Goal: Information Seeking & Learning: Learn about a topic

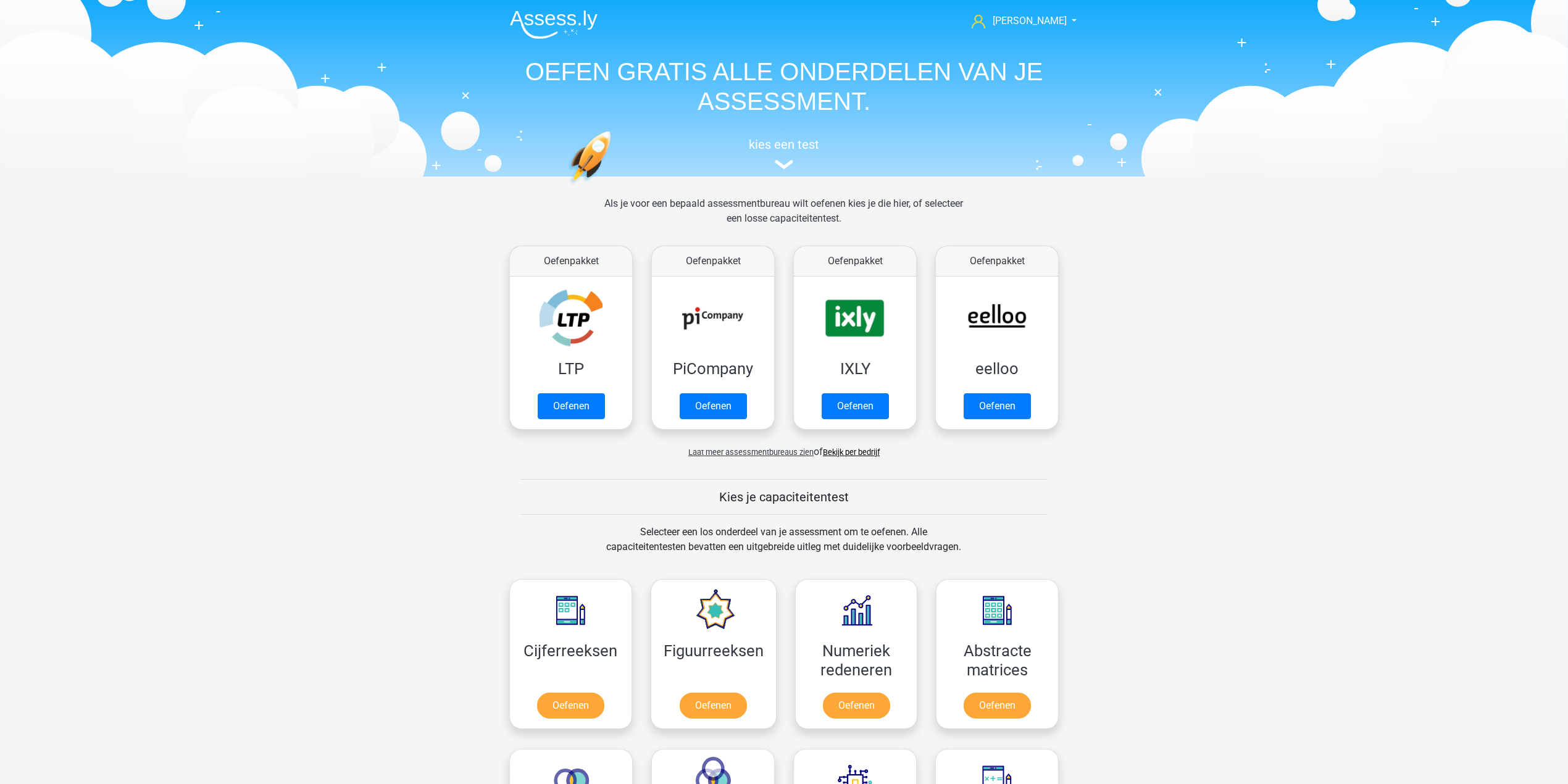
scroll to position [411, 0]
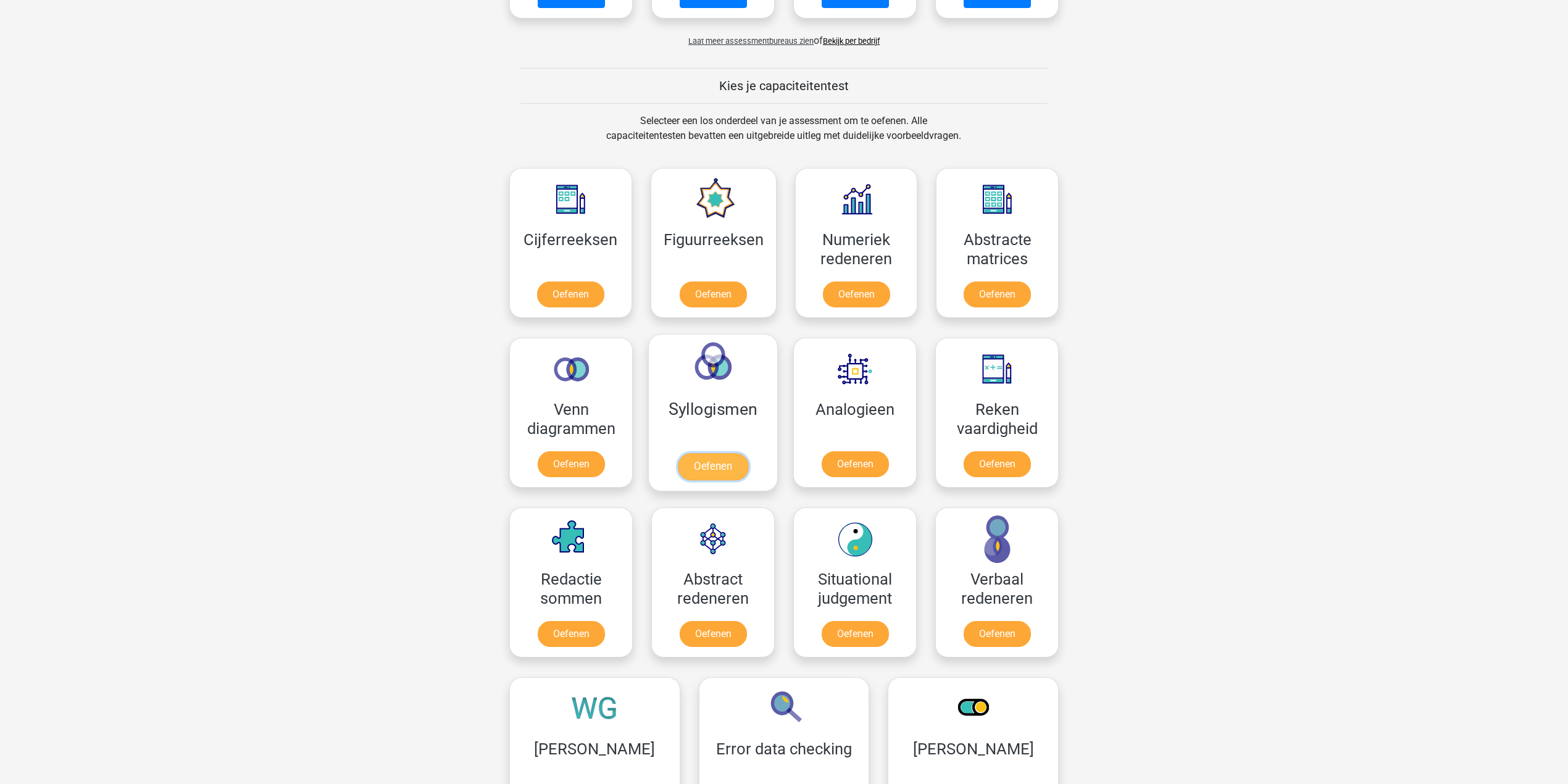
click at [734, 453] on link "Oefenen" at bounding box center [713, 467] width 70 height 27
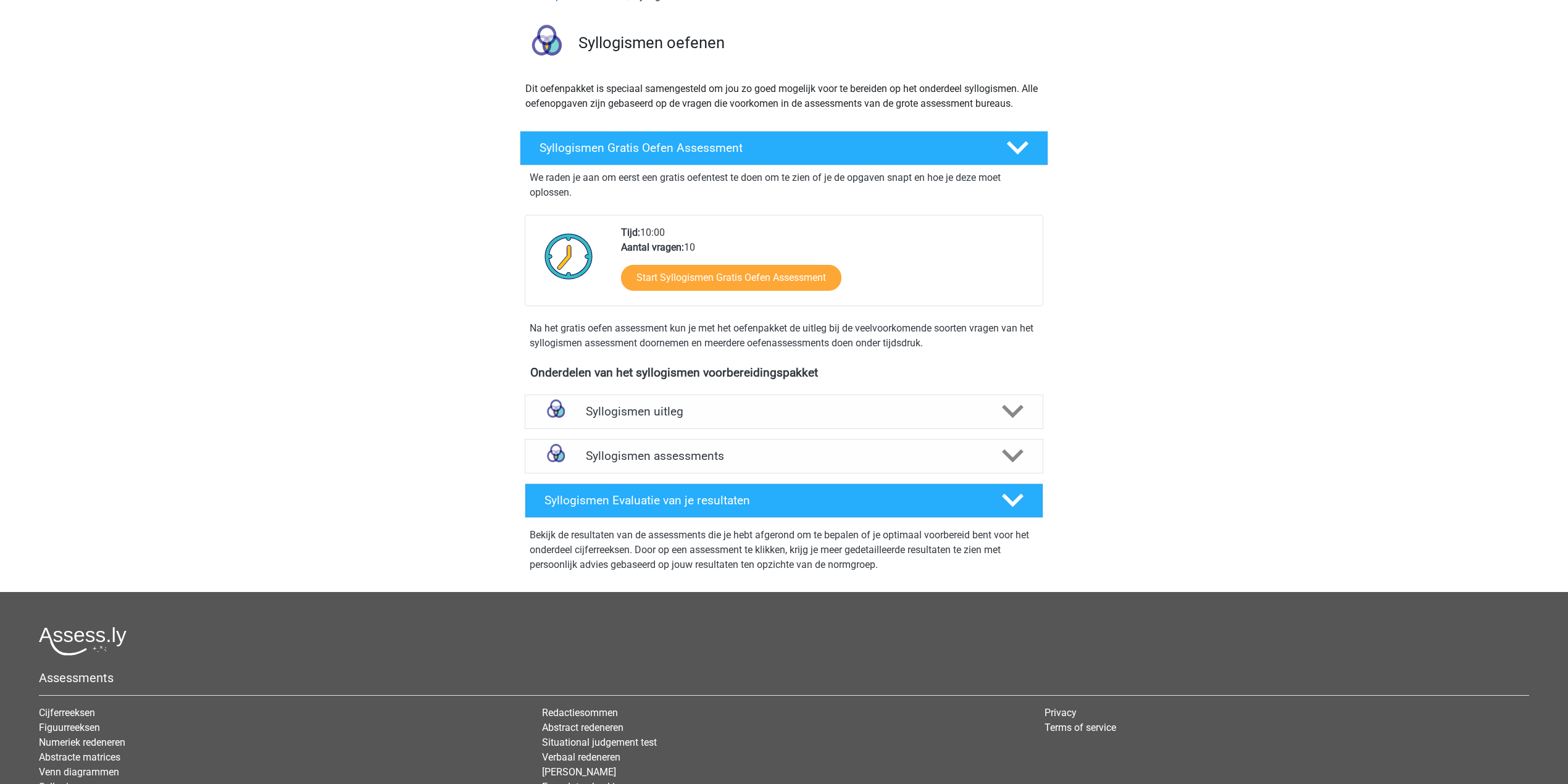
scroll to position [164, 0]
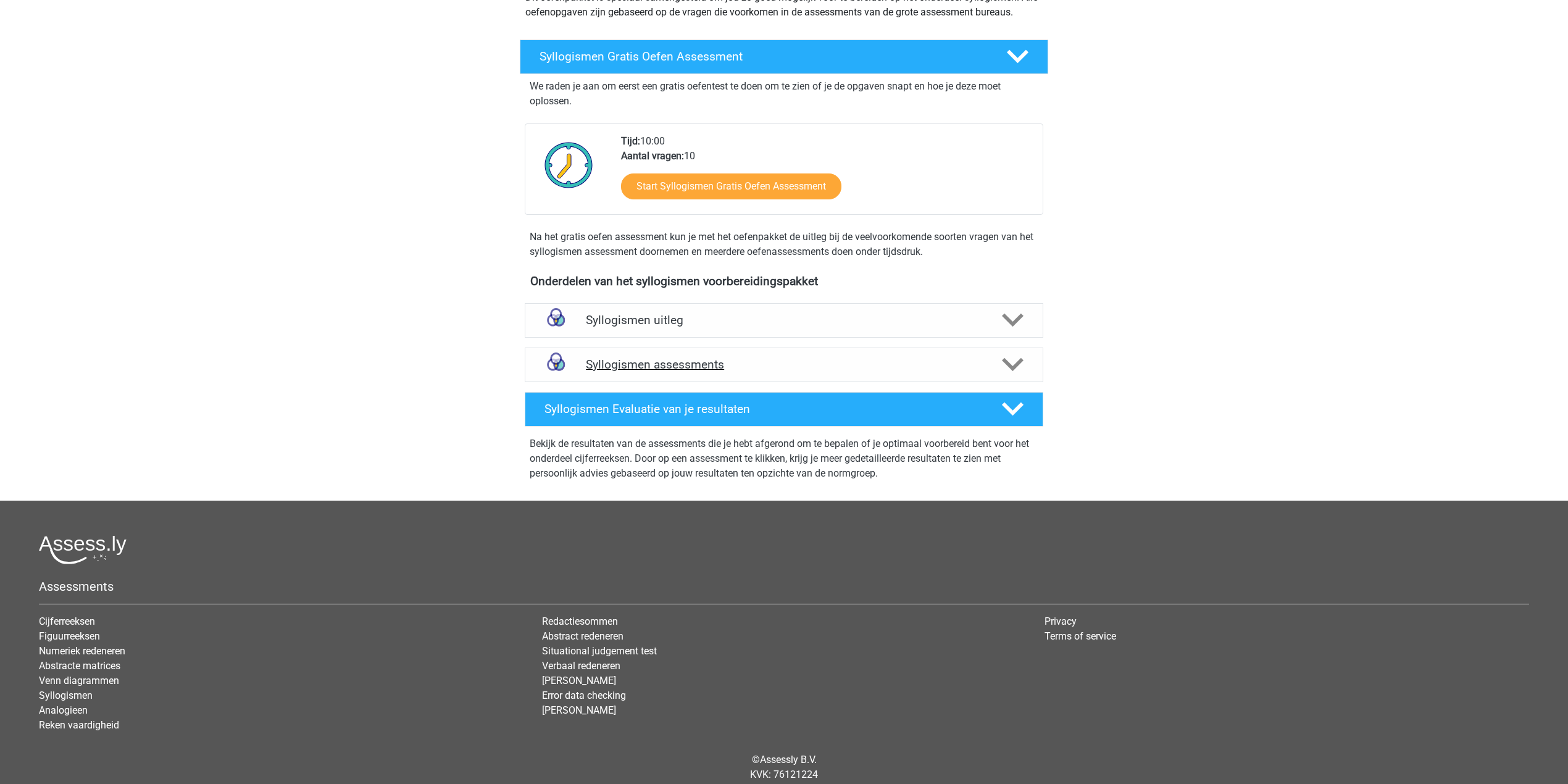
click at [947, 367] on h4 "Syllogismen assessments" at bounding box center [784, 364] width 396 height 14
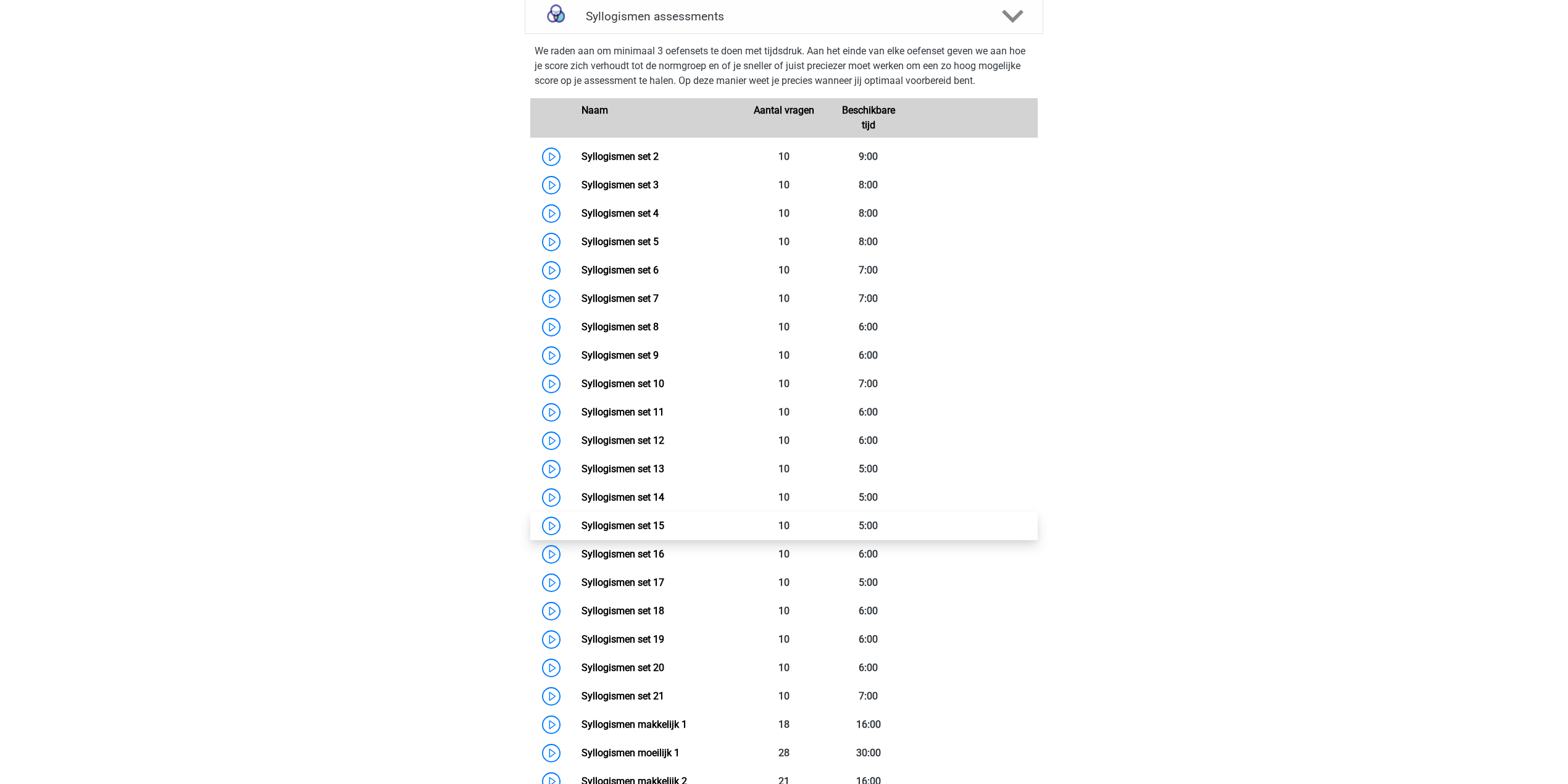
scroll to position [494, 0]
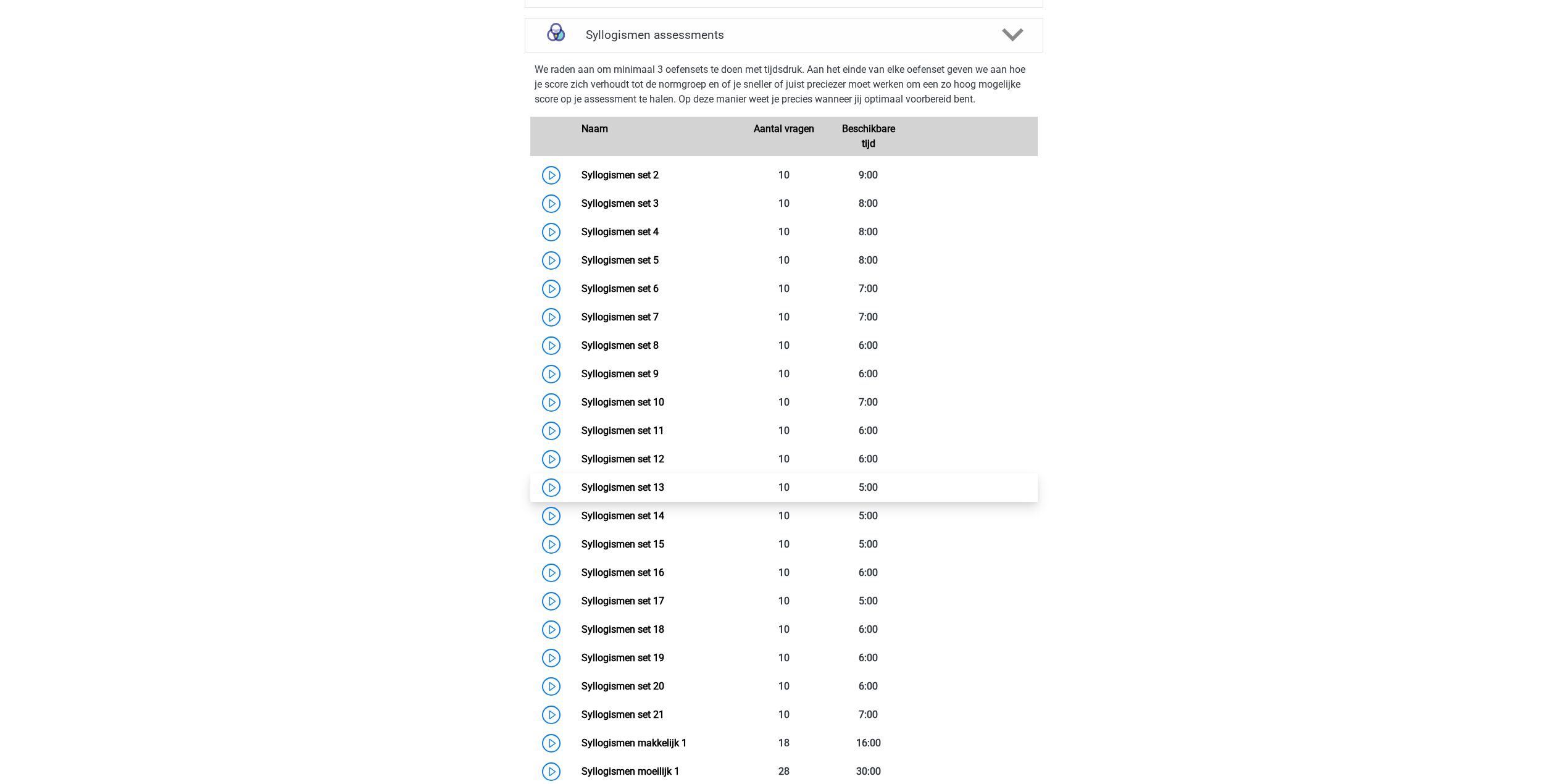
click at [631, 487] on link "Syllogismen set 13" at bounding box center [623, 487] width 83 height 12
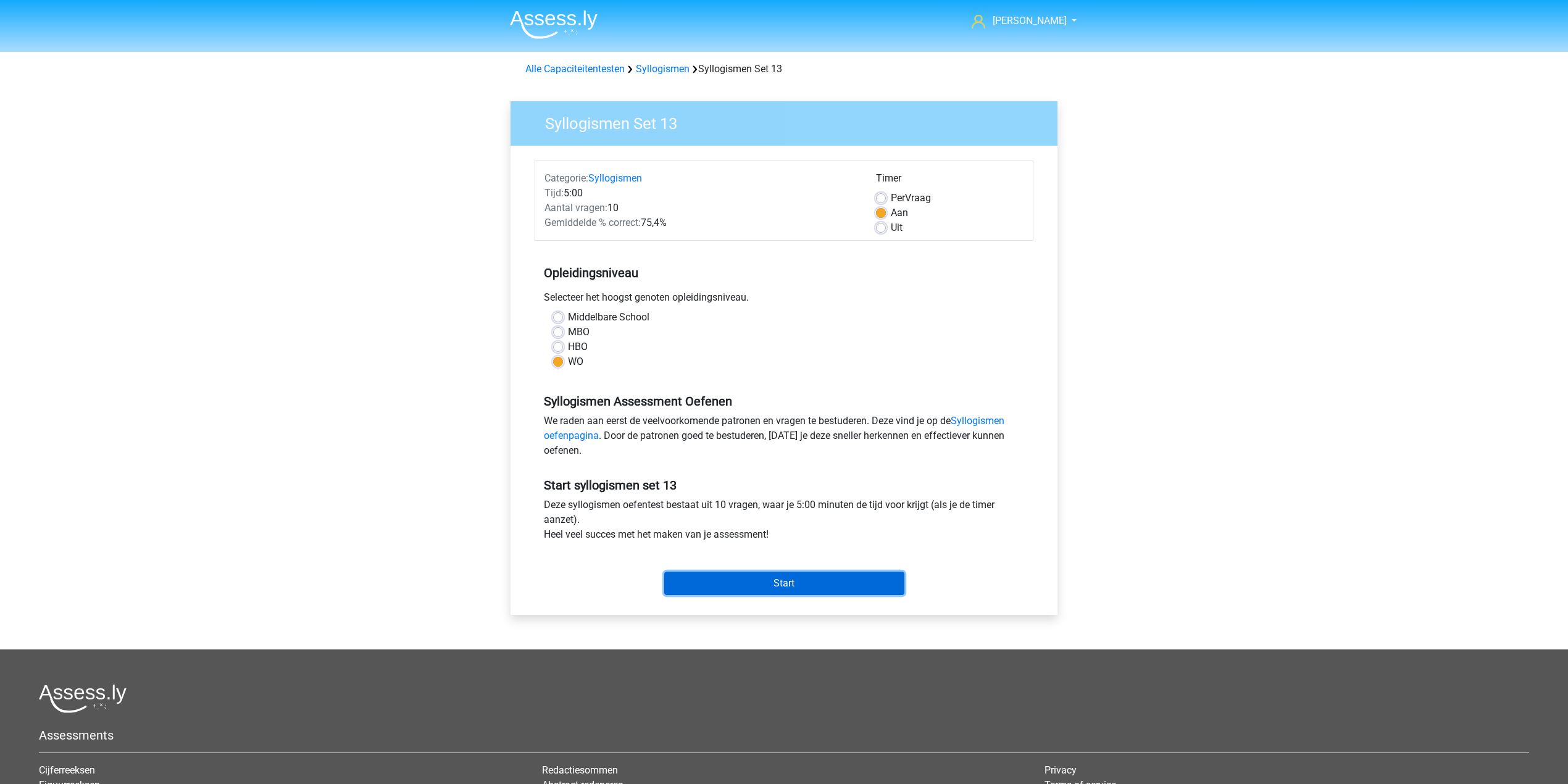
click at [711, 588] on input "Start" at bounding box center [784, 584] width 240 height 24
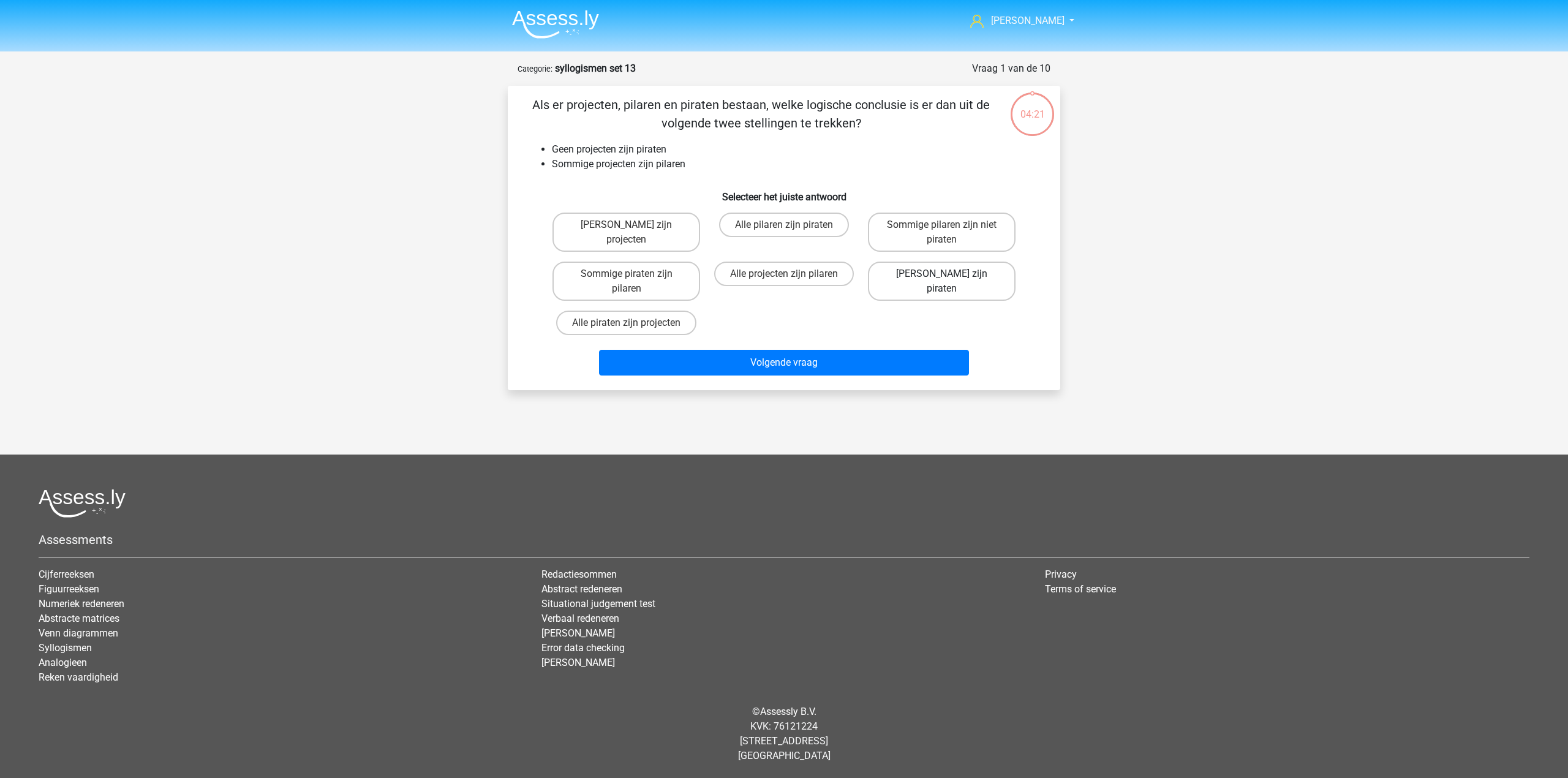
click at [909, 272] on label "[PERSON_NAME] zijn piraten" at bounding box center [941, 281] width 147 height 39
click at [941, 274] on input "[PERSON_NAME] zijn piraten" at bounding box center [945, 278] width 8 height 8
radio input "true"
click at [920, 241] on label "Sommige pilaren zijn niet piraten" at bounding box center [941, 232] width 147 height 39
click at [941, 233] on input "Sommige pilaren zijn niet piraten" at bounding box center [945, 229] width 8 height 8
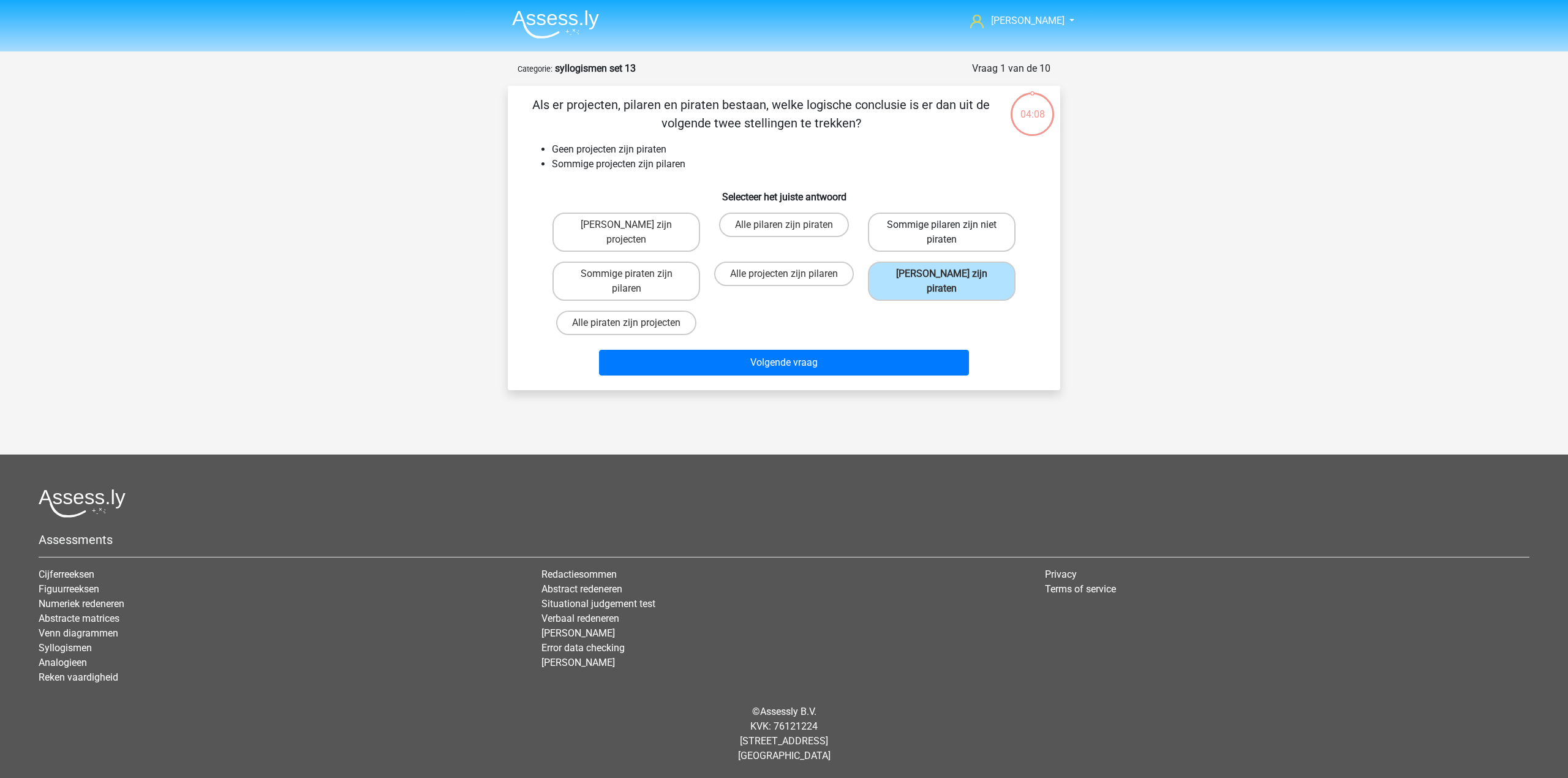
radio input "true"
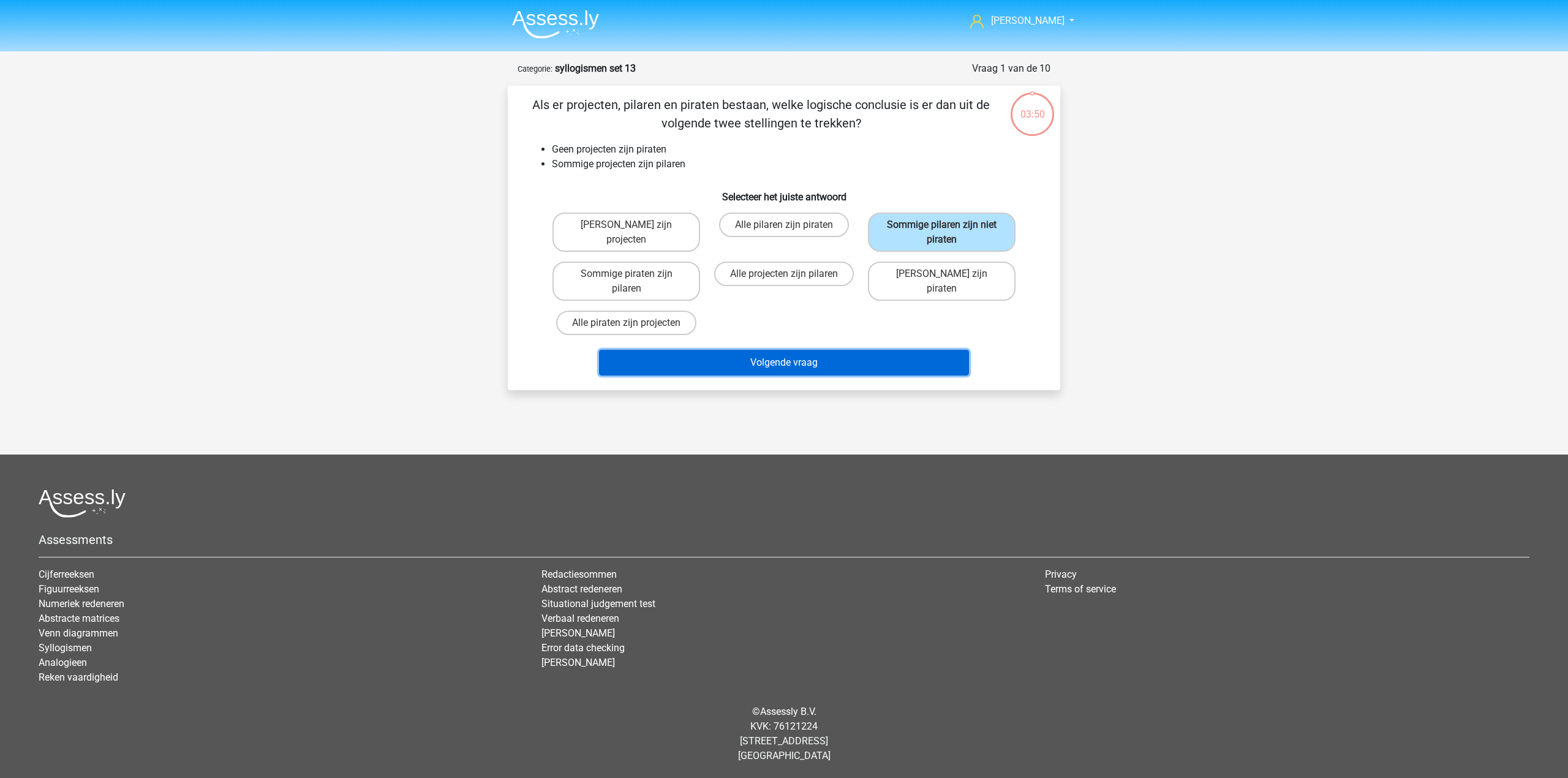
click at [767, 356] on button "Volgende vraag" at bounding box center [784, 362] width 370 height 26
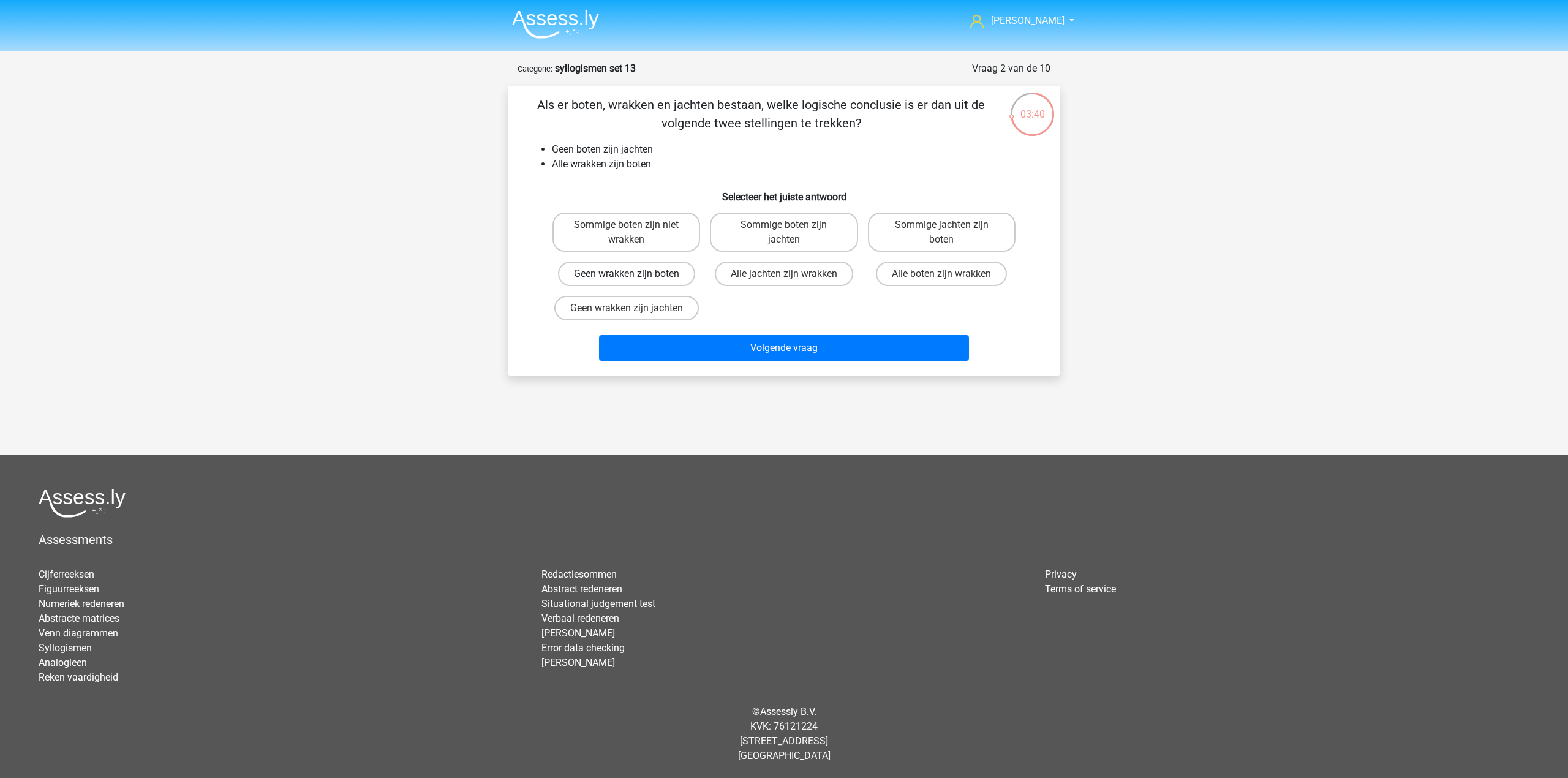
click at [669, 275] on label "Geen wrakken zijn boten" at bounding box center [626, 273] width 137 height 24
click at [635, 275] on input "Geen wrakken zijn boten" at bounding box center [630, 278] width 8 height 8
radio input "true"
click at [679, 311] on label "Geen wrakken zijn jachten" at bounding box center [626, 307] width 145 height 24
click at [635, 311] on input "Geen wrakken zijn jachten" at bounding box center [630, 312] width 8 height 8
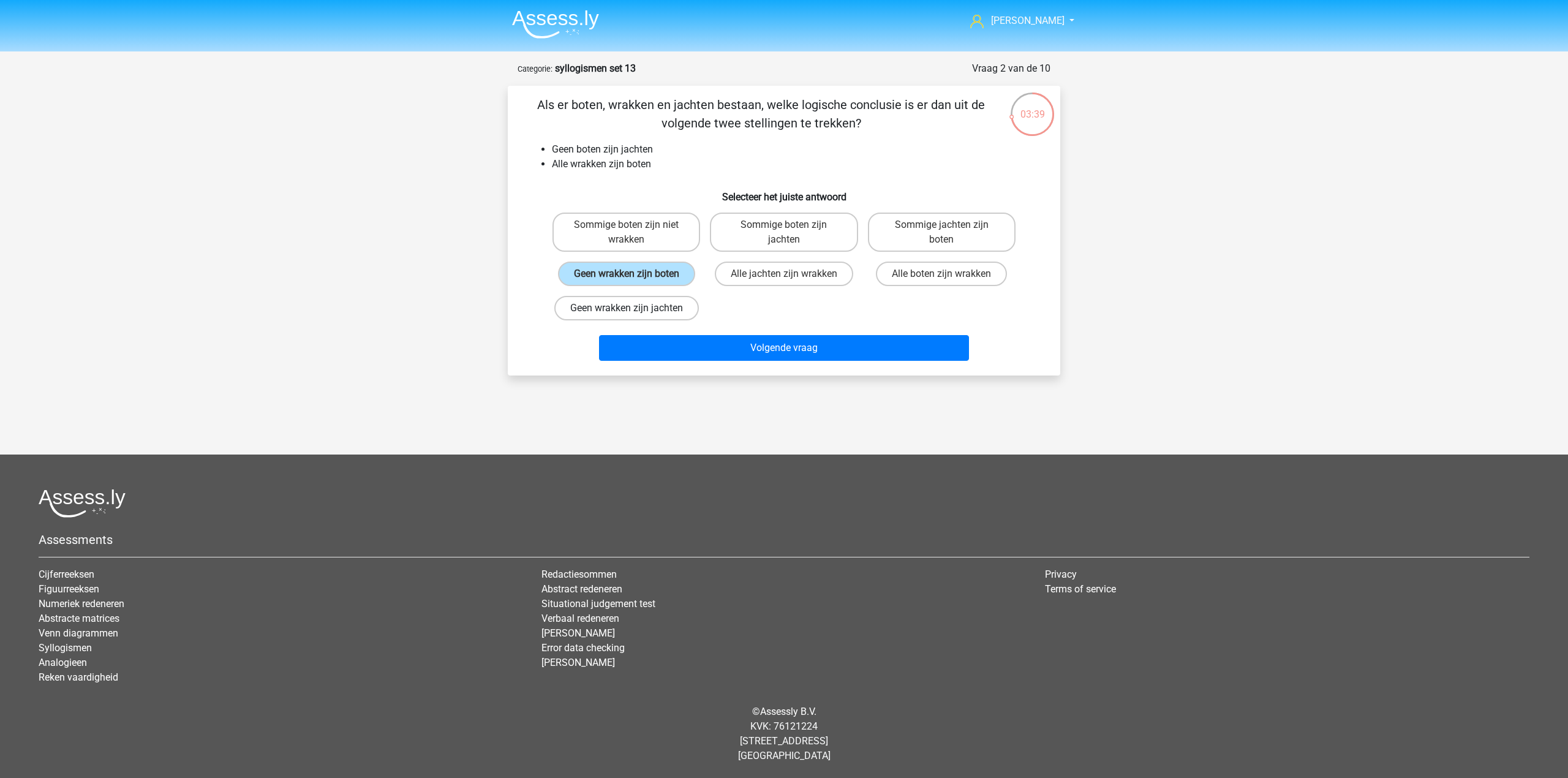
radio input "true"
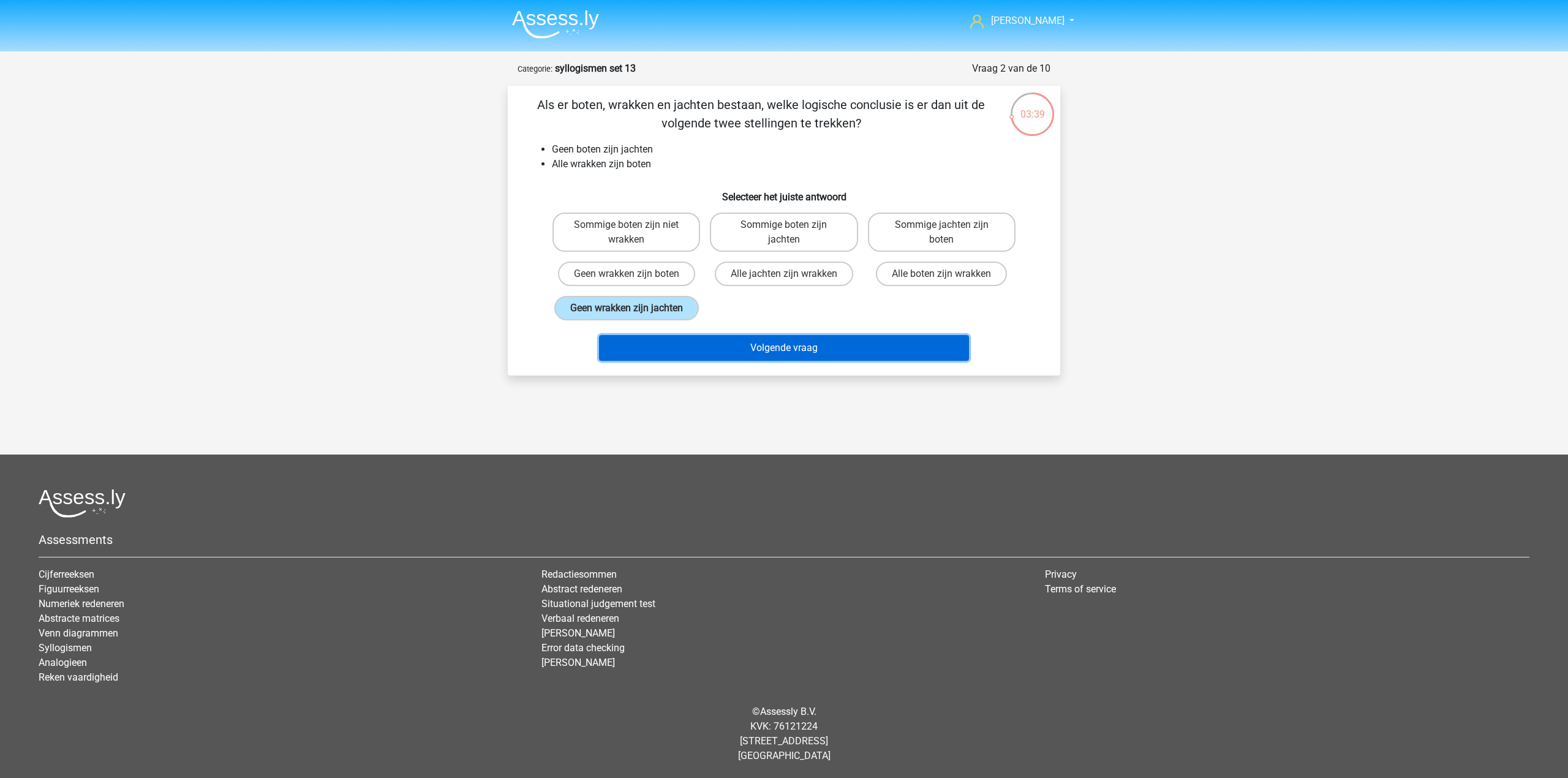
drag, startPoint x: 709, startPoint y: 344, endPoint x: 848, endPoint y: 296, distance: 147.1
click at [709, 344] on button "Volgende vraag" at bounding box center [784, 347] width 370 height 26
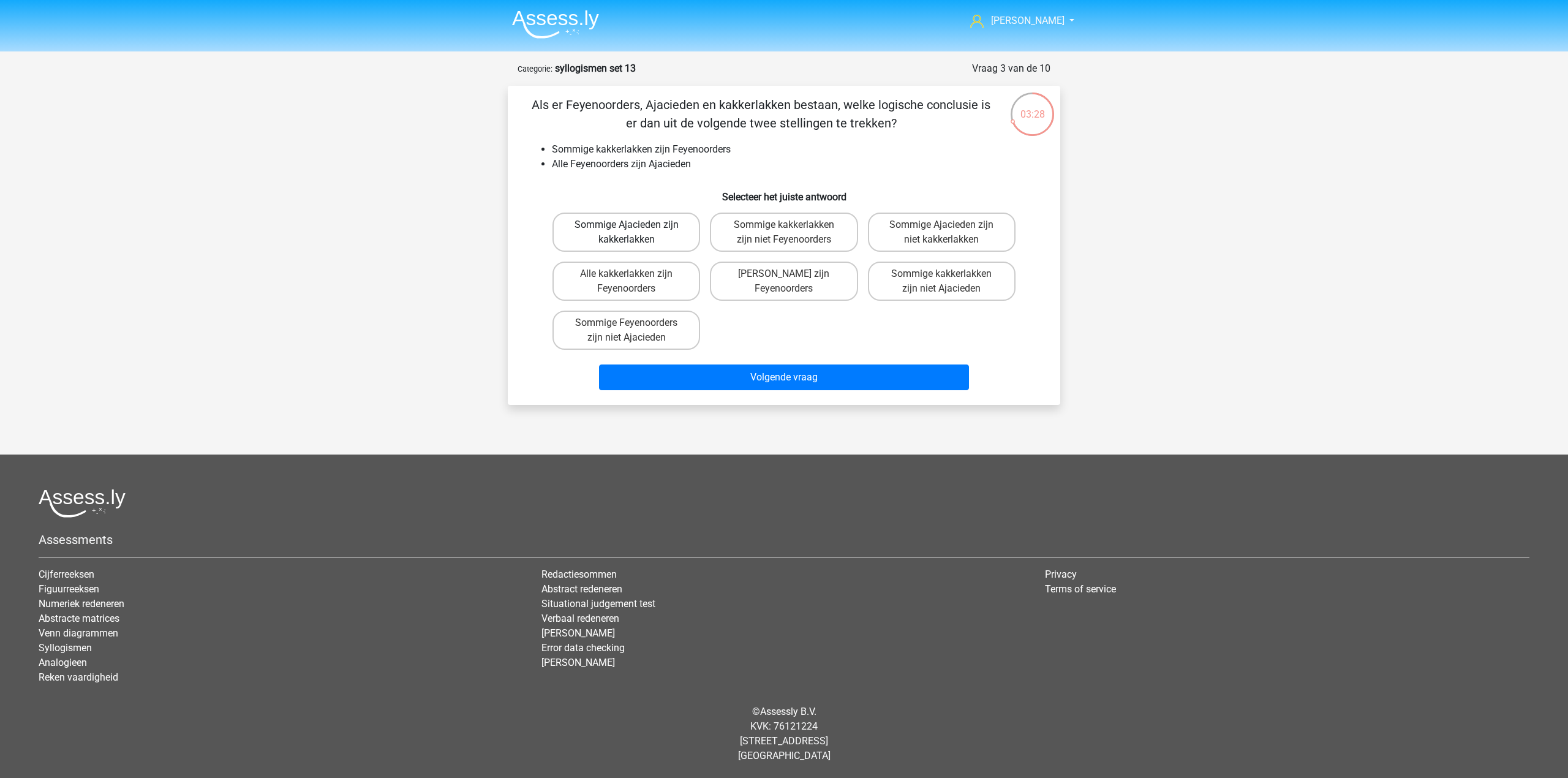
click at [670, 234] on label "Sommige Ajacieden zijn kakkerlakken" at bounding box center [626, 232] width 147 height 39
click at [635, 233] on input "Sommige Ajacieden zijn kakkerlakken" at bounding box center [630, 229] width 8 height 8
radio input "true"
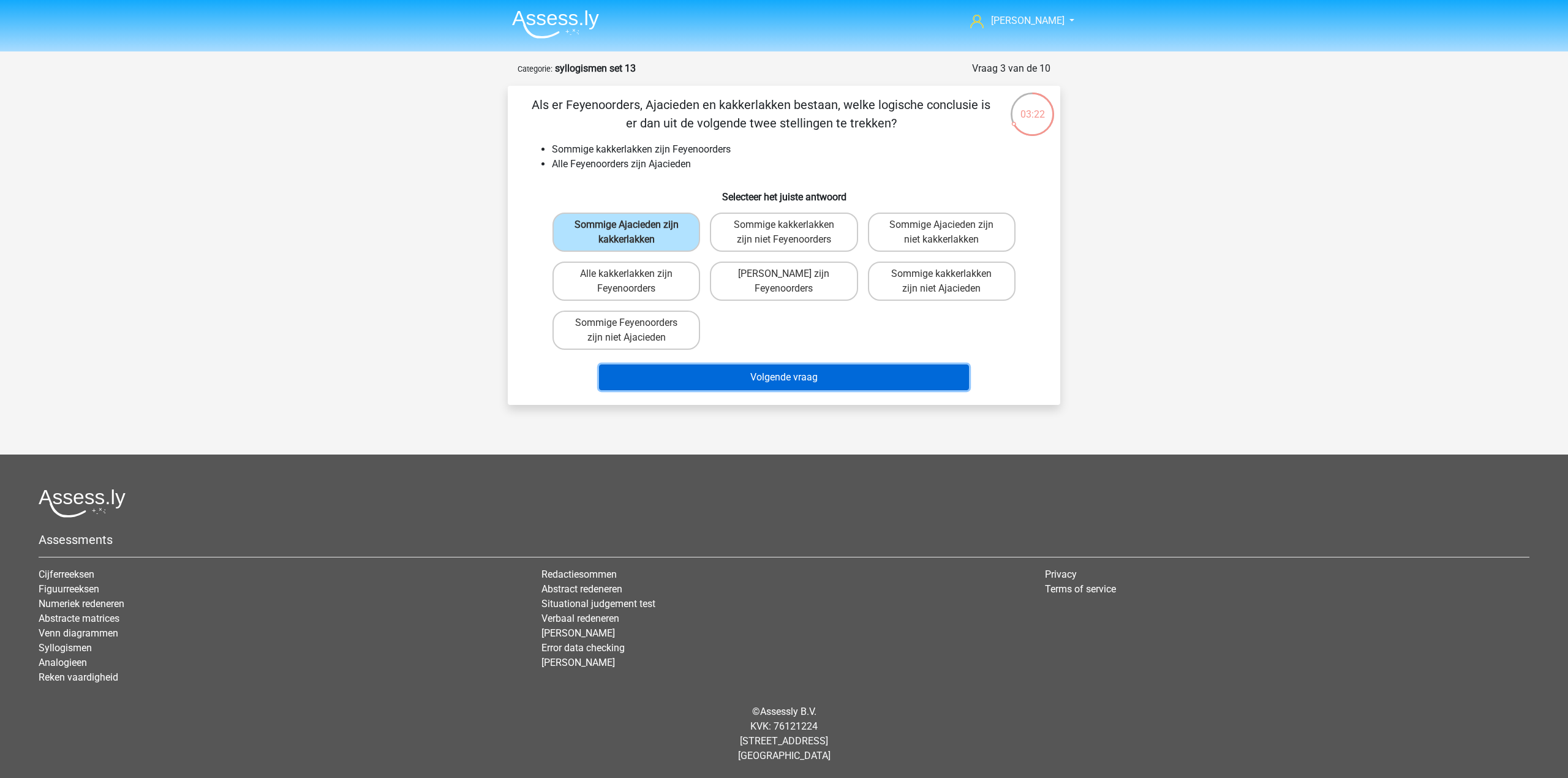
click at [826, 388] on button "Volgende vraag" at bounding box center [784, 377] width 370 height 26
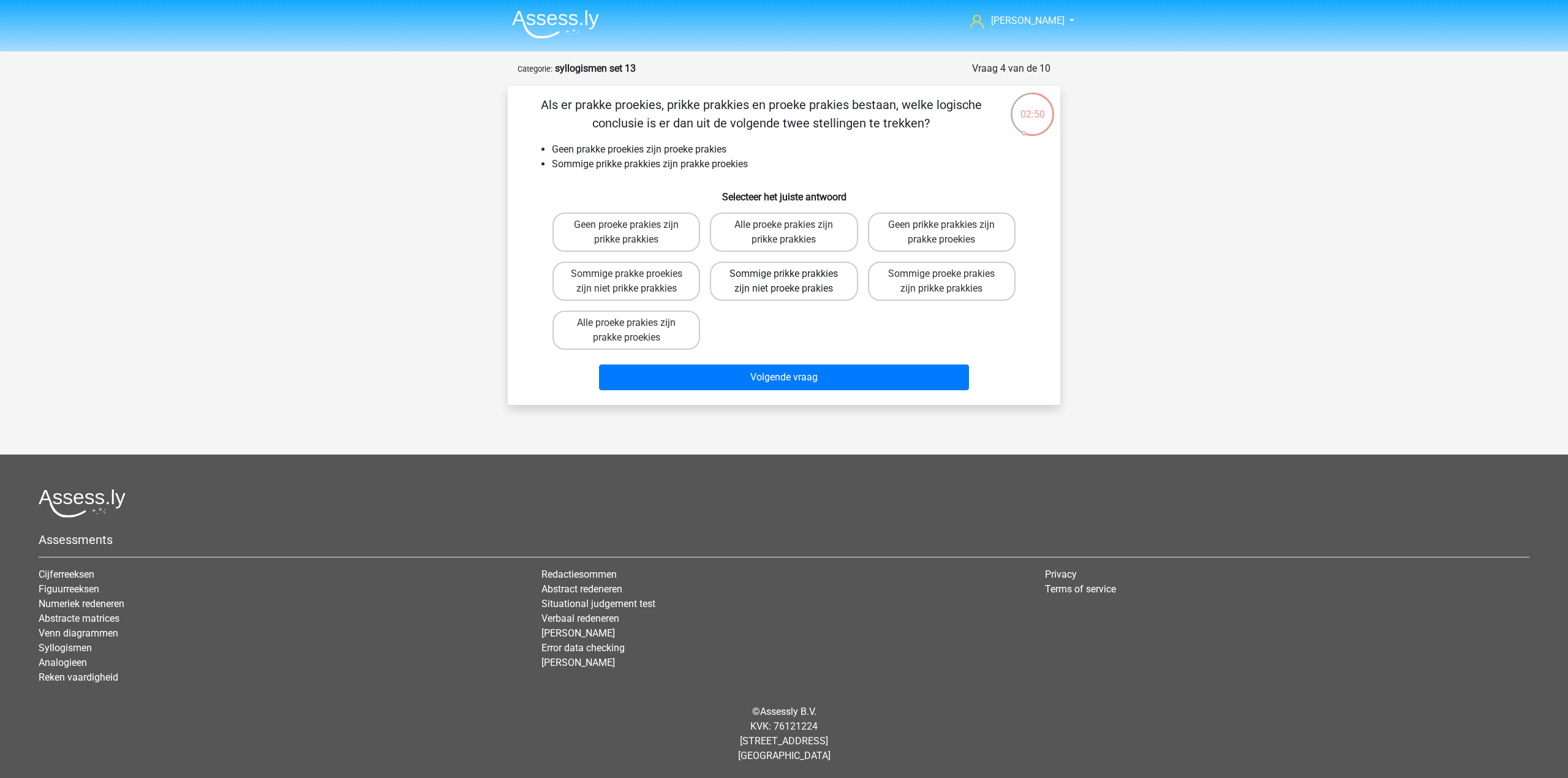
click at [828, 288] on label "Sommige prikke prakkies zijn niet proeke prakies" at bounding box center [783, 281] width 147 height 39
click at [792, 282] on input "Sommige prikke prakkies zijn niet proeke prakies" at bounding box center [788, 278] width 8 height 8
radio input "true"
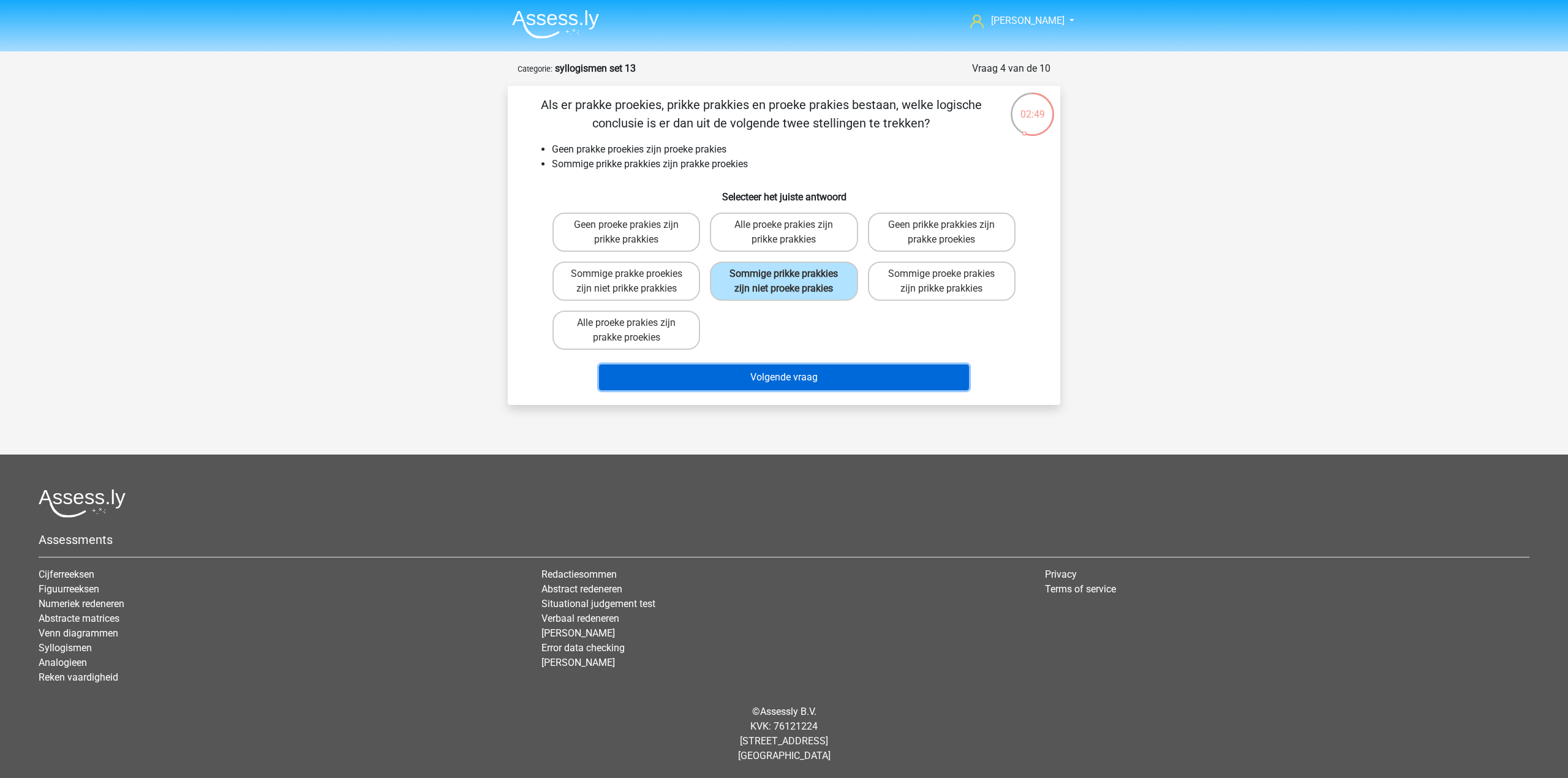
click at [827, 378] on button "Volgende vraag" at bounding box center [784, 377] width 370 height 26
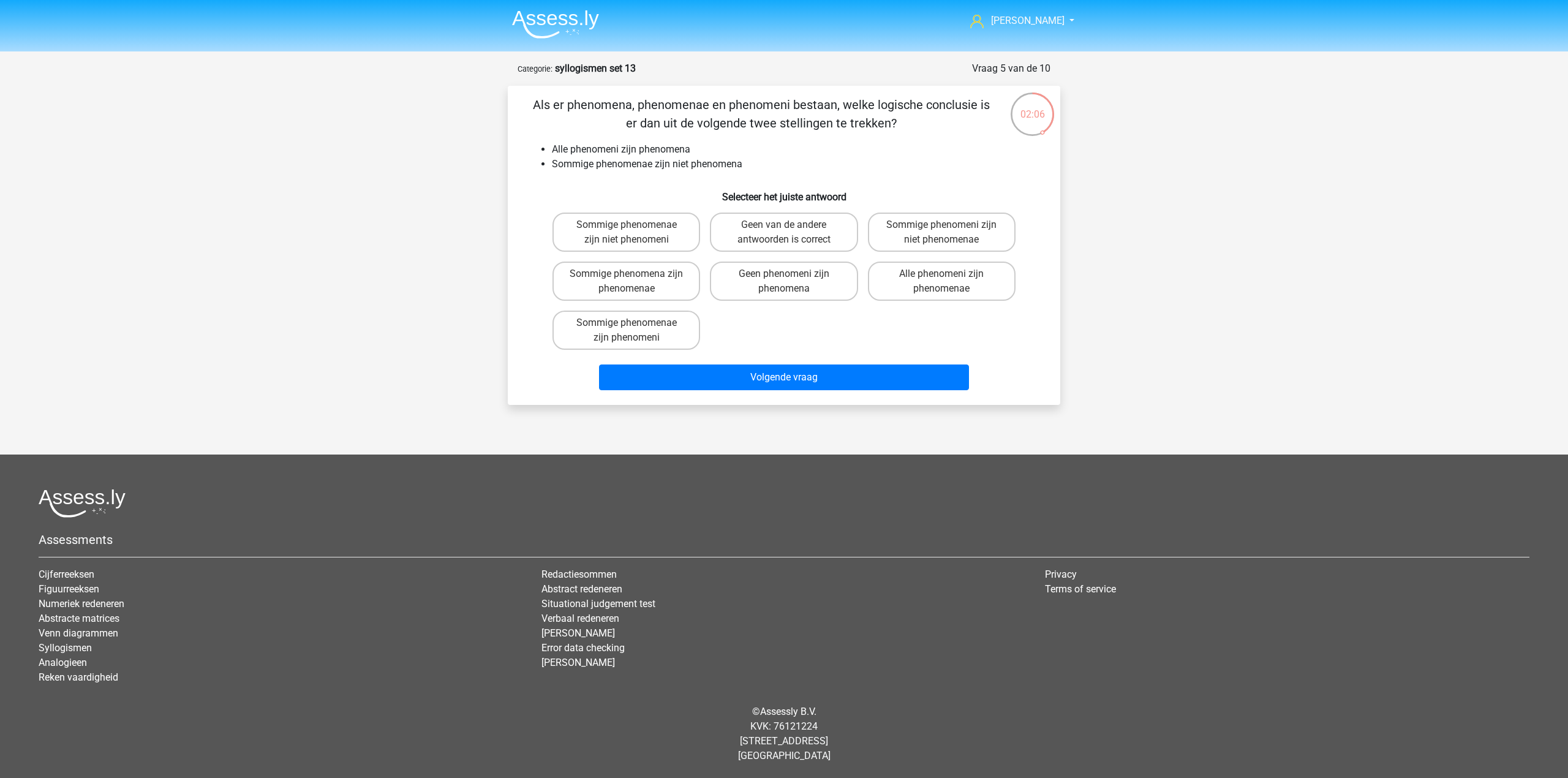
click at [804, 203] on div "Als er phenomena, phenomenae en phenomeni bestaan, welke logische conclusie is …" at bounding box center [784, 245] width 543 height 300
drag, startPoint x: 804, startPoint y: 214, endPoint x: 804, endPoint y: 314, distance: 100.0
click at [804, 215] on label "Geen van de andere antwoorden is correct" at bounding box center [783, 232] width 147 height 39
click at [792, 225] on input "Geen van de andere antwoorden is correct" at bounding box center [788, 229] width 8 height 8
radio input "true"
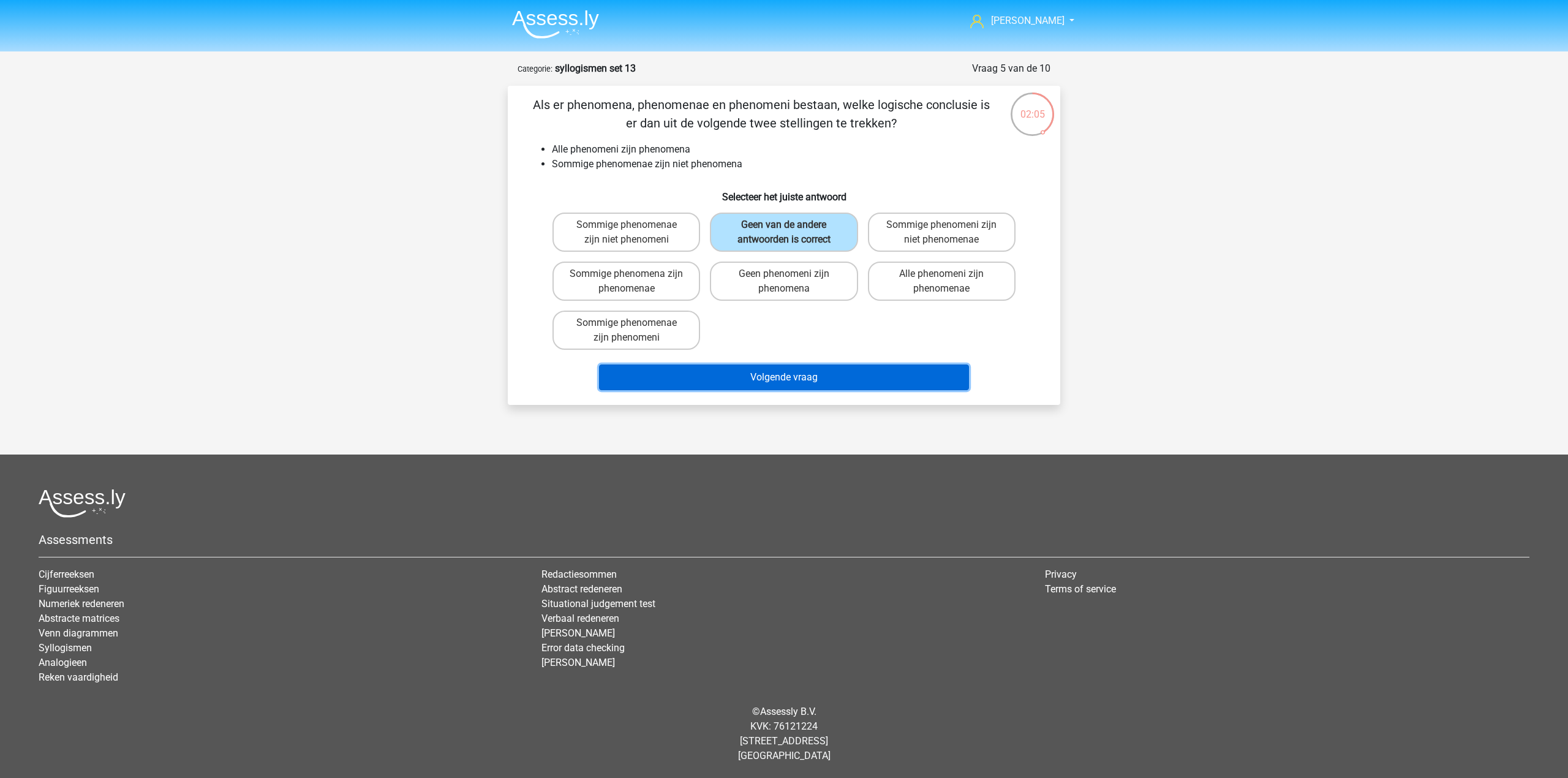
click at [802, 385] on button "Volgende vraag" at bounding box center [784, 377] width 370 height 26
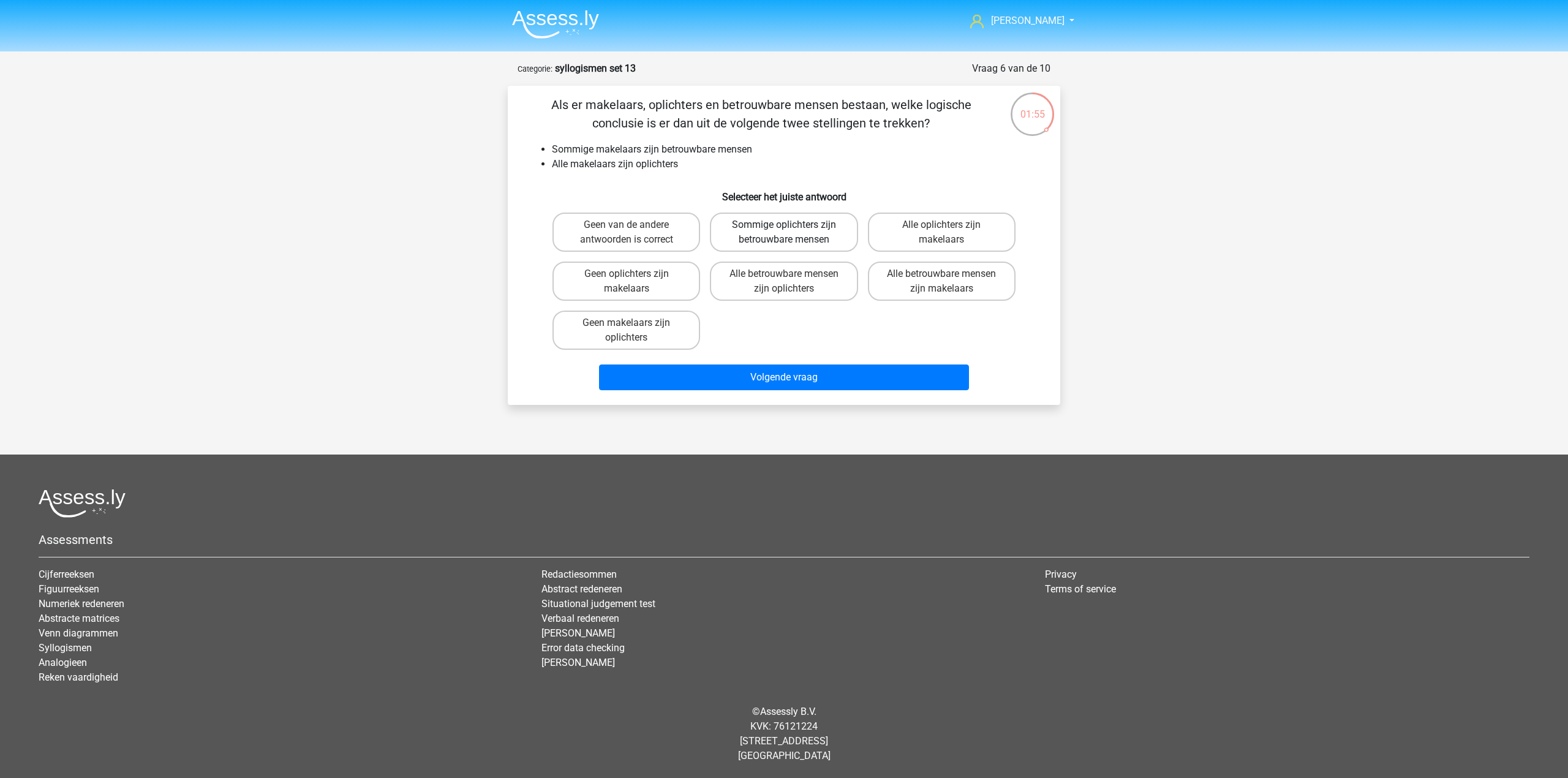
click at [760, 230] on label "Sommige oplichters zijn betrouwbare mensen" at bounding box center [783, 232] width 147 height 39
click at [784, 230] on input "Sommige oplichters zijn betrouwbare mensen" at bounding box center [788, 229] width 8 height 8
radio input "true"
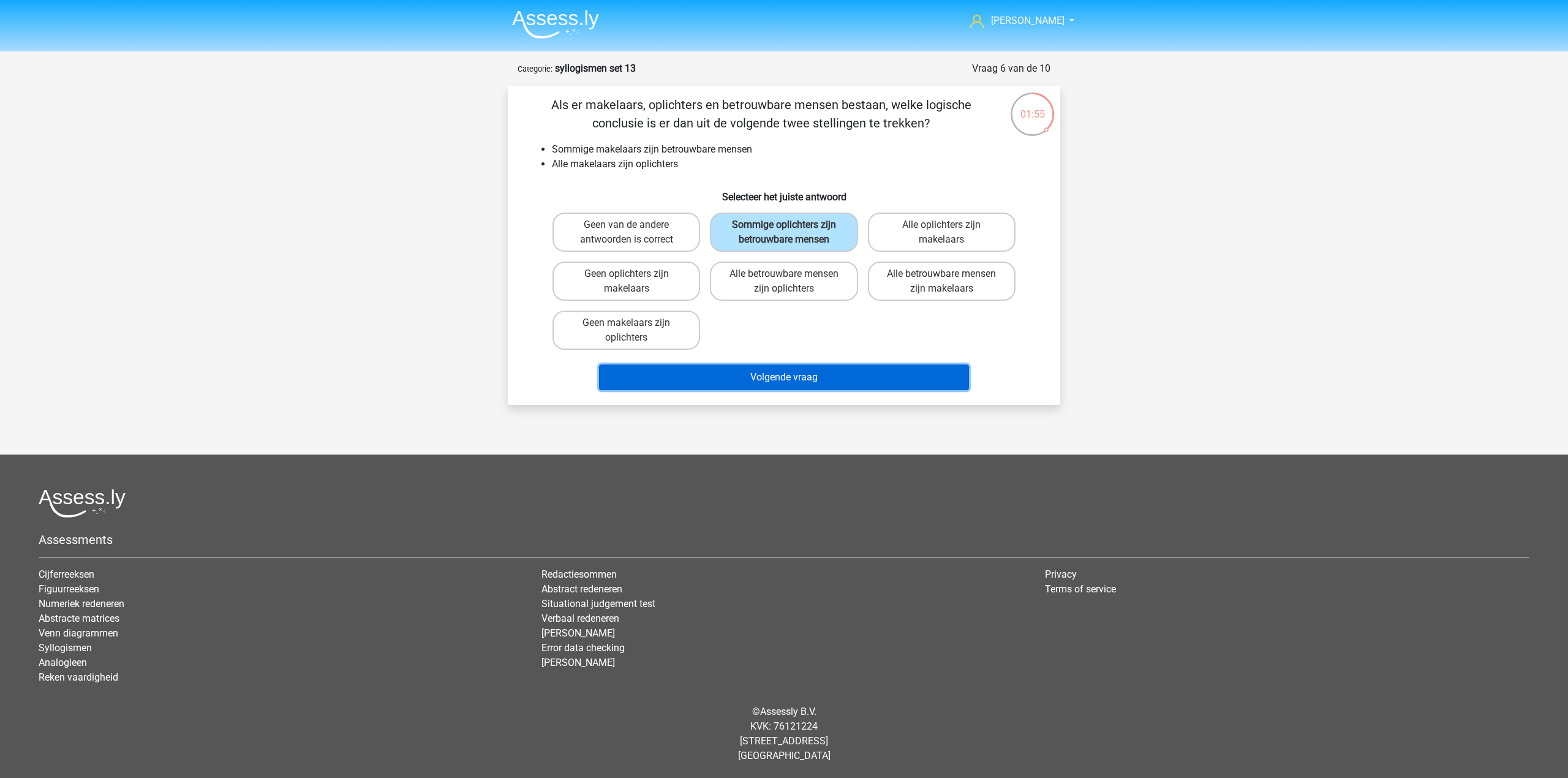
click at [783, 380] on button "Volgende vraag" at bounding box center [784, 377] width 370 height 26
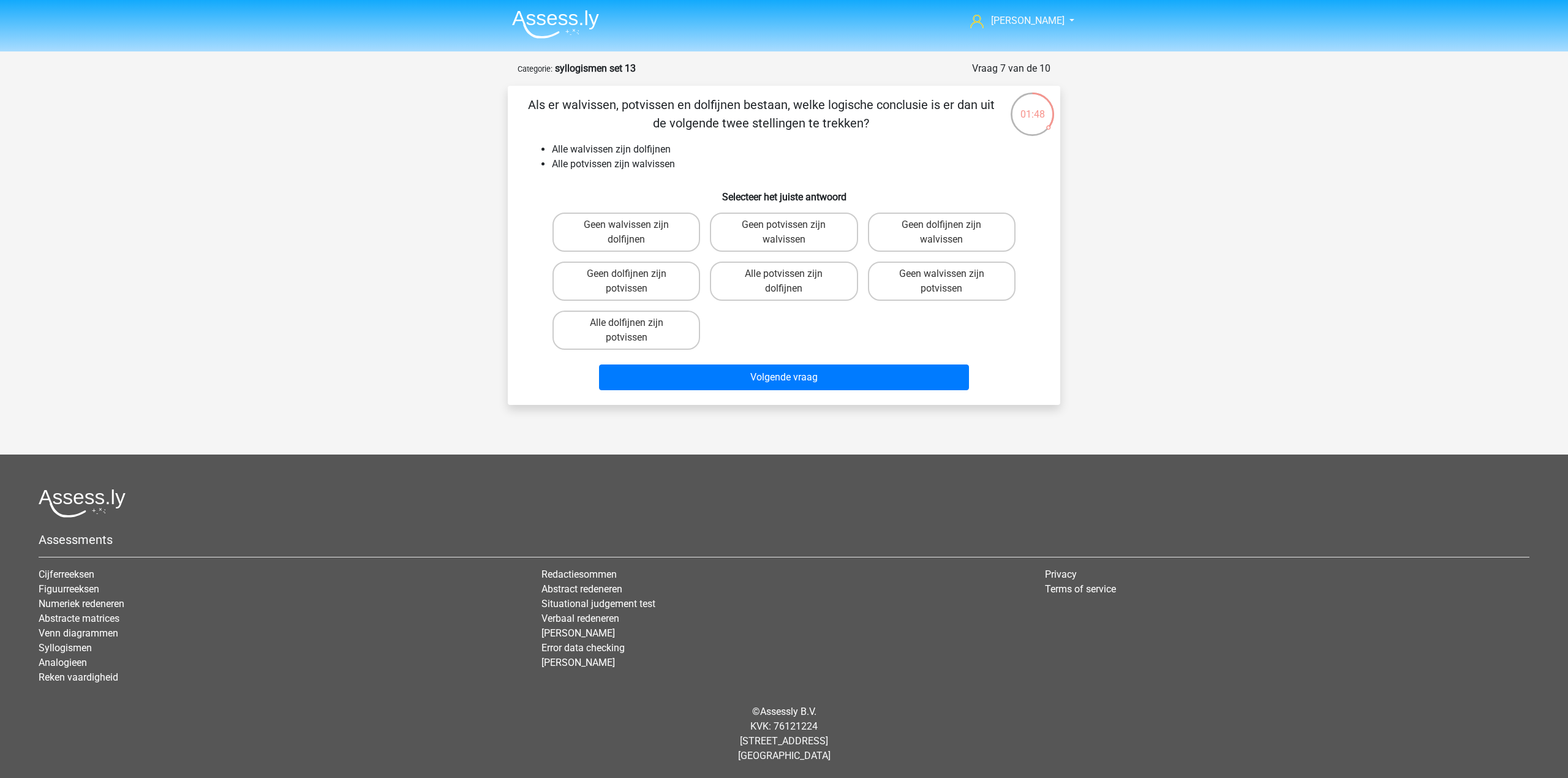
drag, startPoint x: 817, startPoint y: 287, endPoint x: 807, endPoint y: 334, distance: 48.1
click at [816, 290] on label "Alle potvissen zijn dolfijnen" at bounding box center [783, 281] width 147 height 39
click at [792, 282] on input "Alle potvissen zijn dolfijnen" at bounding box center [788, 278] width 8 height 8
radio input "true"
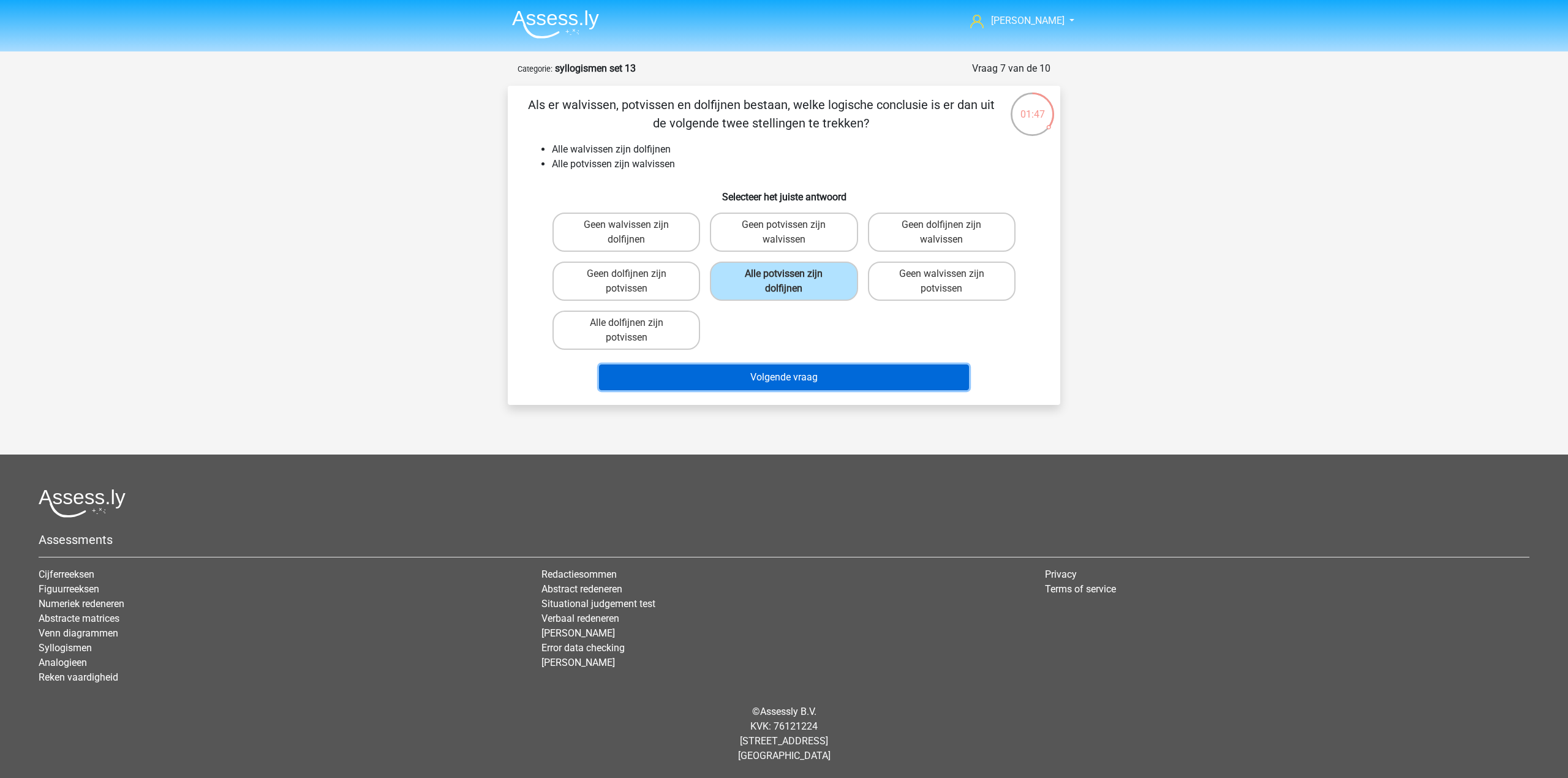
click at [803, 370] on button "Volgende vraag" at bounding box center [784, 377] width 370 height 26
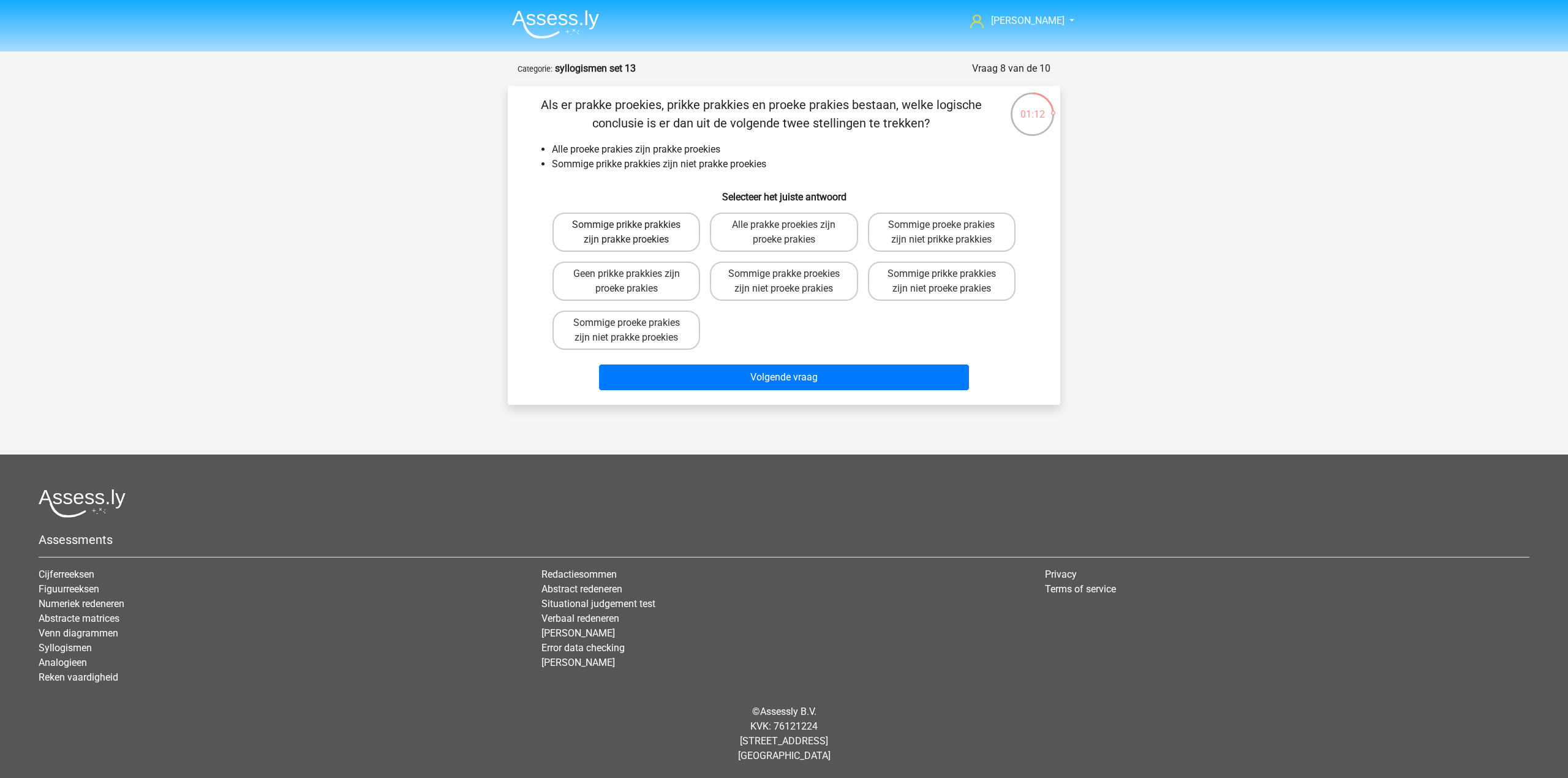
click at [679, 233] on label "Sommige prikke prakkies zijn prakke proekies" at bounding box center [626, 232] width 147 height 39
click at [635, 233] on input "Sommige prikke prakkies zijn prakke proekies" at bounding box center [630, 229] width 8 height 8
radio input "true"
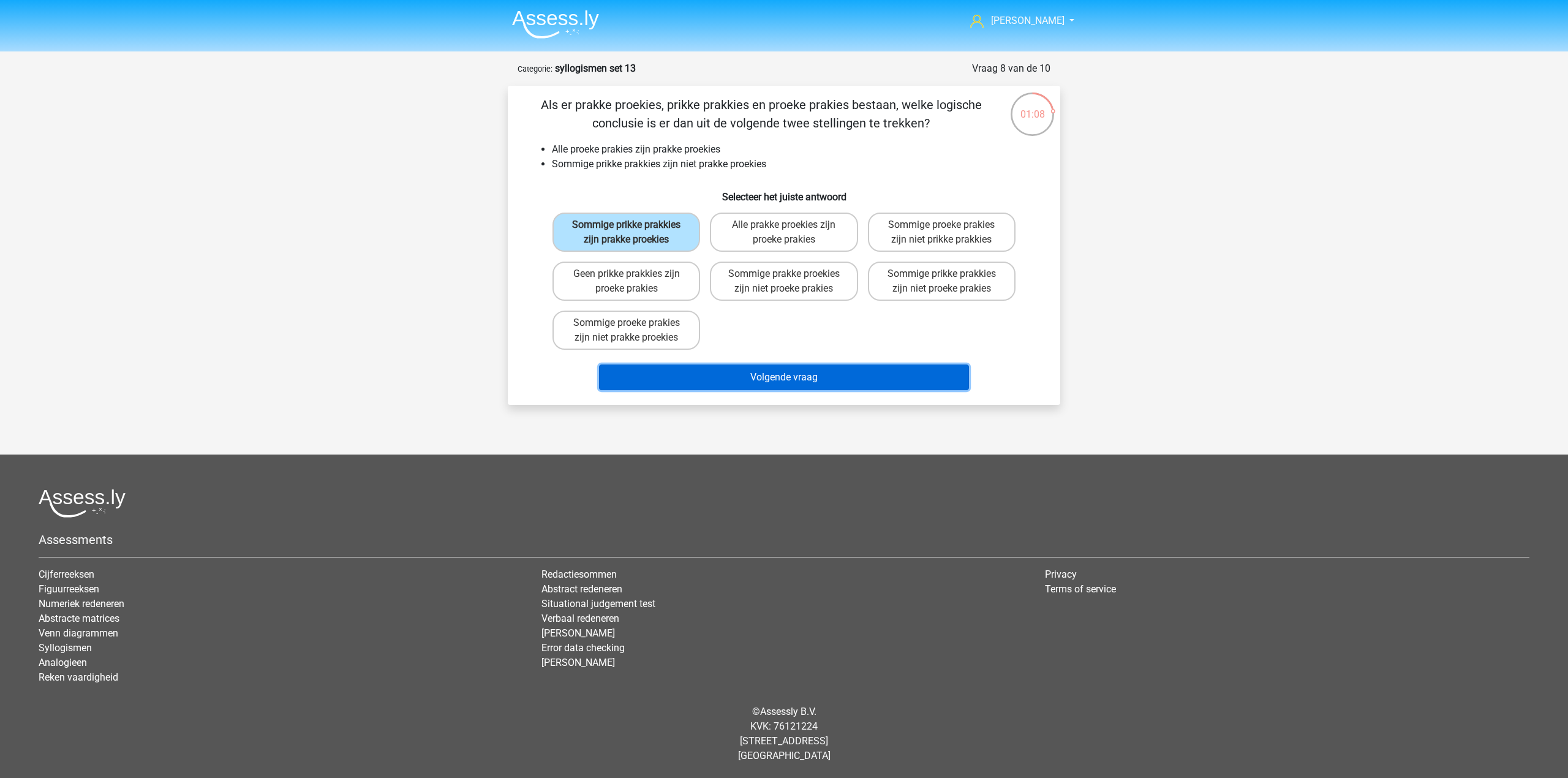
click at [880, 378] on button "Volgende vraag" at bounding box center [784, 377] width 370 height 26
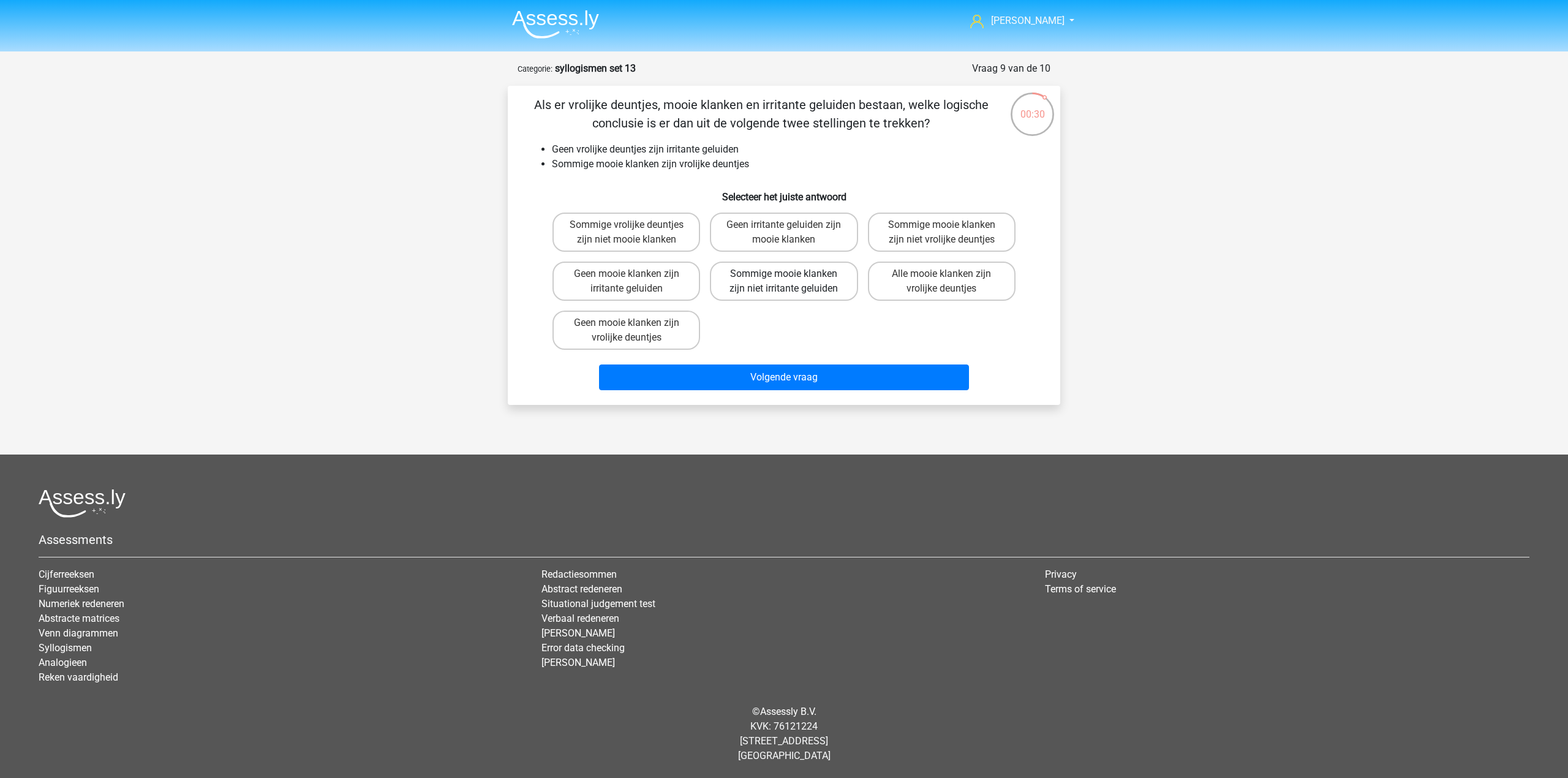
click at [840, 287] on label "Sommige mooie klanken zijn niet irritante geluiden" at bounding box center [783, 281] width 147 height 39
click at [792, 282] on input "Sommige mooie klanken zijn niet irritante geluiden" at bounding box center [788, 278] width 8 height 8
radio input "true"
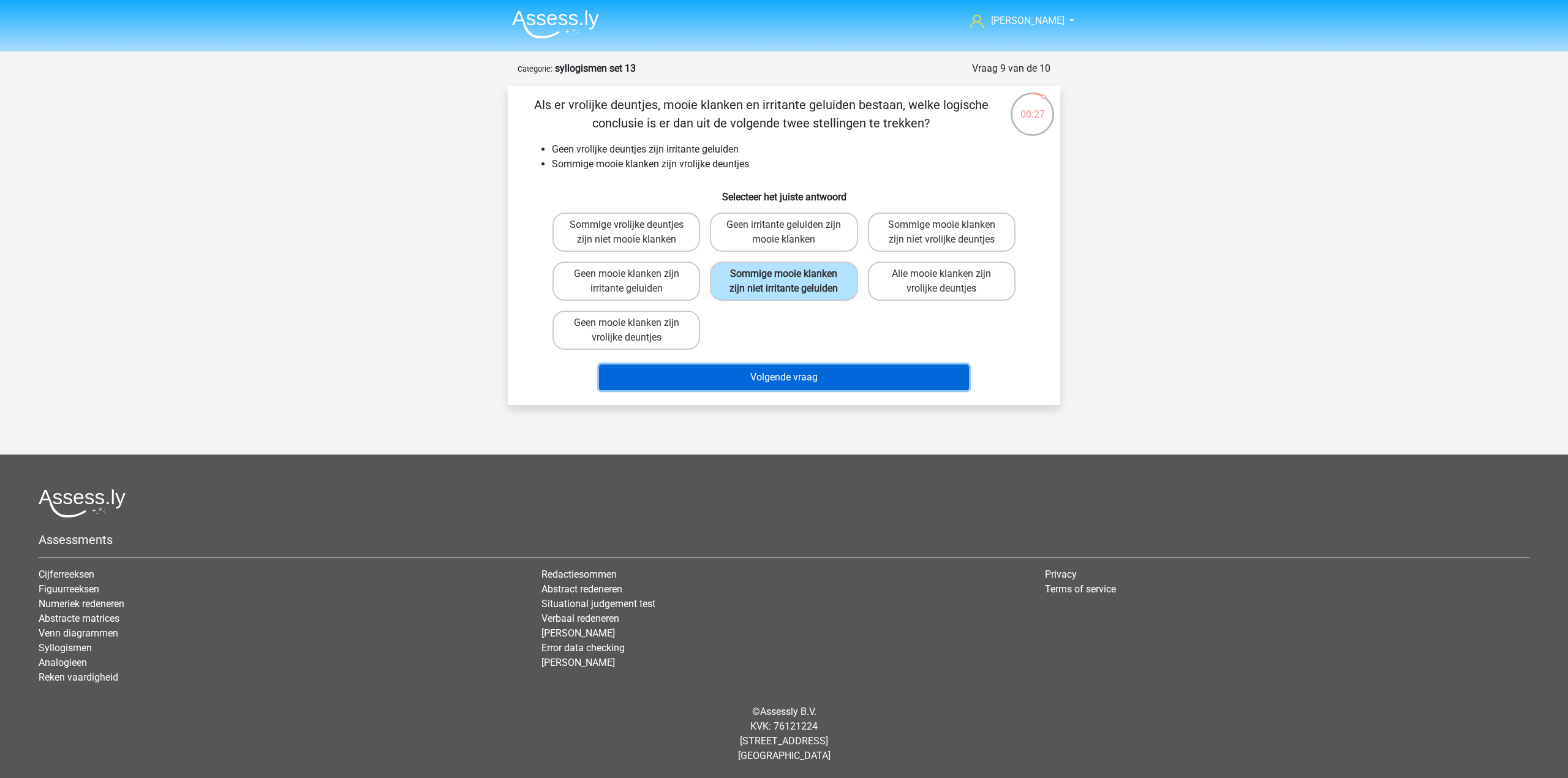
click at [843, 381] on button "Volgende vraag" at bounding box center [784, 377] width 370 height 26
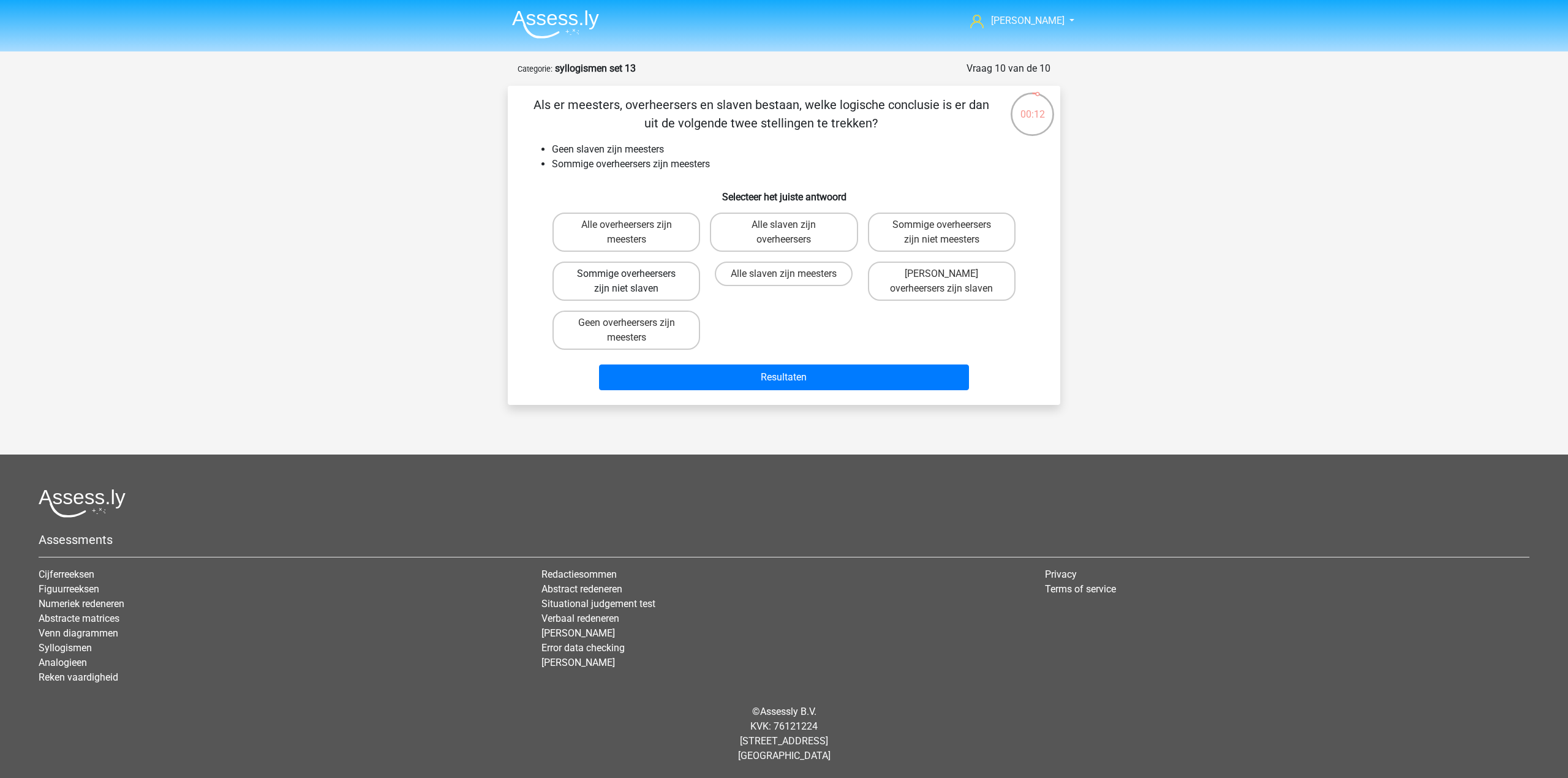
click at [623, 287] on label "Sommige overheersers zijn niet slaven" at bounding box center [626, 281] width 147 height 39
click at [626, 282] on input "Sommige overheersers zijn niet slaven" at bounding box center [630, 278] width 8 height 8
radio input "true"
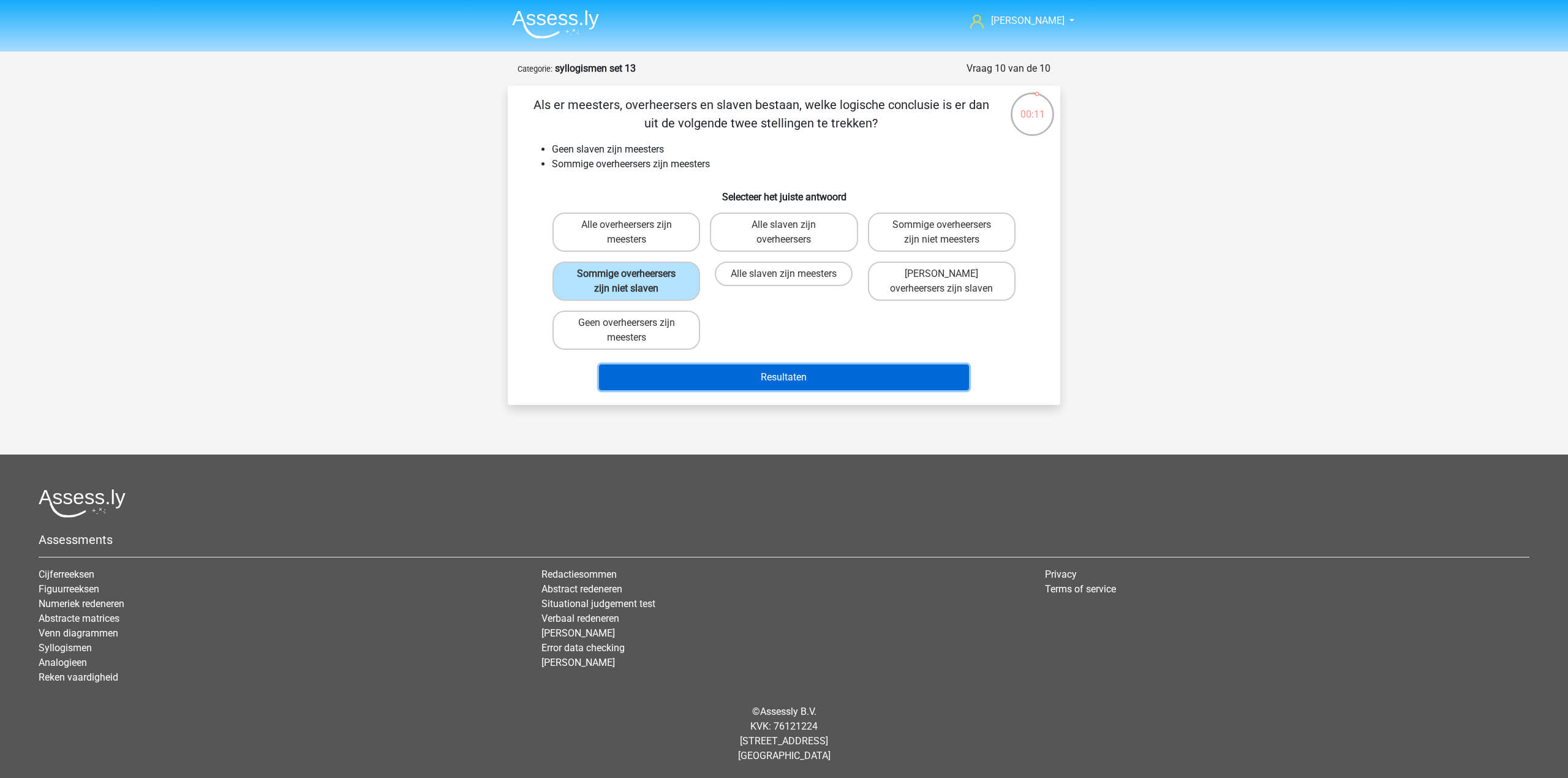
click at [759, 382] on button "Resultaten" at bounding box center [784, 377] width 370 height 26
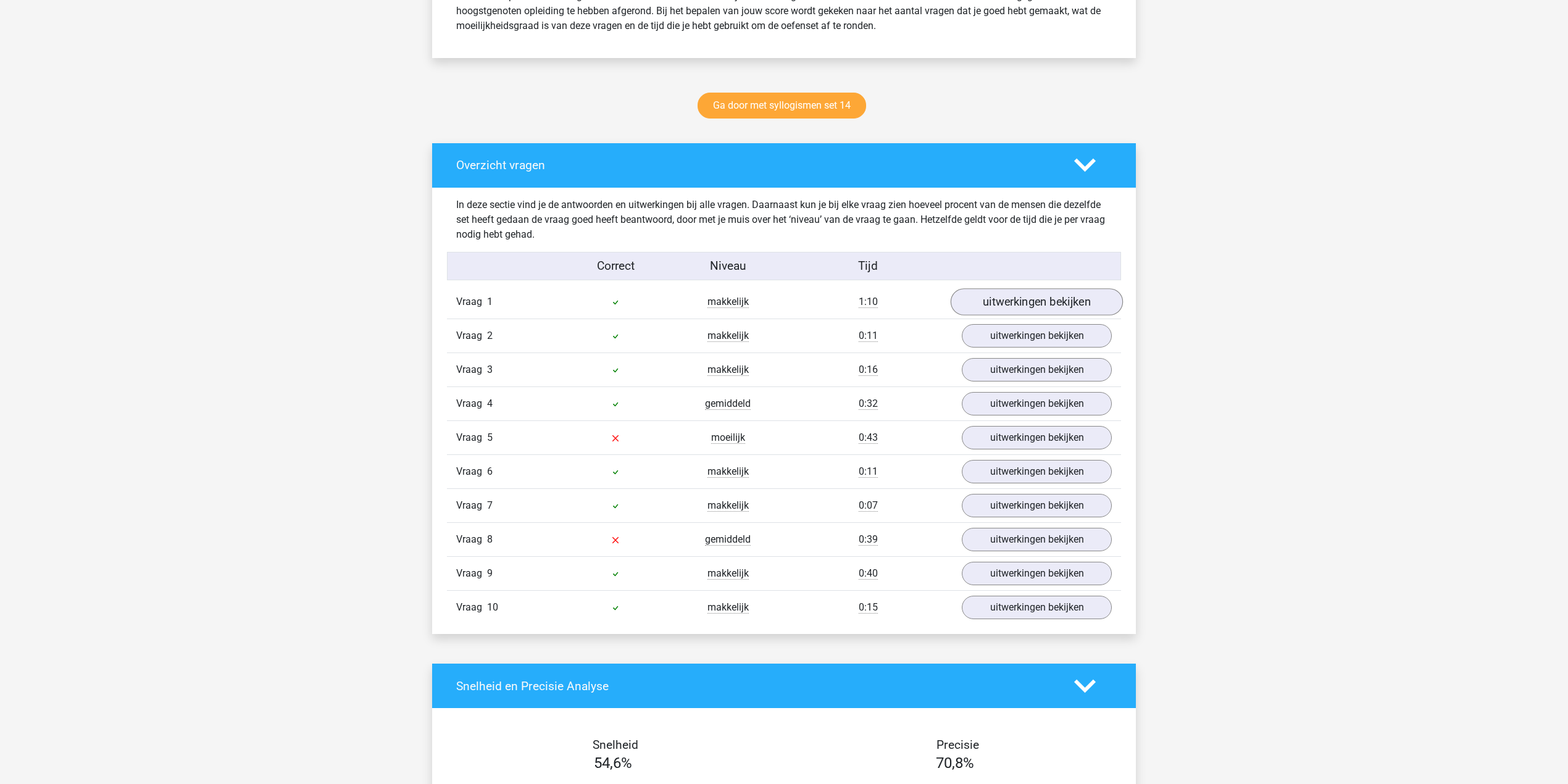
scroll to position [658, 0]
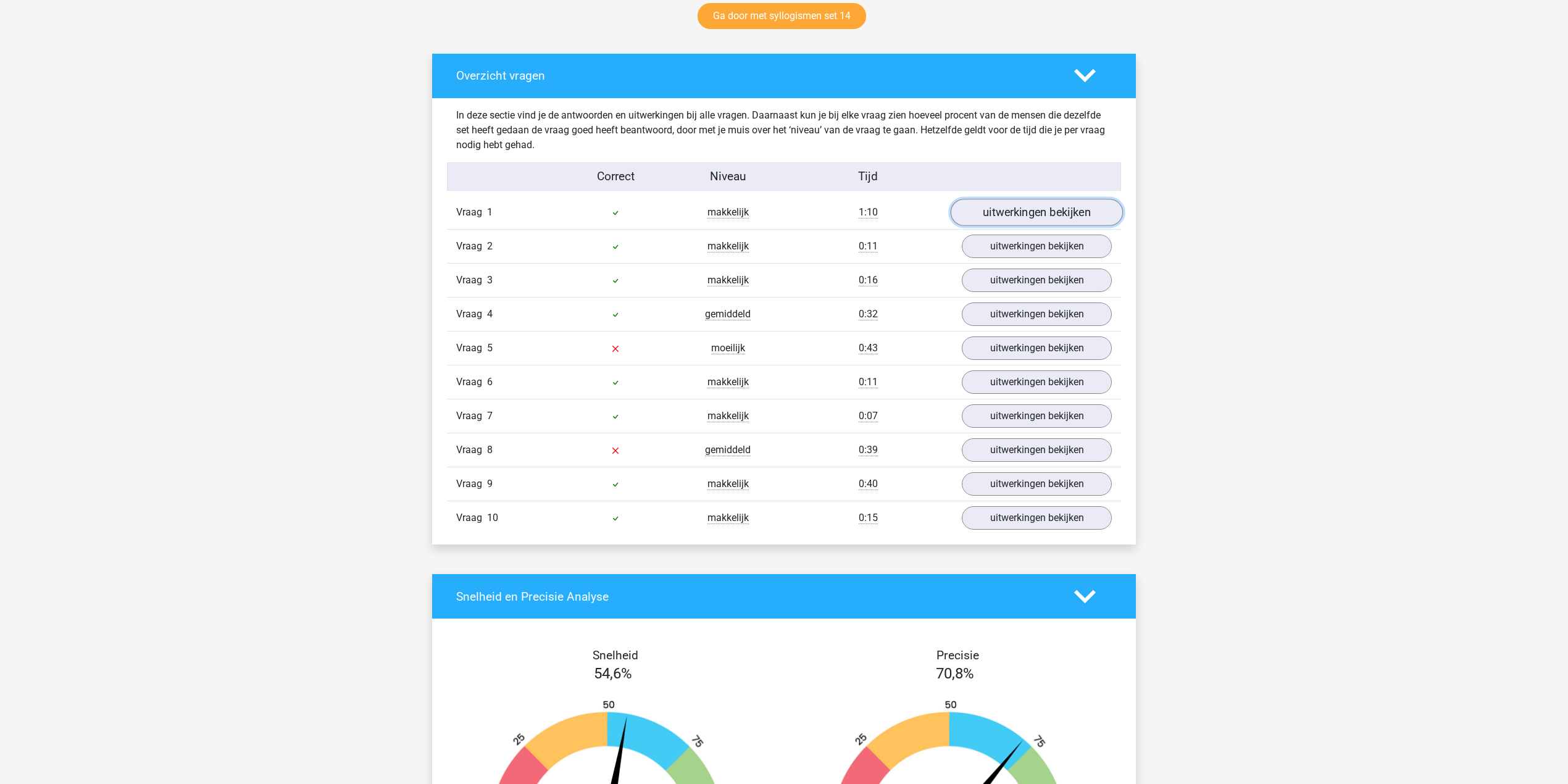
click at [989, 216] on link "uitwerkingen bekijken" at bounding box center [1036, 213] width 172 height 27
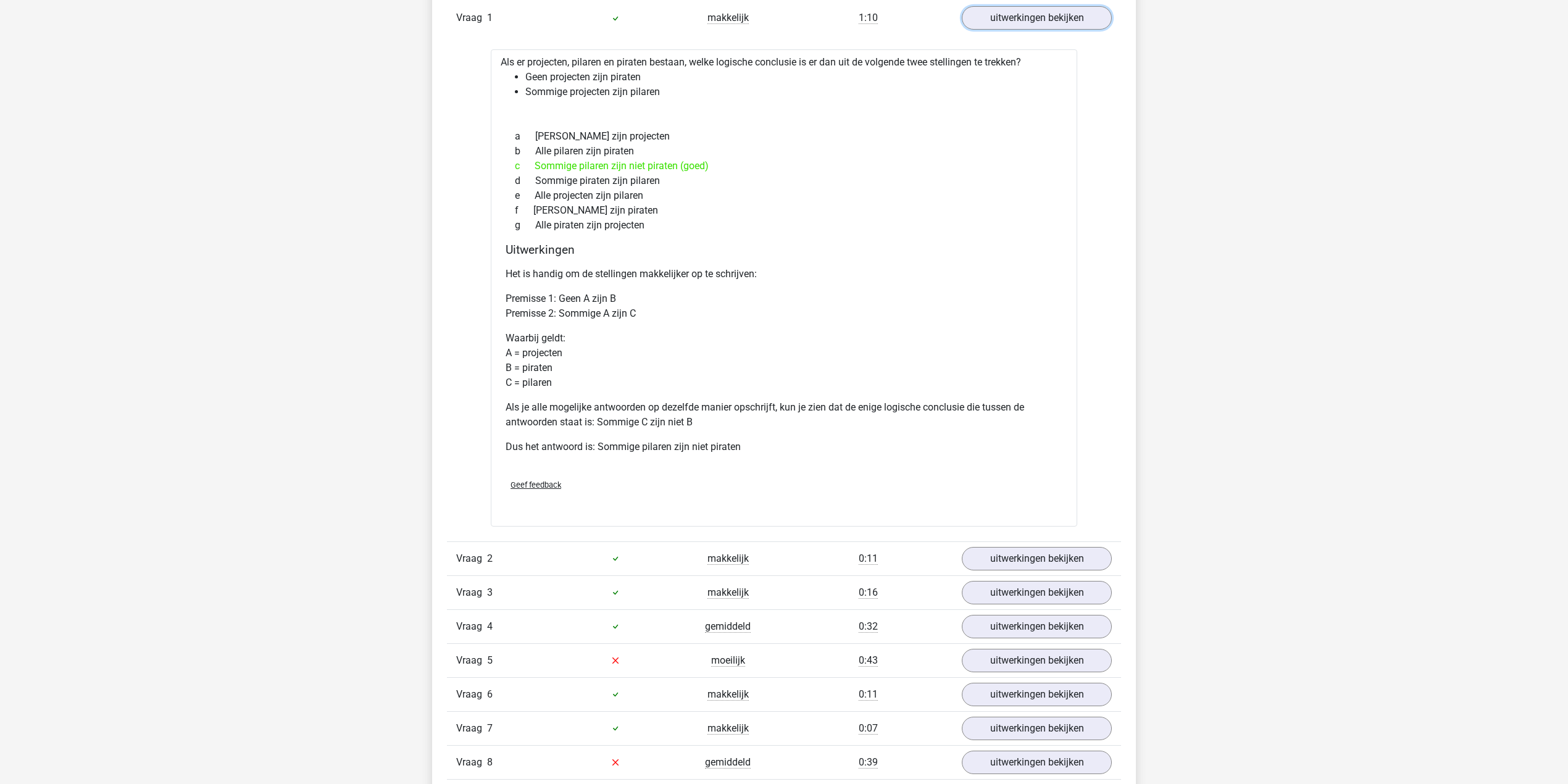
scroll to position [823, 0]
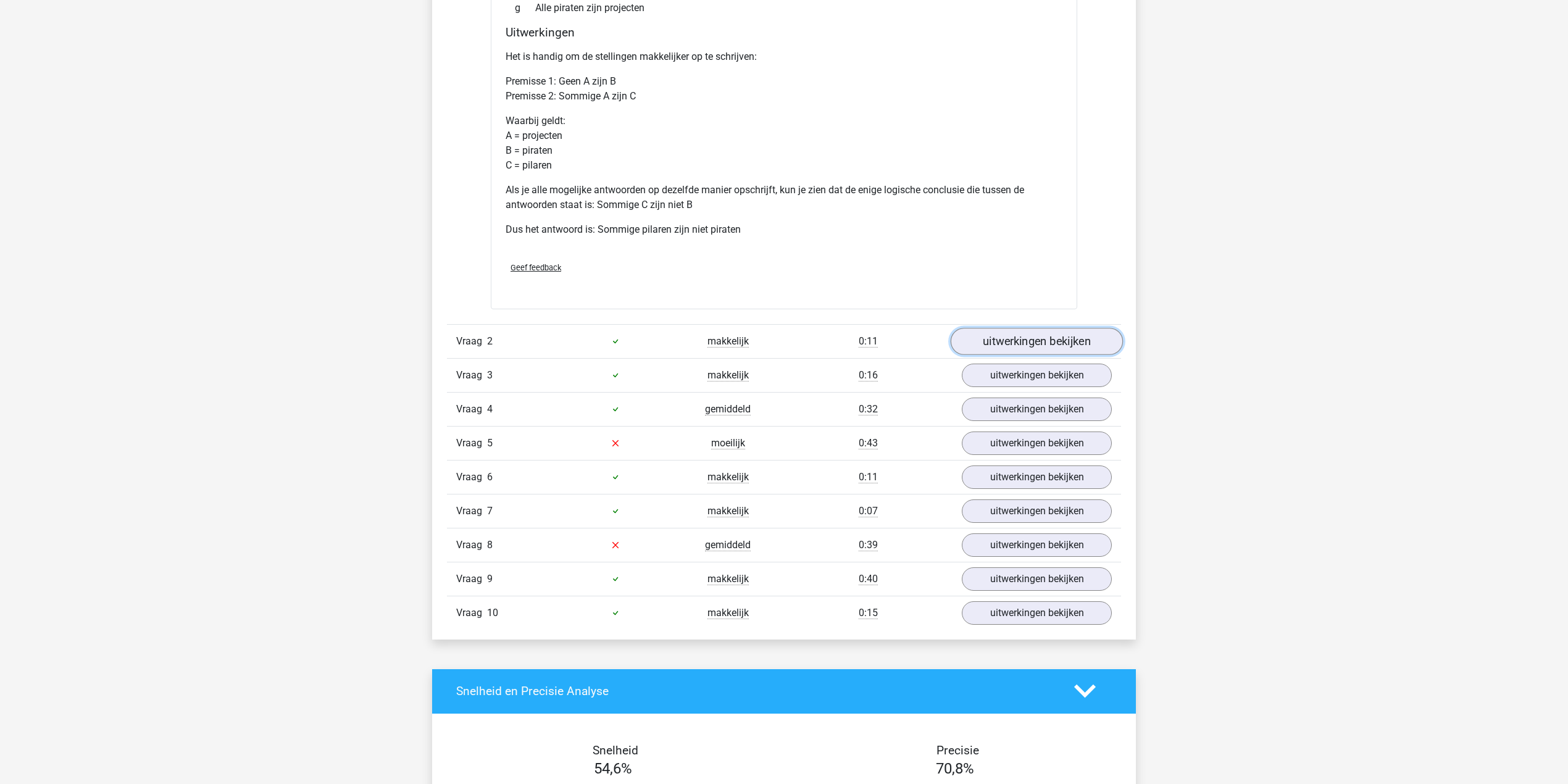
click at [1007, 341] on link "uitwerkingen bekijken" at bounding box center [1036, 341] width 172 height 27
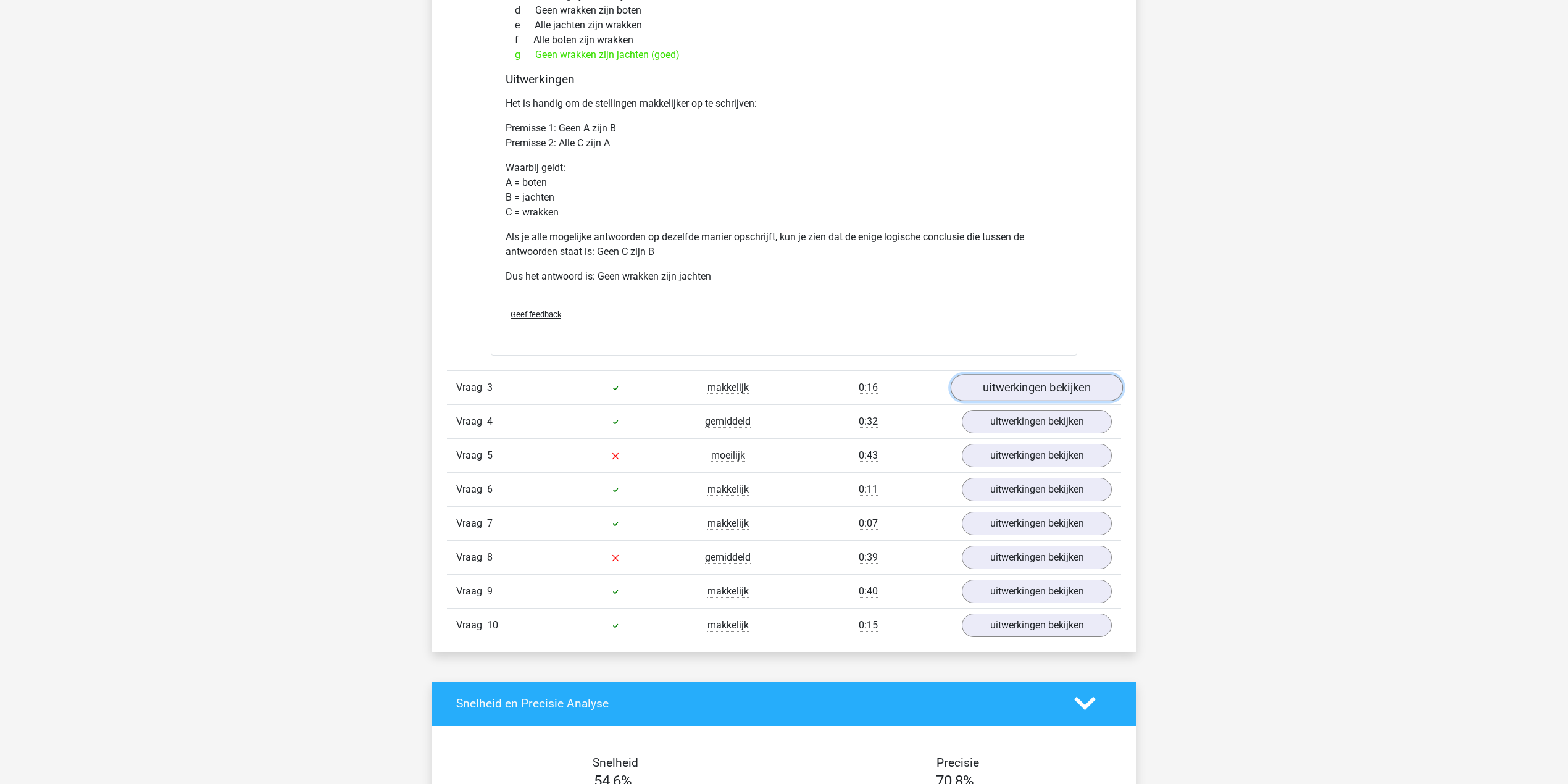
click at [995, 388] on link "uitwerkingen bekijken" at bounding box center [1036, 387] width 172 height 27
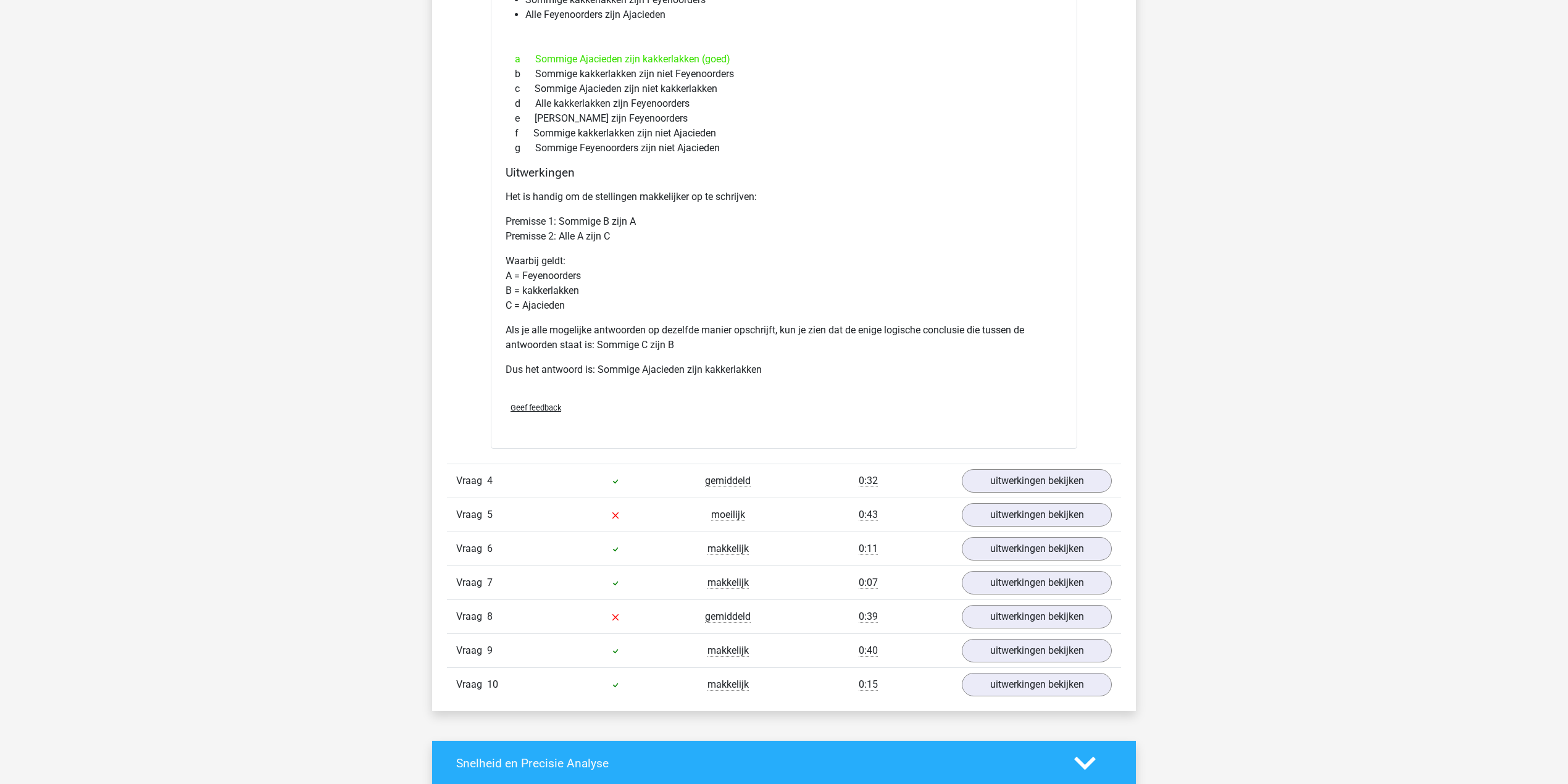
scroll to position [2058, 0]
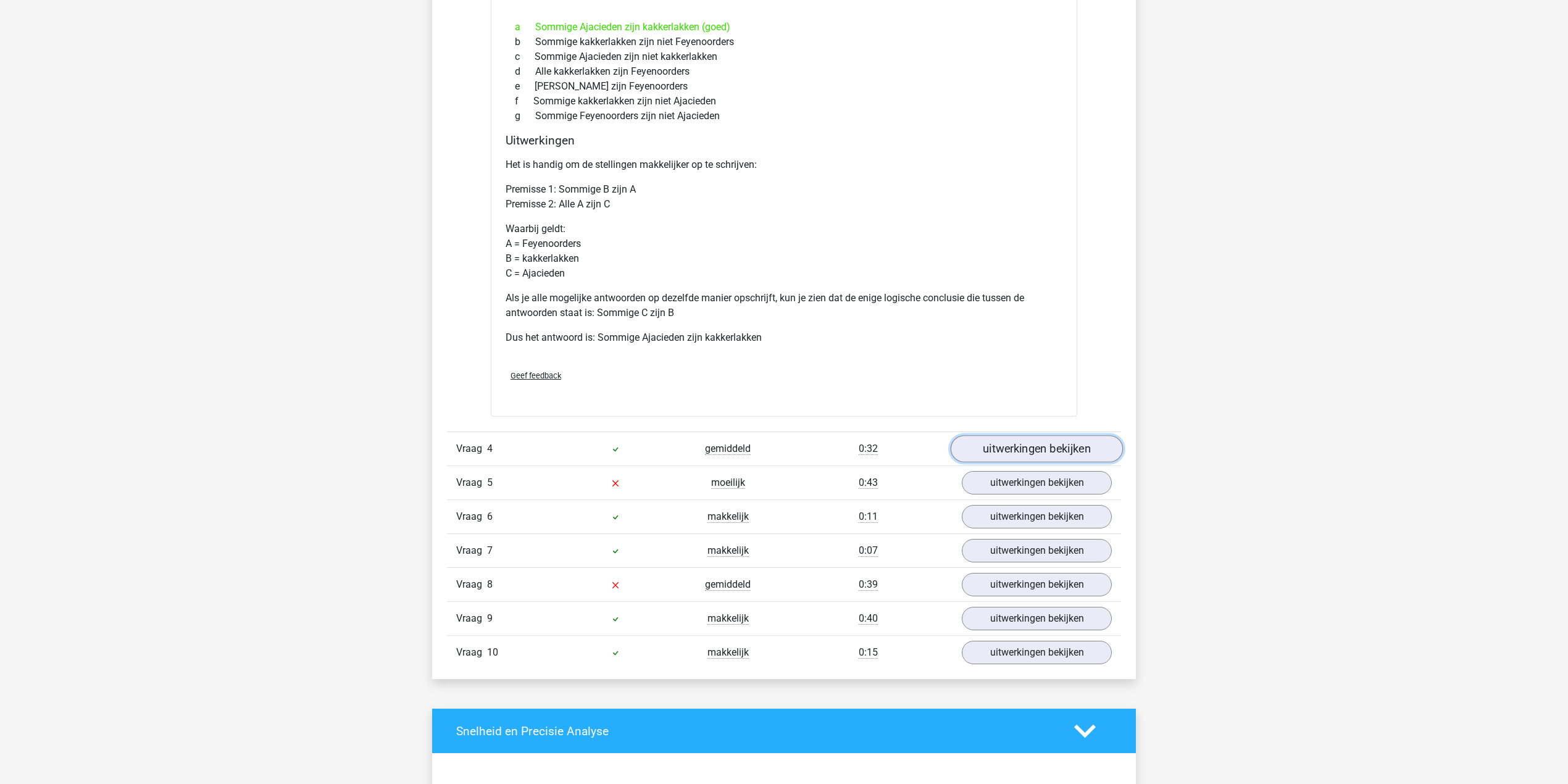
click at [1016, 440] on link "uitwerkingen bekijken" at bounding box center [1036, 448] width 172 height 27
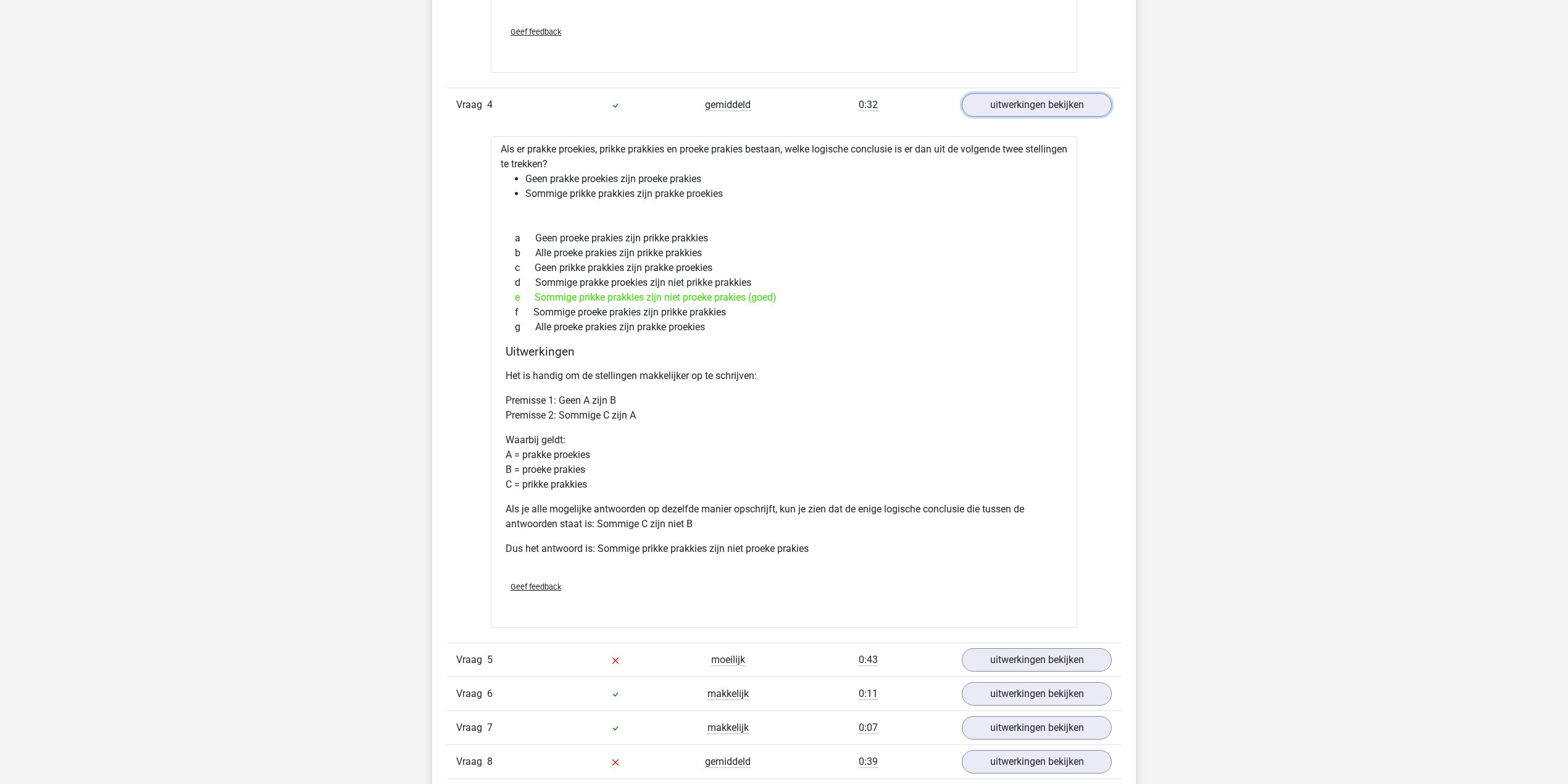
scroll to position [2634, 0]
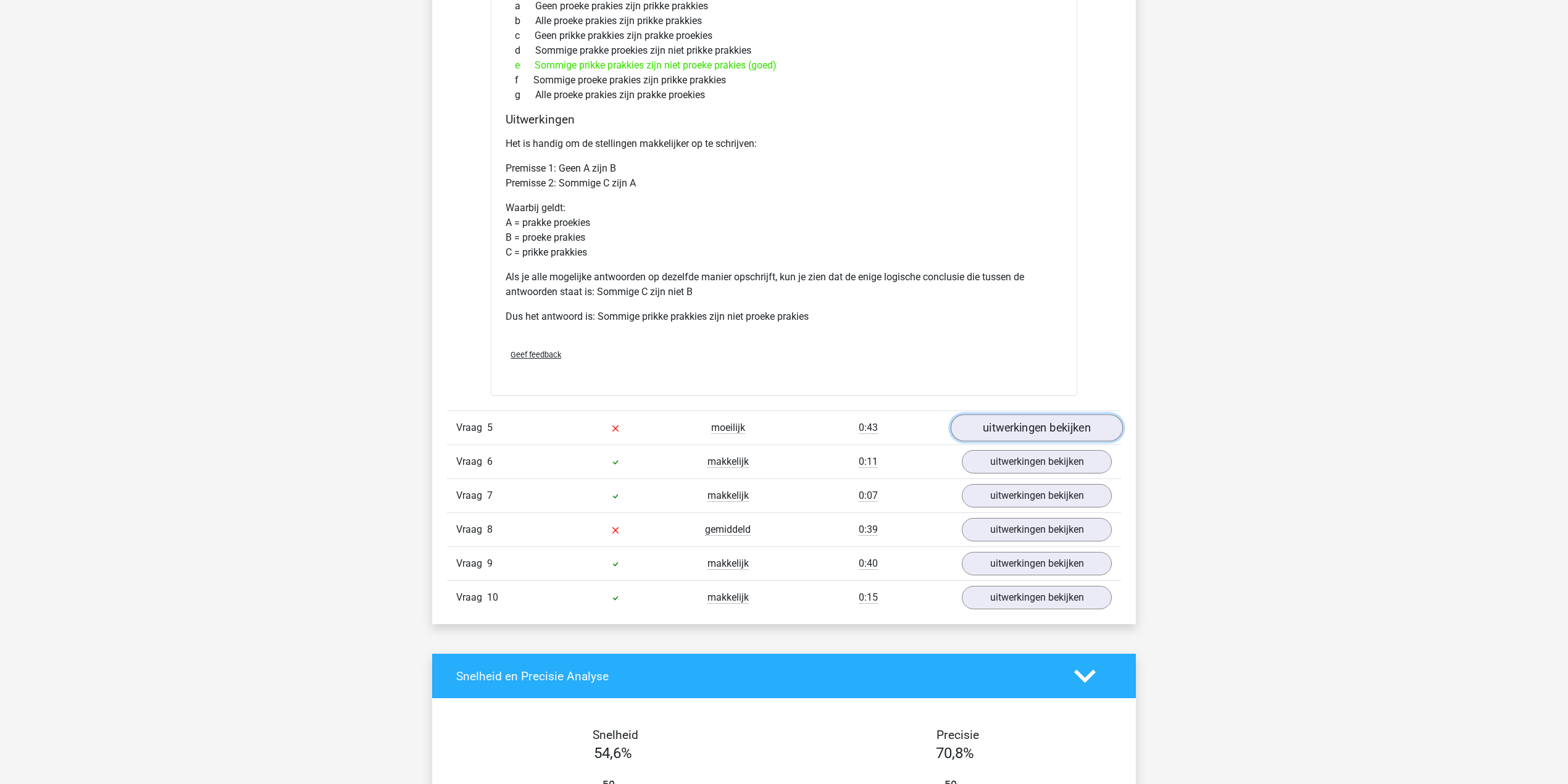
click at [991, 436] on link "uitwerkingen bekijken" at bounding box center [1036, 428] width 172 height 27
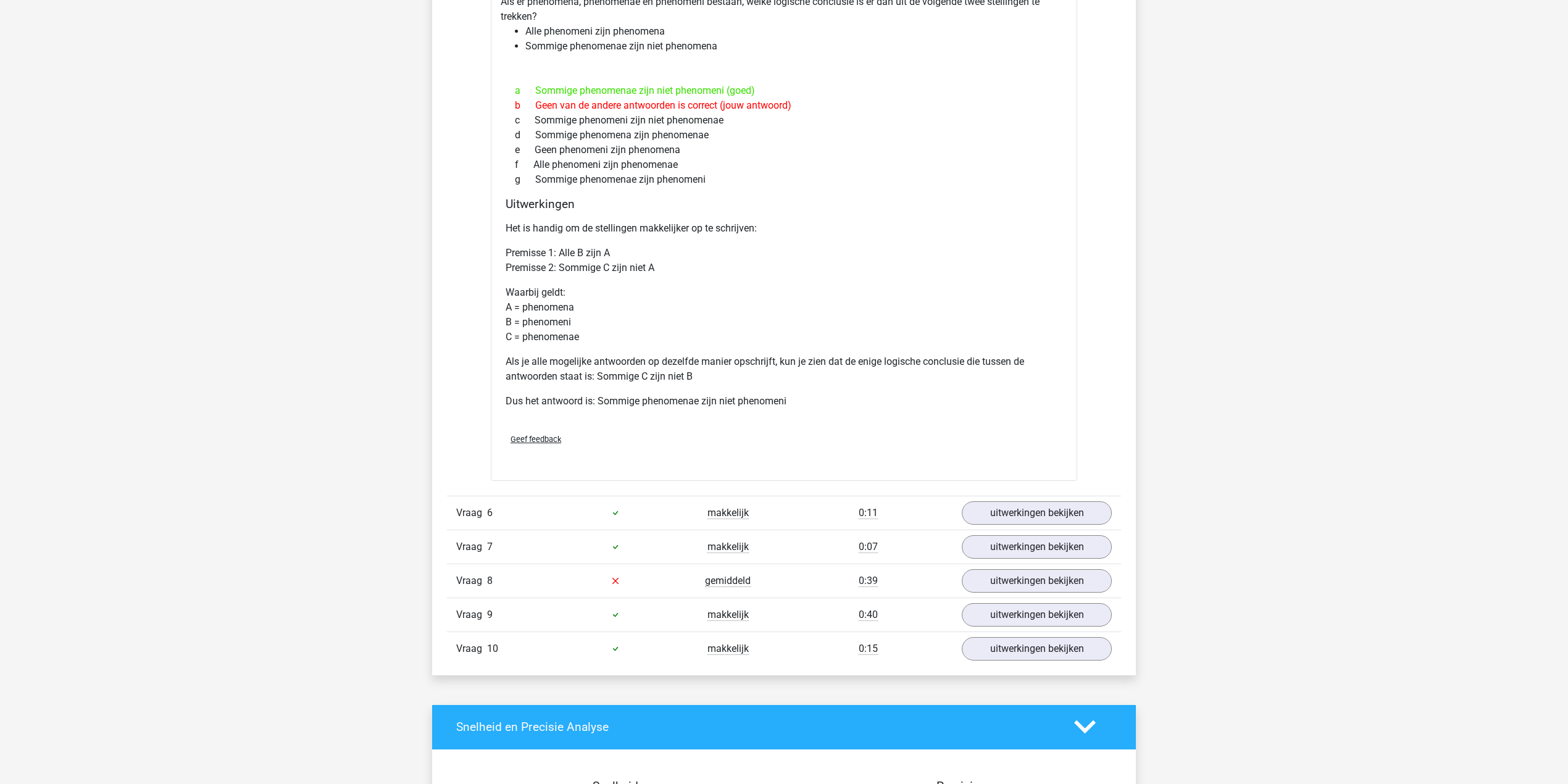
scroll to position [3128, 0]
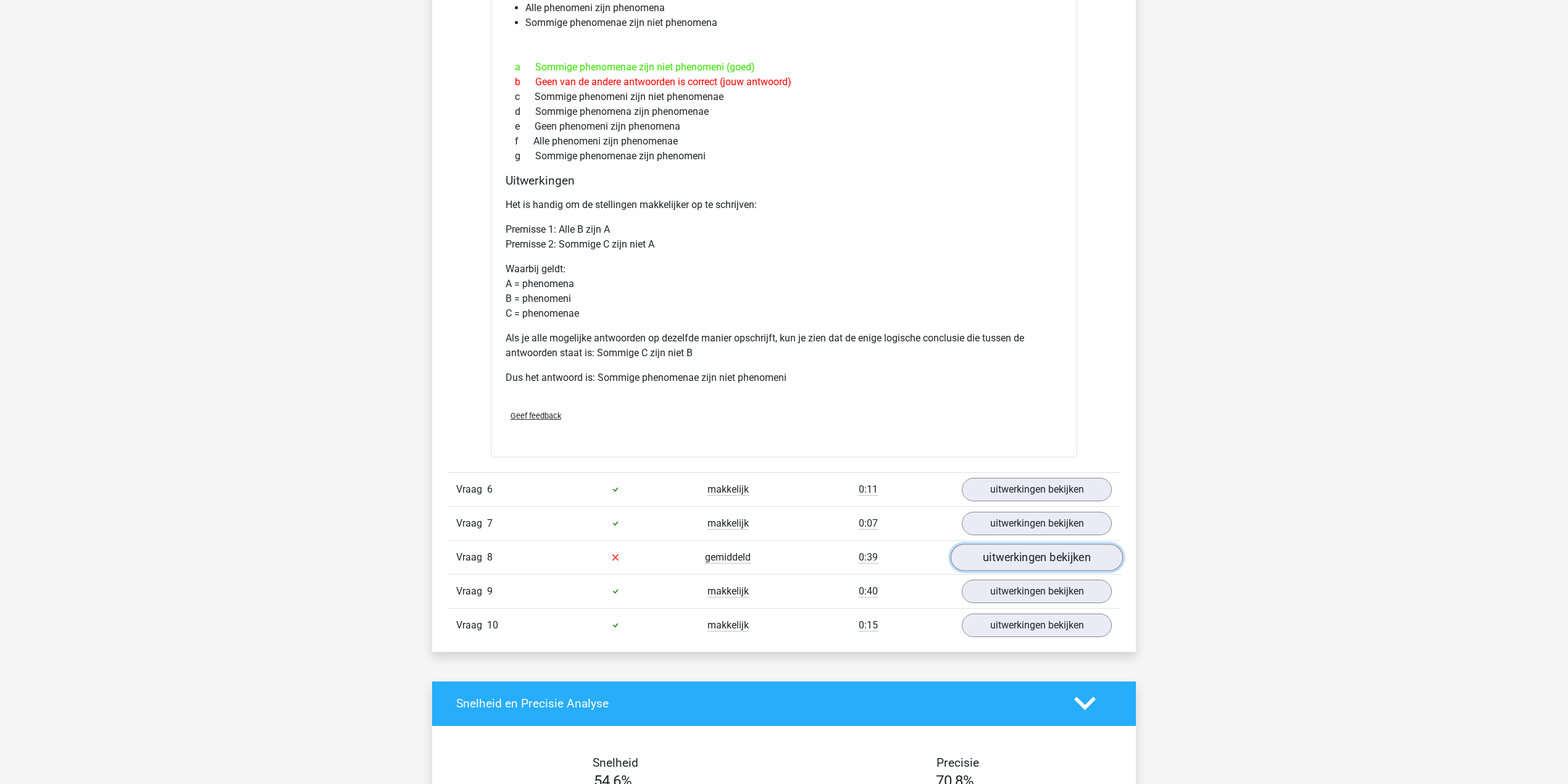
click at [988, 561] on link "uitwerkingen bekijken" at bounding box center [1036, 557] width 172 height 27
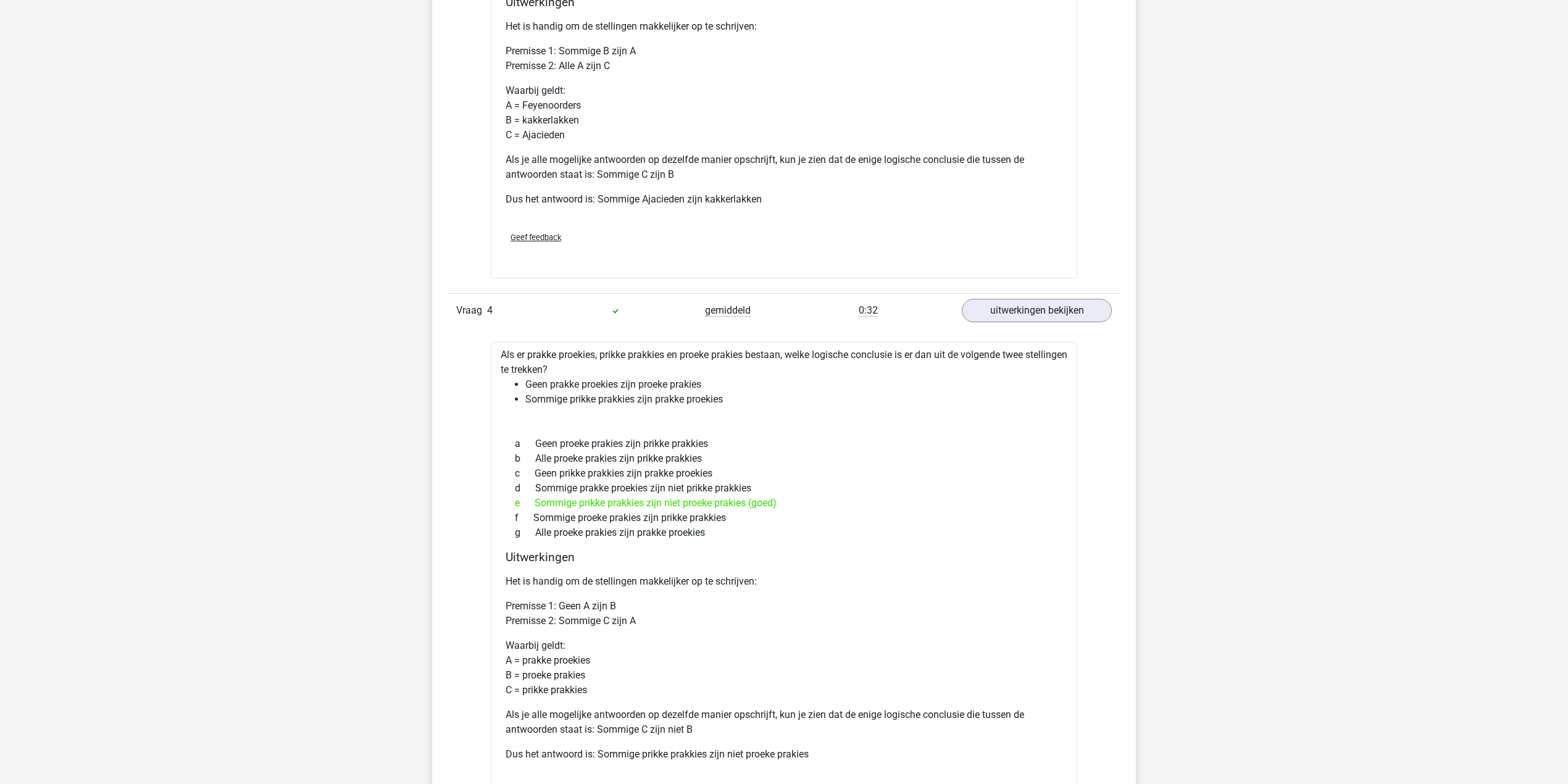
scroll to position [2140, 0]
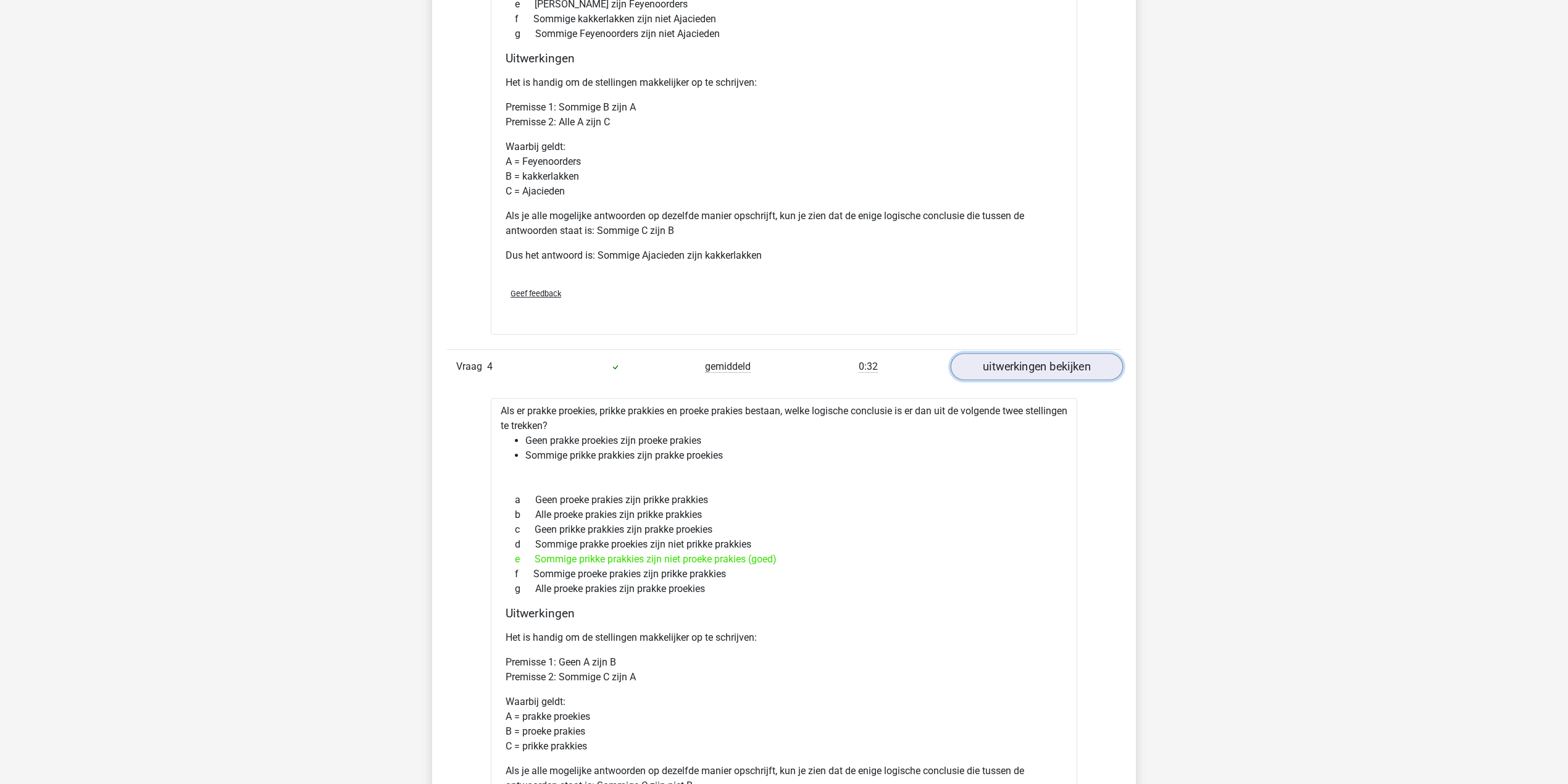
click at [1043, 359] on link "uitwerkingen bekijken" at bounding box center [1036, 366] width 172 height 27
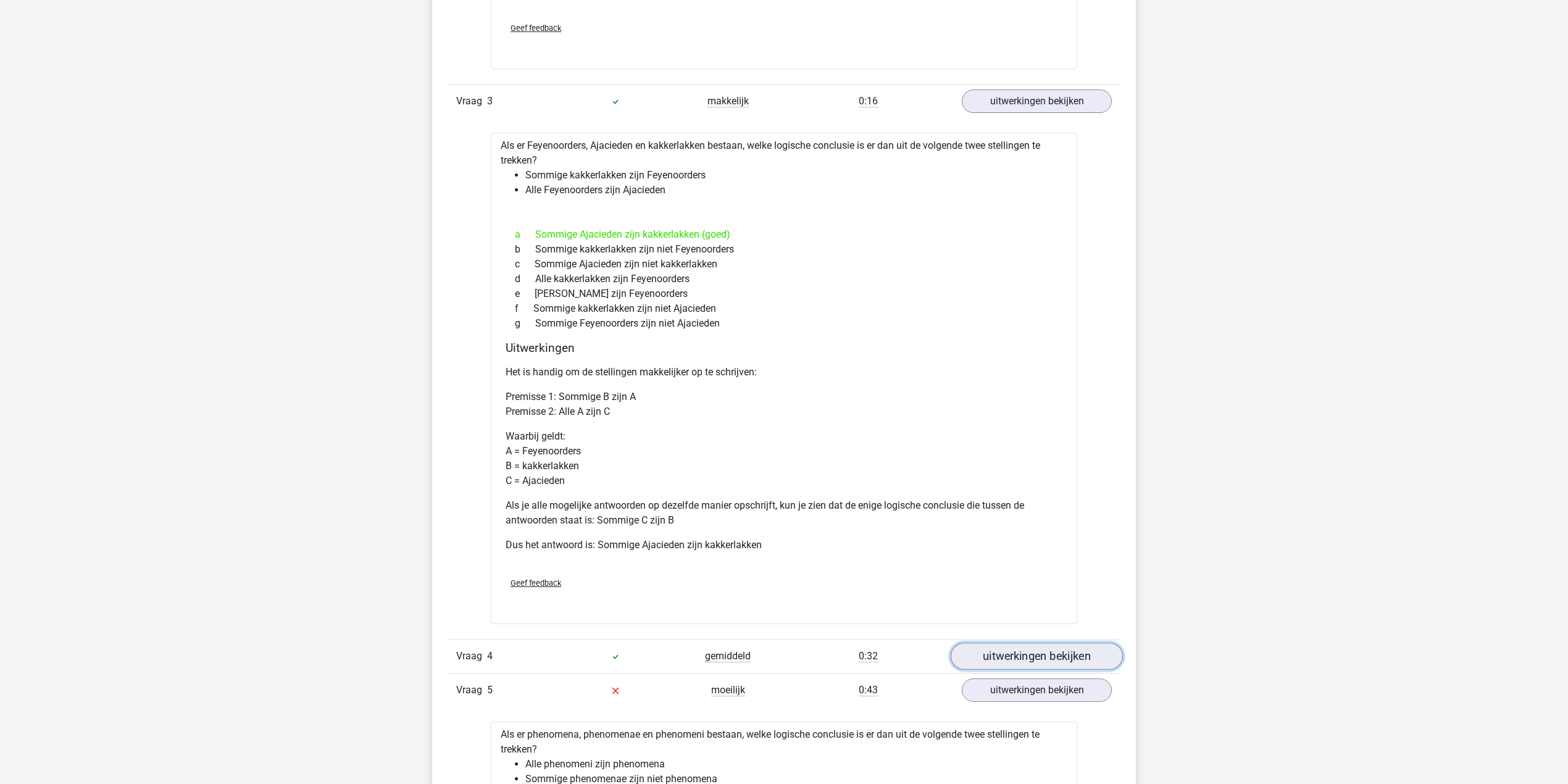
scroll to position [1728, 0]
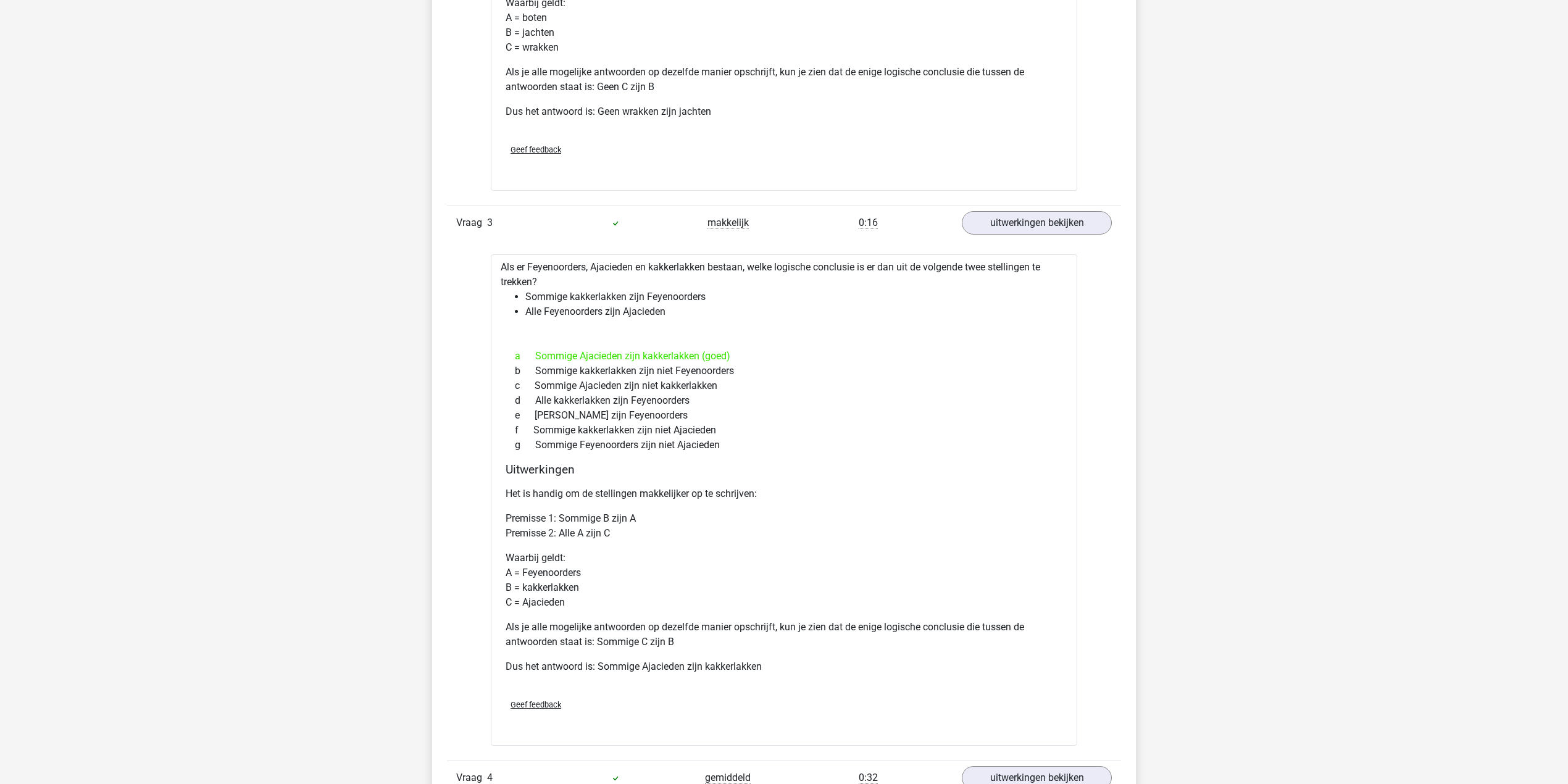
click at [1035, 243] on div "Vraag 1 makkelijk 1:10 uitwerkingen bekijken Als er projecten, pilaren en pirat…" at bounding box center [784, 582] width 656 height 2915
click at [1035, 236] on link "uitwerkingen bekijken" at bounding box center [1036, 223] width 172 height 27
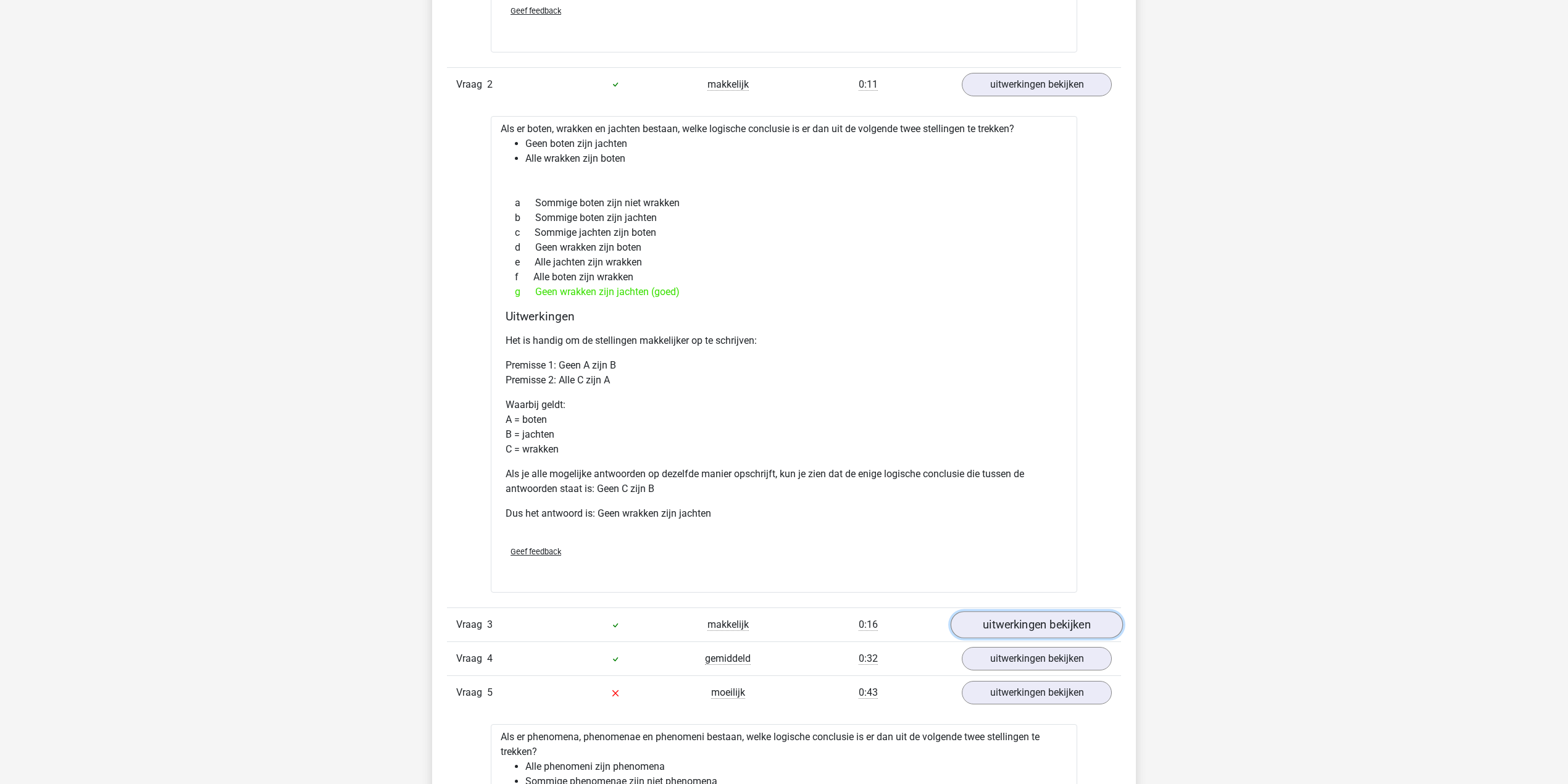
scroll to position [1317, 0]
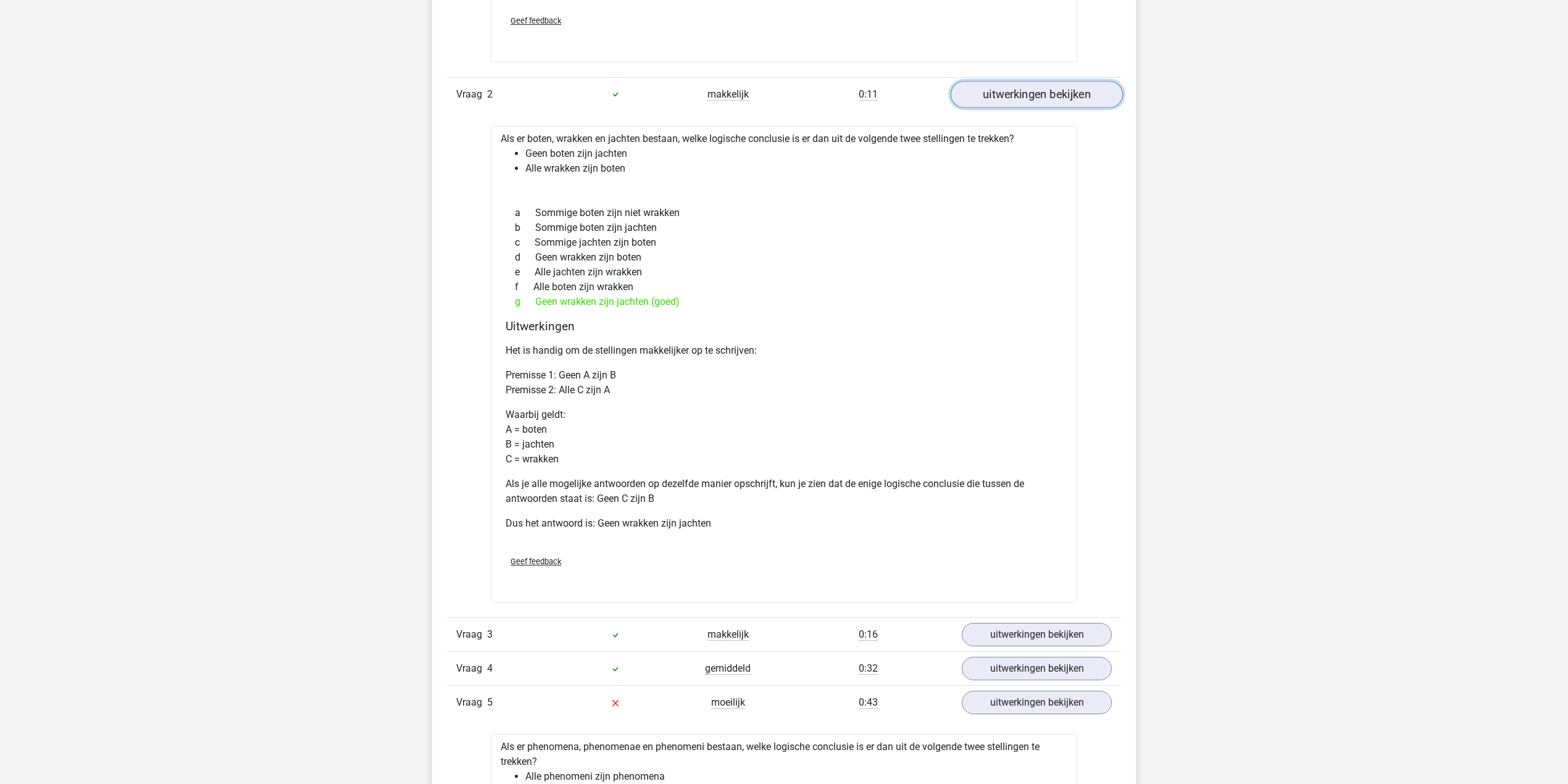
click at [1030, 102] on link "uitwerkingen bekijken" at bounding box center [1036, 94] width 172 height 27
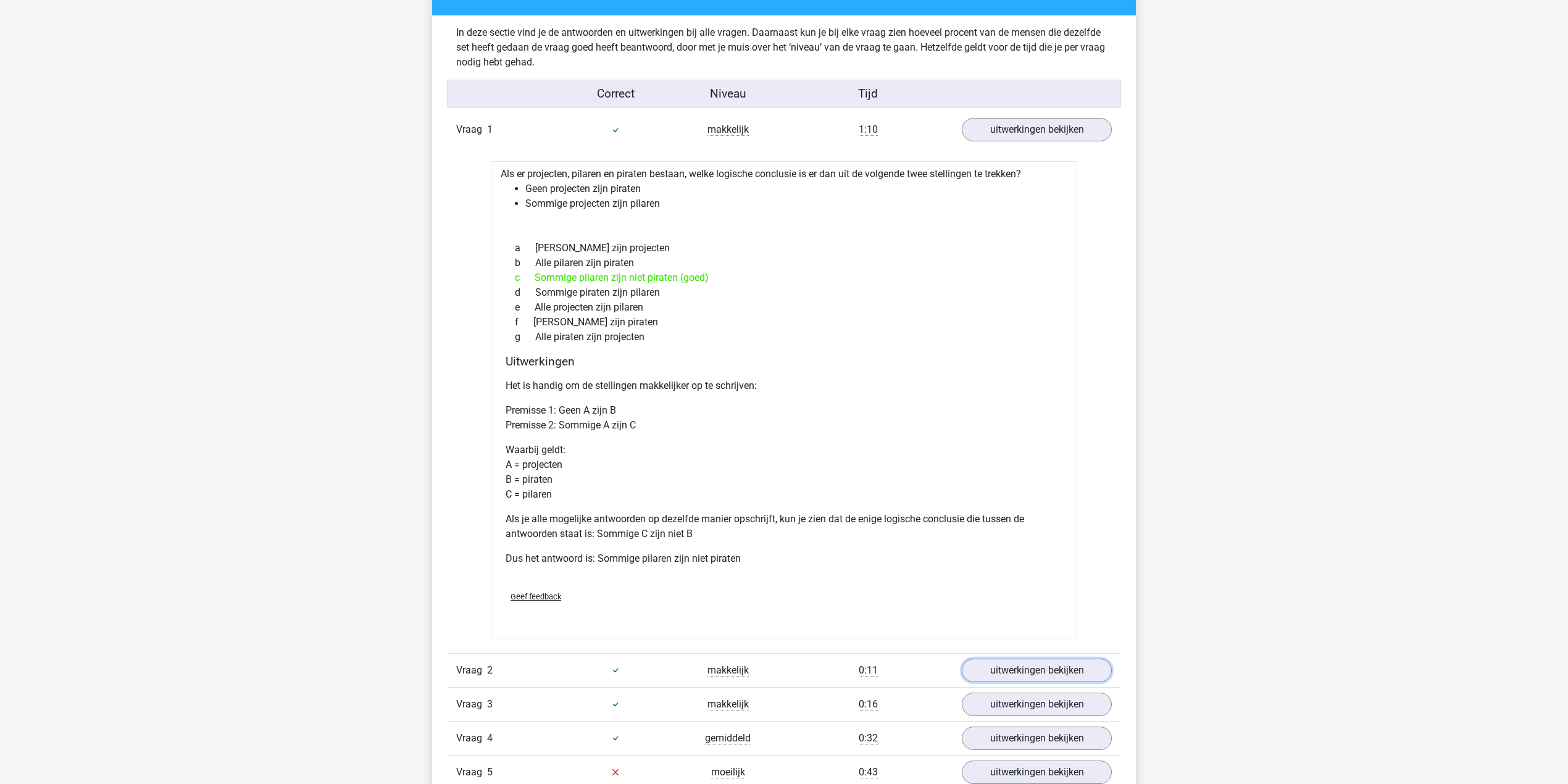
scroll to position [576, 0]
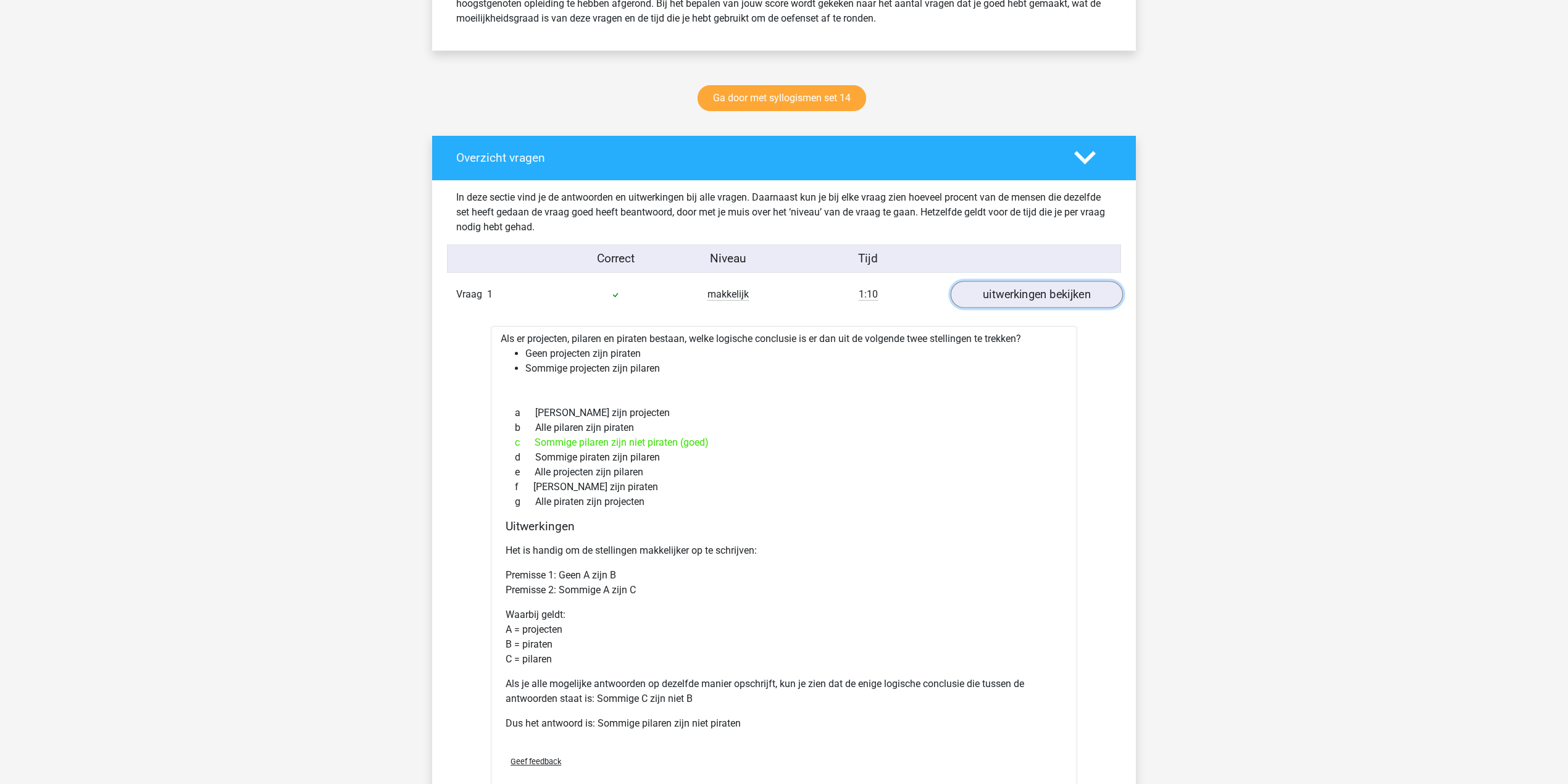
click at [1031, 297] on link "uitwerkingen bekijken" at bounding box center [1036, 295] width 172 height 27
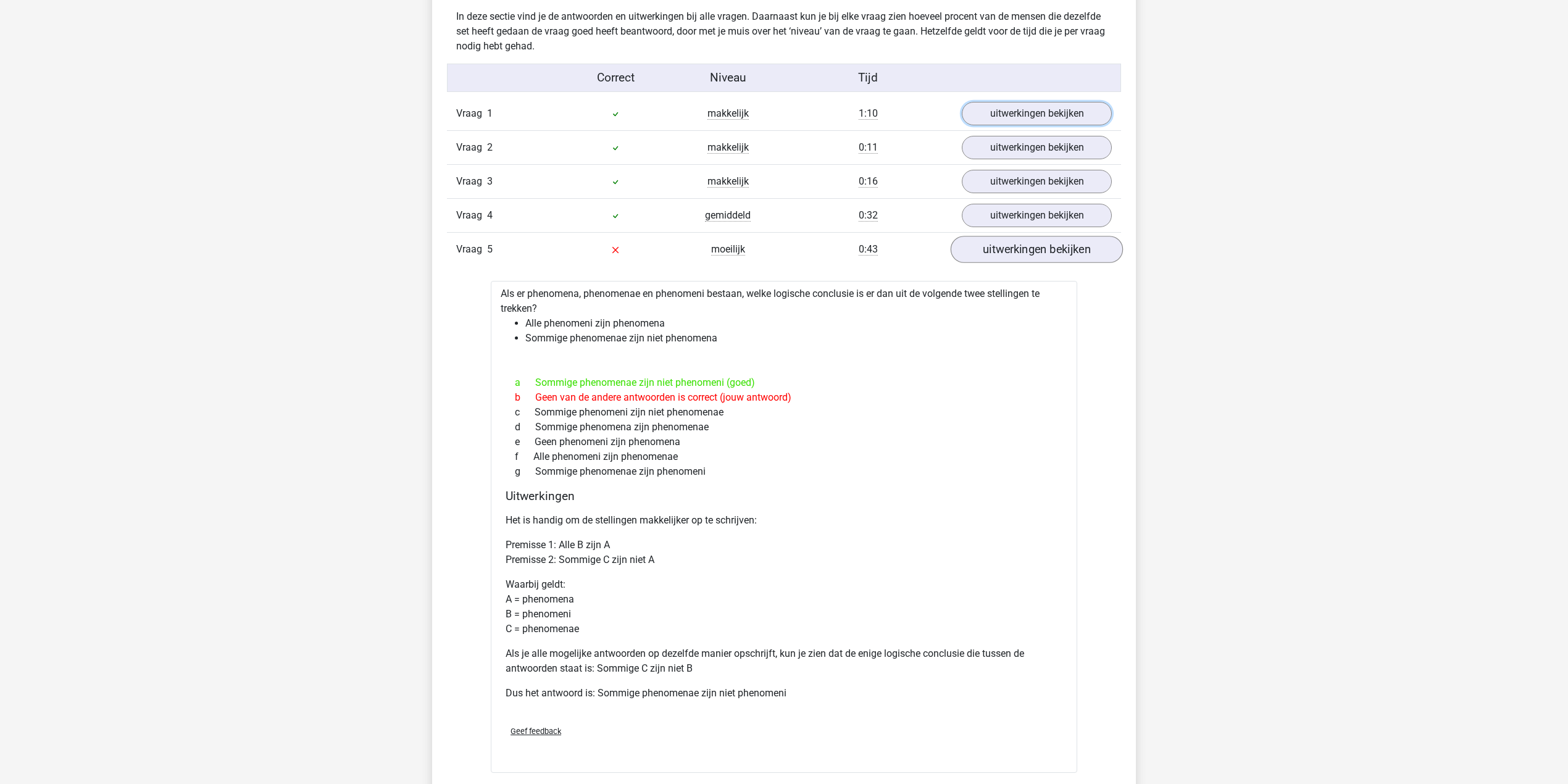
scroll to position [781, 0]
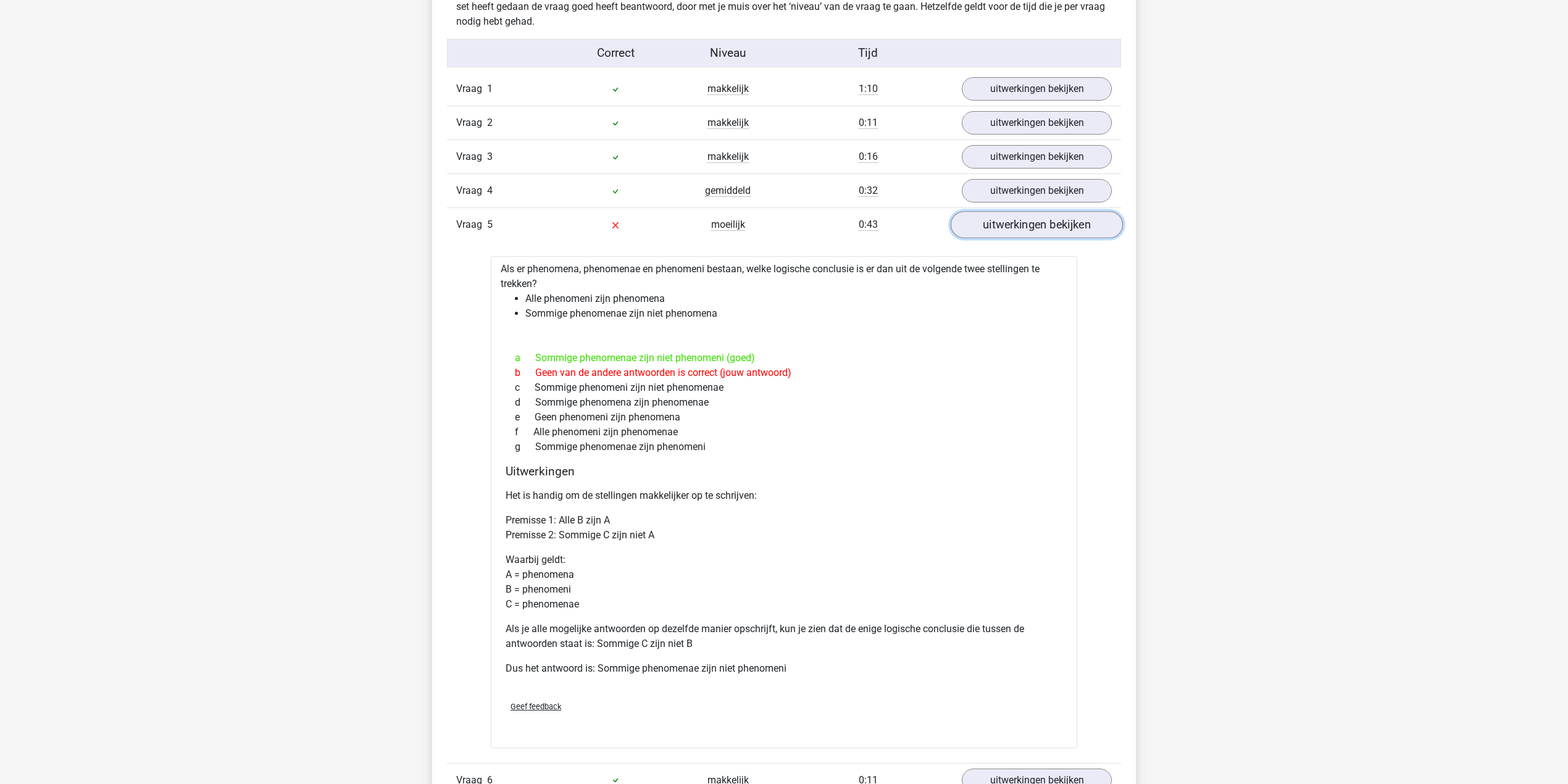
click at [1025, 227] on link "uitwerkingen bekijken" at bounding box center [1036, 225] width 172 height 27
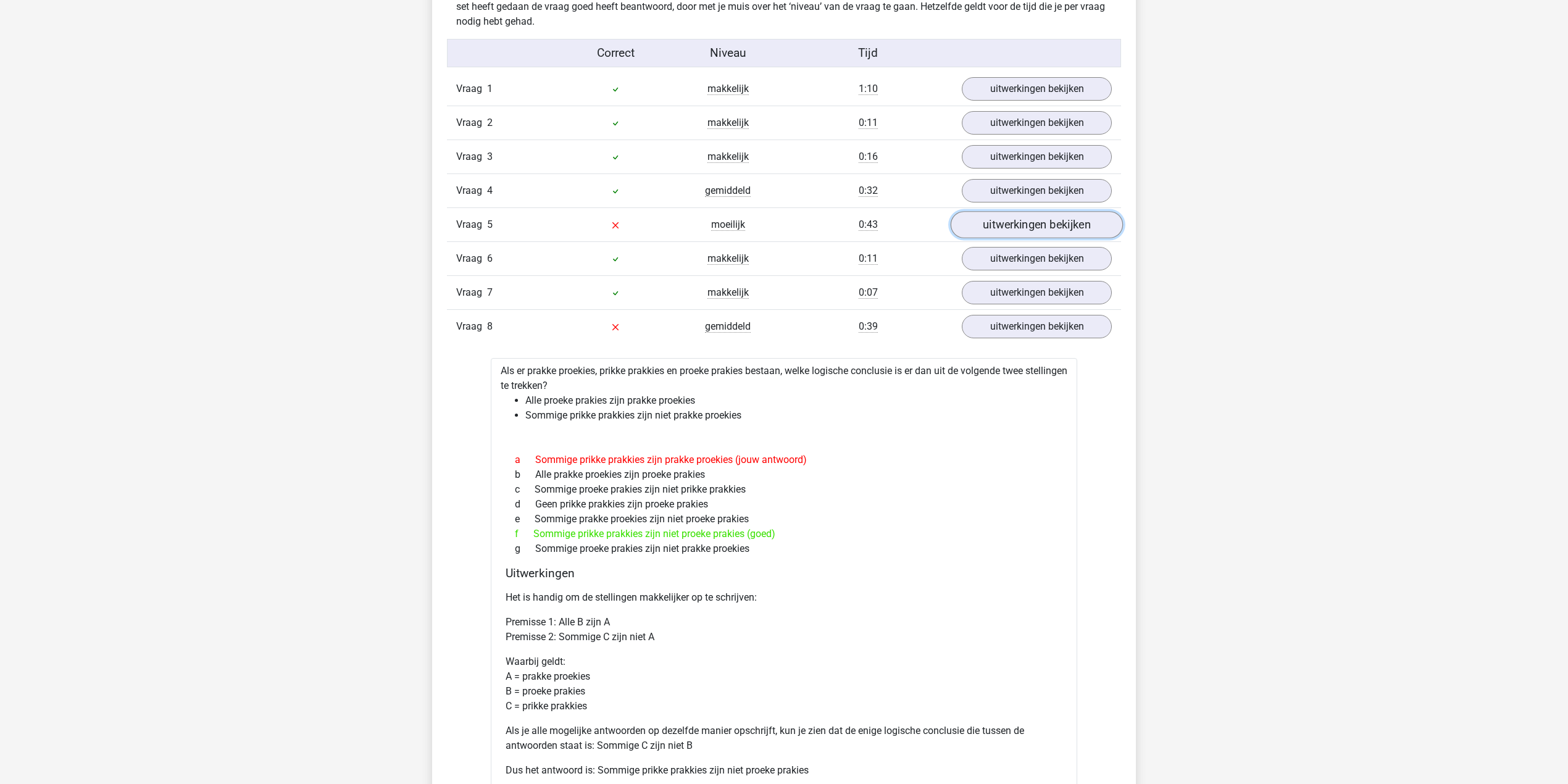
click at [1002, 218] on link "uitwerkingen bekijken" at bounding box center [1036, 225] width 172 height 27
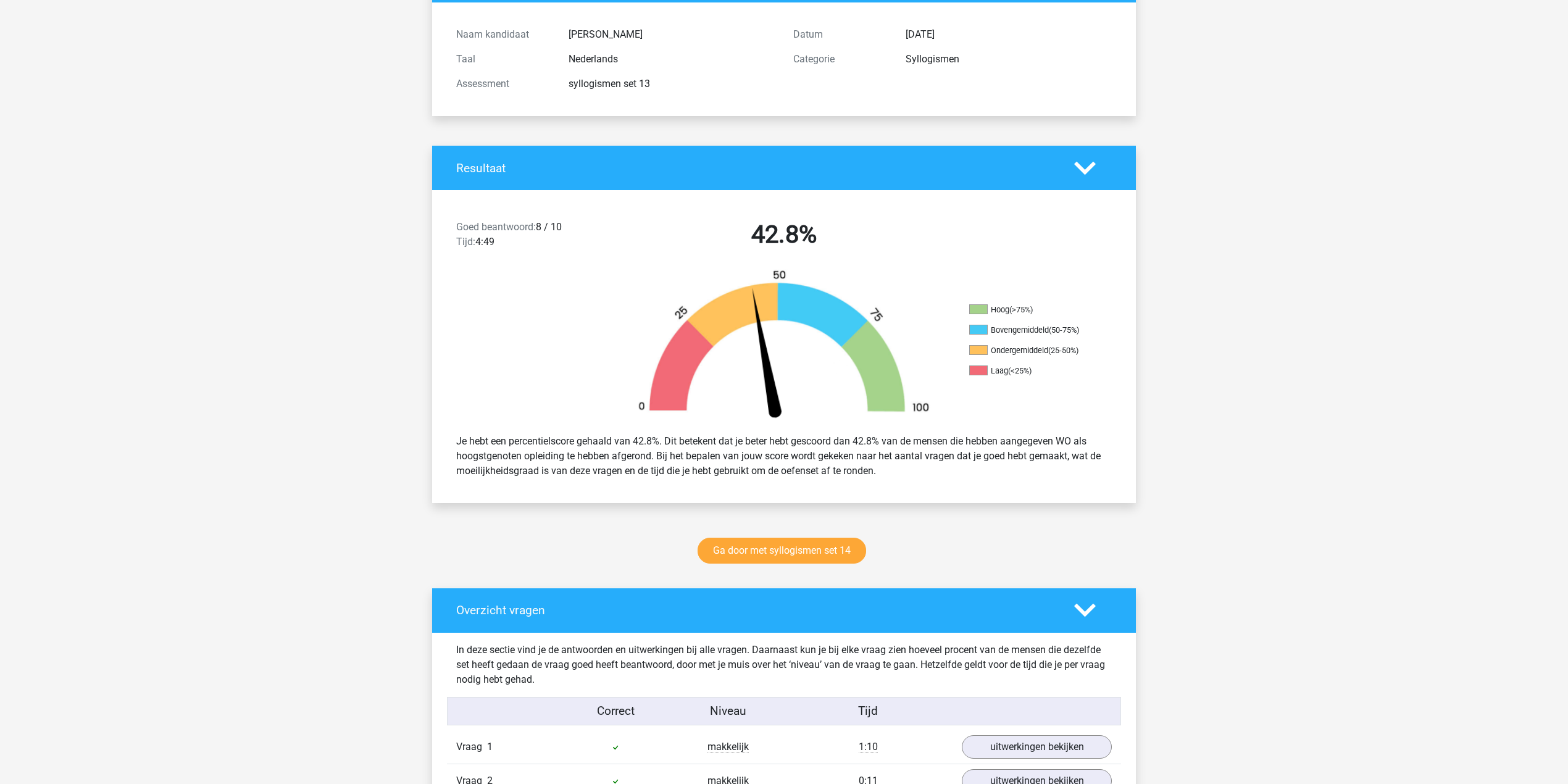
scroll to position [0, 0]
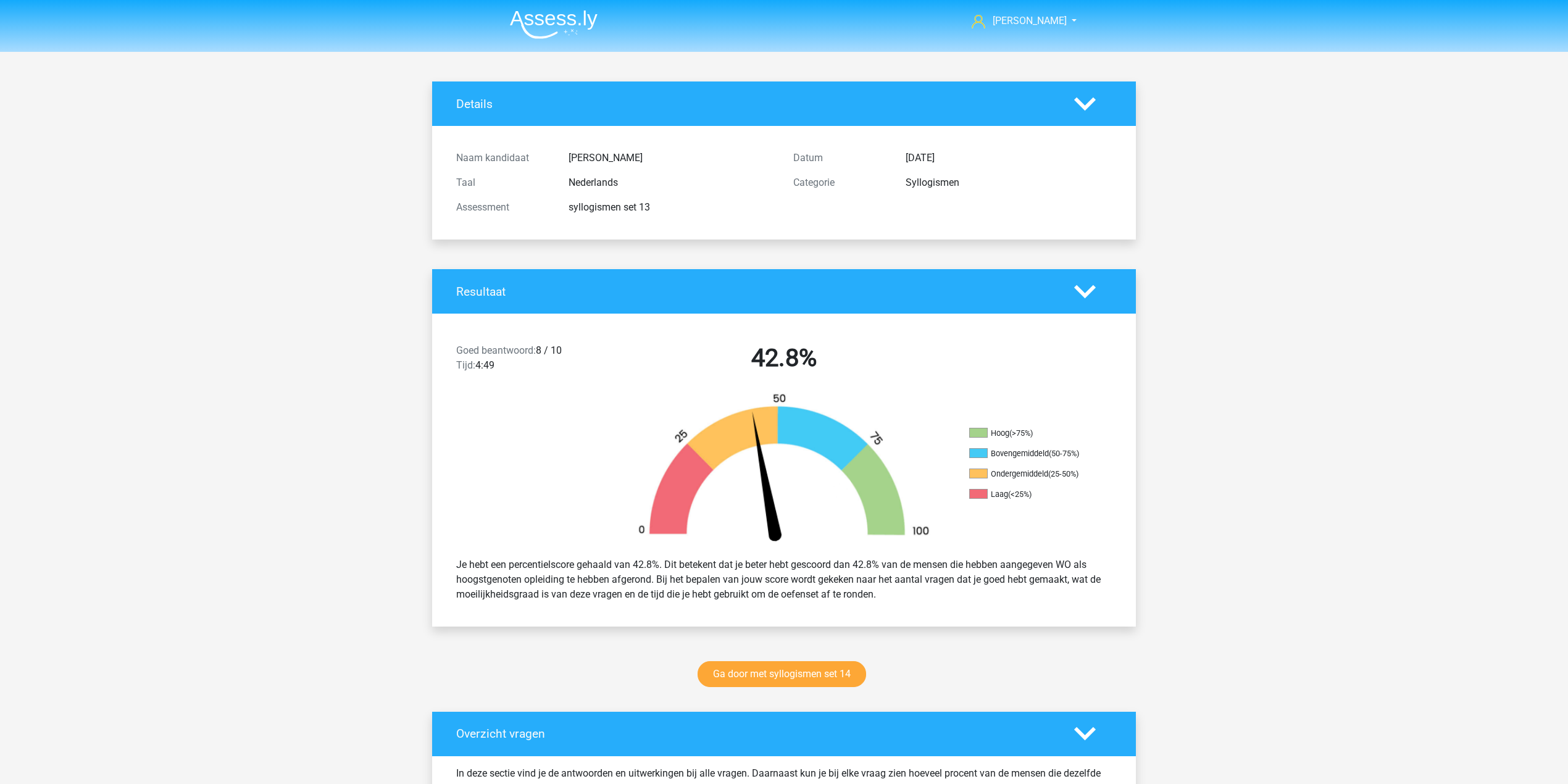
click at [578, 29] on img at bounding box center [554, 24] width 88 height 29
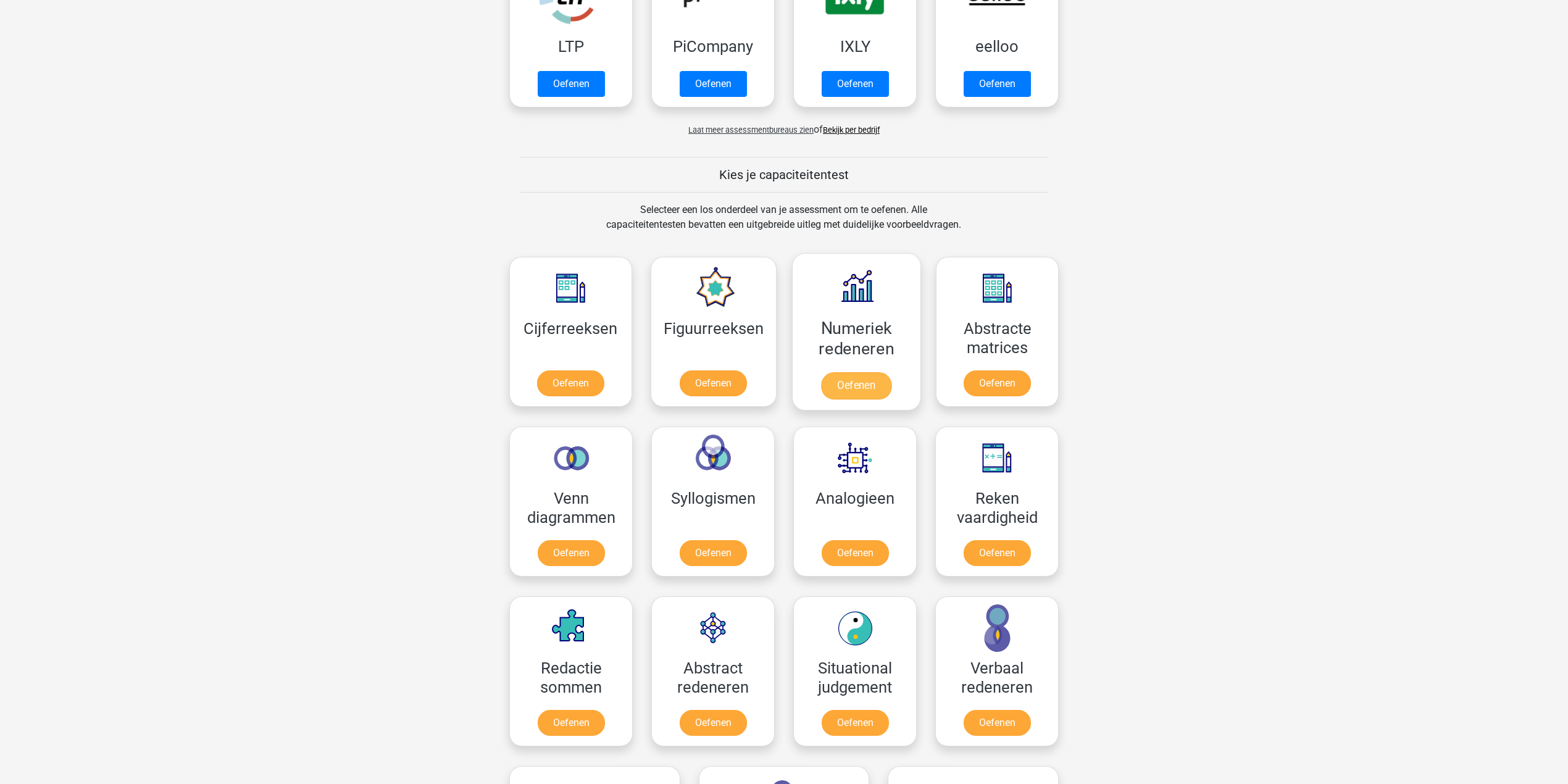
scroll to position [411, 0]
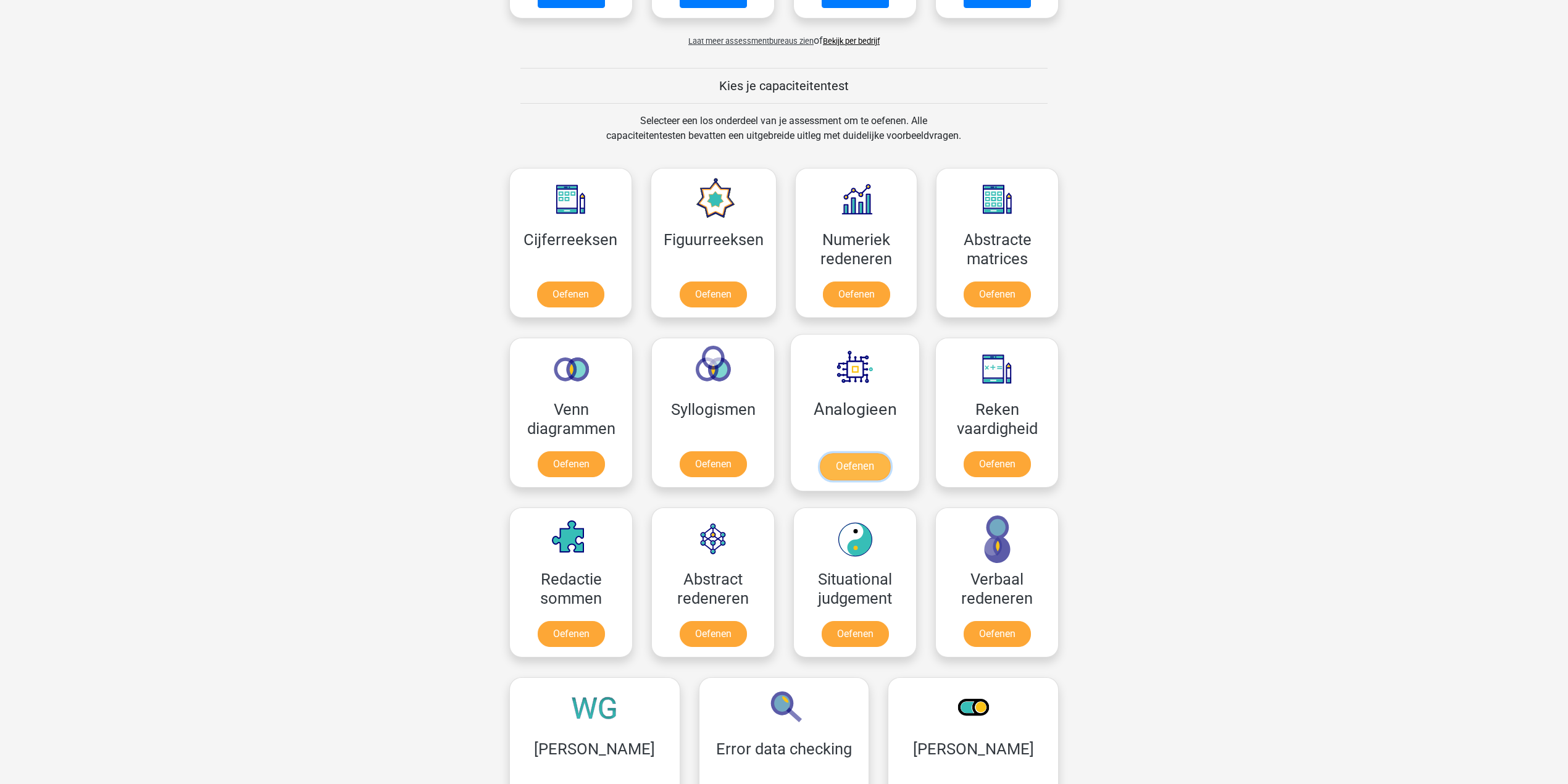
click at [850, 453] on link "Oefenen" at bounding box center [854, 467] width 70 height 27
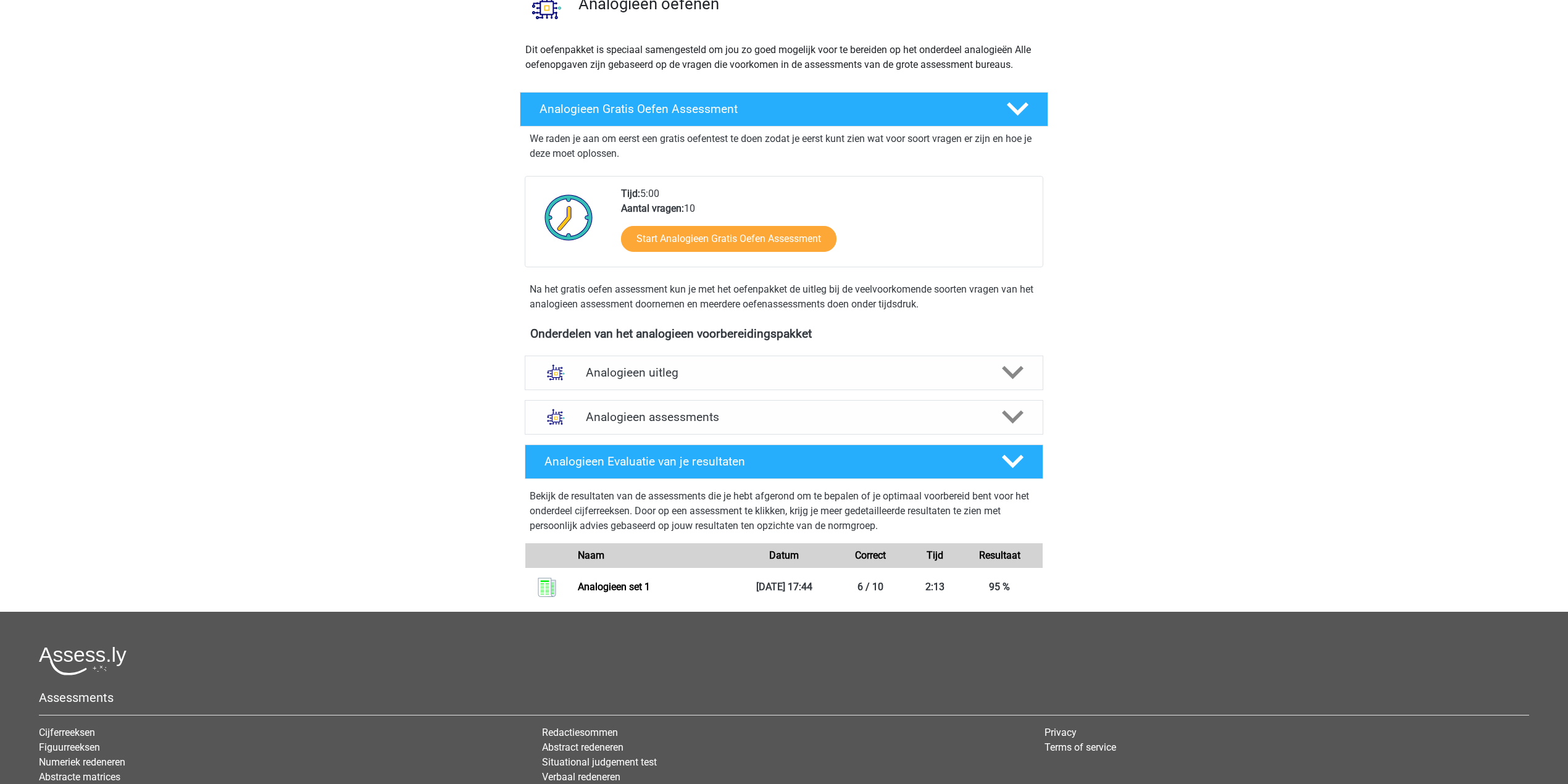
scroll to position [266, 0]
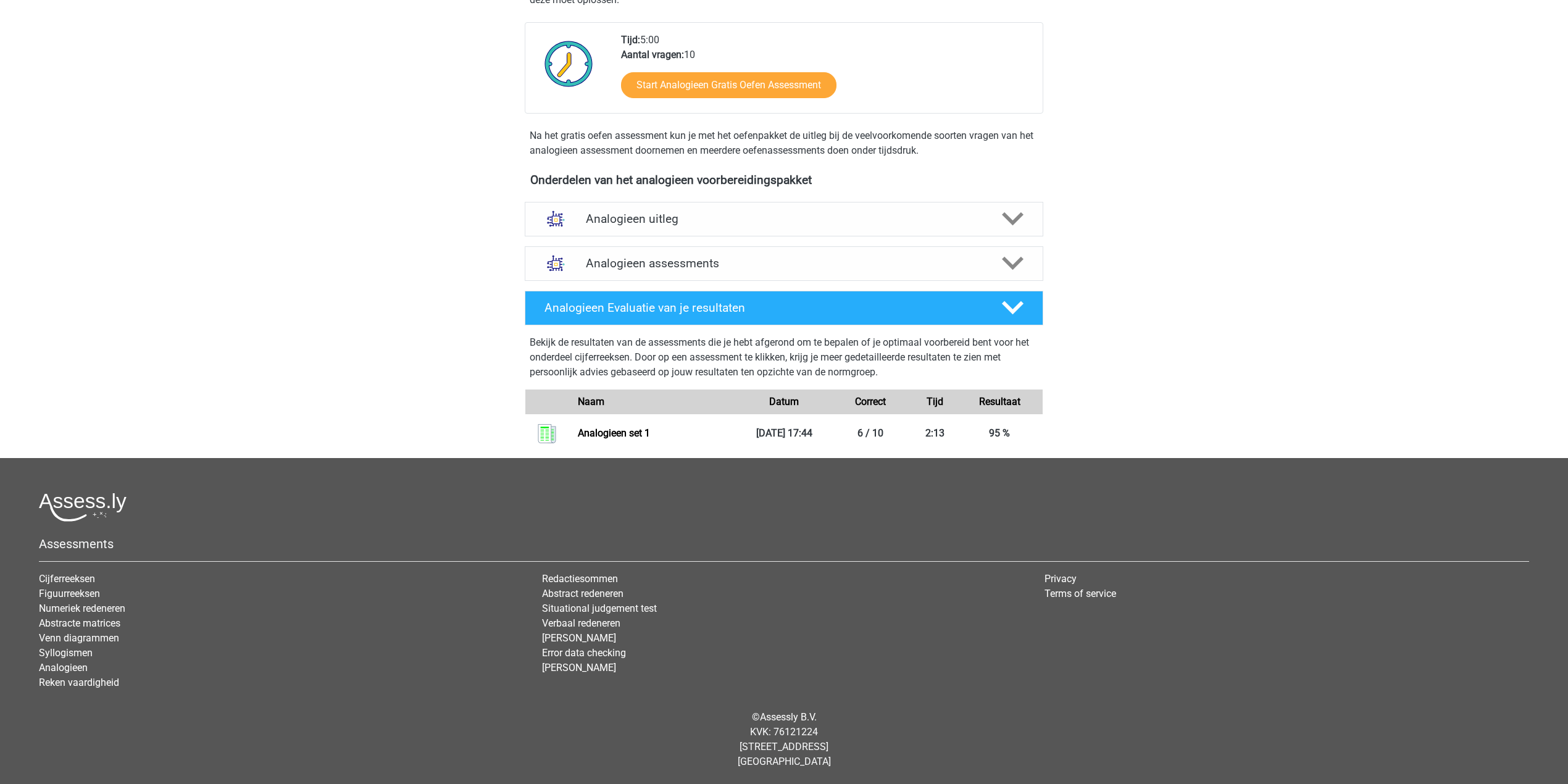
click at [662, 243] on div "Analogieen assessments We raden aan om minimaal 3 oefensets te doen met tijdsdr…" at bounding box center [784, 264] width 566 height 45
click at [662, 250] on div "Analogieen assessments" at bounding box center [783, 264] width 518 height 35
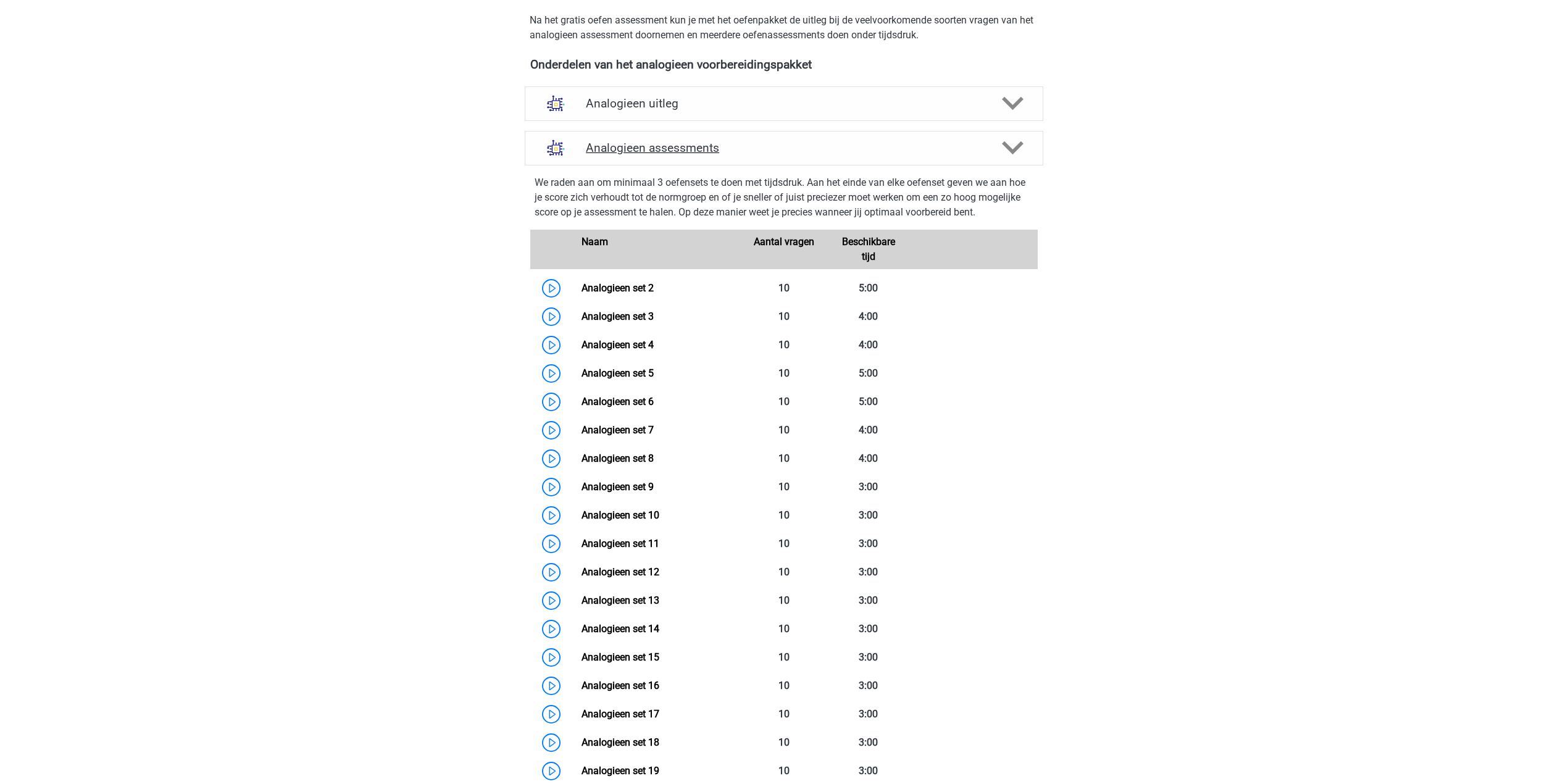
scroll to position [595, 0]
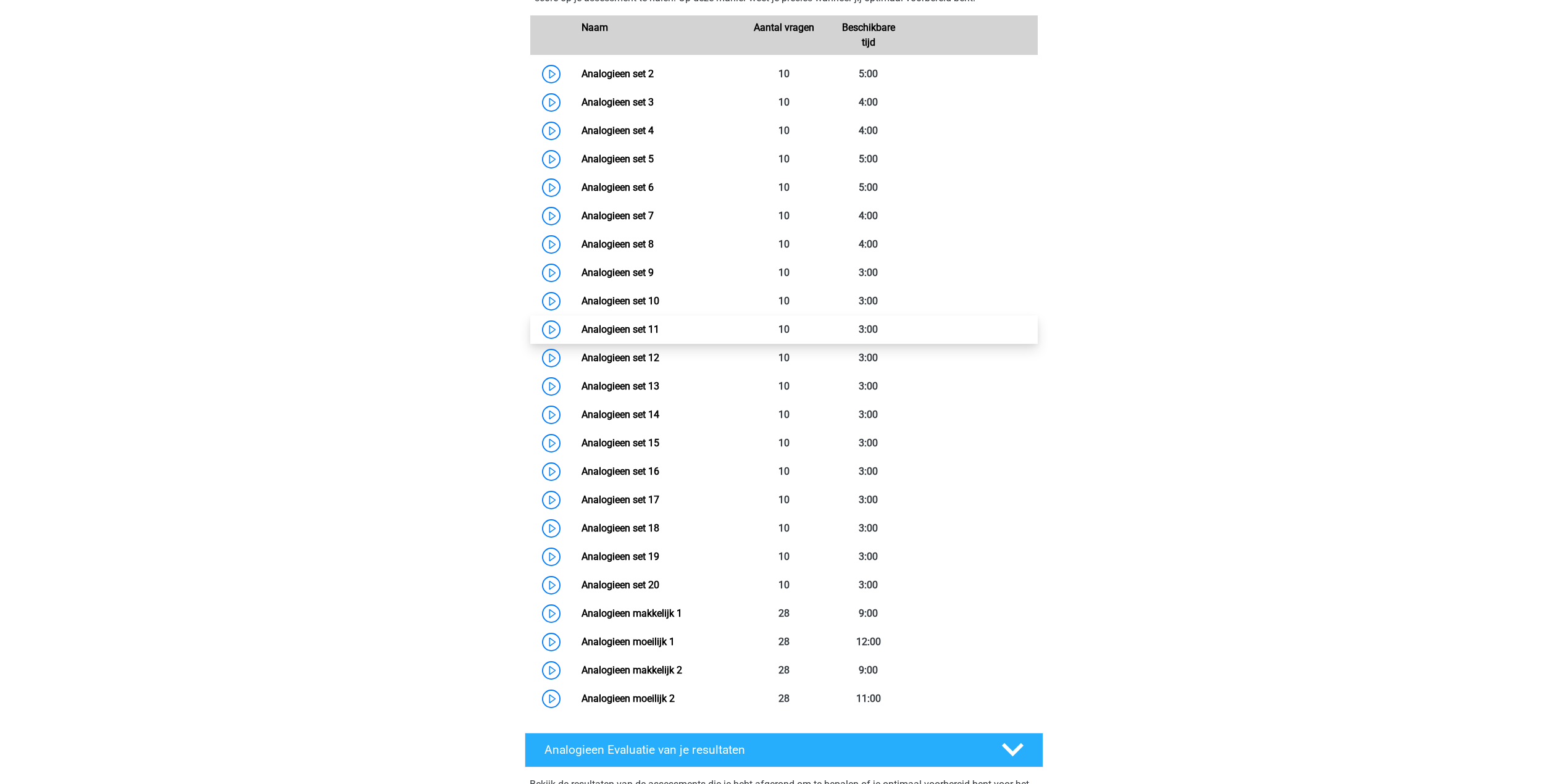
click at [582, 332] on link "Analogieen set 11" at bounding box center [621, 329] width 78 height 12
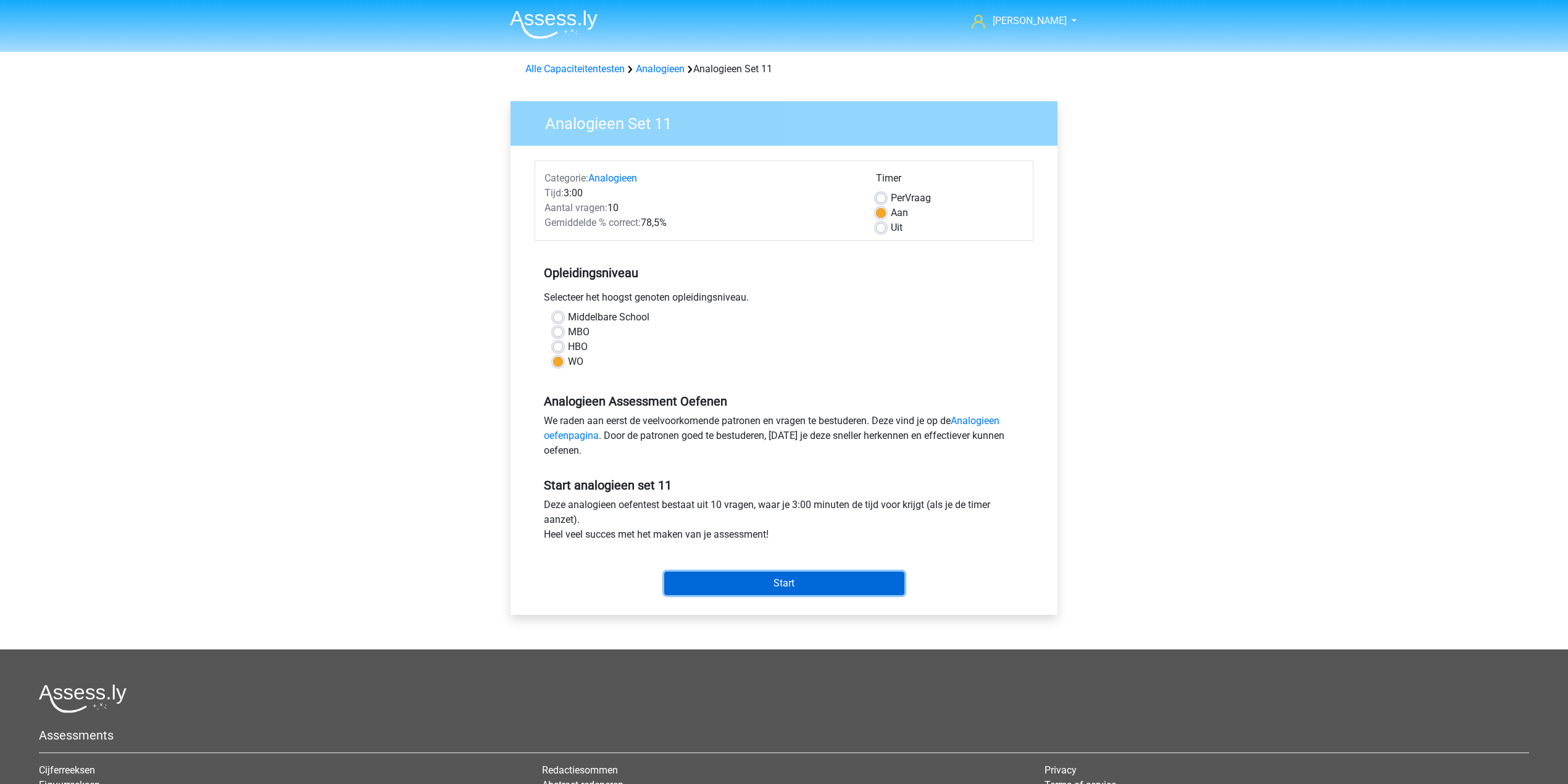
click at [769, 576] on input "Start" at bounding box center [784, 584] width 240 height 24
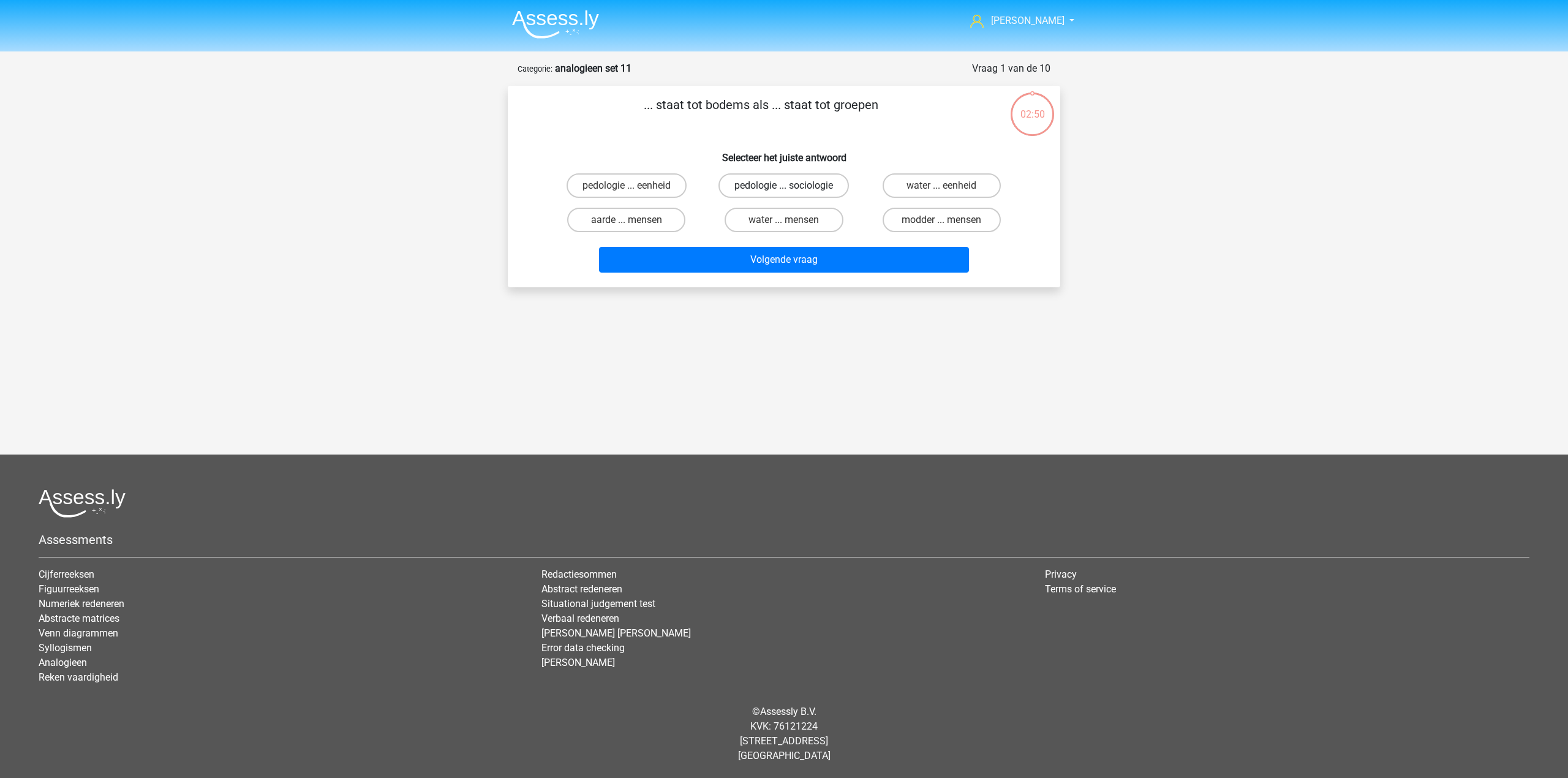
click at [818, 186] on label "pedologie ... sociologie" at bounding box center [783, 185] width 131 height 24
click at [792, 186] on input "pedologie ... sociologie" at bounding box center [788, 190] width 8 height 8
radio input "true"
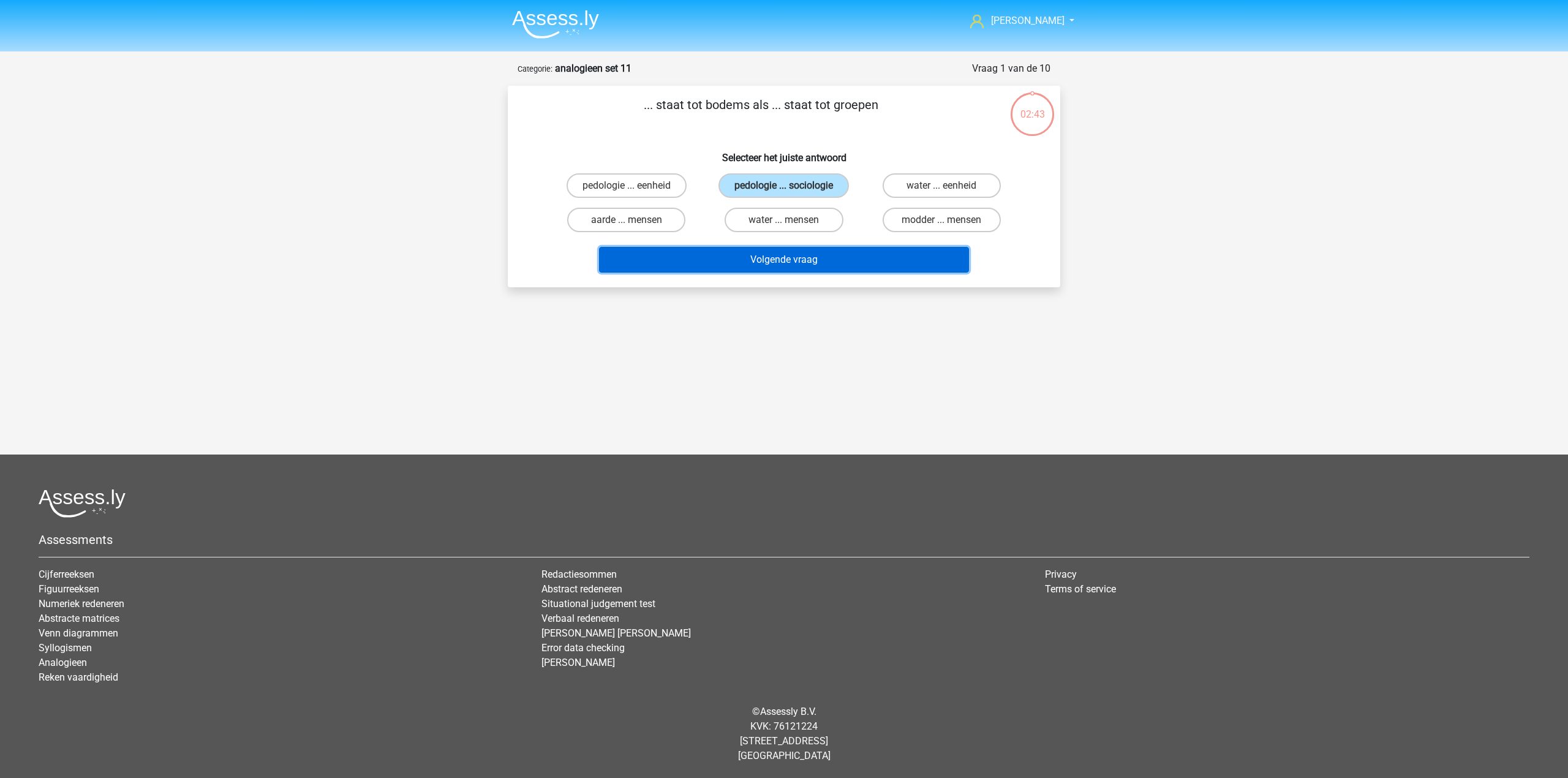
click at [834, 263] on button "Volgende vraag" at bounding box center [784, 260] width 370 height 26
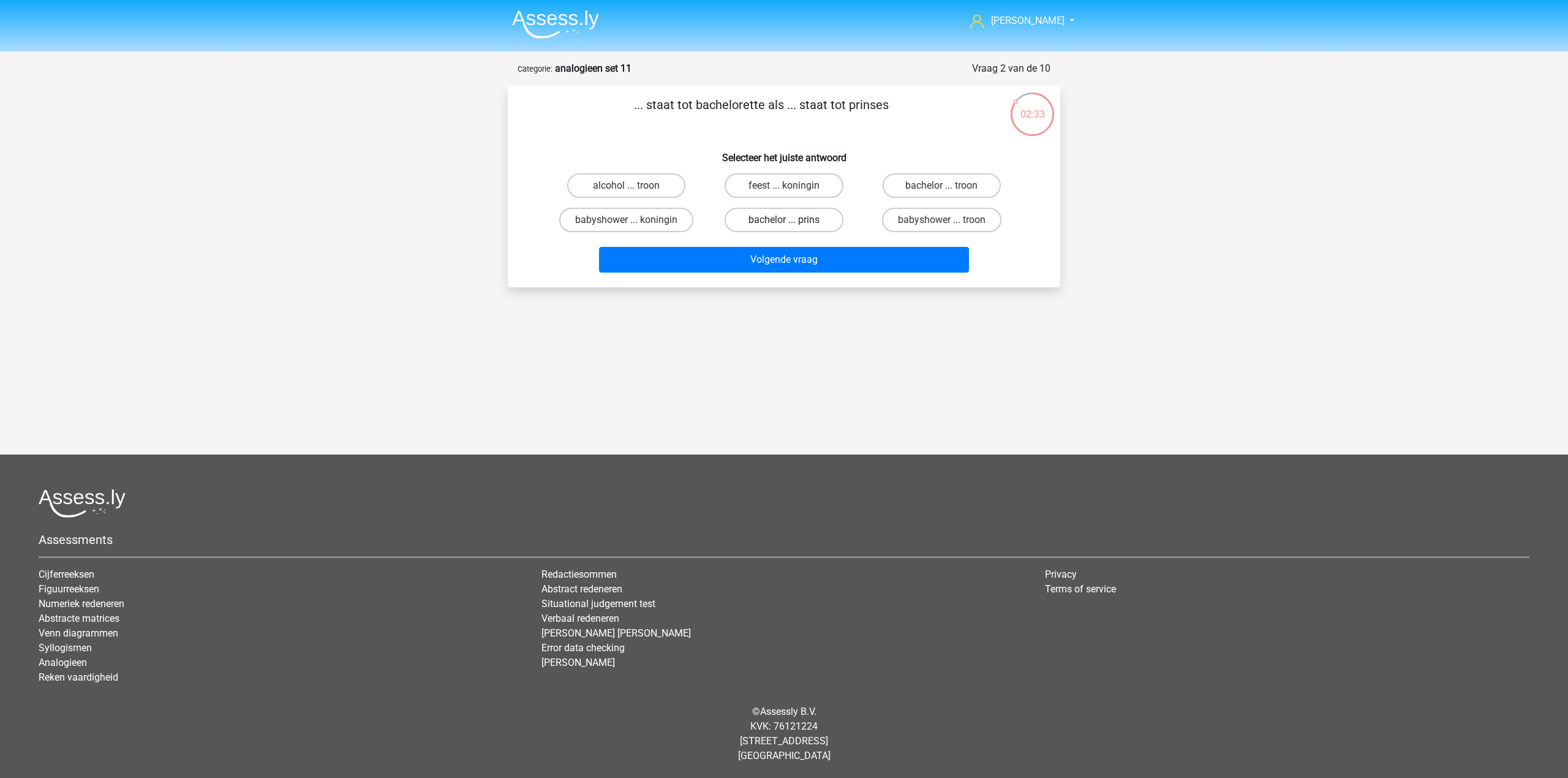
click at [745, 212] on label "bachelor ... prins" at bounding box center [783, 219] width 118 height 24
click at [784, 220] on input "bachelor ... prins" at bounding box center [788, 224] width 8 height 8
radio input "true"
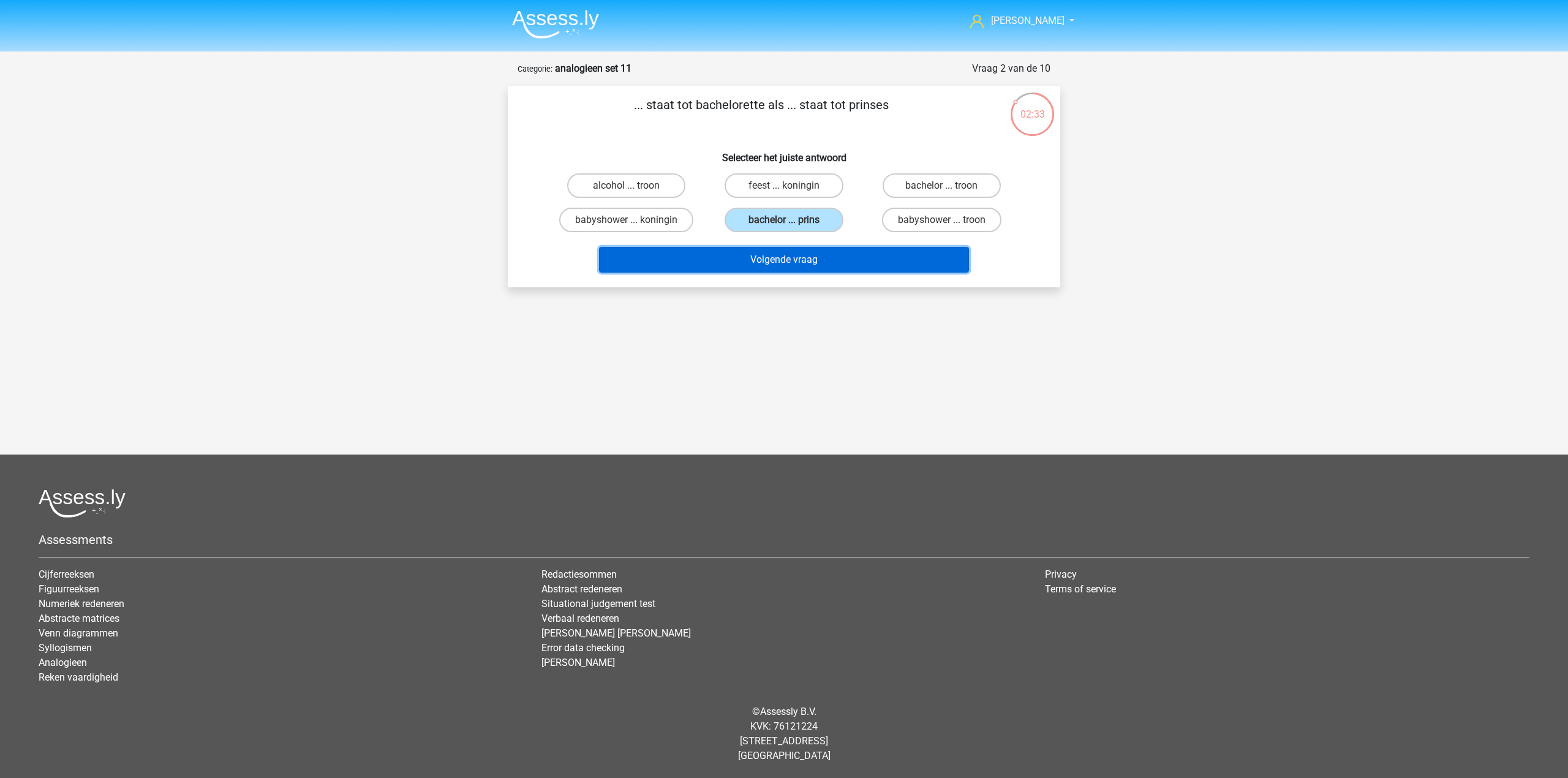
click at [724, 256] on button "Volgende vraag" at bounding box center [784, 260] width 370 height 26
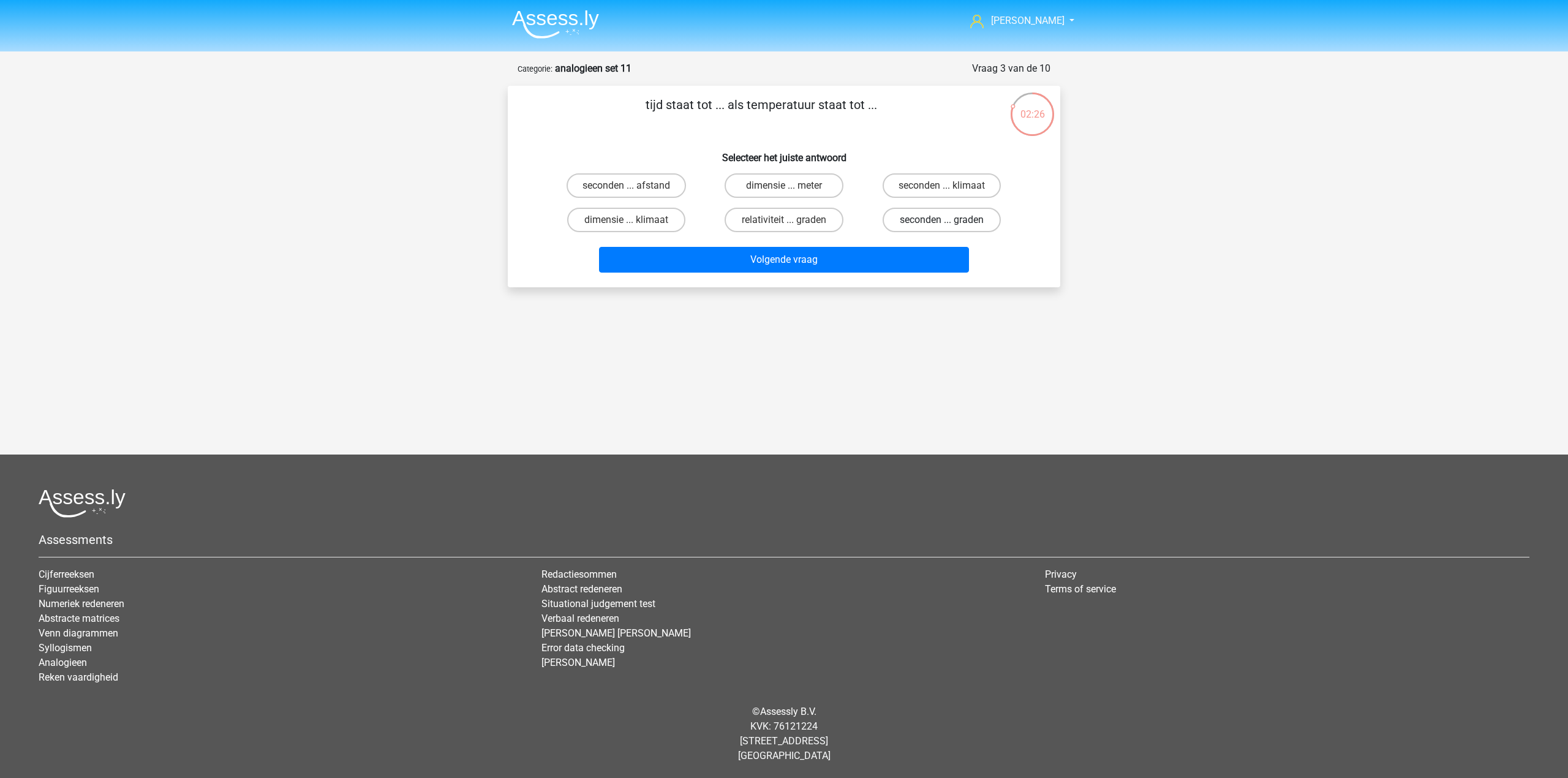
click at [909, 221] on label "seconden ... graden" at bounding box center [941, 219] width 118 height 24
click at [941, 221] on input "seconden ... graden" at bounding box center [945, 224] width 8 height 8
radio input "true"
click at [887, 255] on button "Volgende vraag" at bounding box center [784, 260] width 370 height 26
click at [673, 183] on label "doek ... benen" at bounding box center [626, 185] width 118 height 24
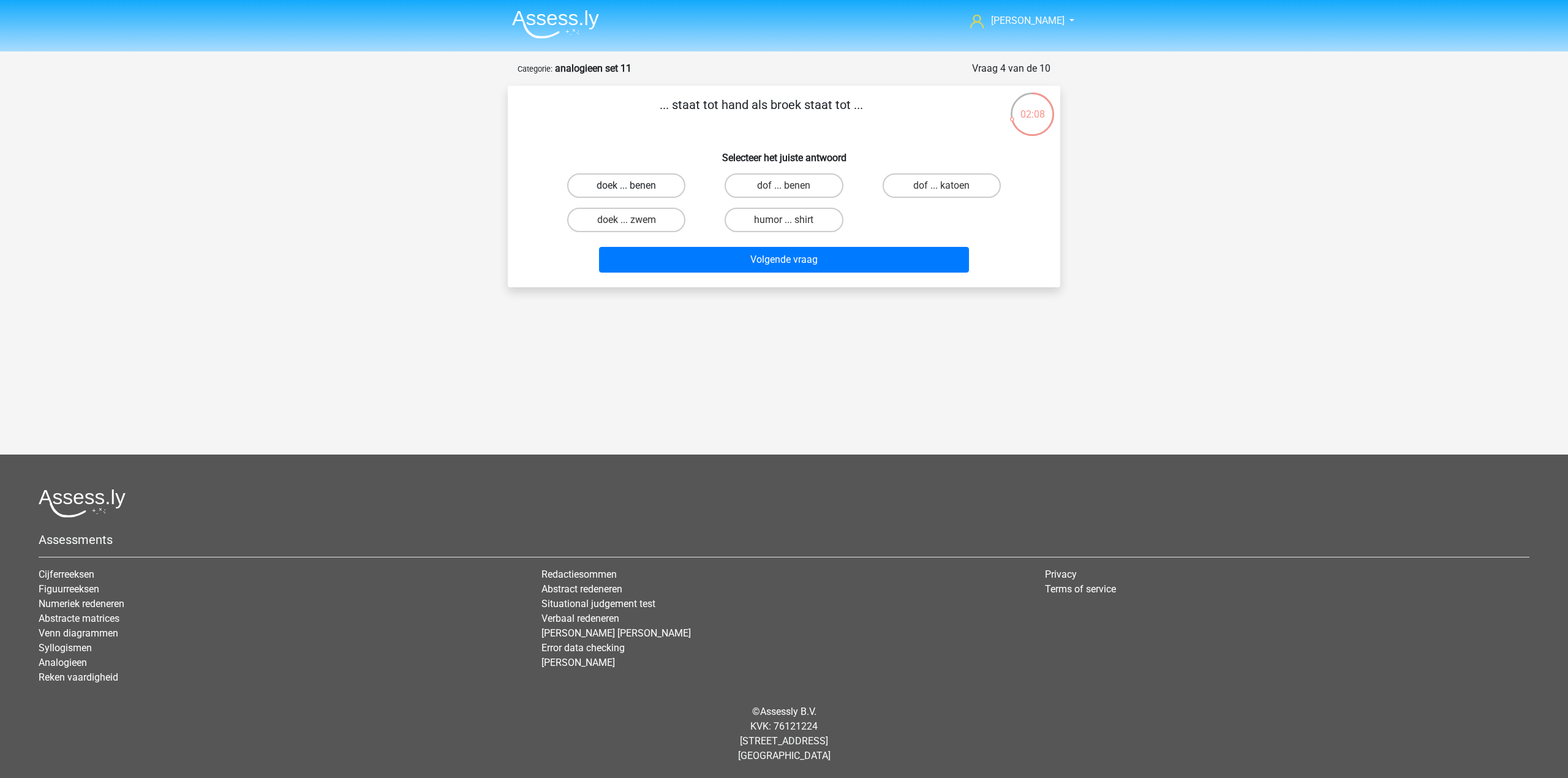
click at [635, 186] on input "doek ... benen" at bounding box center [630, 190] width 8 height 8
radio input "true"
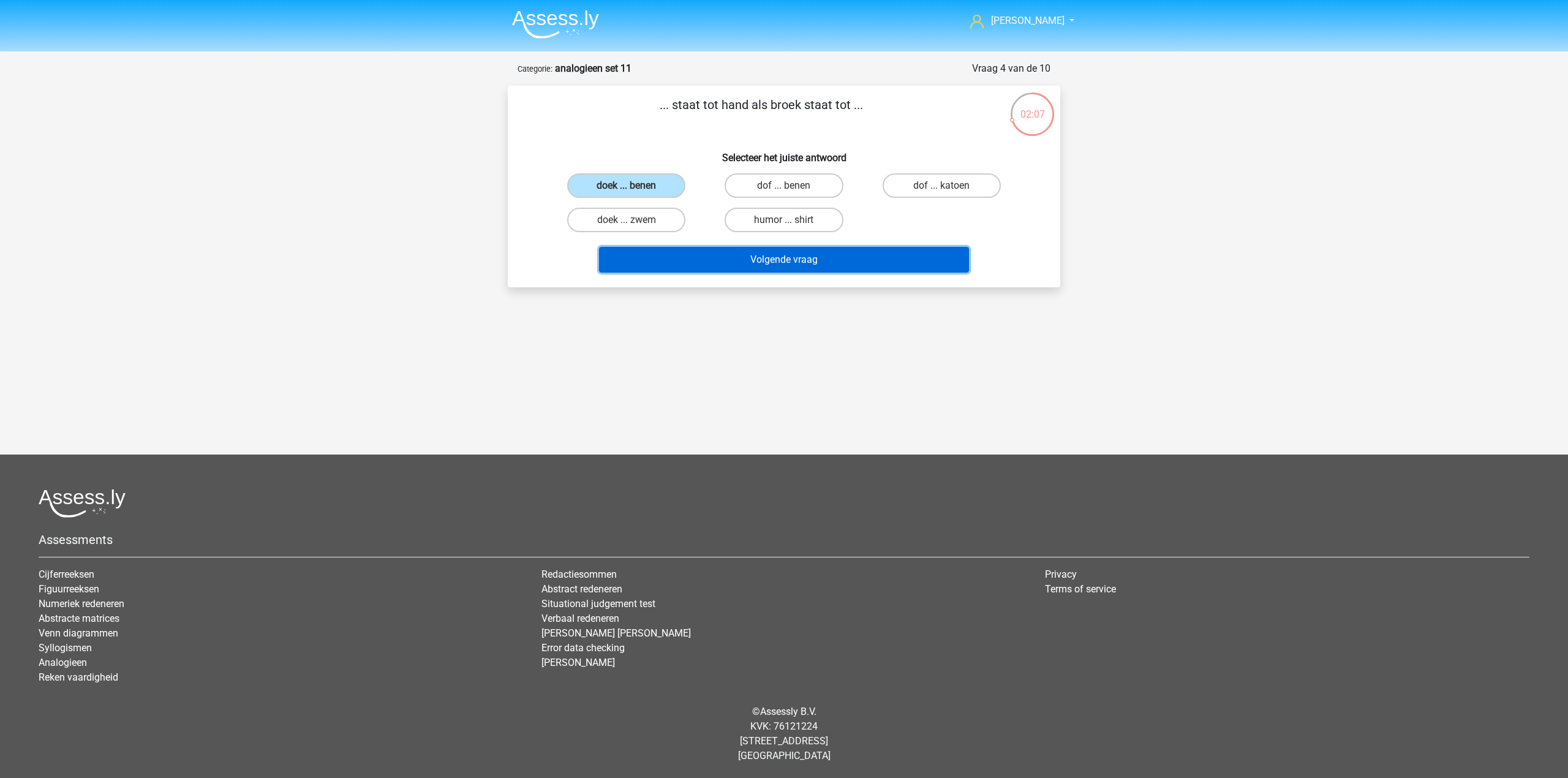
click at [715, 253] on button "Volgende vraag" at bounding box center [784, 260] width 370 height 26
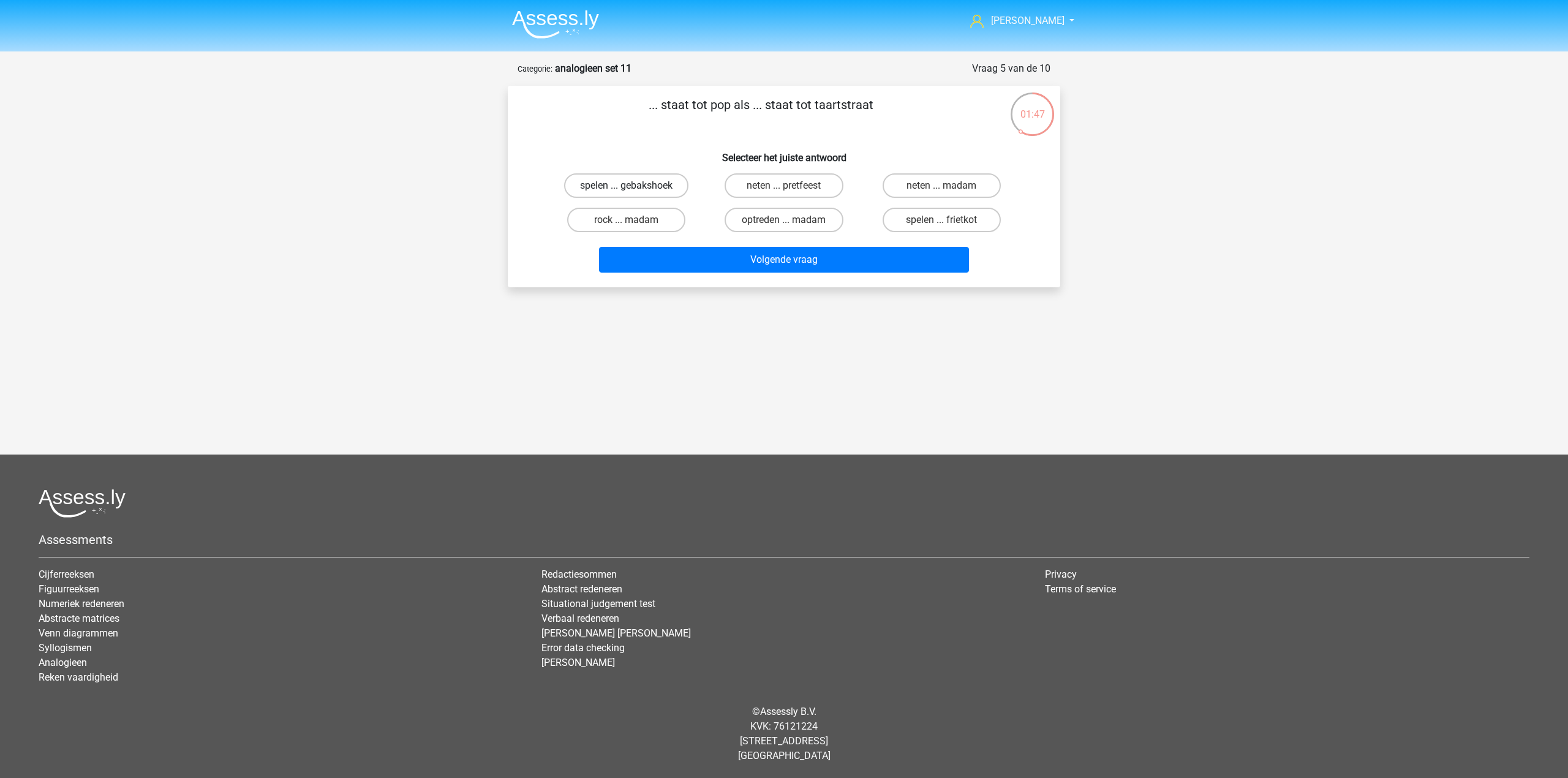
click at [655, 183] on label "spelen ... gebakshoek" at bounding box center [626, 185] width 125 height 24
click at [635, 186] on input "spelen ... gebakshoek" at bounding box center [630, 190] width 8 height 8
radio input "true"
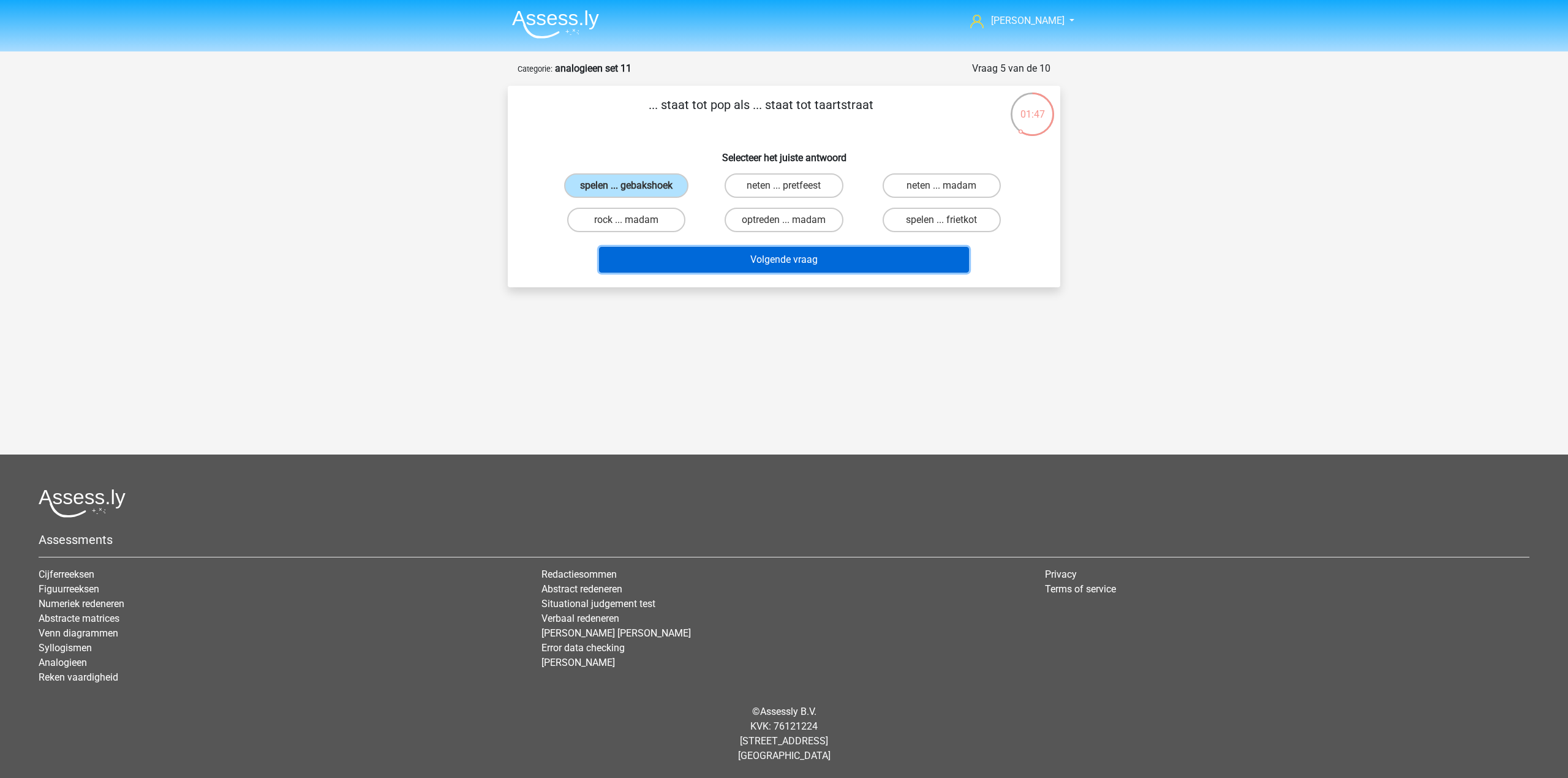
click at [677, 251] on button "Volgende vraag" at bounding box center [784, 260] width 370 height 26
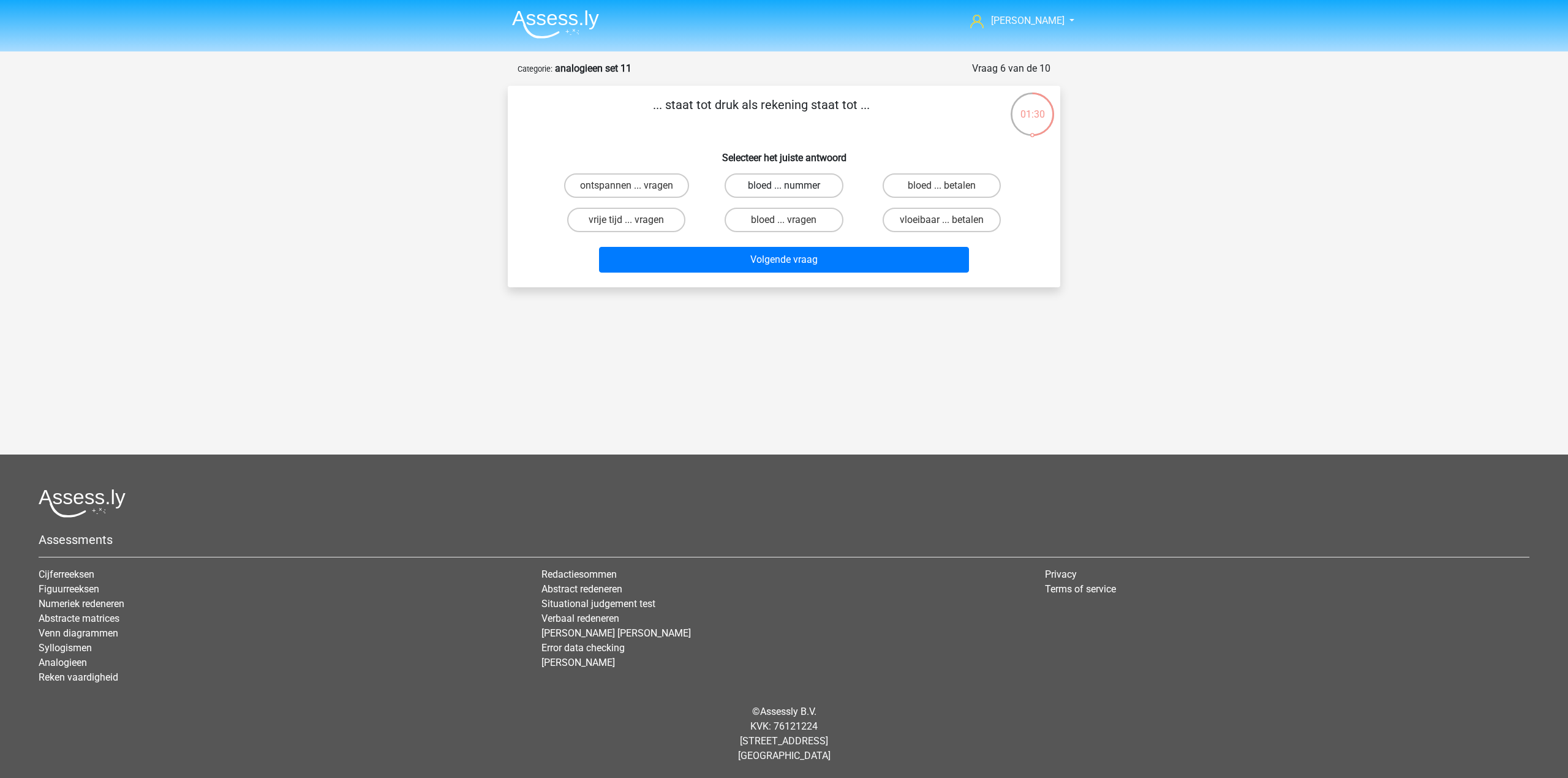
click at [829, 187] on label "bloed ... nummer" at bounding box center [783, 185] width 118 height 24
click at [792, 187] on input "bloed ... nummer" at bounding box center [788, 190] width 8 height 8
radio input "true"
click at [829, 269] on button "Volgende vraag" at bounding box center [784, 260] width 370 height 26
click at [781, 219] on label "kaas ... geweldig" at bounding box center [783, 219] width 118 height 24
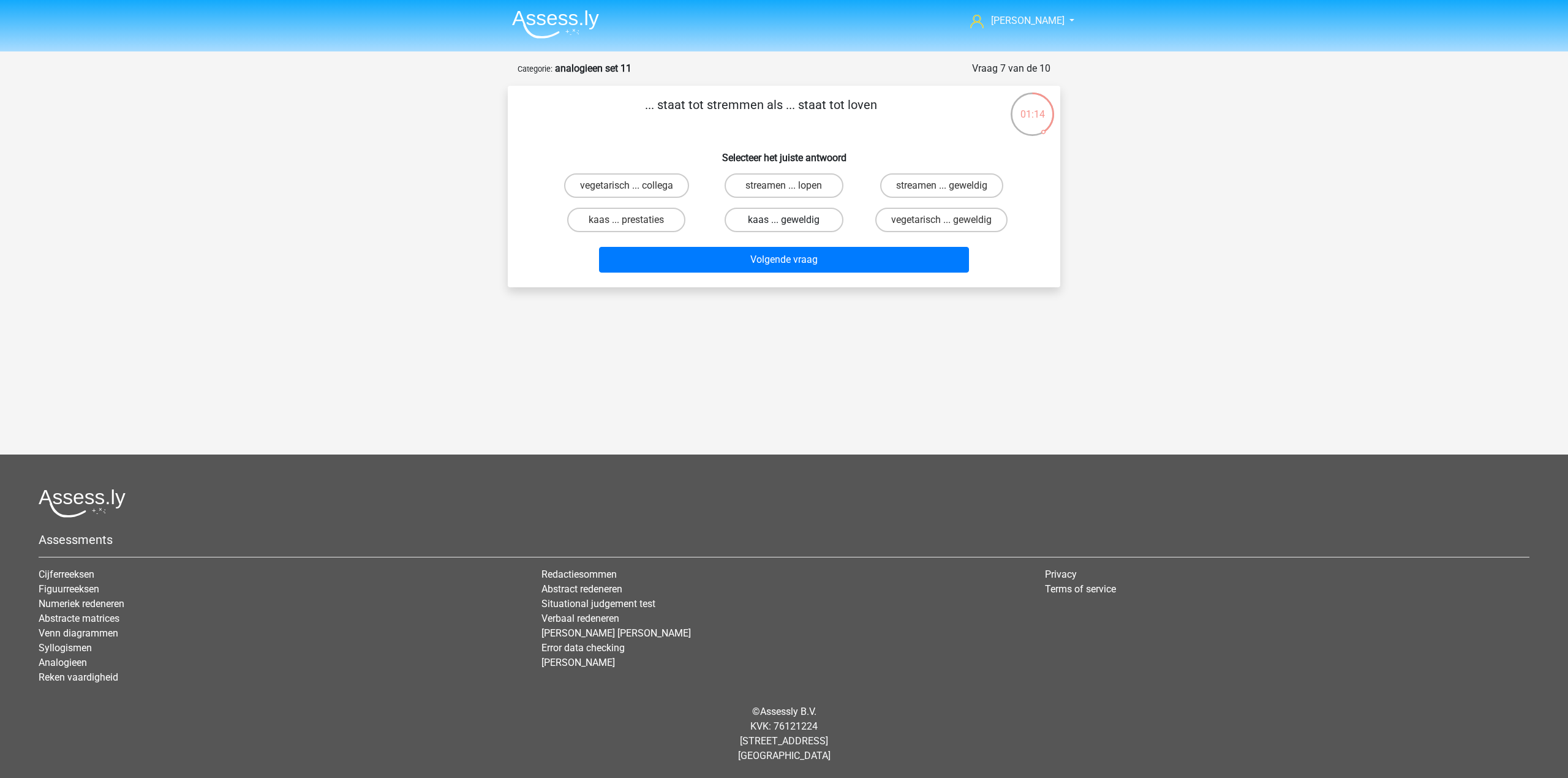
click at [784, 220] on input "kaas ... geweldig" at bounding box center [788, 224] width 8 height 8
radio input "true"
click at [895, 186] on label "streamen ... geweldig" at bounding box center [942, 185] width 123 height 24
click at [941, 186] on input "streamen ... geweldig" at bounding box center [945, 190] width 8 height 8
radio input "true"
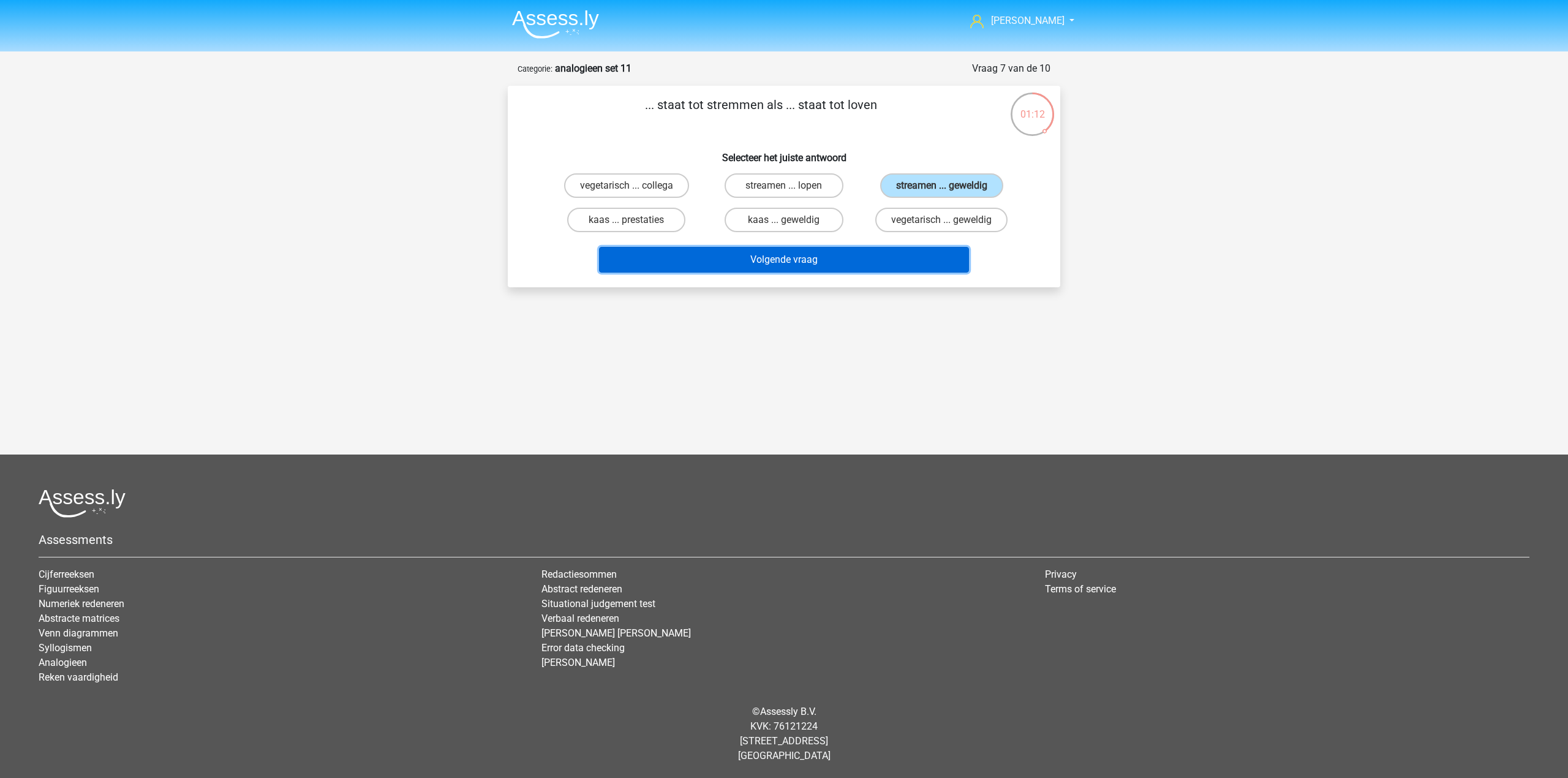
click at [889, 253] on button "Volgende vraag" at bounding box center [784, 260] width 370 height 26
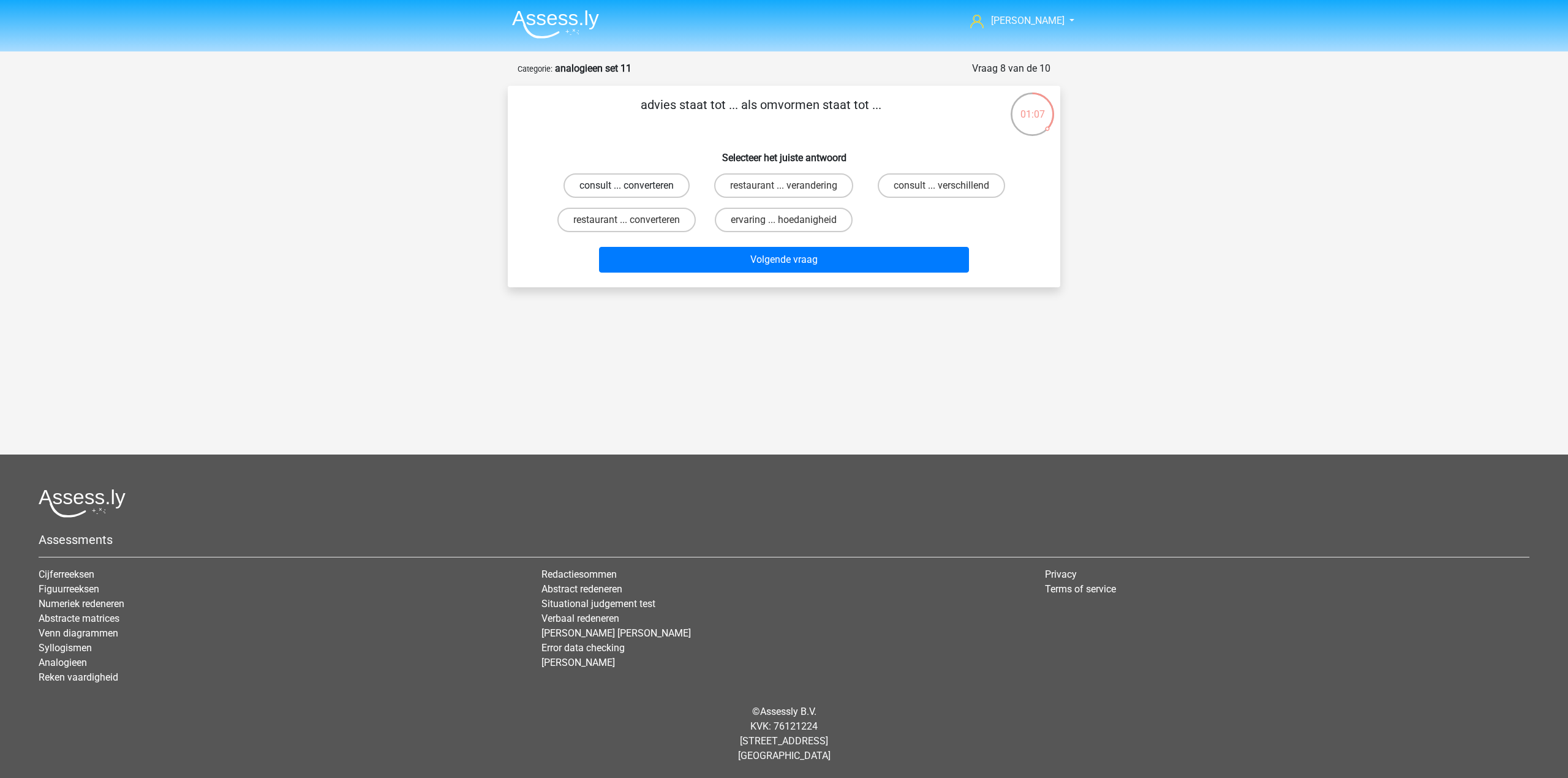
click at [668, 194] on label "consult ... converteren" at bounding box center [626, 185] width 126 height 24
click at [635, 194] on input "consult ... converteren" at bounding box center [630, 190] width 8 height 8
radio input "true"
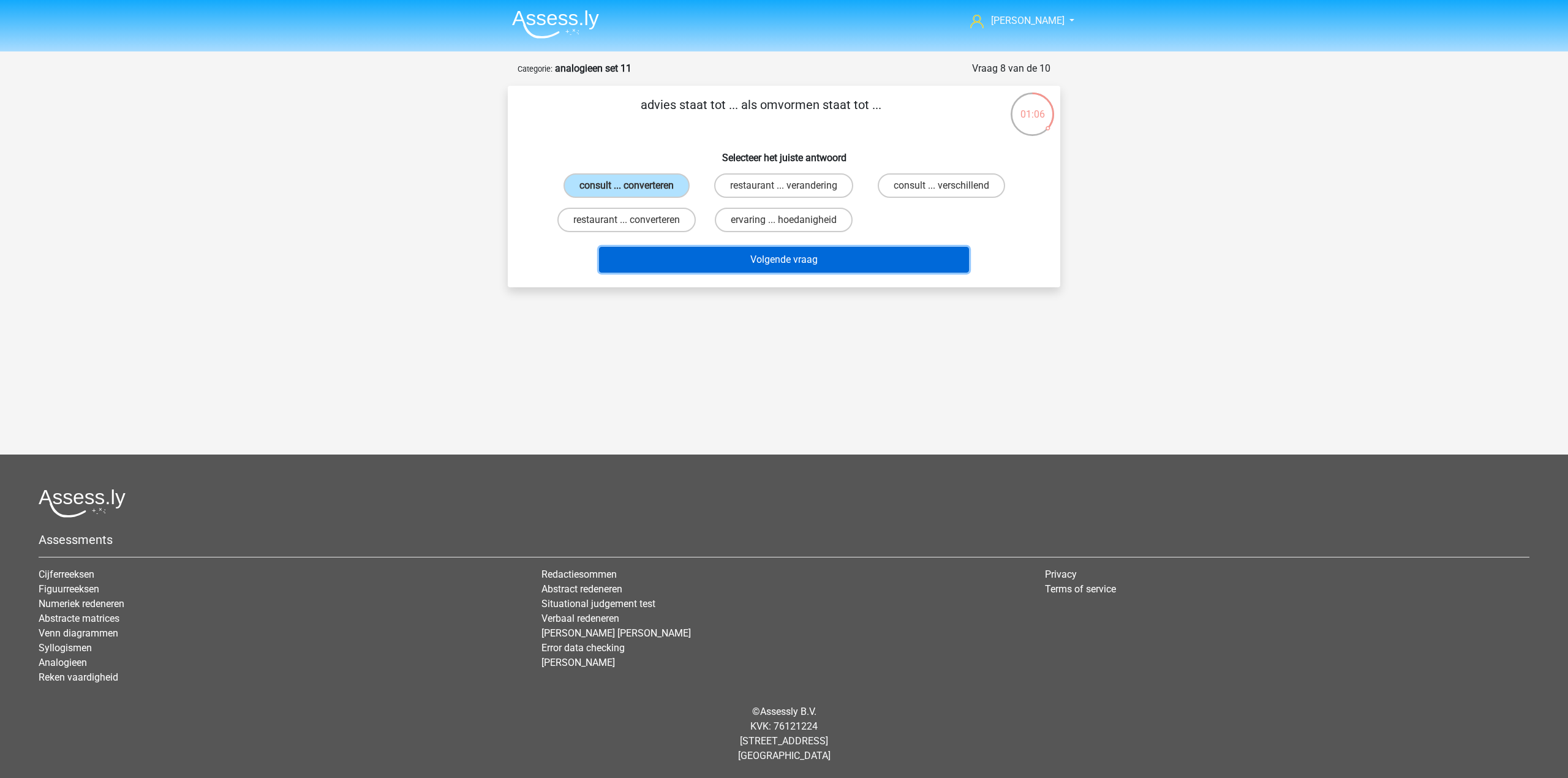
click at [722, 260] on button "Volgende vraag" at bounding box center [784, 260] width 370 height 26
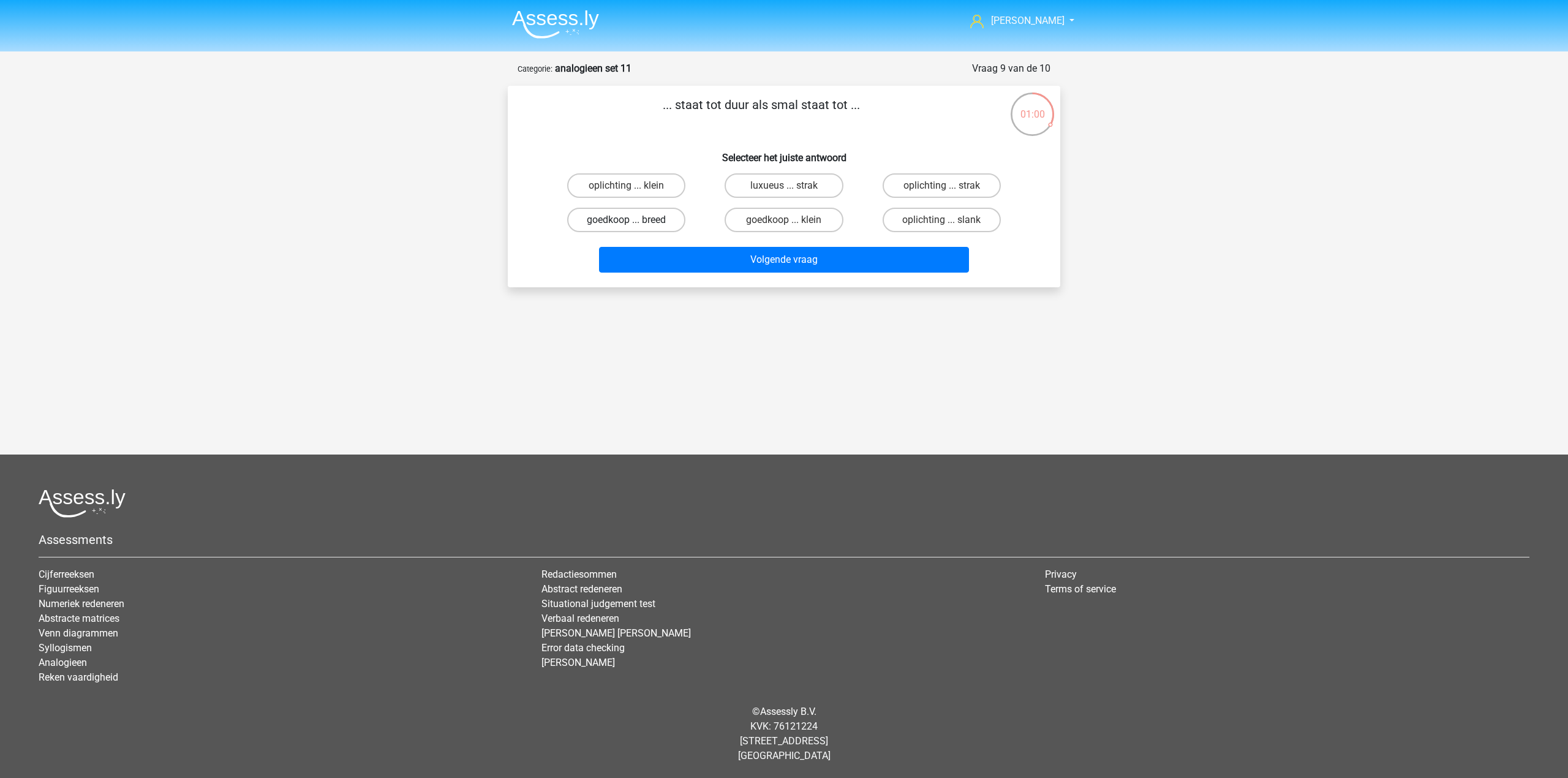
click at [664, 221] on label "goedkoop ... breed" at bounding box center [626, 219] width 118 height 24
click at [635, 221] on input "goedkoop ... breed" at bounding box center [630, 224] width 8 height 8
radio input "true"
click at [697, 247] on button "Volgende vraag" at bounding box center [784, 260] width 370 height 26
click at [809, 189] on label "metselaar ... vliegtuig" at bounding box center [783, 185] width 124 height 24
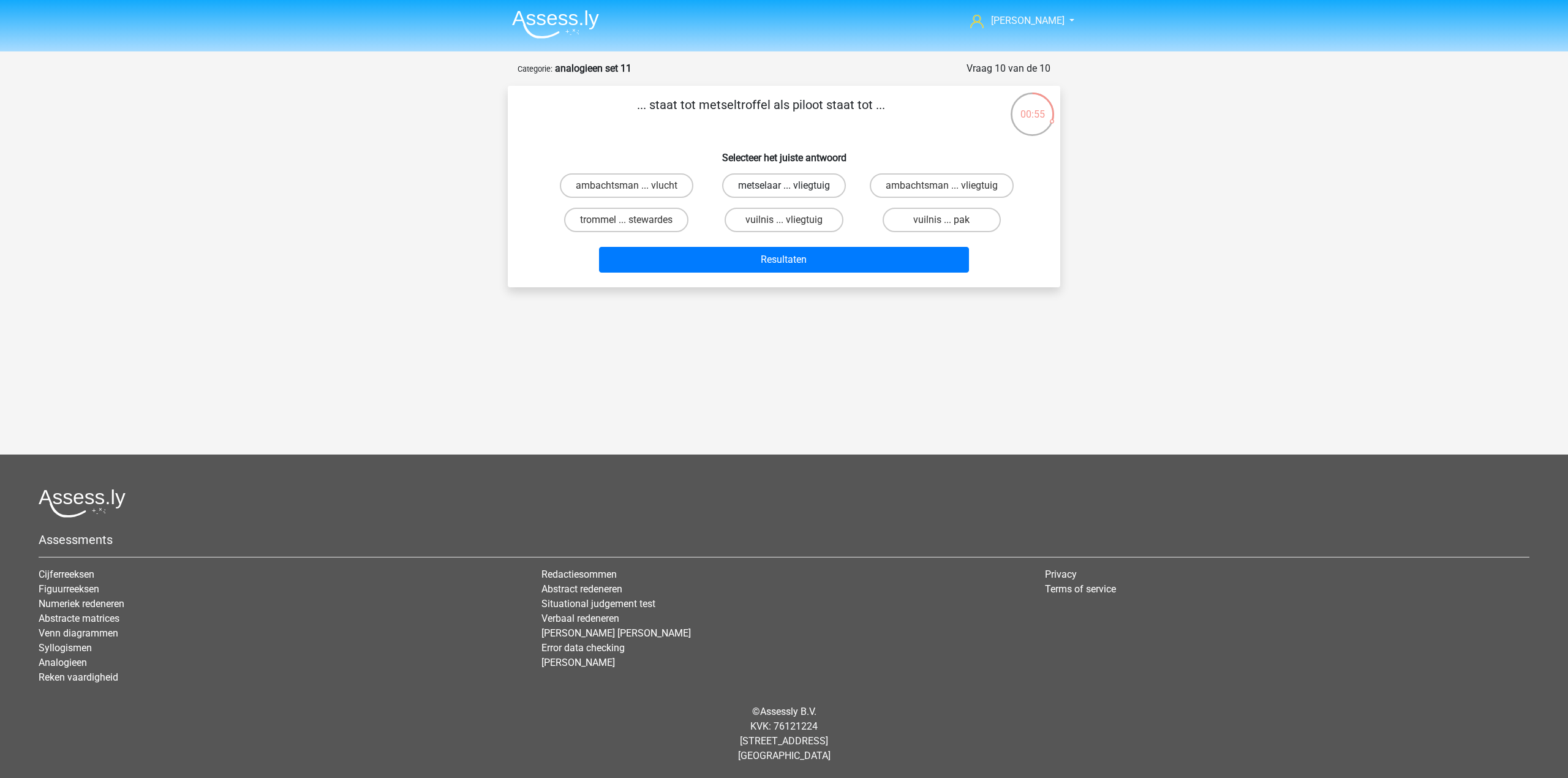
click at [792, 189] on input "metselaar ... vliegtuig" at bounding box center [788, 190] width 8 height 8
radio input "true"
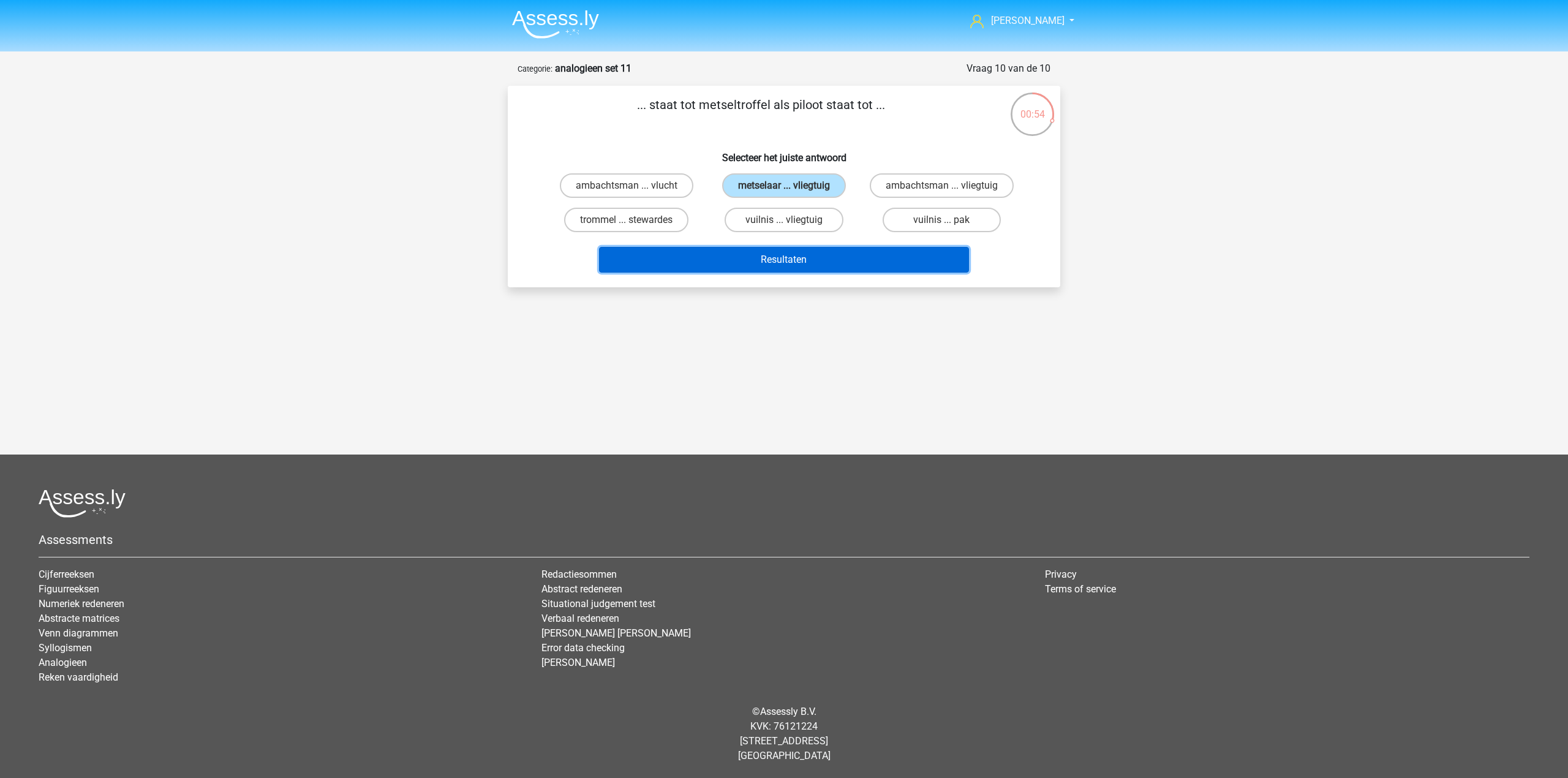
click at [811, 258] on button "Resultaten" at bounding box center [784, 260] width 370 height 26
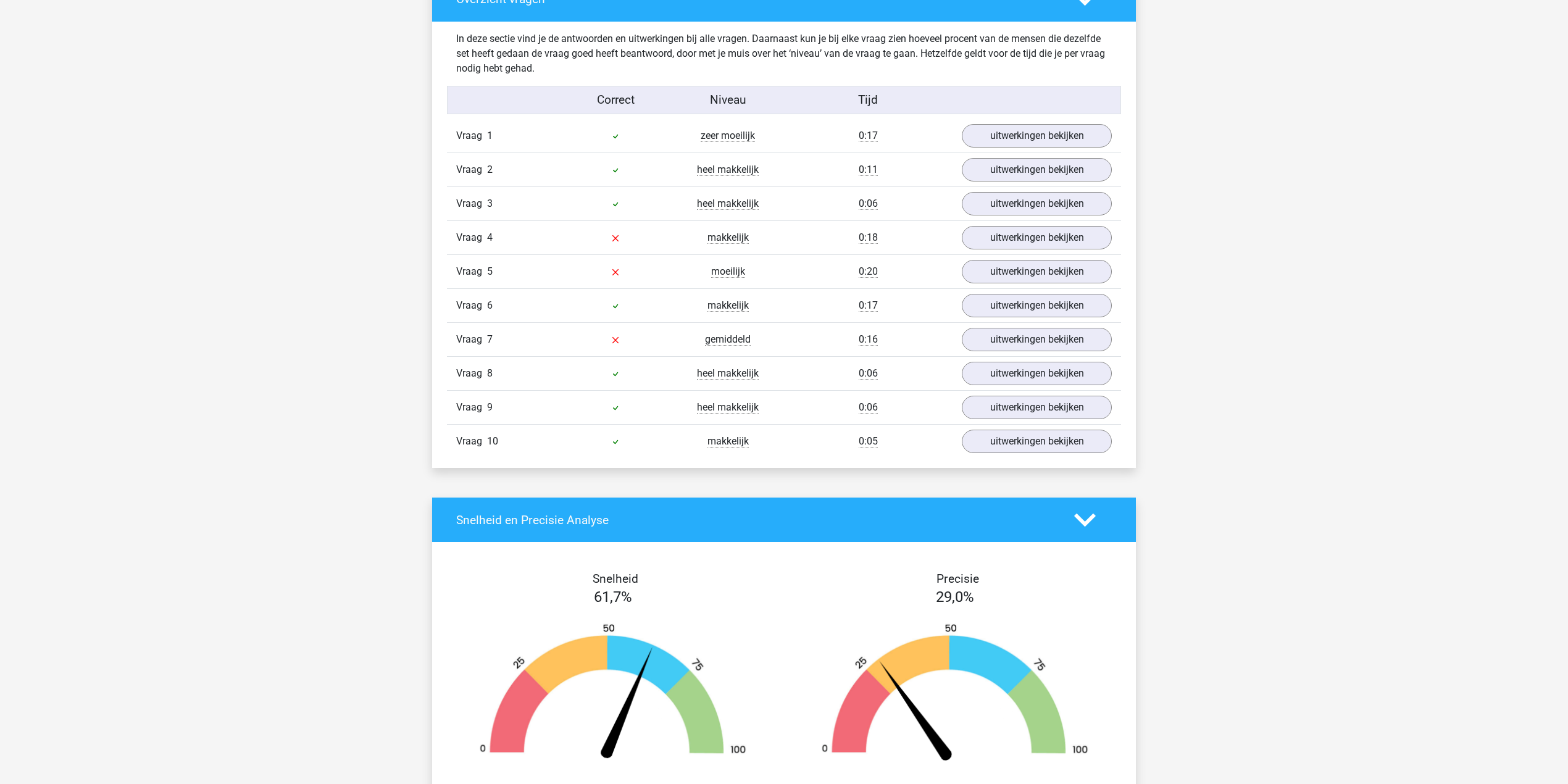
scroll to position [741, 0]
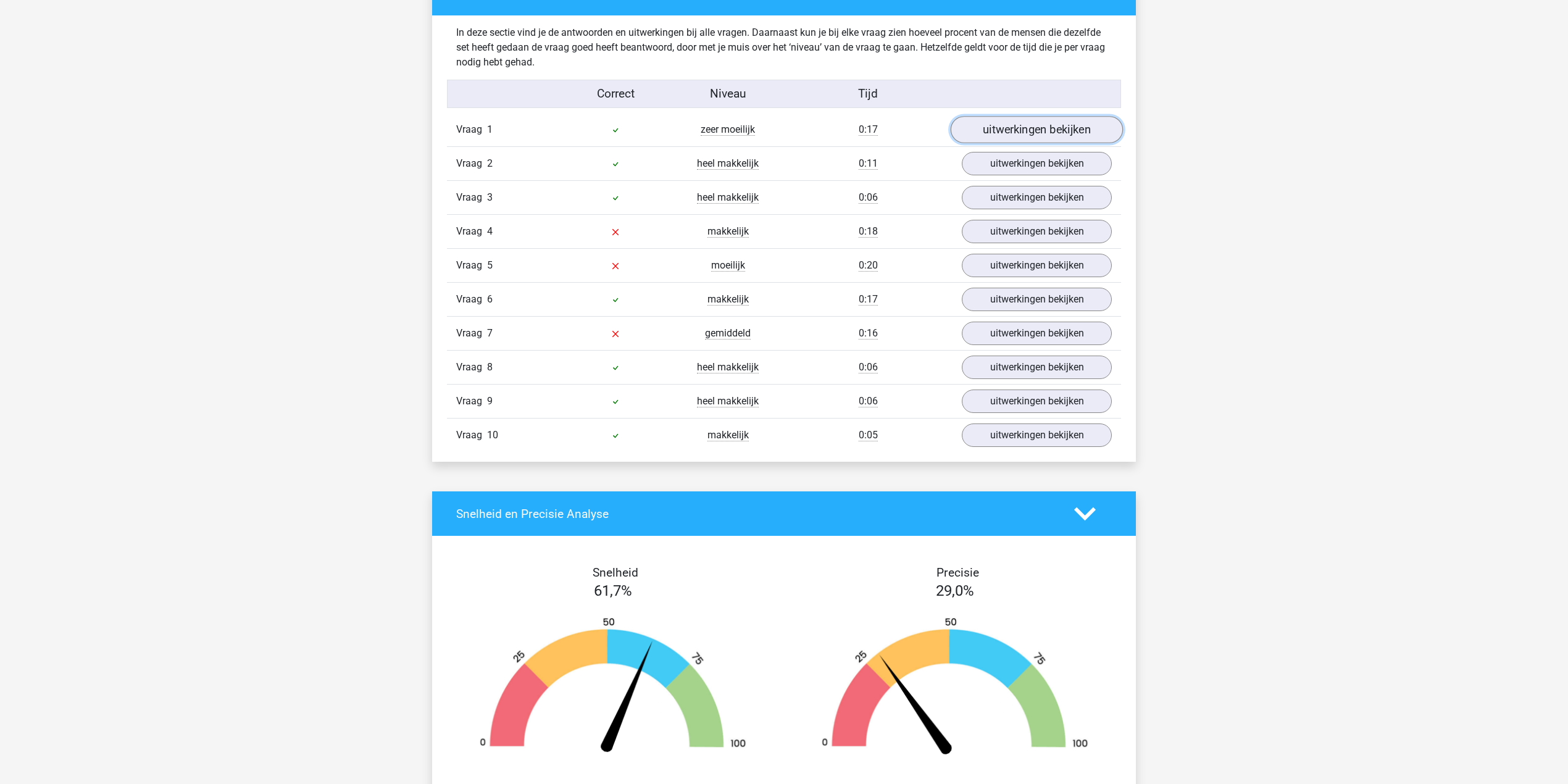
click at [986, 135] on link "uitwerkingen bekijken" at bounding box center [1036, 130] width 172 height 27
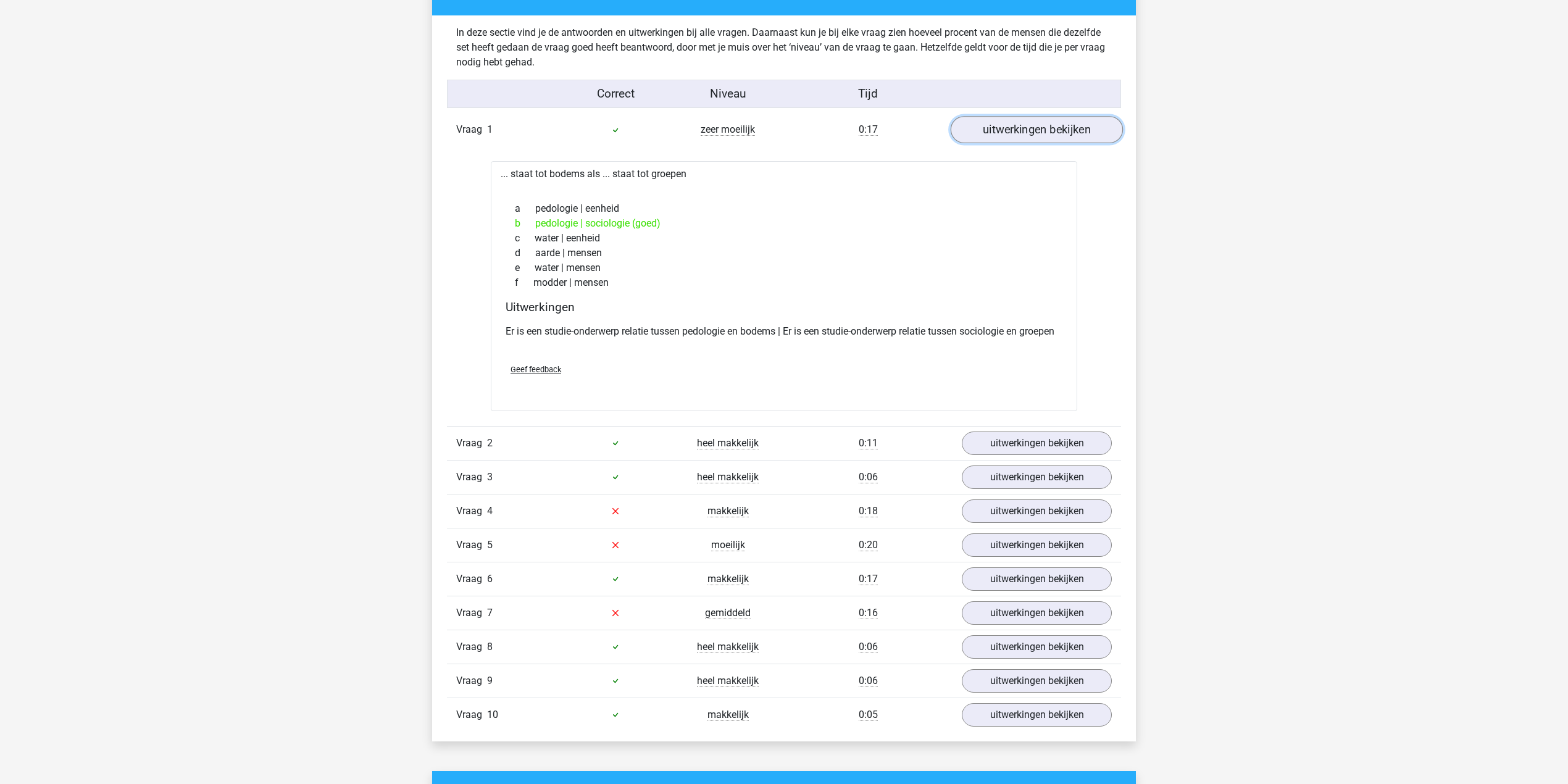
click at [986, 135] on link "uitwerkingen bekijken" at bounding box center [1036, 130] width 172 height 27
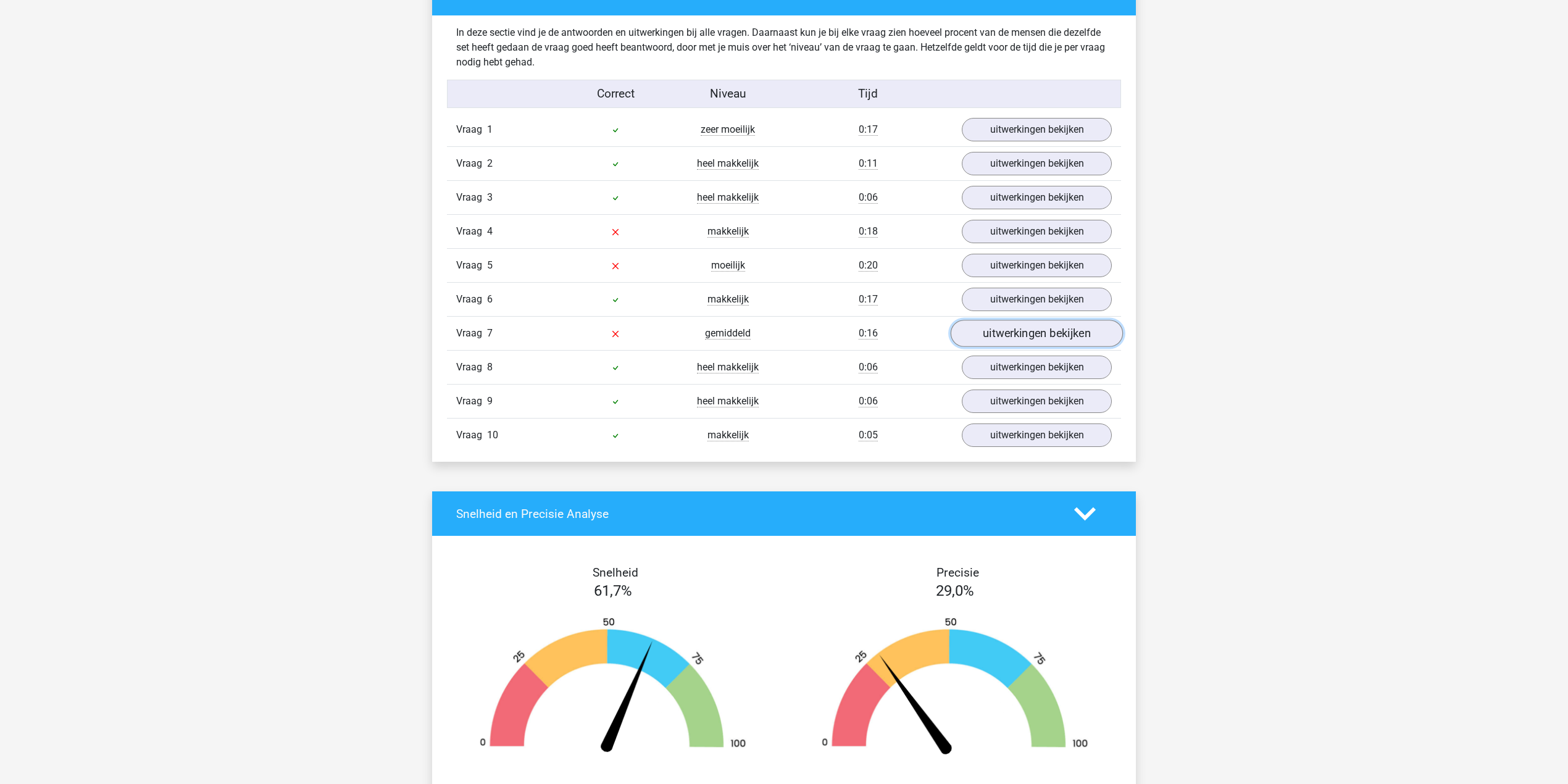
click at [1003, 341] on link "uitwerkingen bekijken" at bounding box center [1036, 333] width 172 height 27
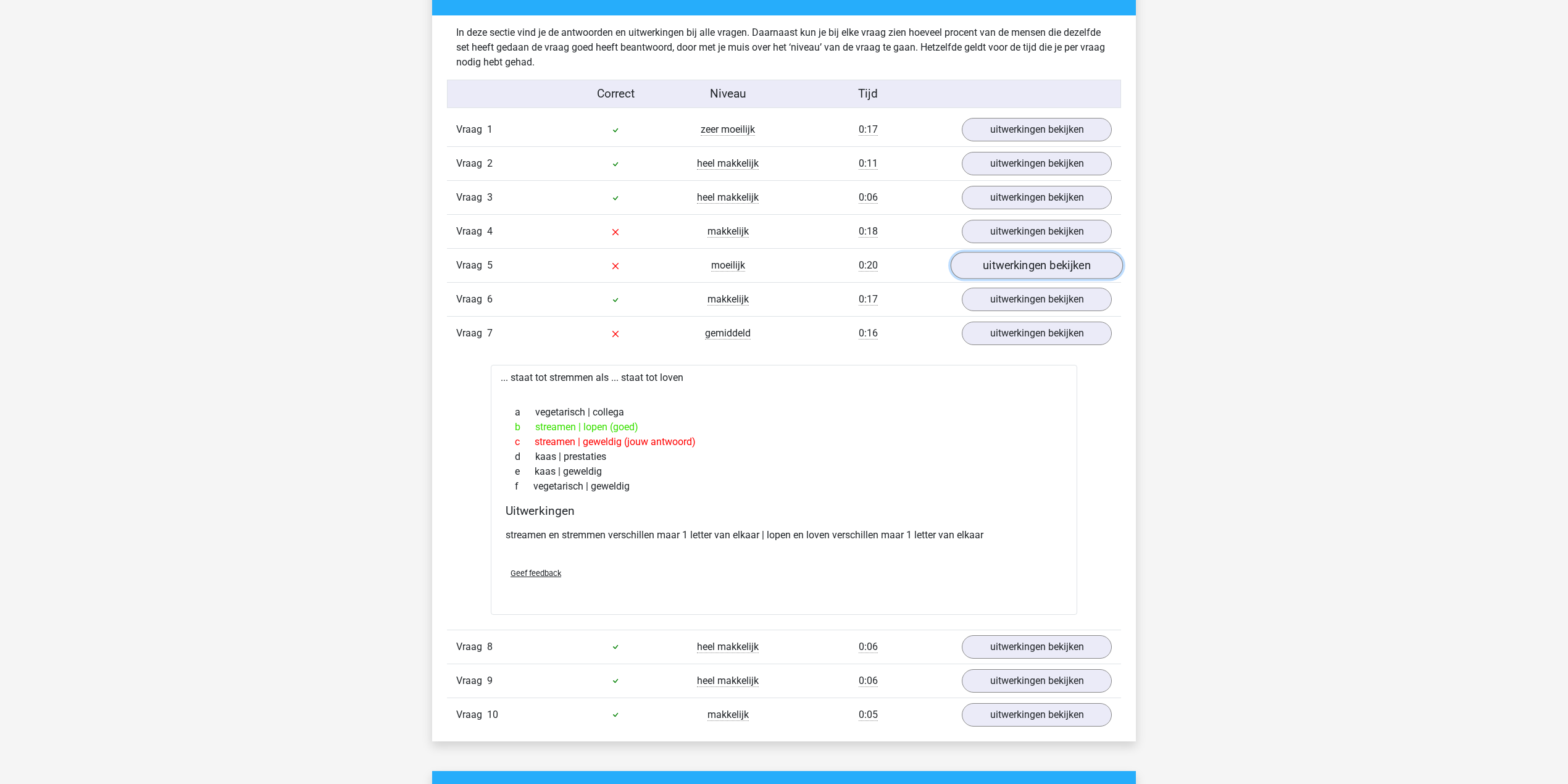
click at [1013, 271] on link "uitwerkingen bekijken" at bounding box center [1036, 266] width 172 height 27
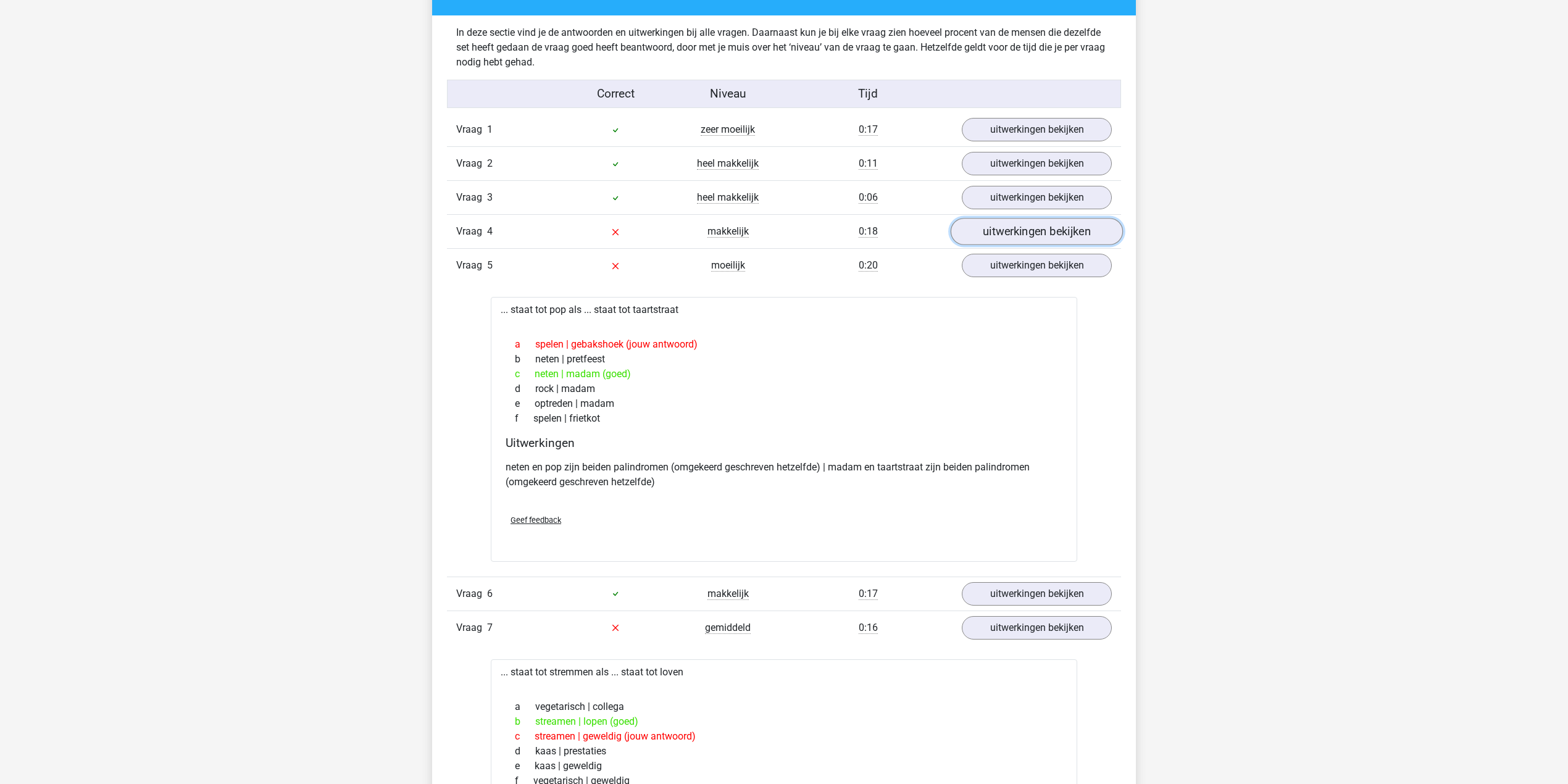
click at [980, 238] on link "uitwerkingen bekijken" at bounding box center [1036, 232] width 172 height 27
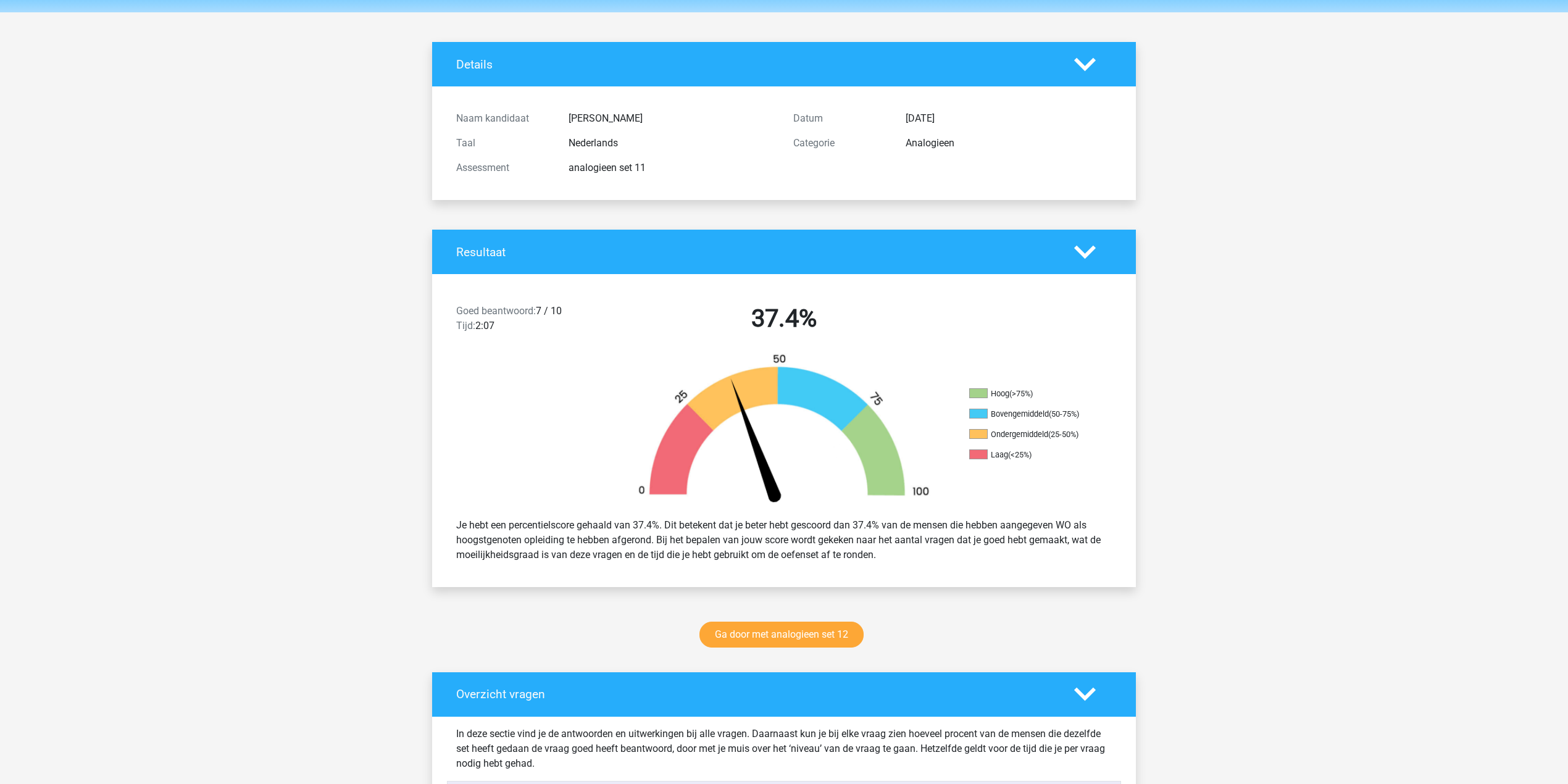
scroll to position [0, 0]
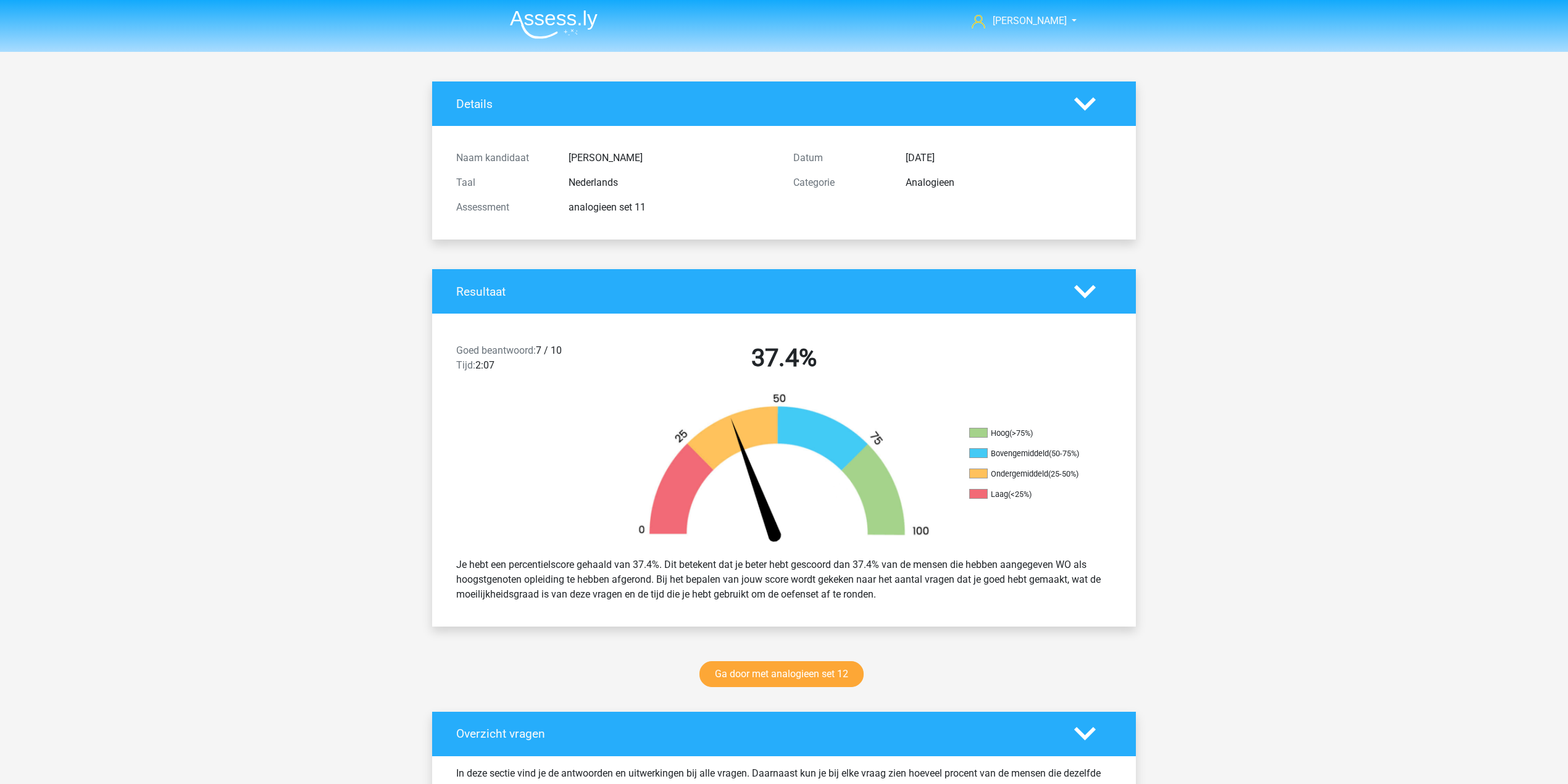
click at [584, 15] on img at bounding box center [554, 24] width 88 height 29
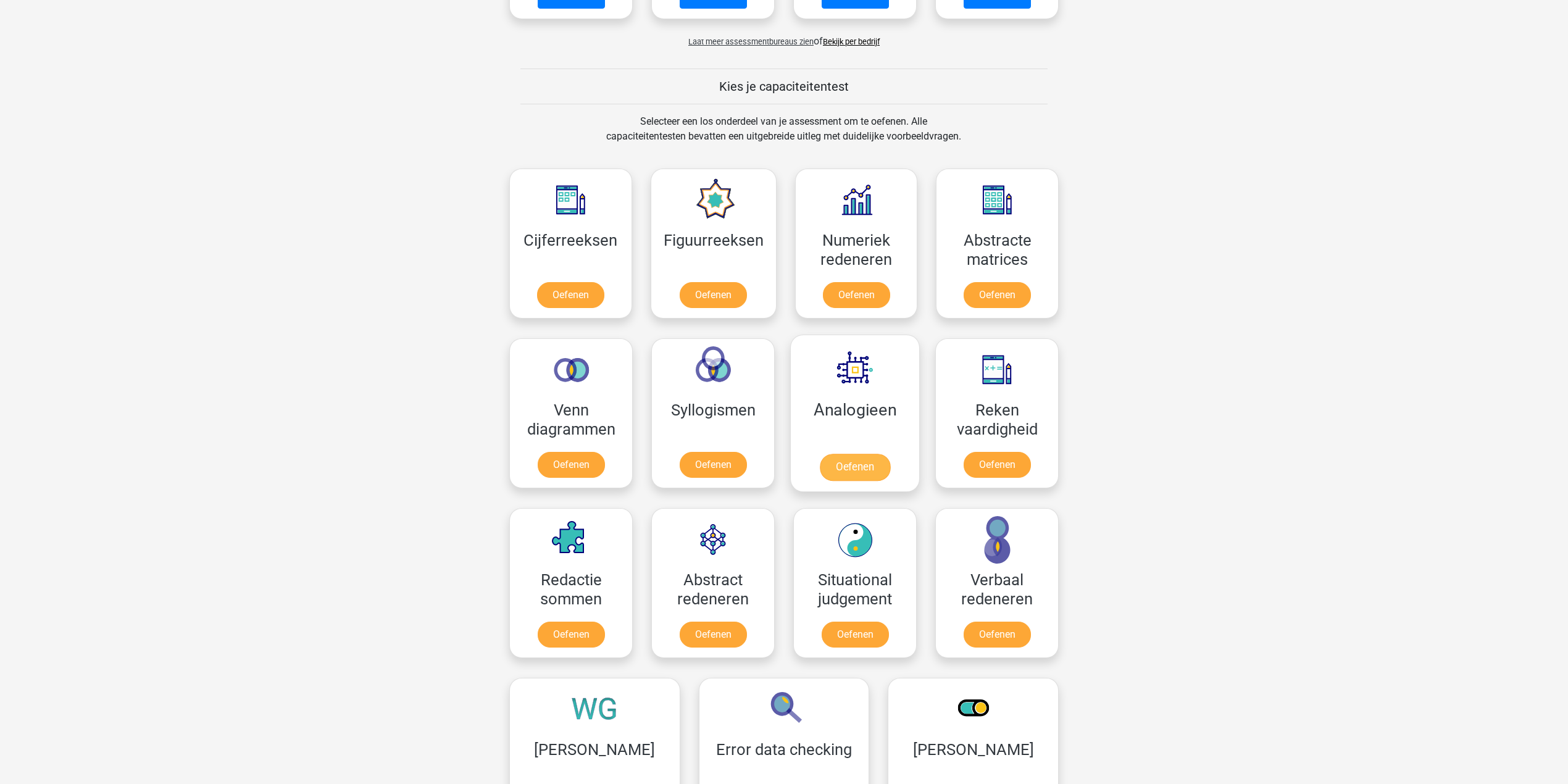
scroll to position [411, 0]
click at [746, 297] on link "Oefenen" at bounding box center [713, 296] width 70 height 27
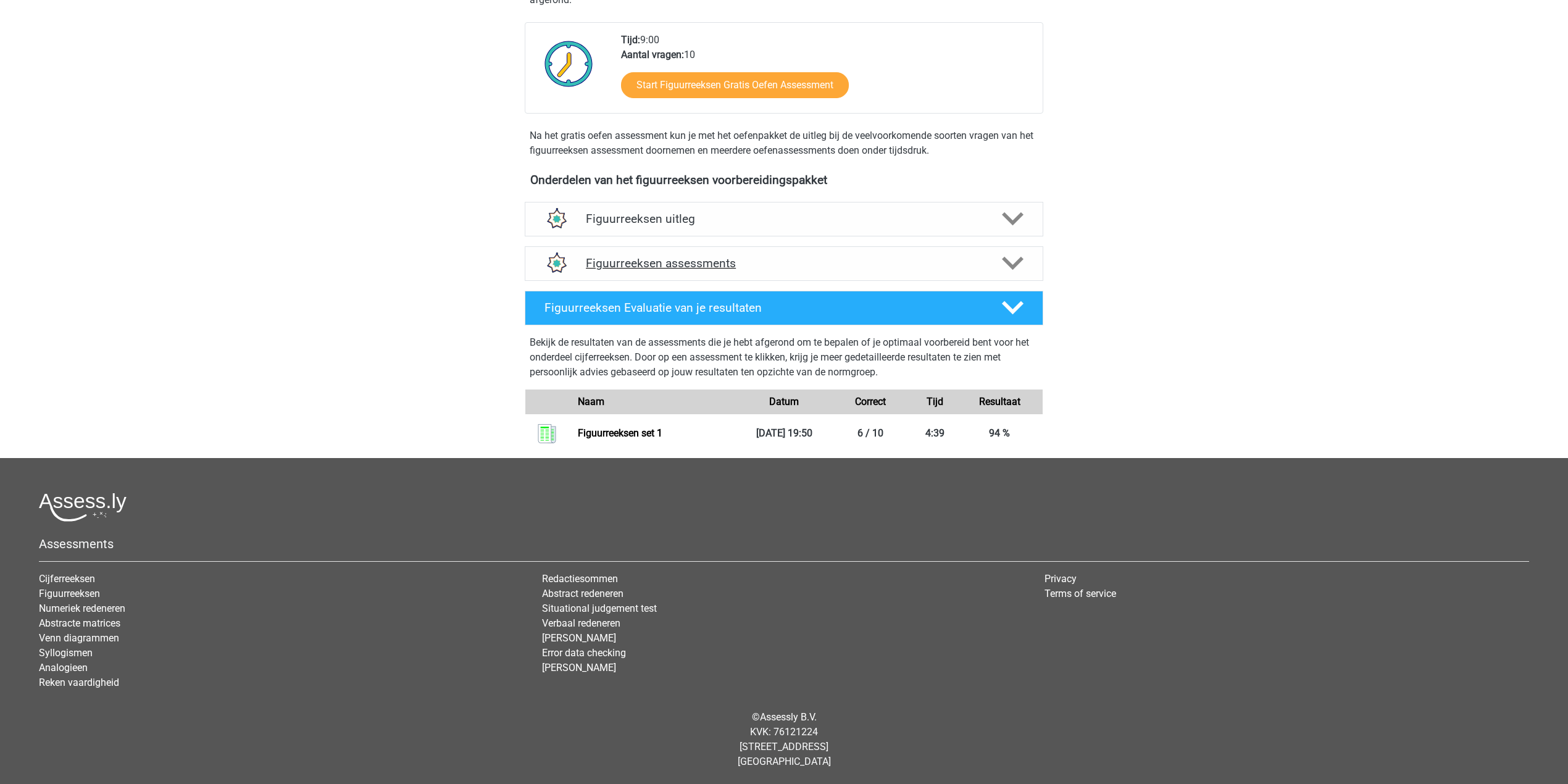
click at [797, 268] on h4 "Figuurreeksen assessments" at bounding box center [784, 263] width 396 height 14
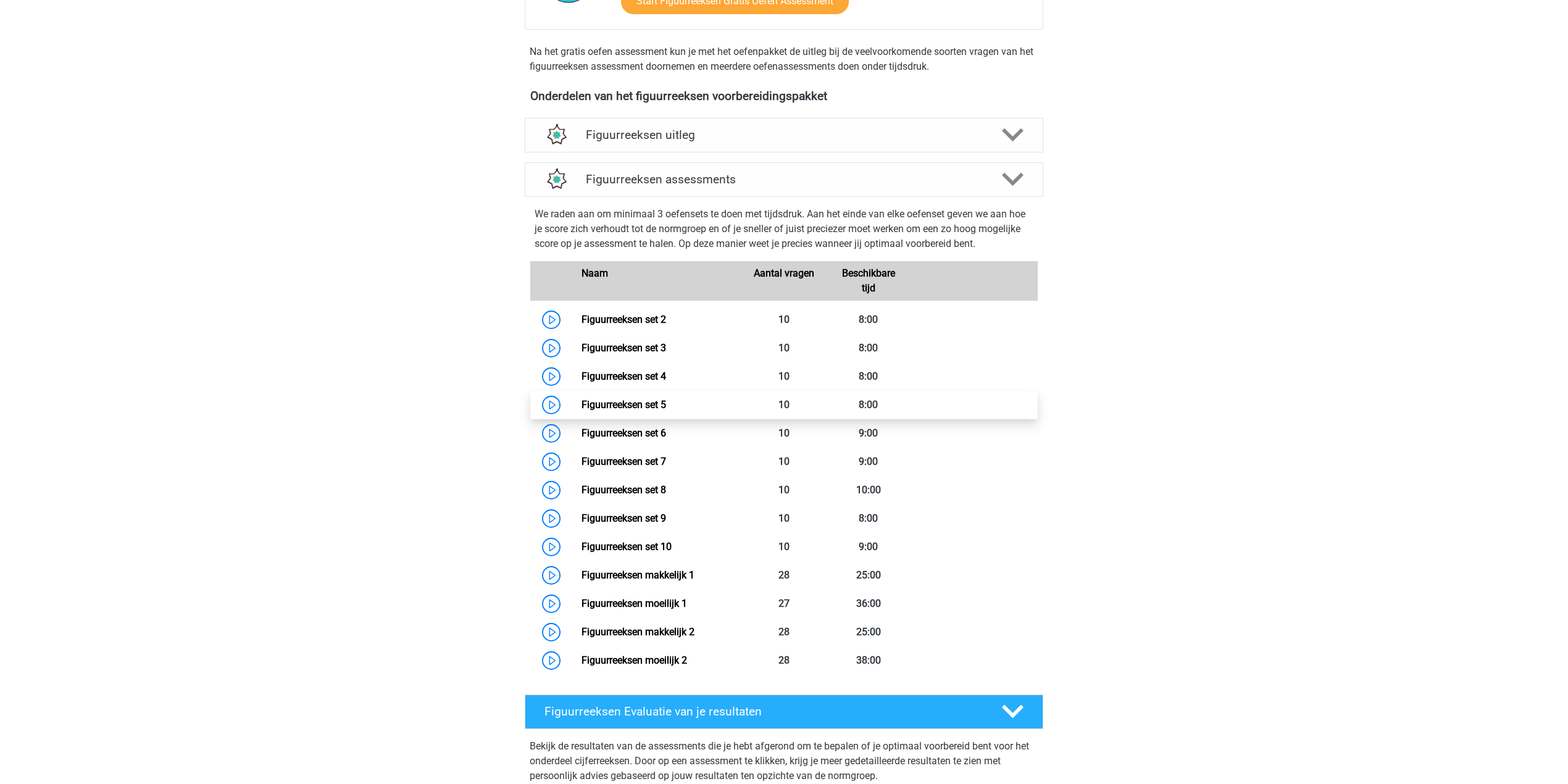
scroll to position [460, 0]
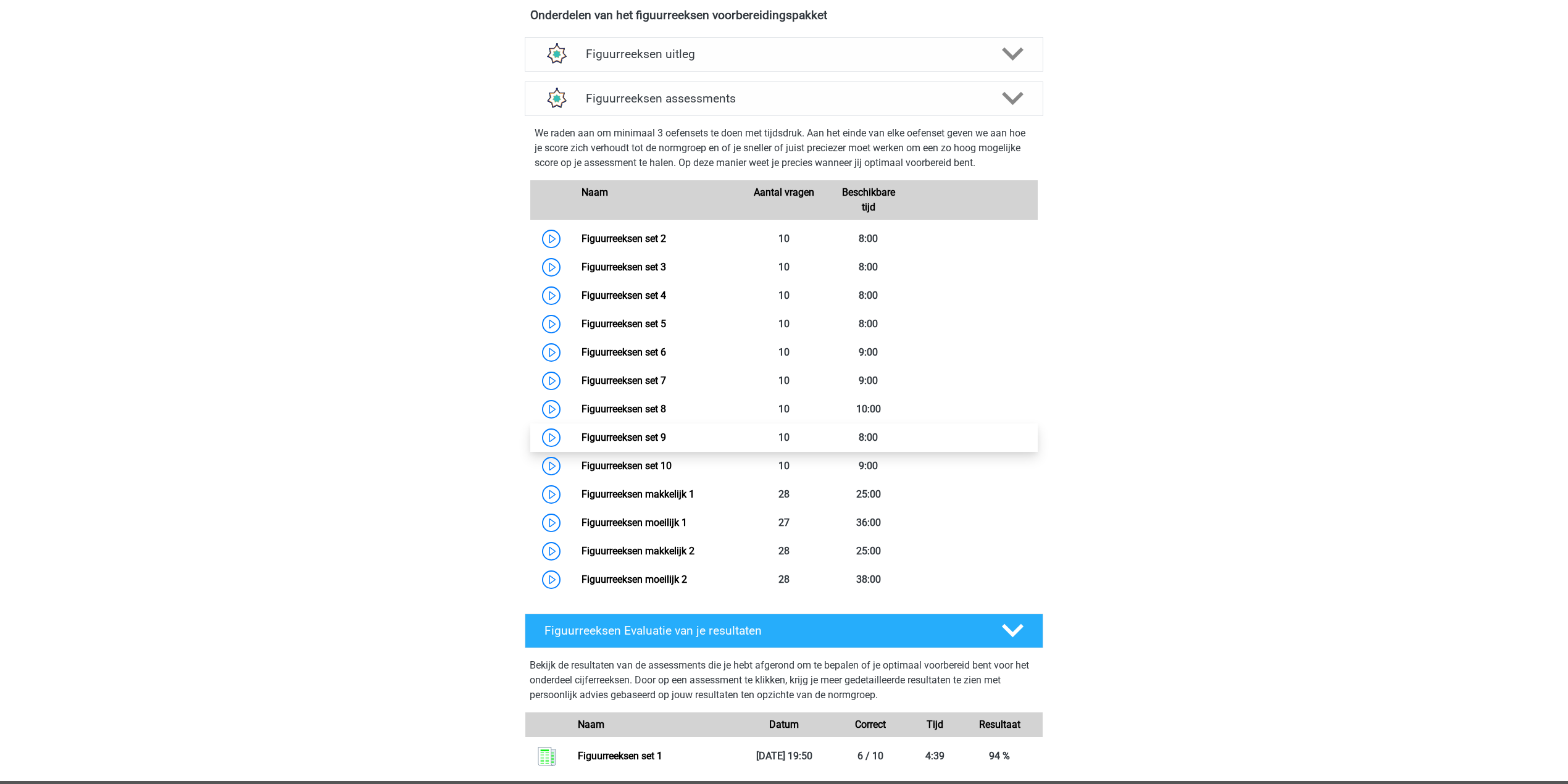
click at [582, 432] on link "Figuurreeksen set 9" at bounding box center [624, 437] width 84 height 12
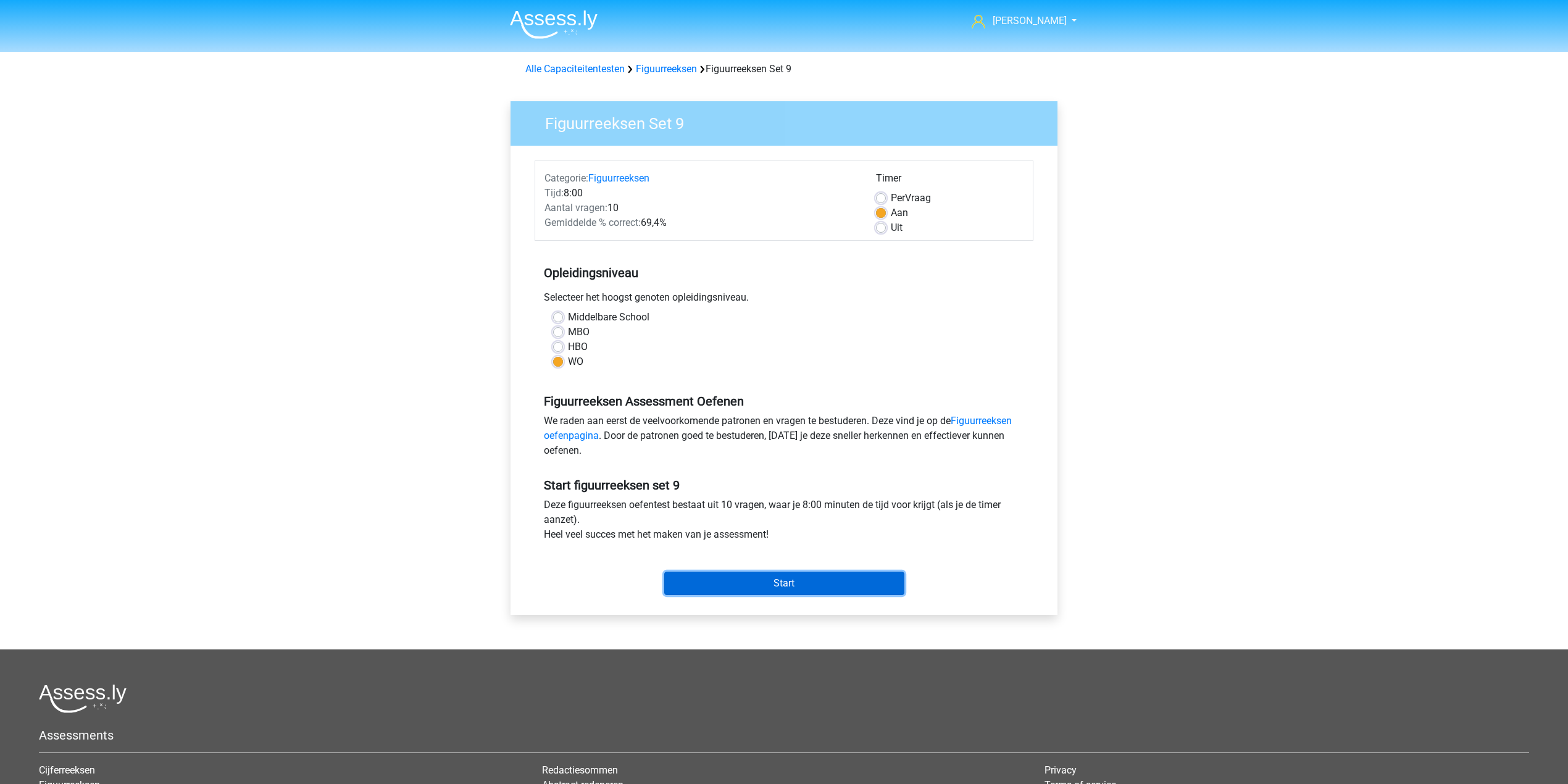
click at [736, 585] on input "Start" at bounding box center [784, 584] width 240 height 24
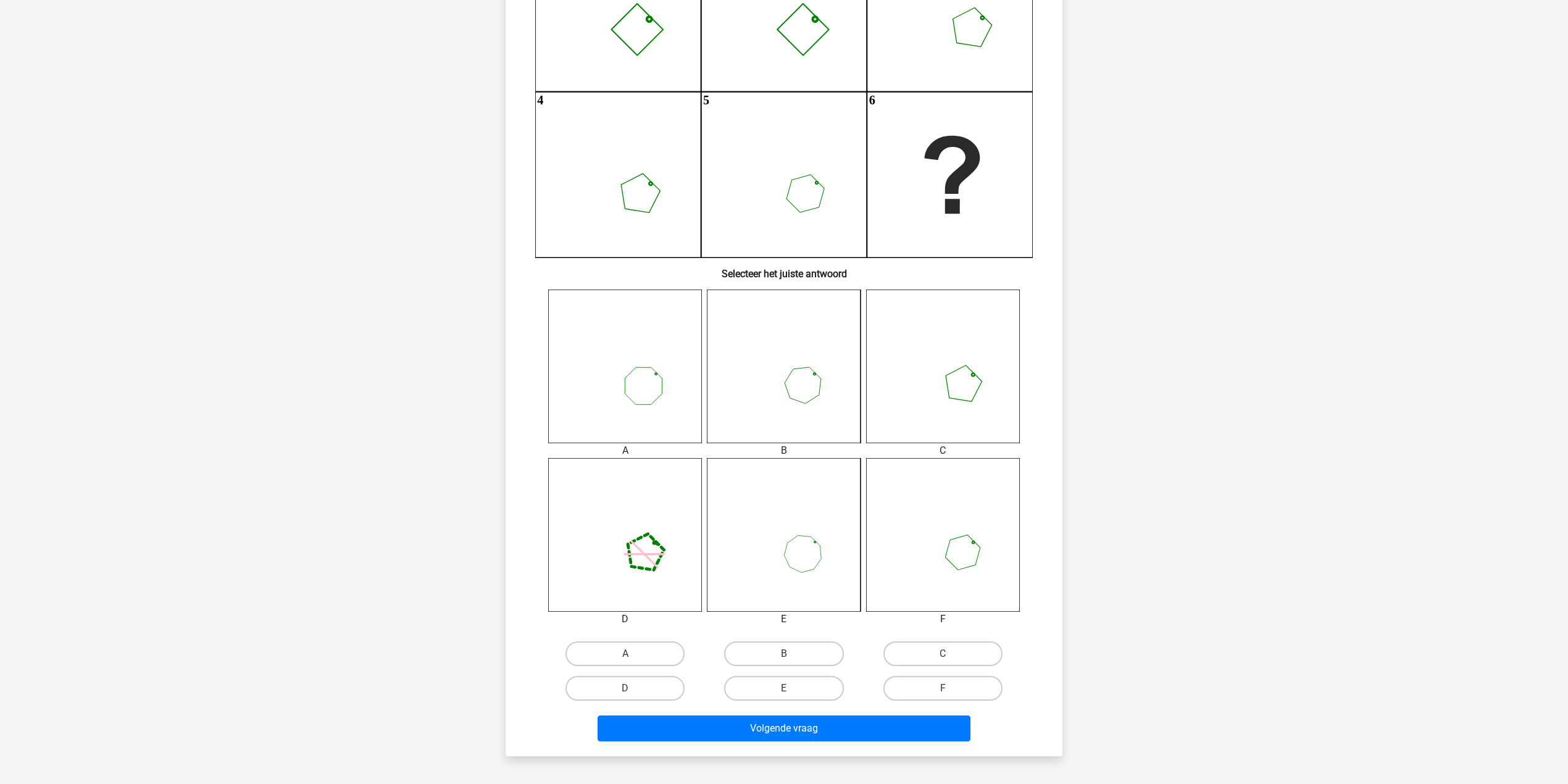
scroll to position [247, 0]
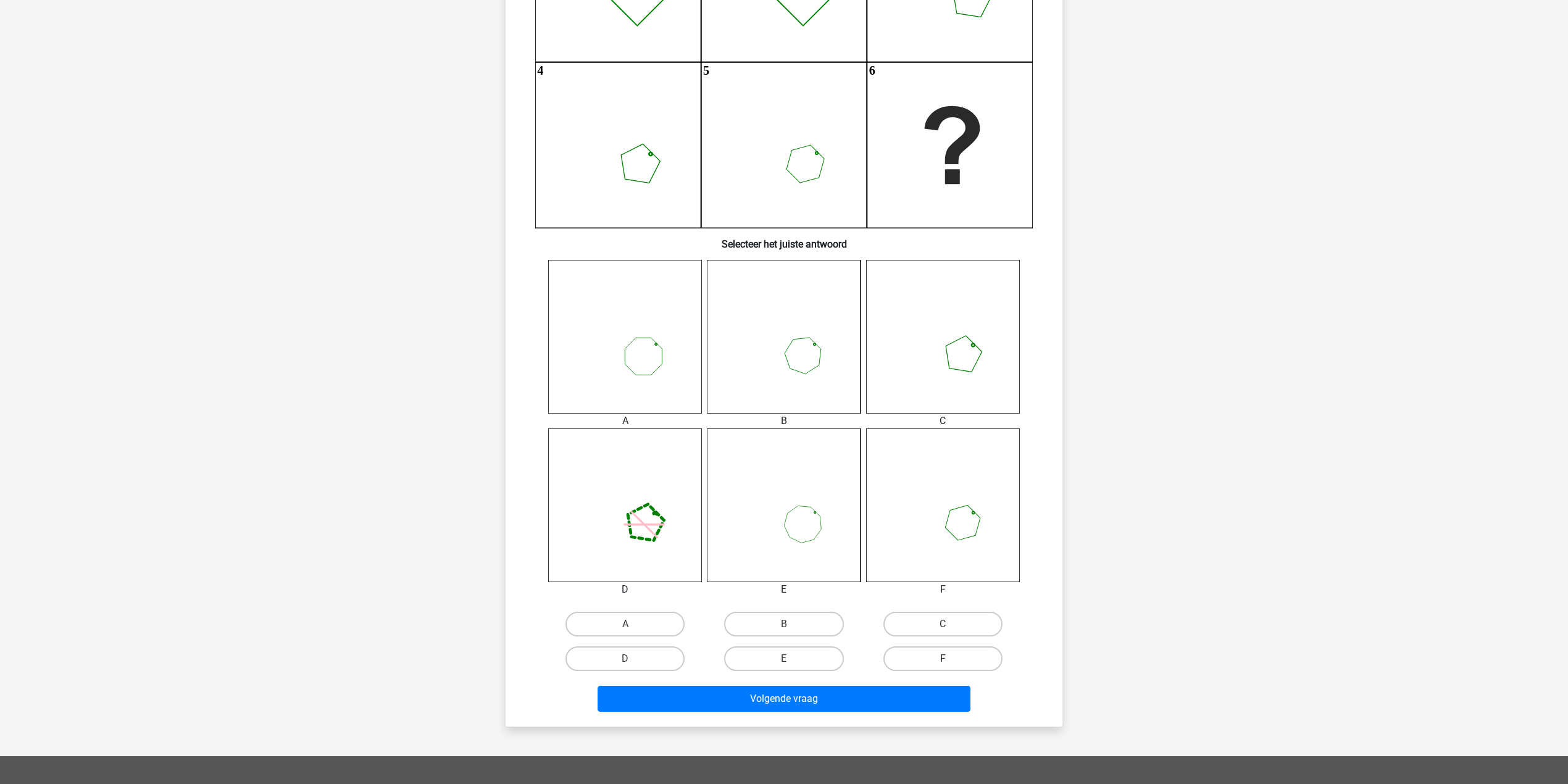
click at [902, 658] on label "F" at bounding box center [943, 658] width 119 height 24
click at [942, 658] on input "F" at bounding box center [947, 663] width 8 height 8
radio input "true"
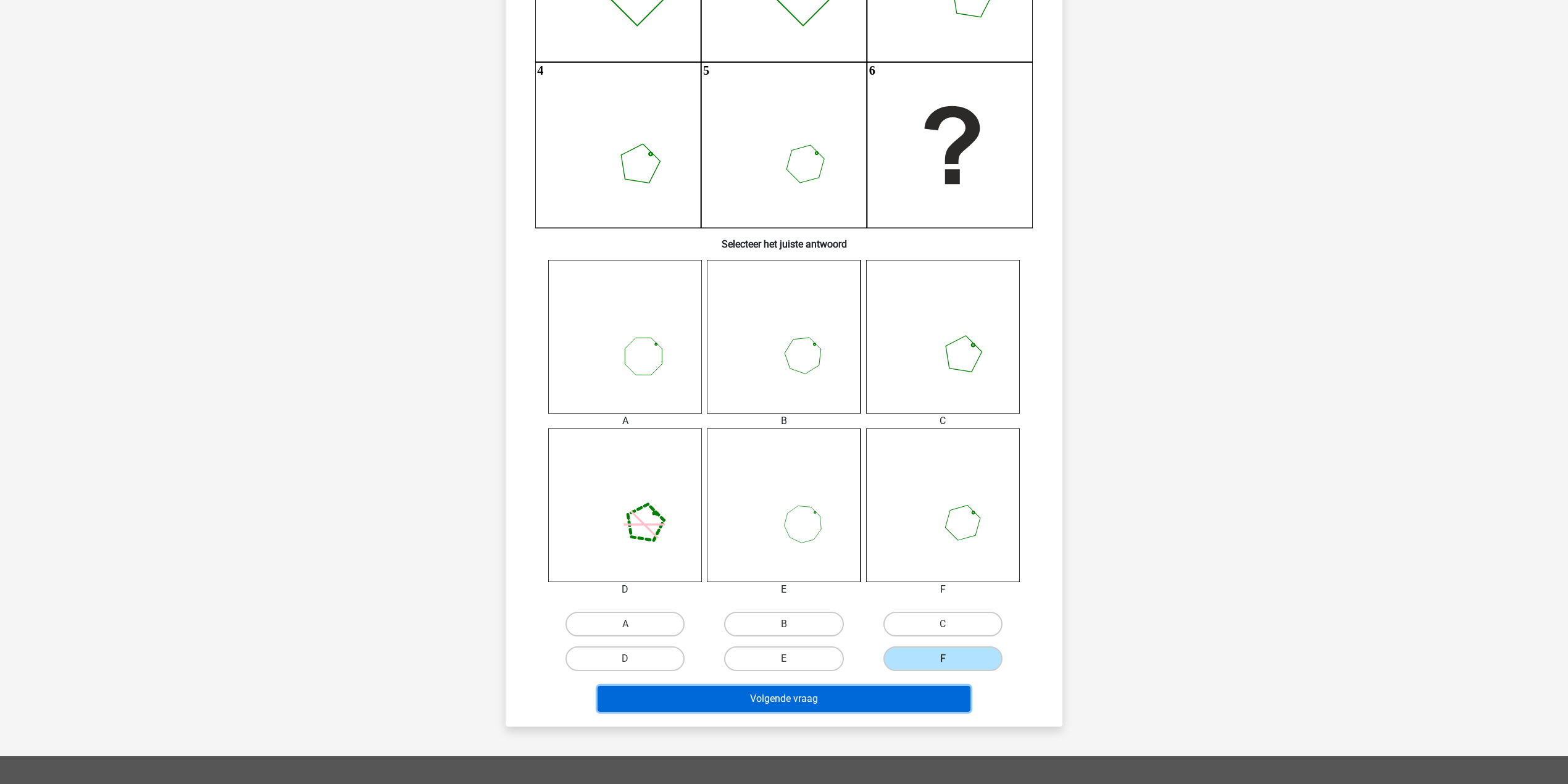
click at [905, 689] on button "Volgende vraag" at bounding box center [784, 698] width 373 height 26
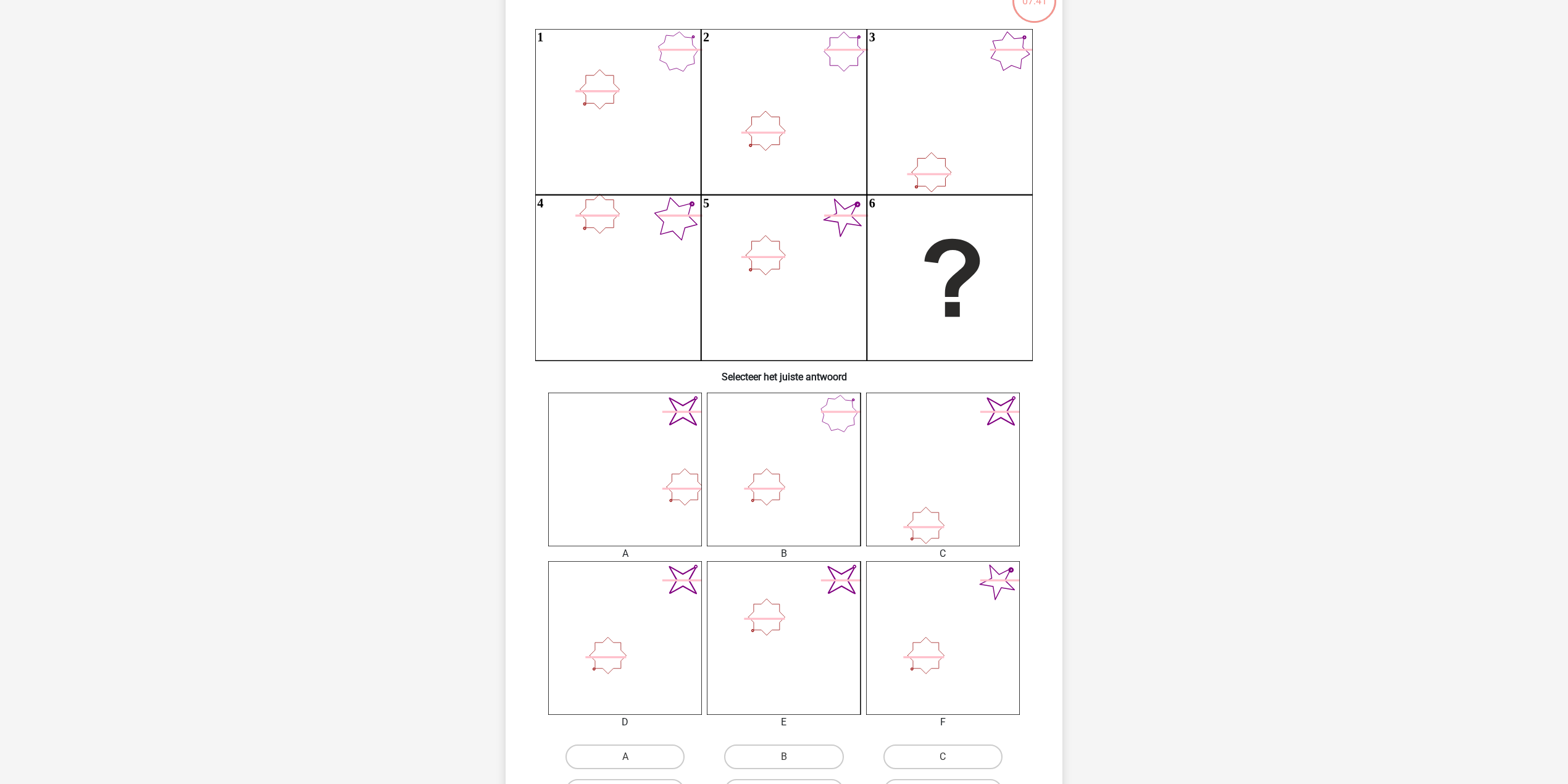
scroll to position [144, 0]
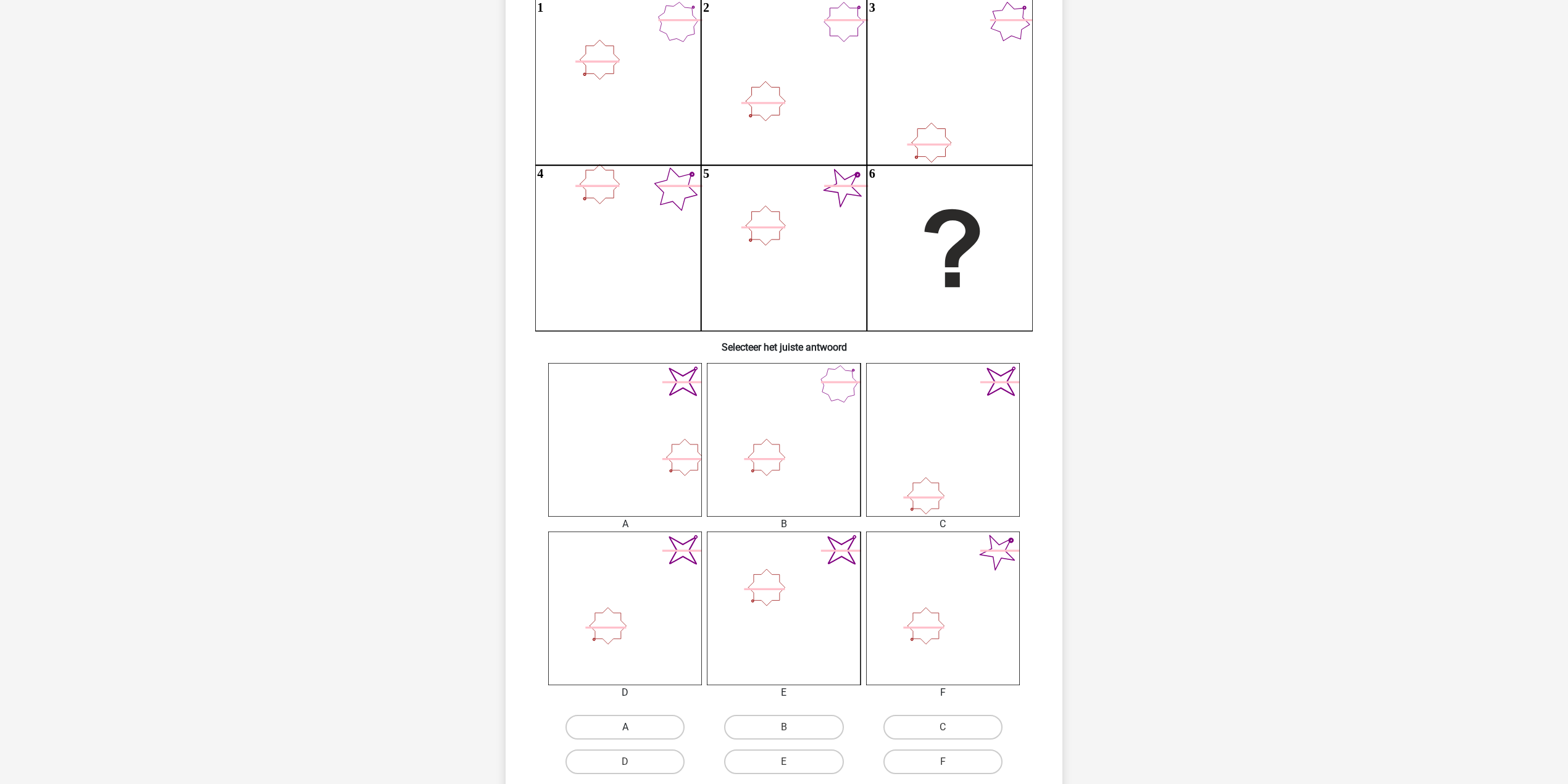
click at [651, 719] on label "A" at bounding box center [625, 727] width 119 height 24
click at [633, 728] on input "A" at bounding box center [630, 732] width 8 height 8
radio input "true"
click at [651, 719] on label "A" at bounding box center [625, 727] width 119 height 24
click at [633, 728] on input "A" at bounding box center [630, 732] width 8 height 8
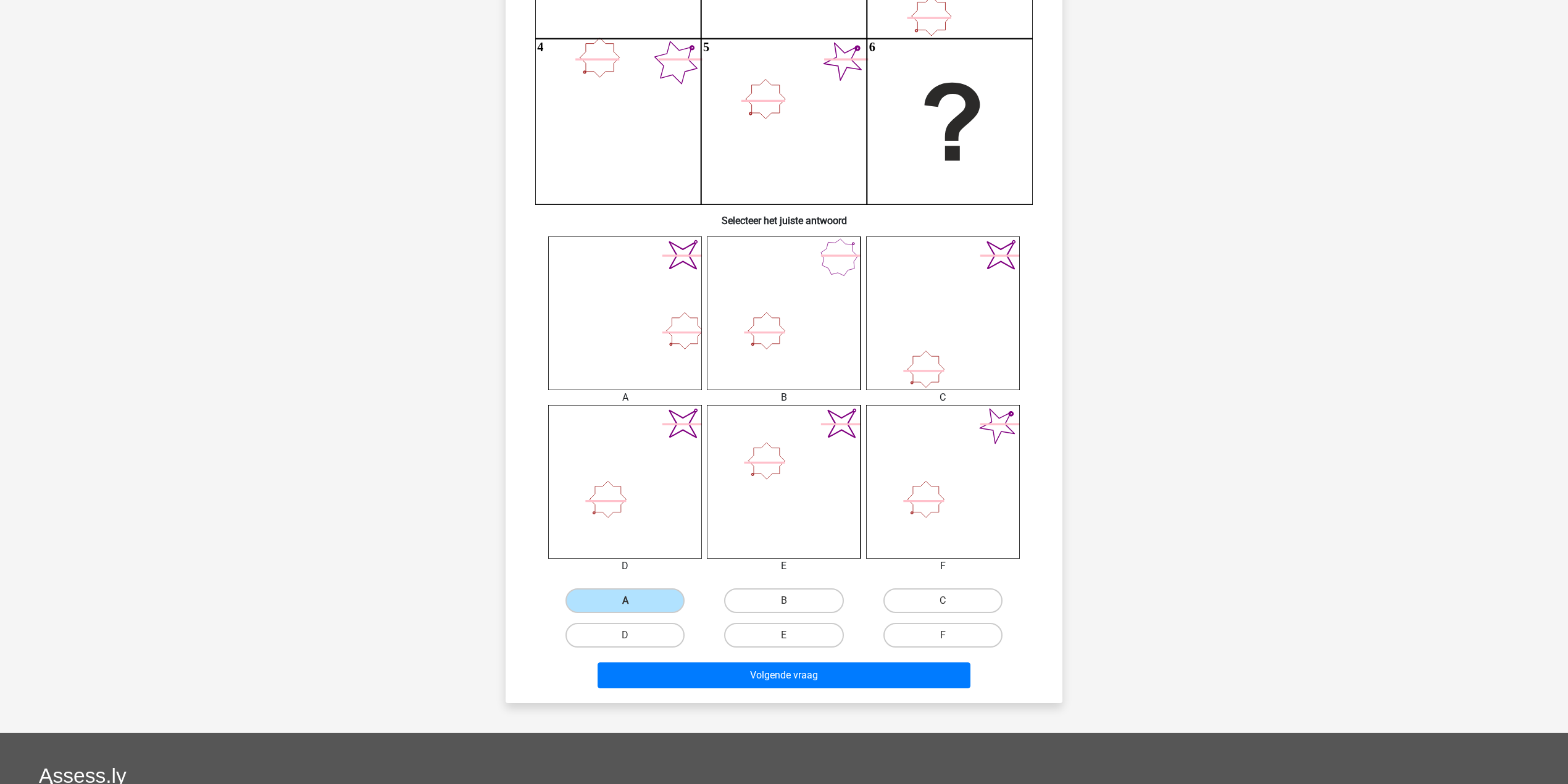
scroll to position [309, 0]
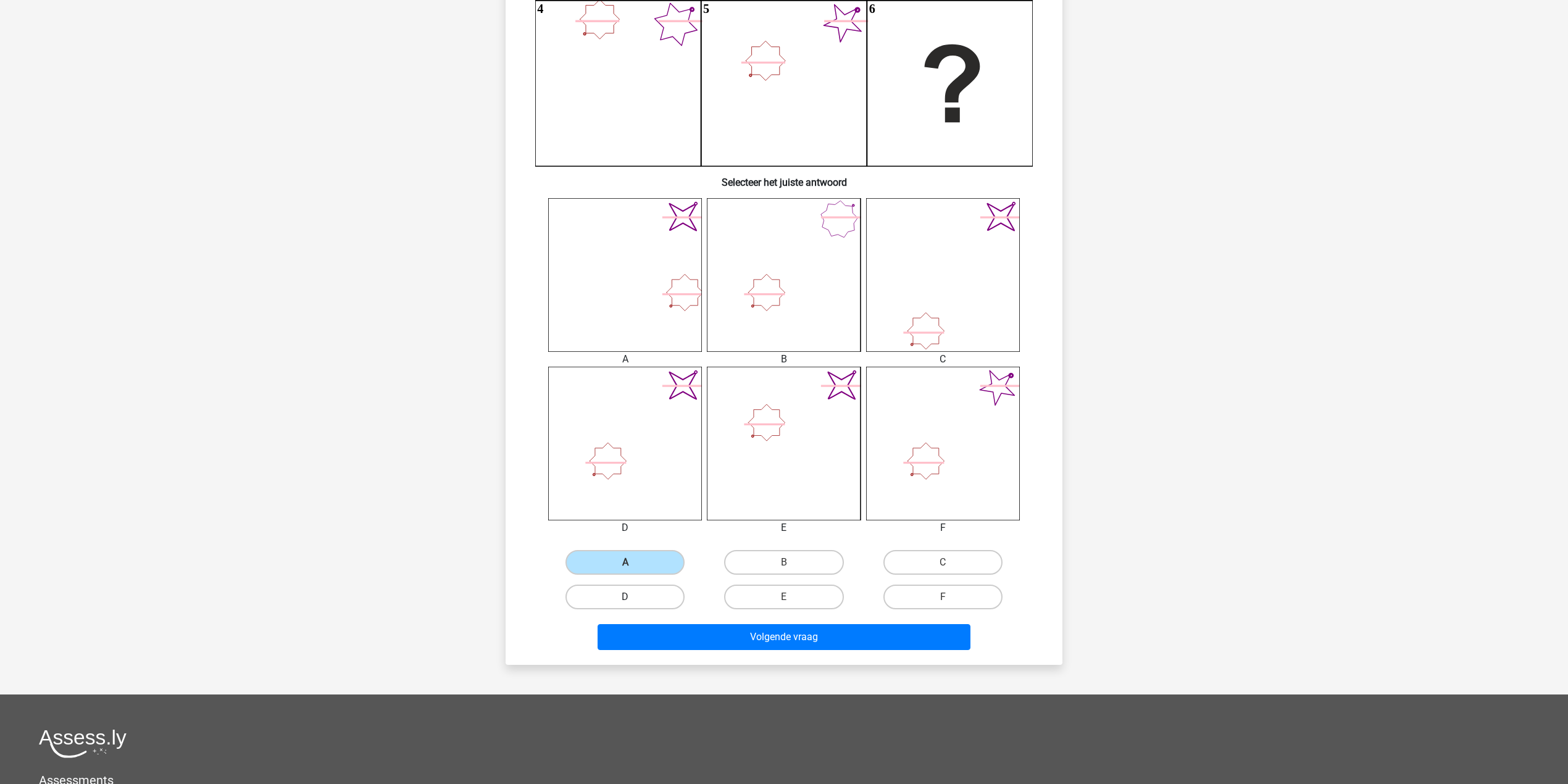
click at [654, 588] on label "D" at bounding box center [625, 596] width 119 height 24
click at [633, 597] on input "D" at bounding box center [630, 601] width 8 height 8
radio input "true"
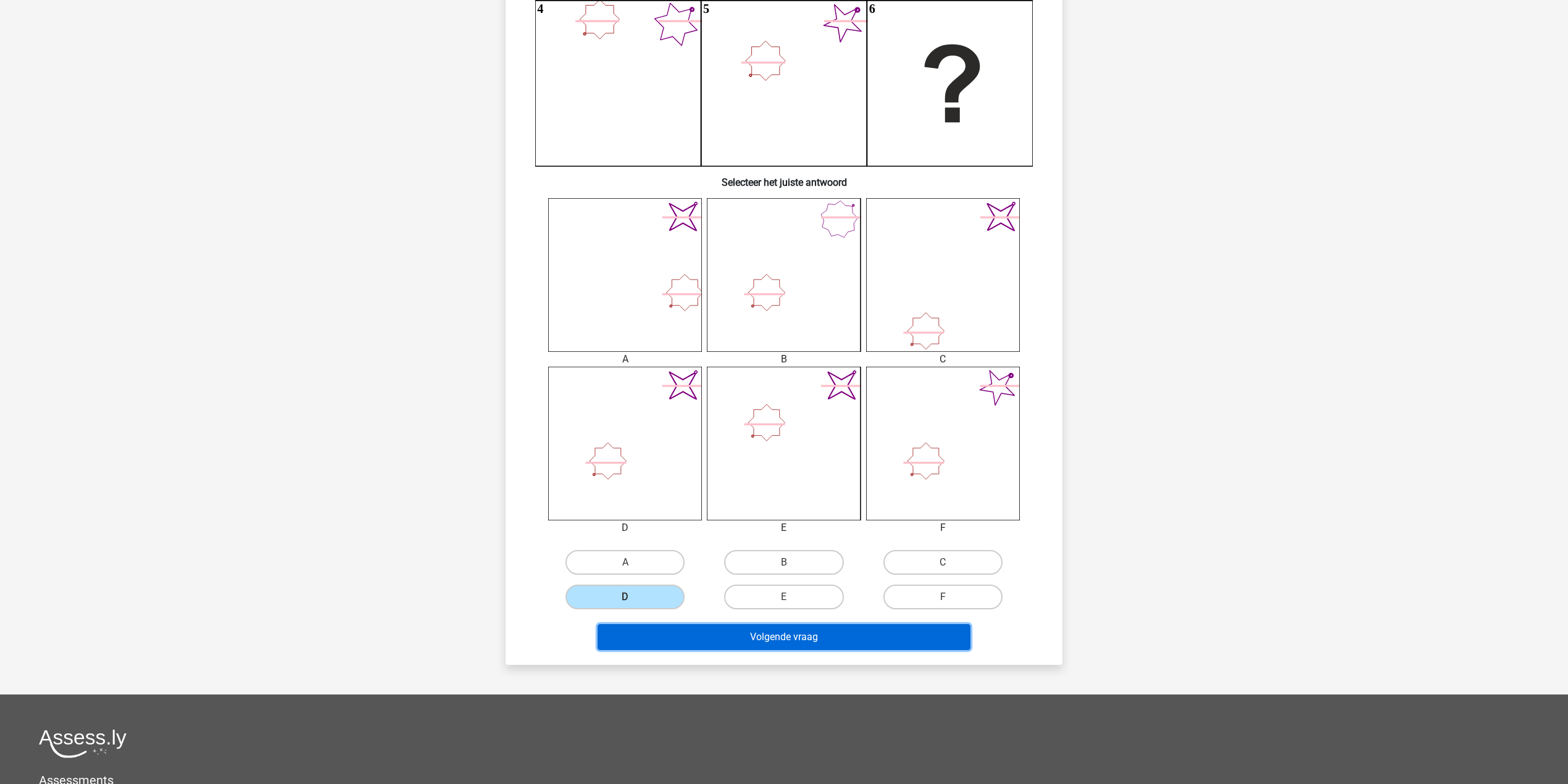
click at [744, 638] on button "Volgende vraag" at bounding box center [784, 637] width 373 height 26
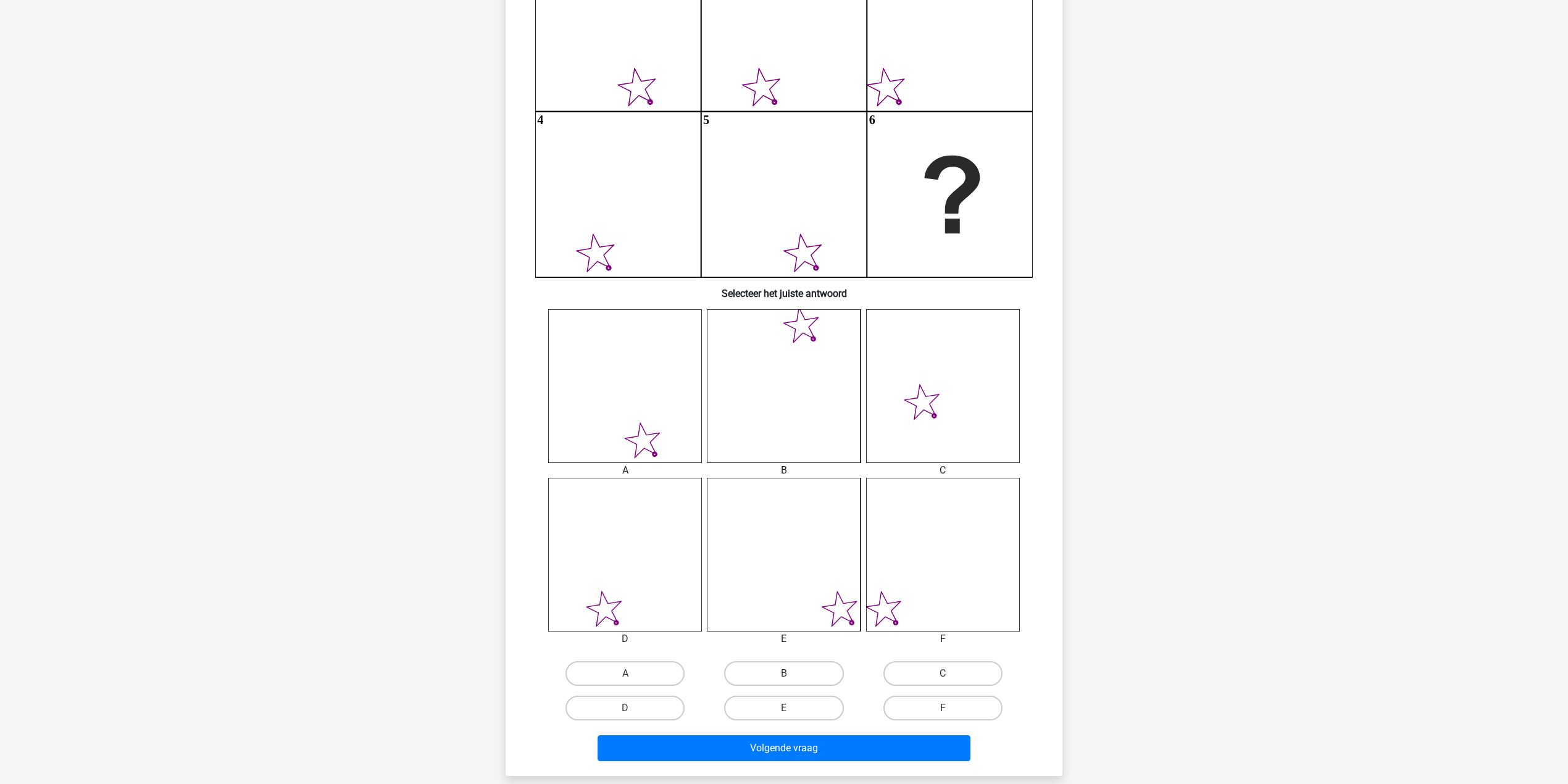
scroll to position [226, 0]
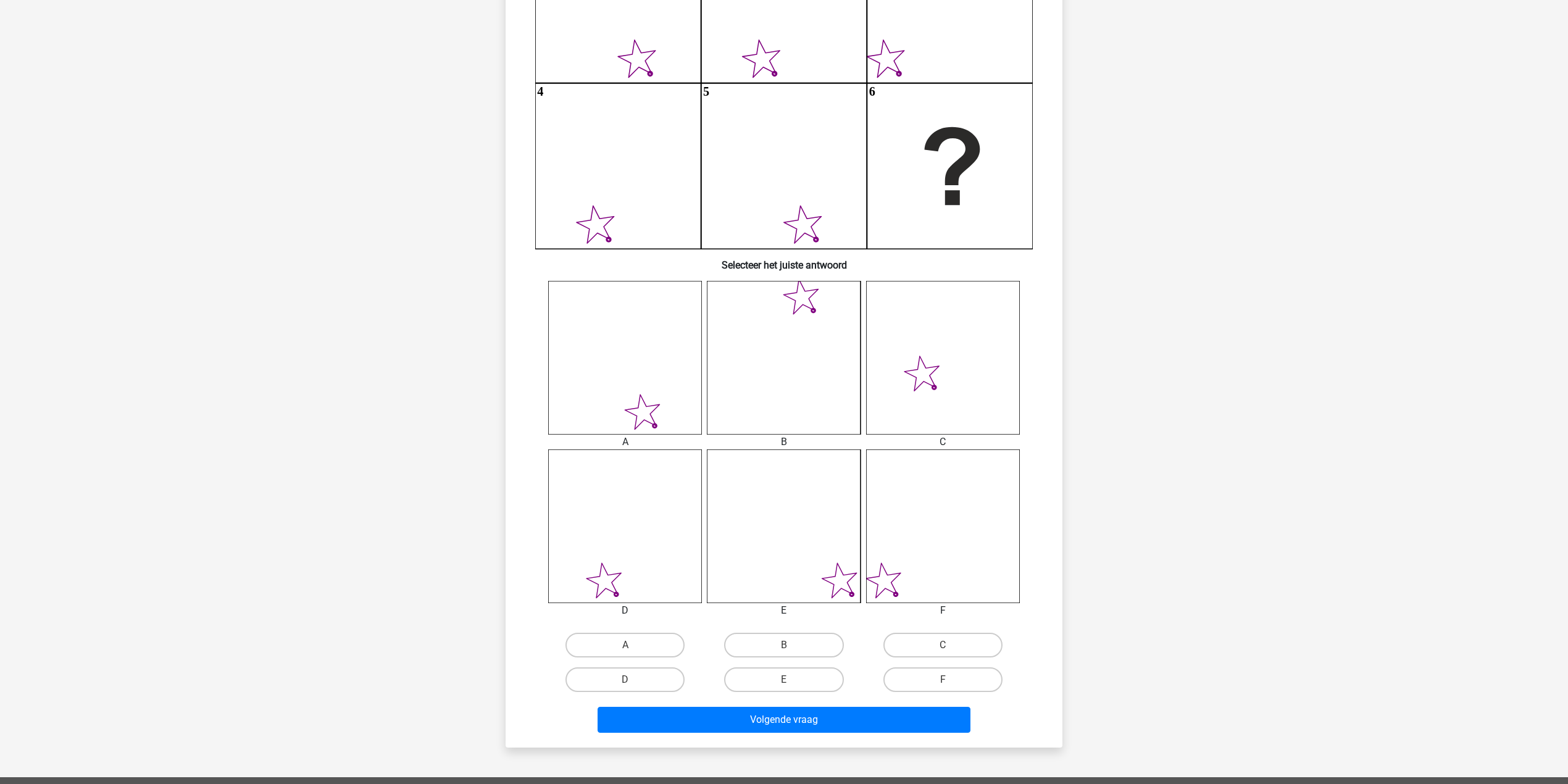
click at [787, 679] on input "E" at bounding box center [788, 684] width 8 height 8
radio input "true"
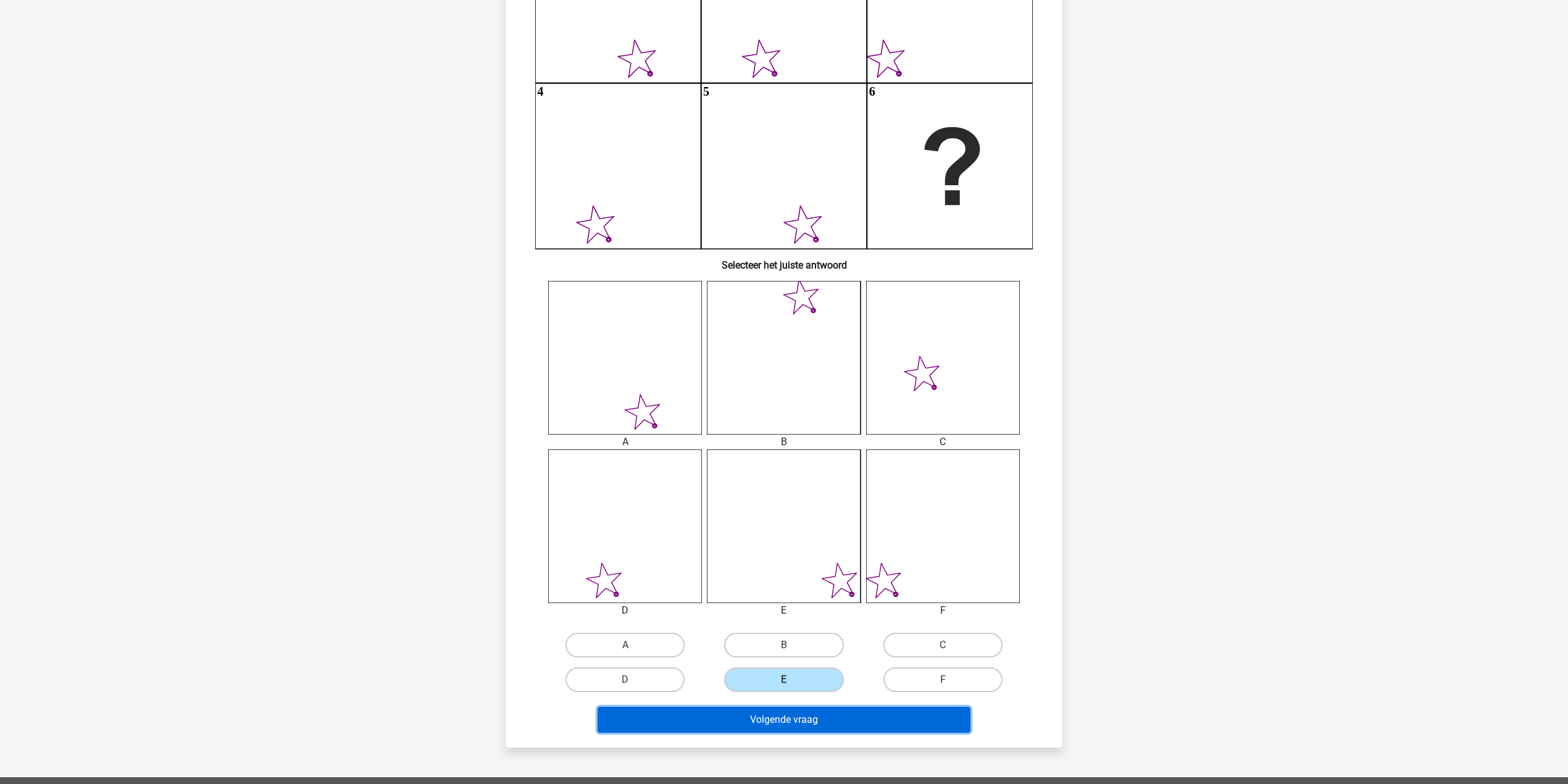
click at [793, 728] on button "Volgende vraag" at bounding box center [784, 719] width 373 height 26
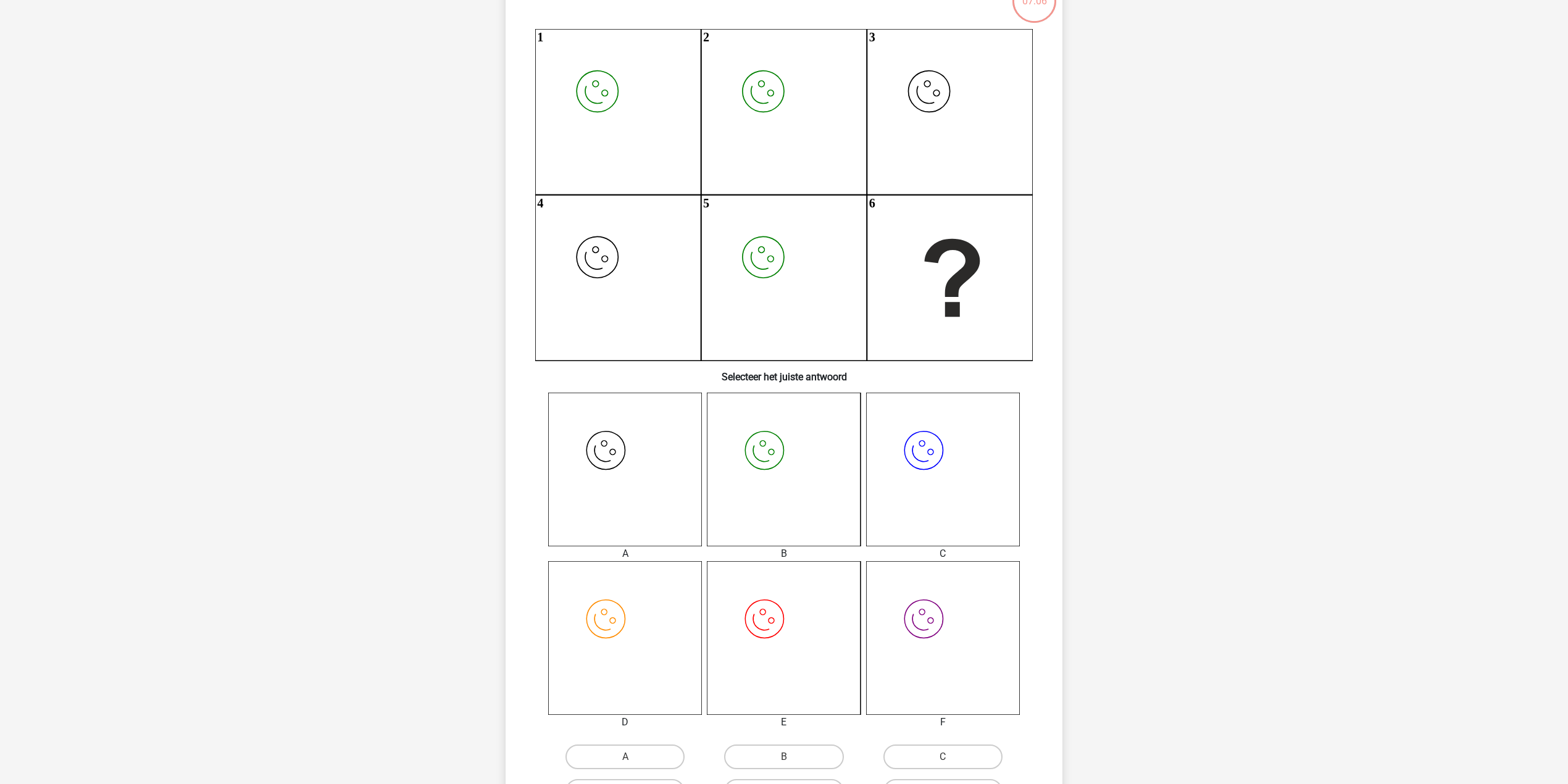
scroll to position [144, 0]
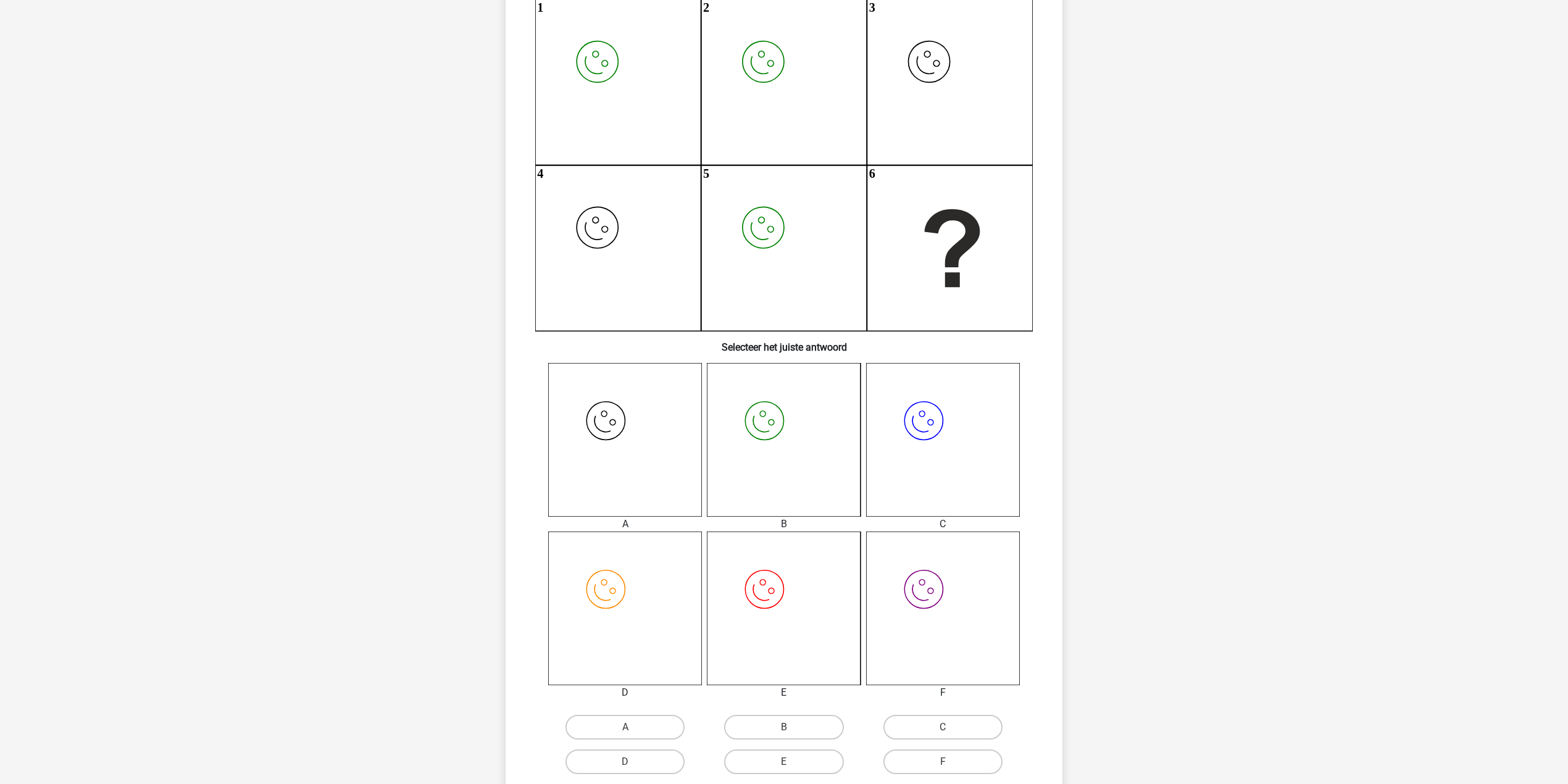
click at [739, 450] on icon "image/svg+xml" at bounding box center [783, 439] width 153 height 153
click at [776, 725] on label "B" at bounding box center [783, 727] width 119 height 24
click at [784, 728] on input "B" at bounding box center [788, 732] width 8 height 8
radio input "true"
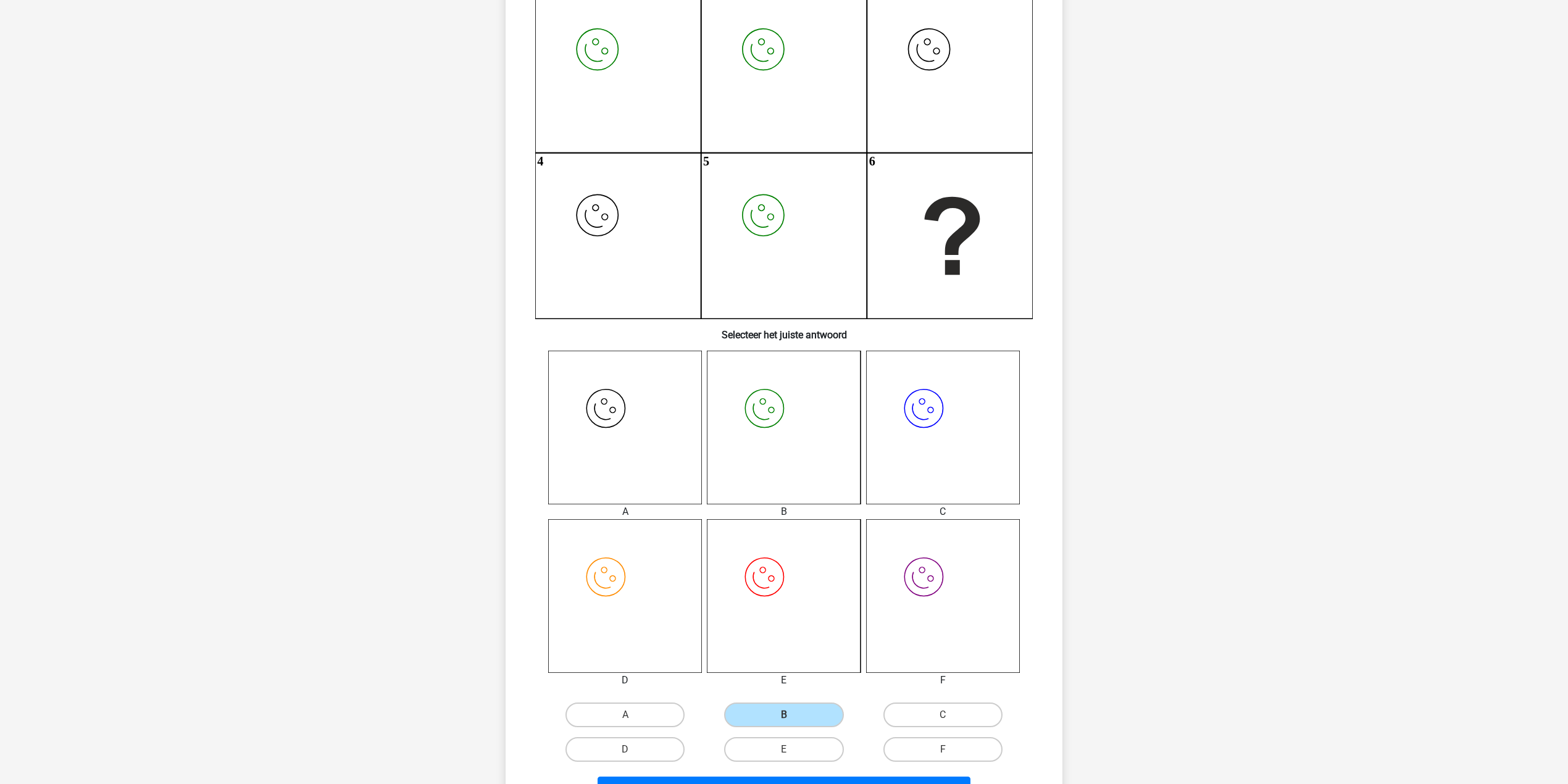
scroll to position [473, 0]
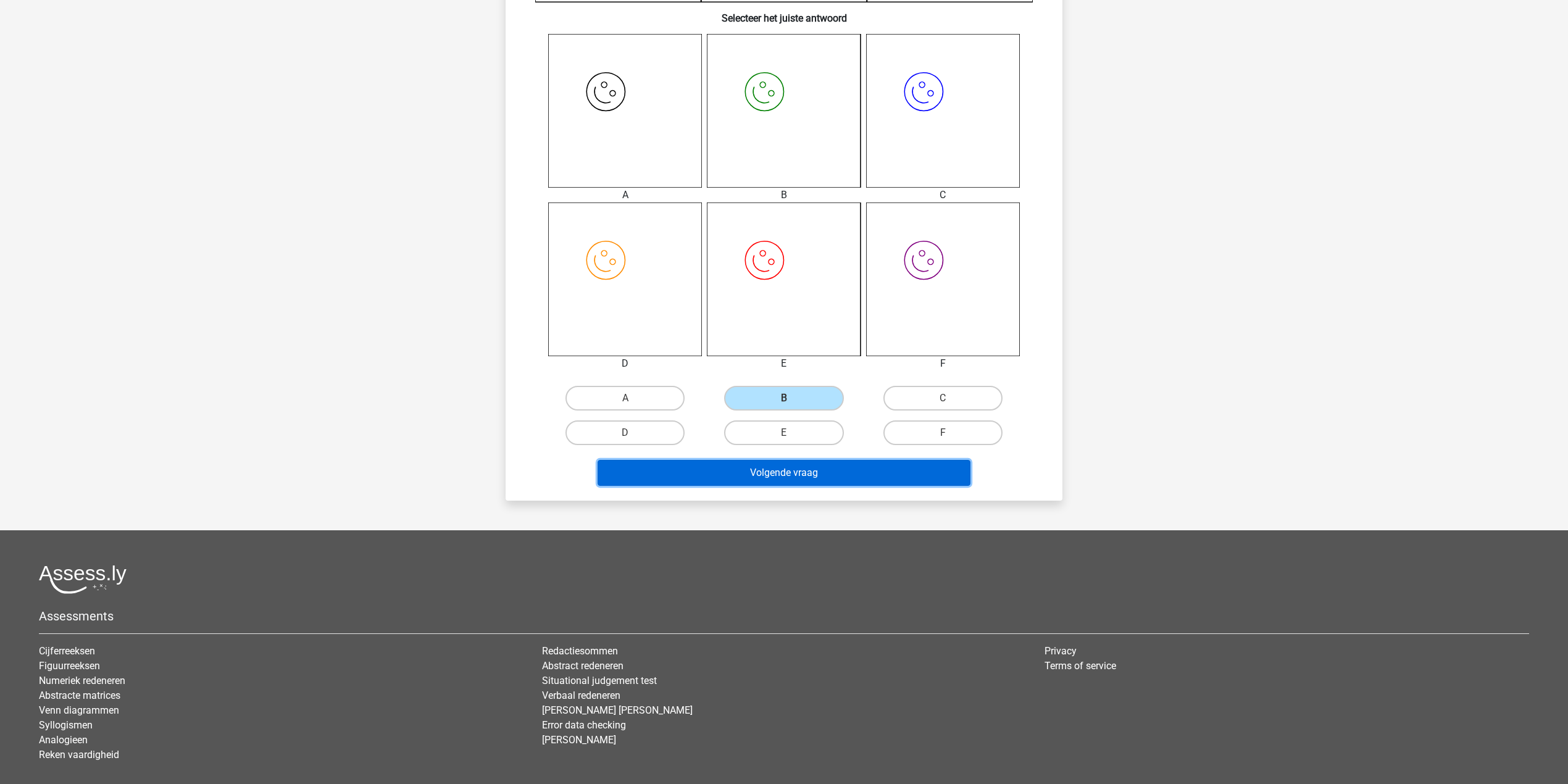
click at [826, 476] on button "Volgende vraag" at bounding box center [784, 472] width 373 height 26
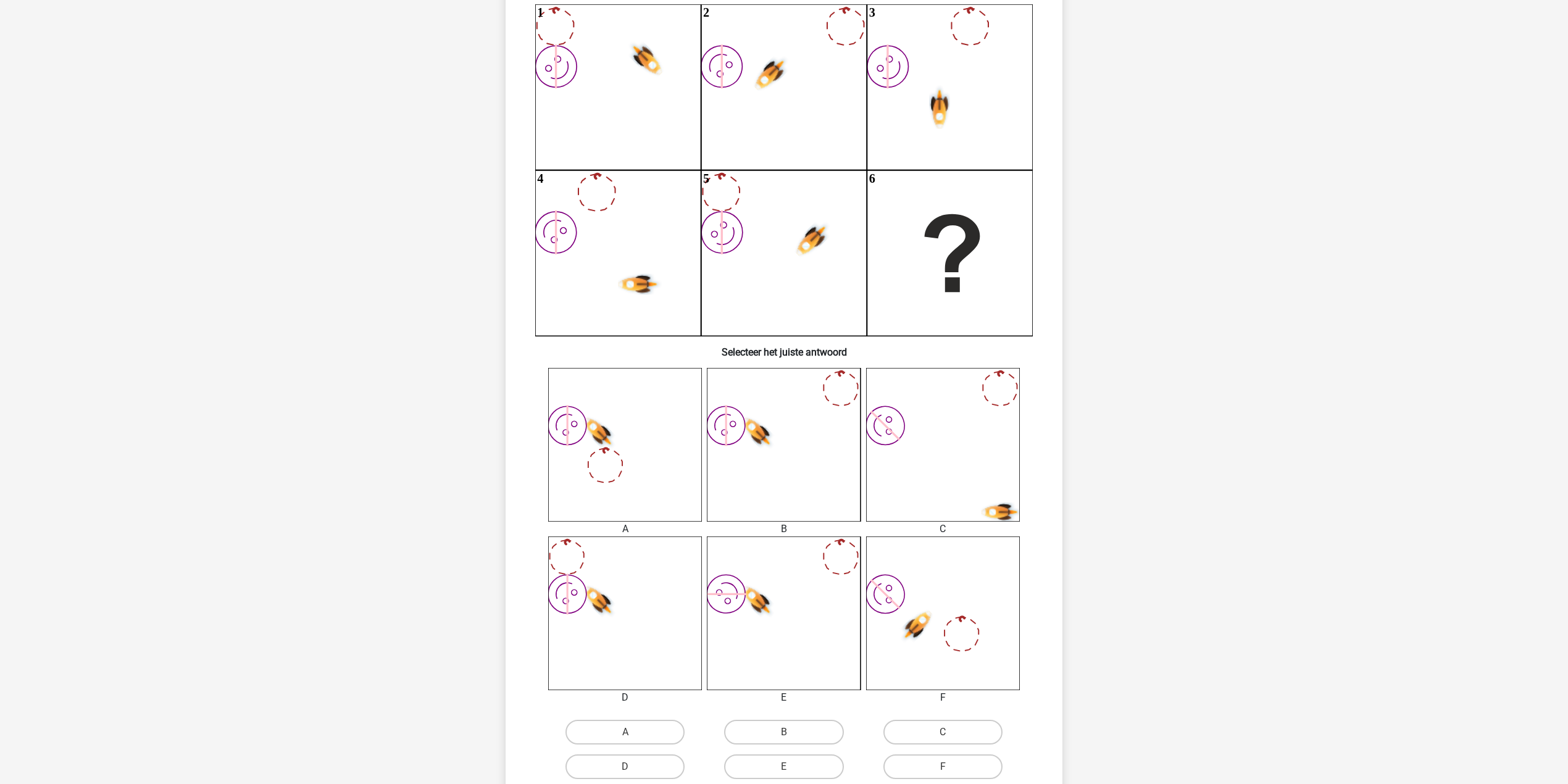
scroll to position [190, 0]
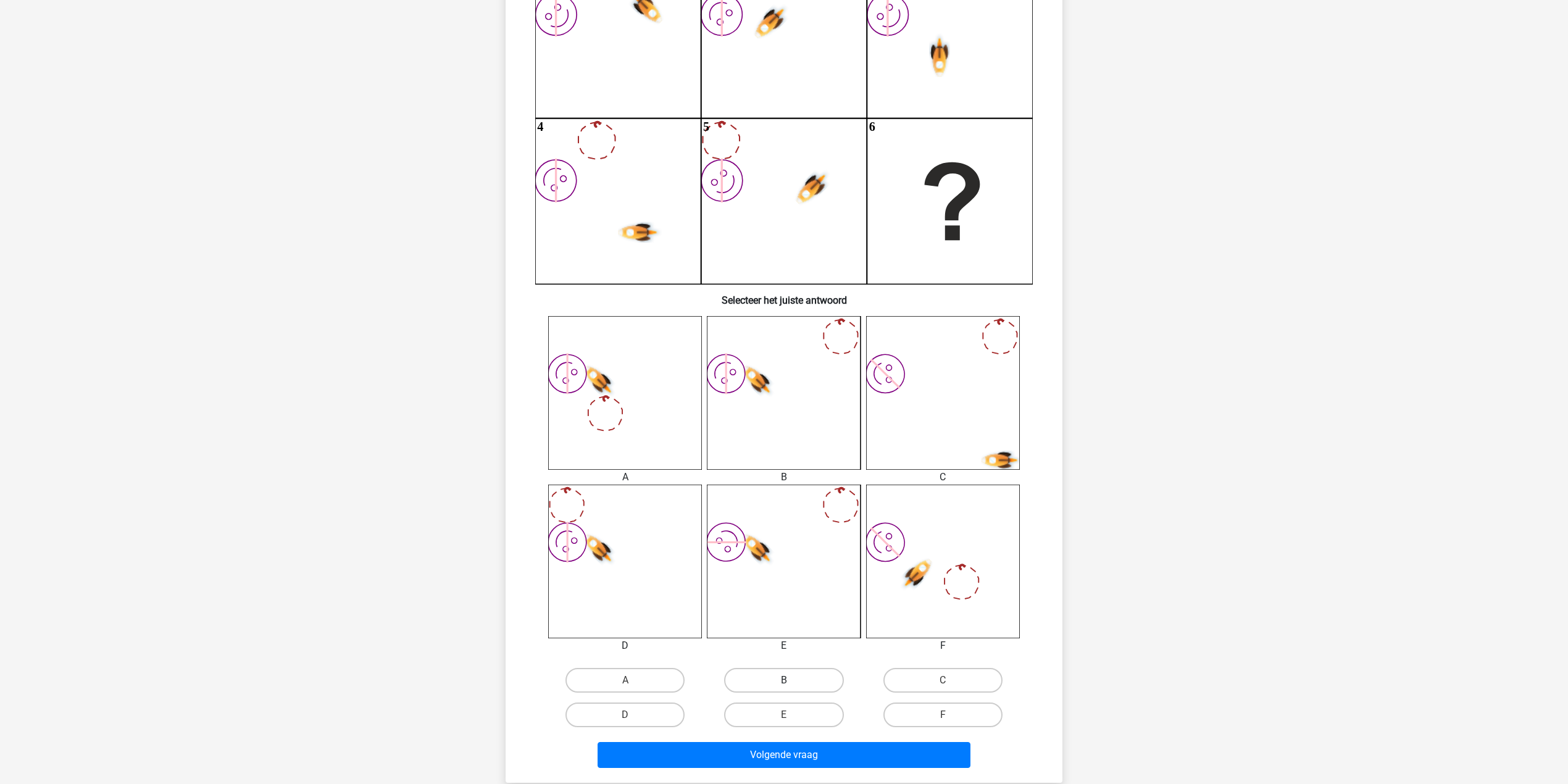
click at [801, 683] on label "B" at bounding box center [783, 680] width 119 height 24
click at [792, 683] on input "B" at bounding box center [788, 684] width 8 height 8
radio input "true"
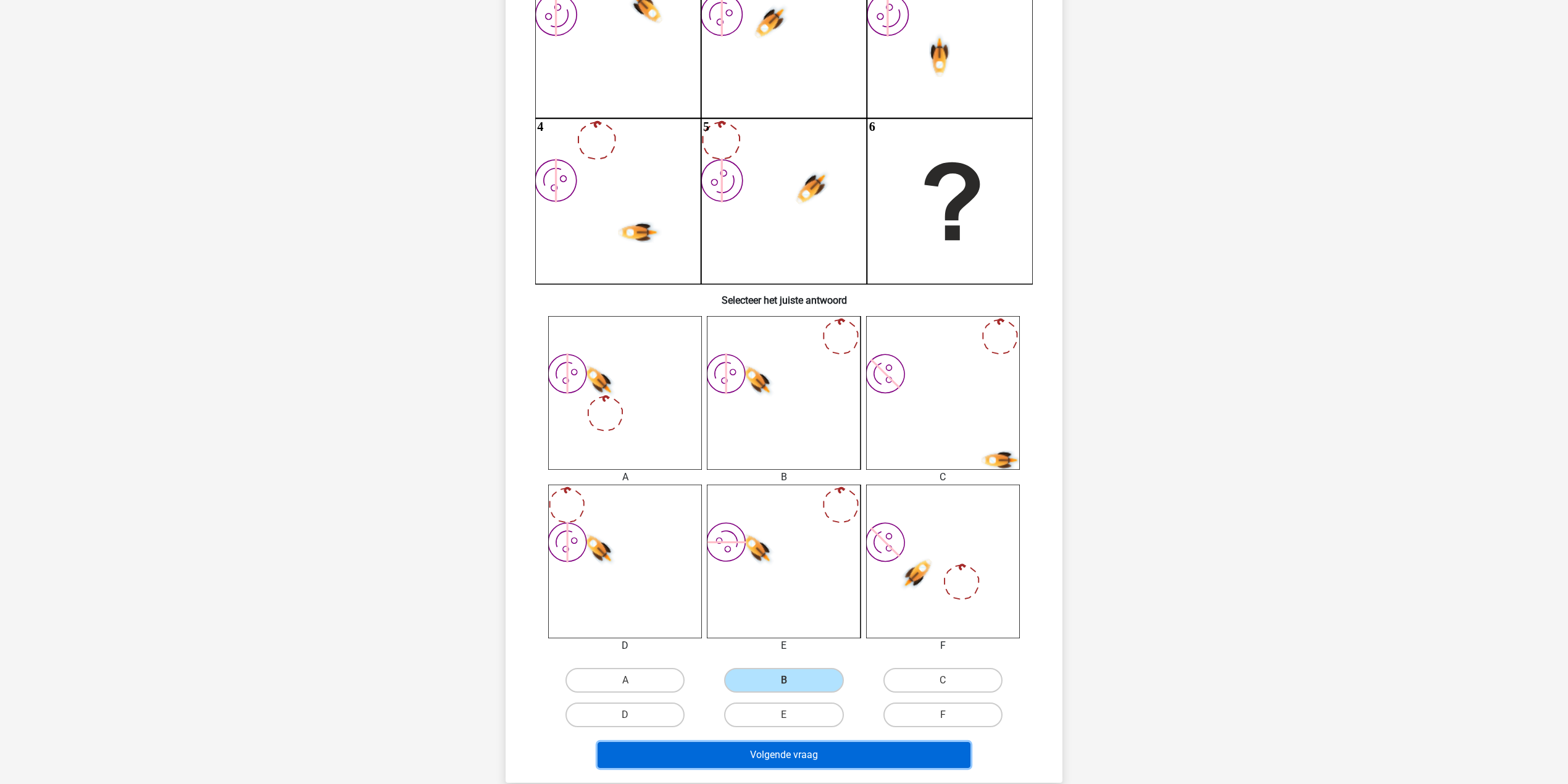
click at [825, 759] on button "Volgende vraag" at bounding box center [784, 755] width 373 height 26
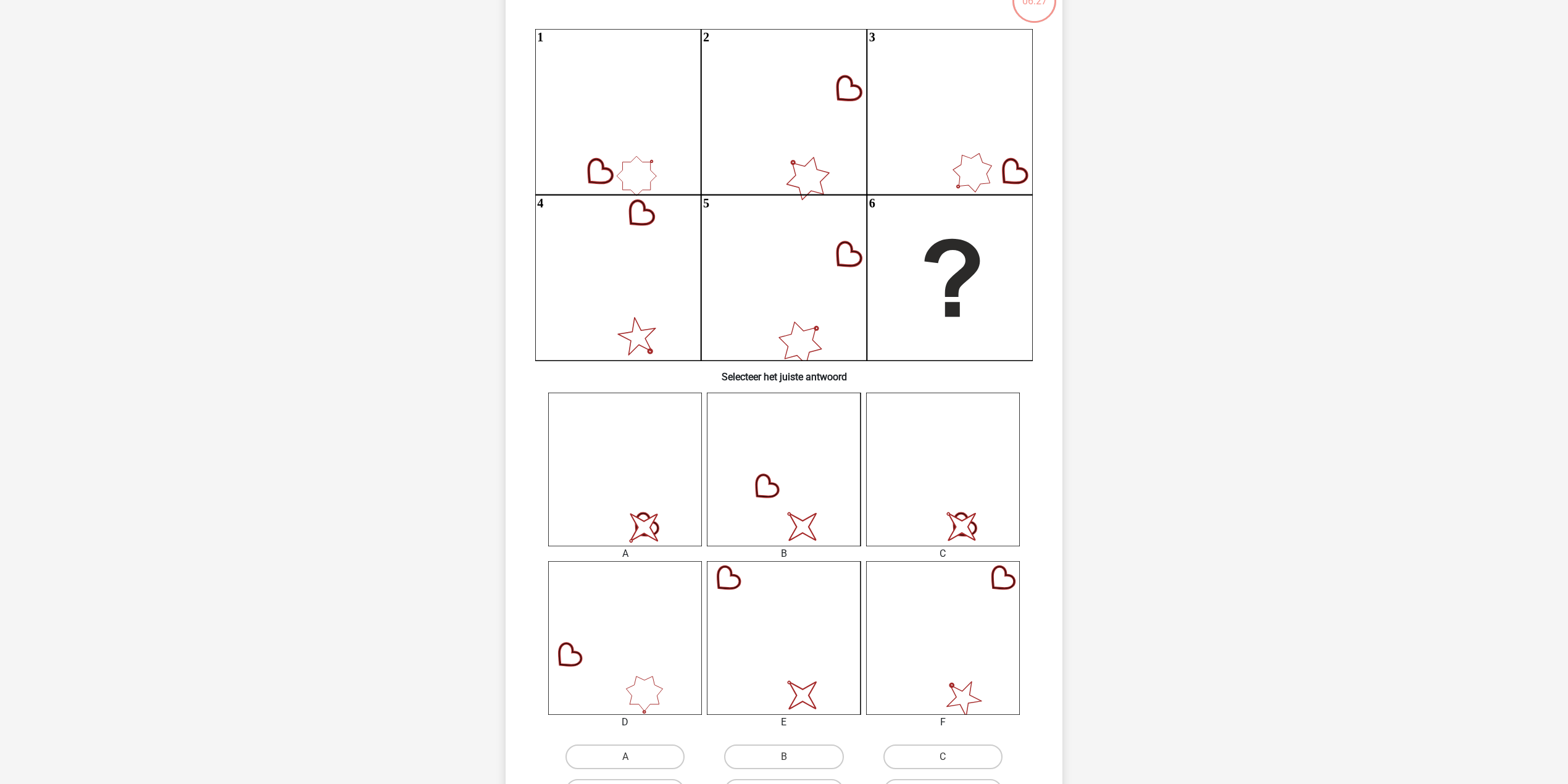
scroll to position [144, 0]
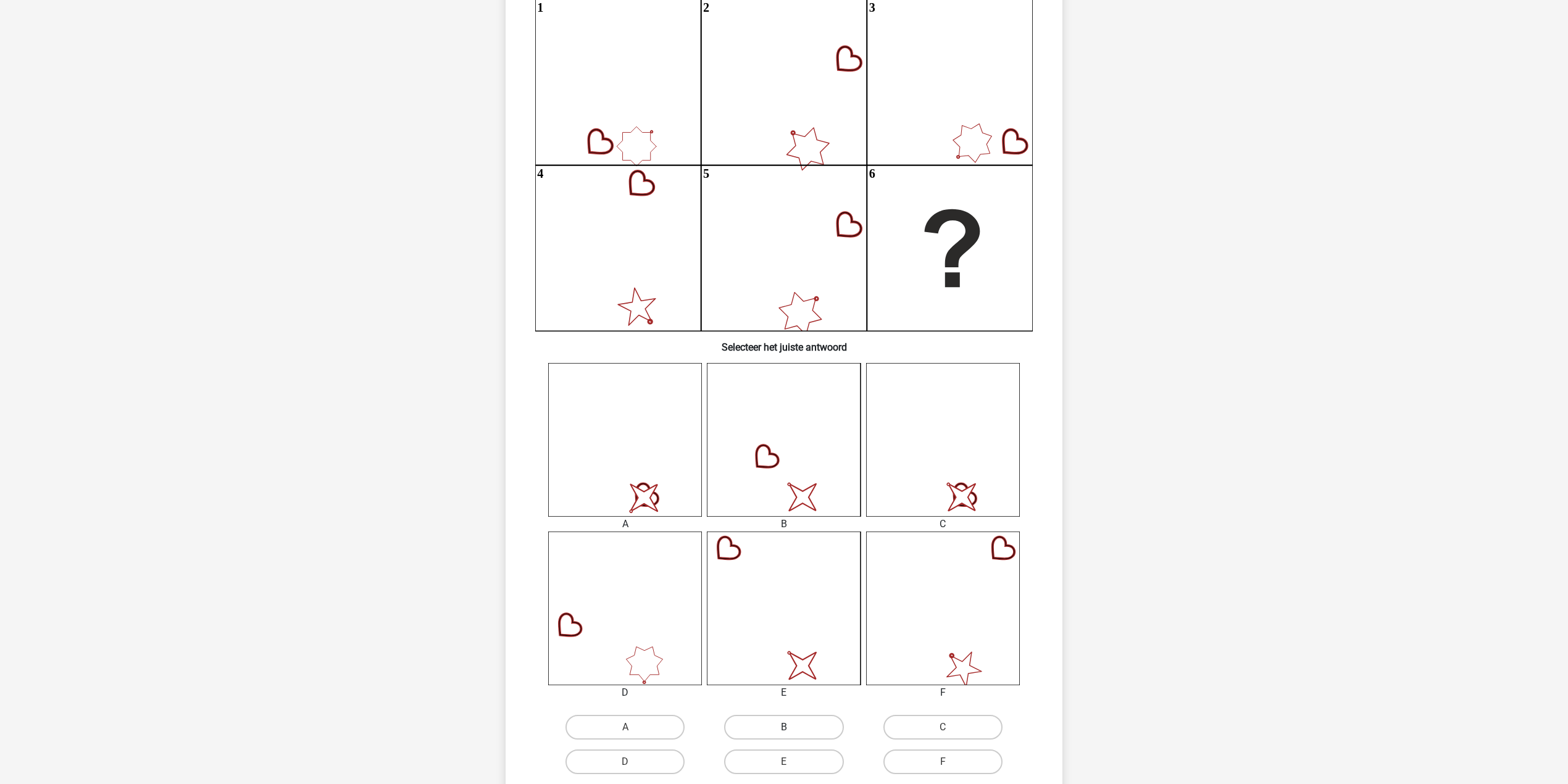
click at [799, 732] on label "B" at bounding box center [783, 727] width 119 height 24
click at [792, 732] on input "B" at bounding box center [788, 732] width 8 height 8
radio input "true"
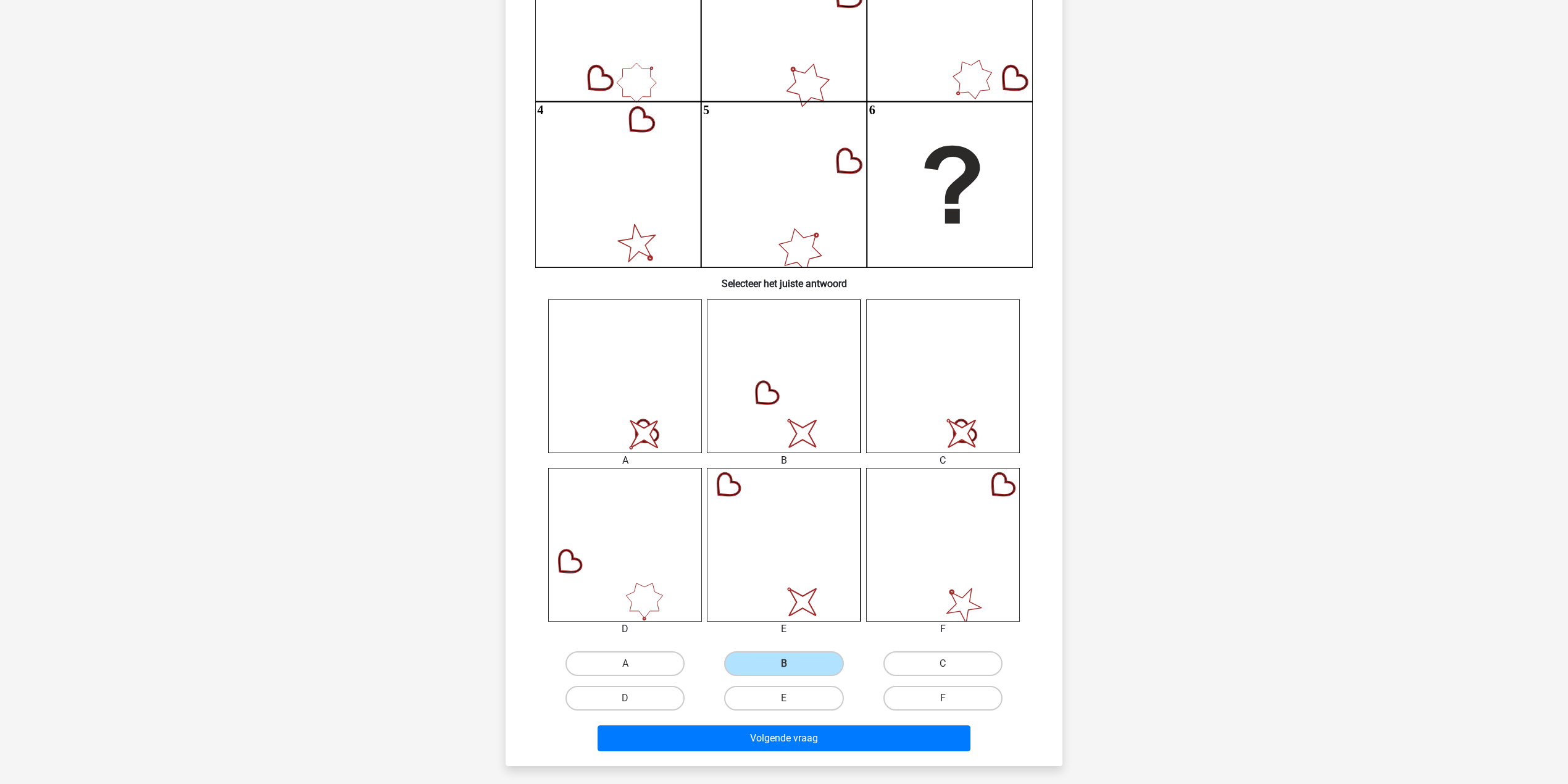
scroll to position [226, 0]
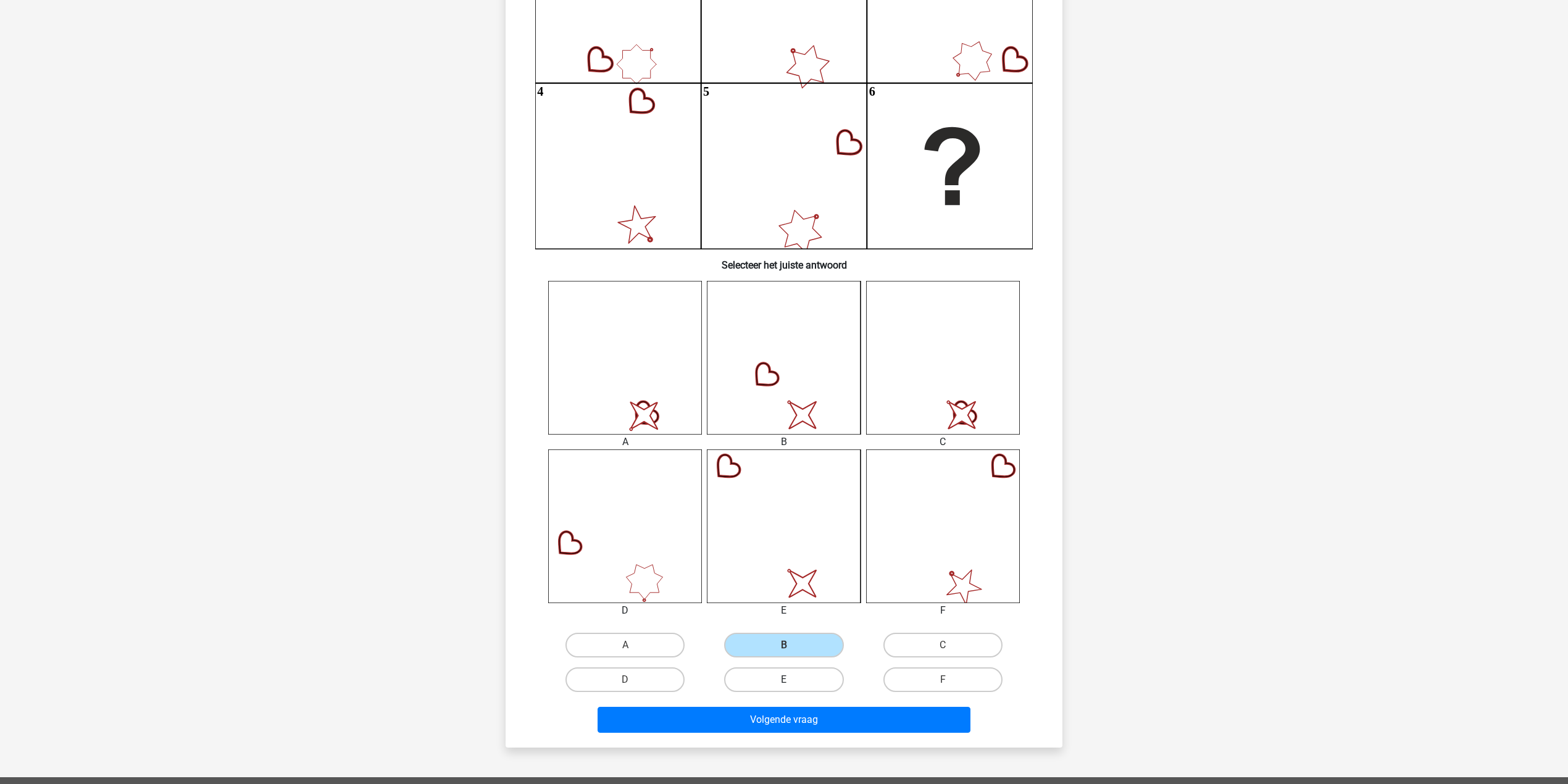
click at [799, 673] on label "E" at bounding box center [783, 679] width 119 height 24
click at [792, 679] on input "E" at bounding box center [788, 684] width 8 height 8
radio input "true"
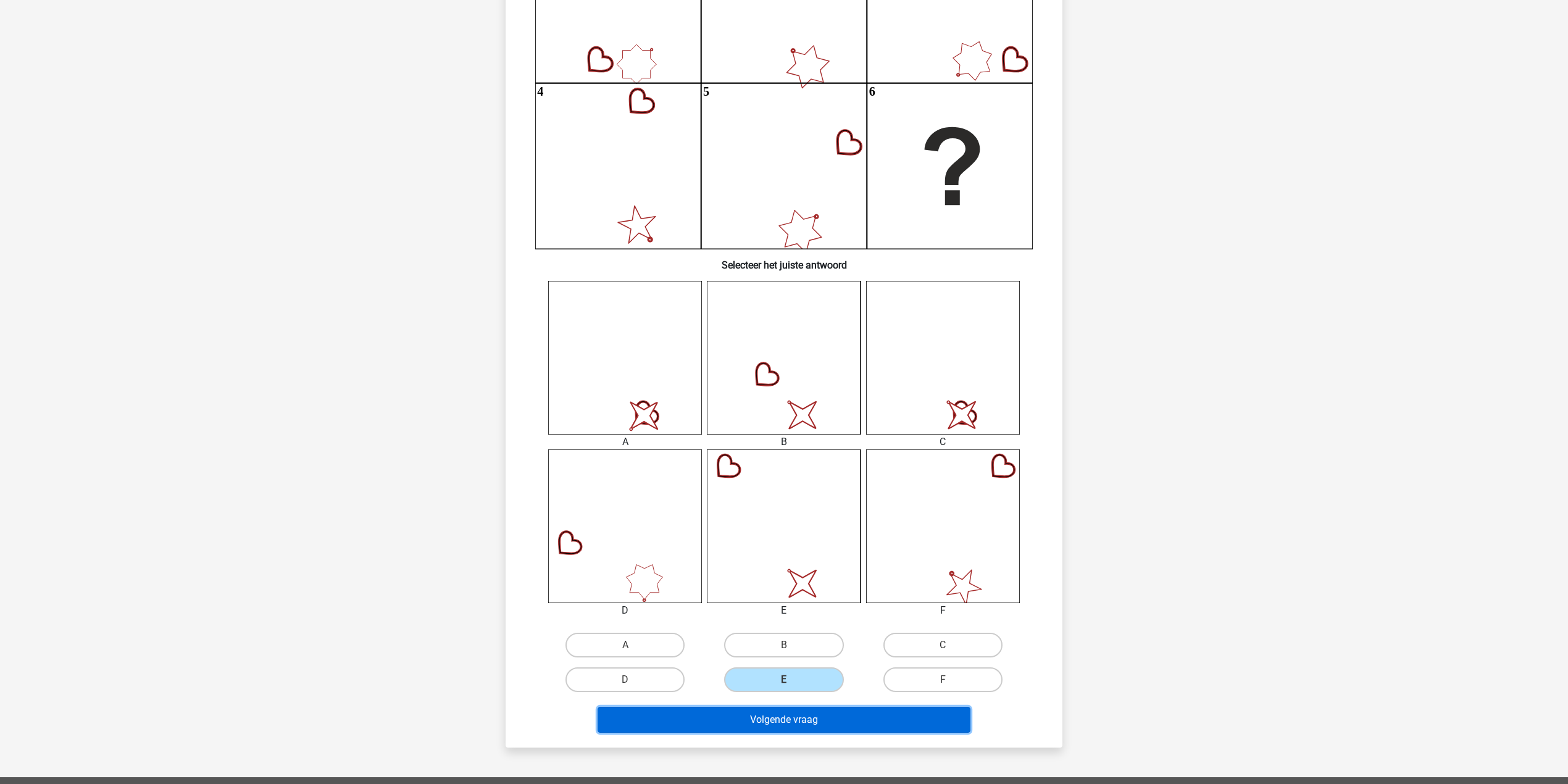
click at [795, 718] on button "Volgende vraag" at bounding box center [784, 719] width 373 height 26
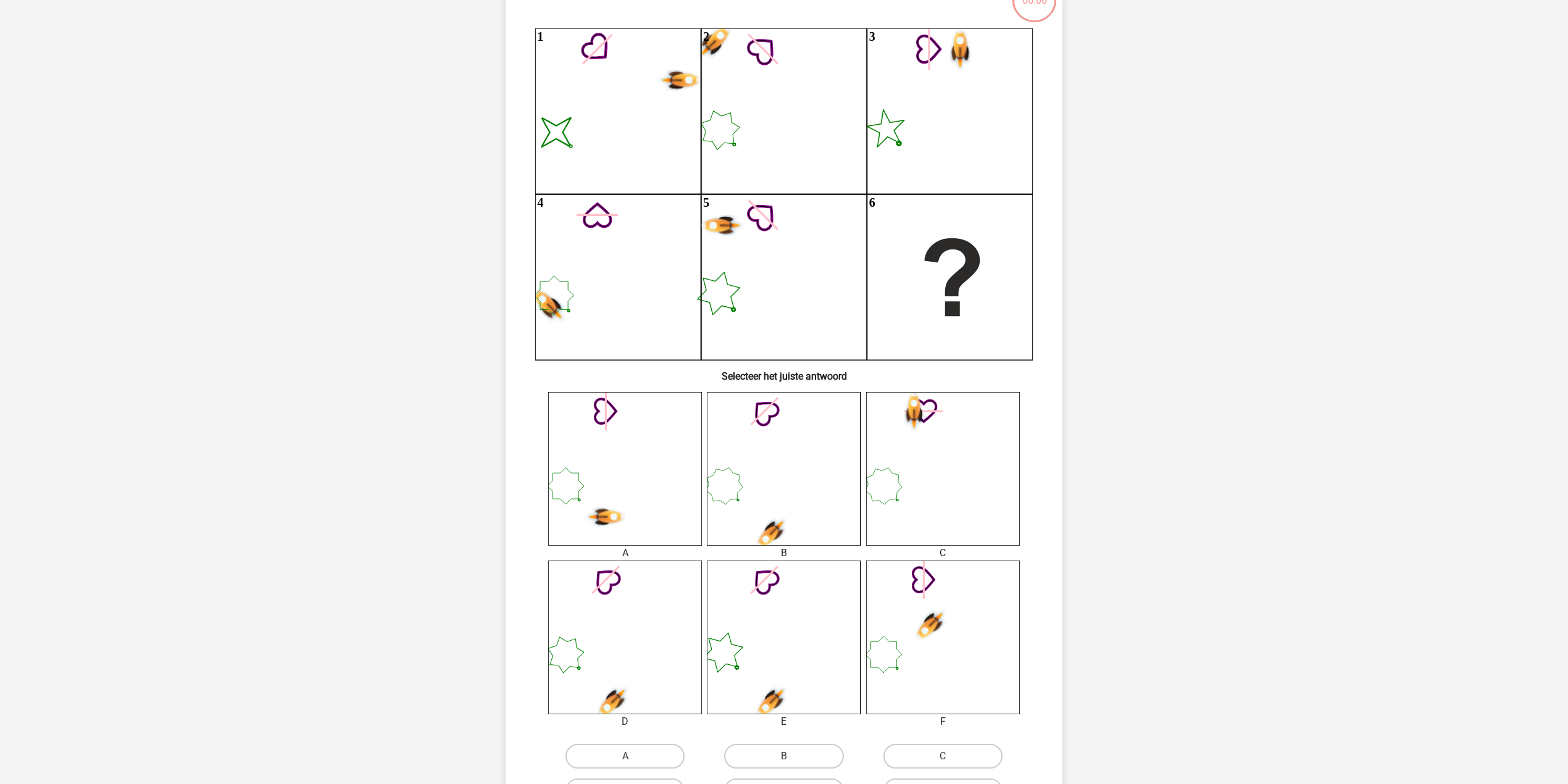
scroll to position [144, 0]
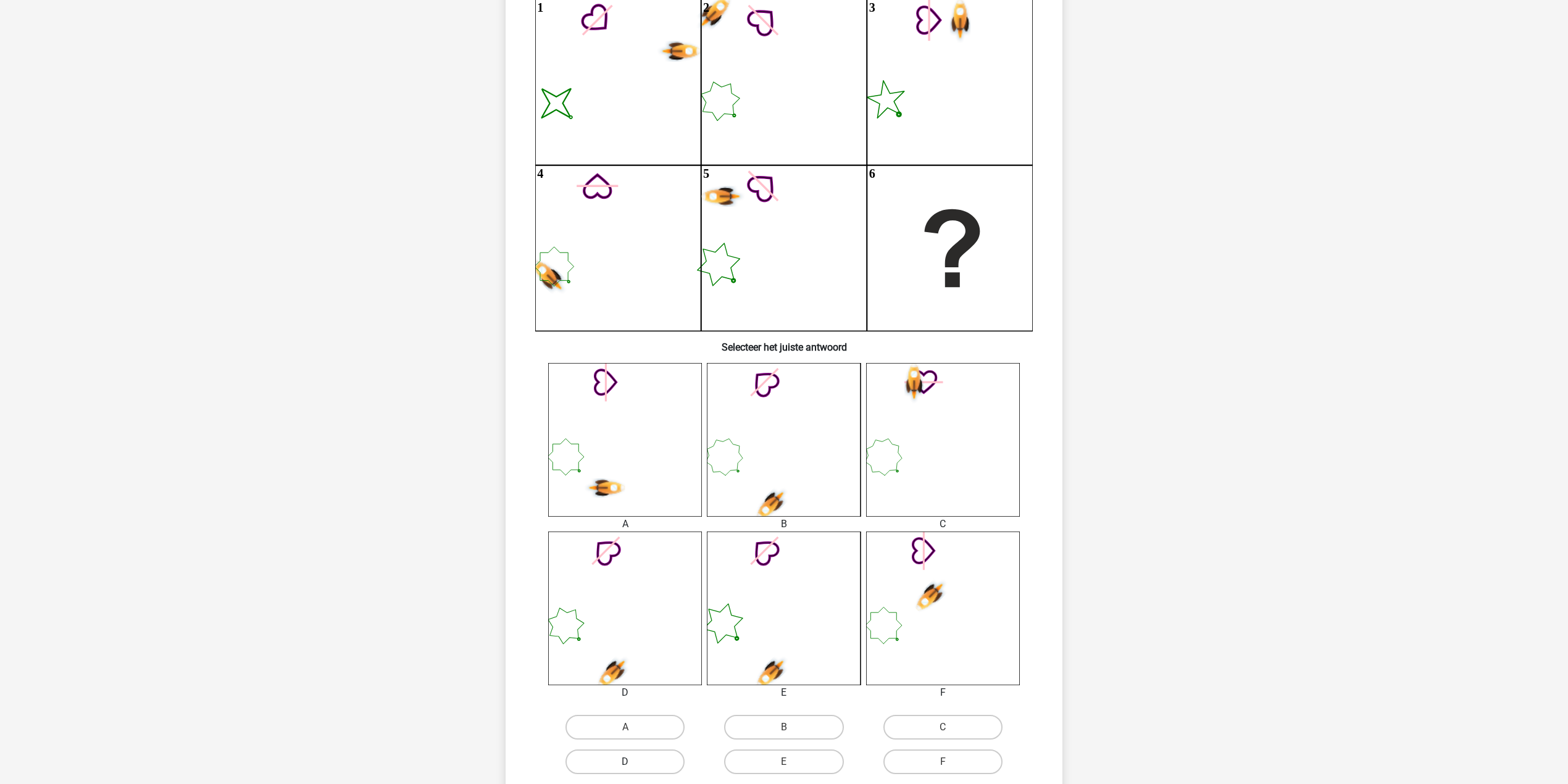
click at [659, 765] on label "D" at bounding box center [625, 761] width 119 height 24
click at [633, 765] on input "D" at bounding box center [630, 766] width 8 height 8
radio input "true"
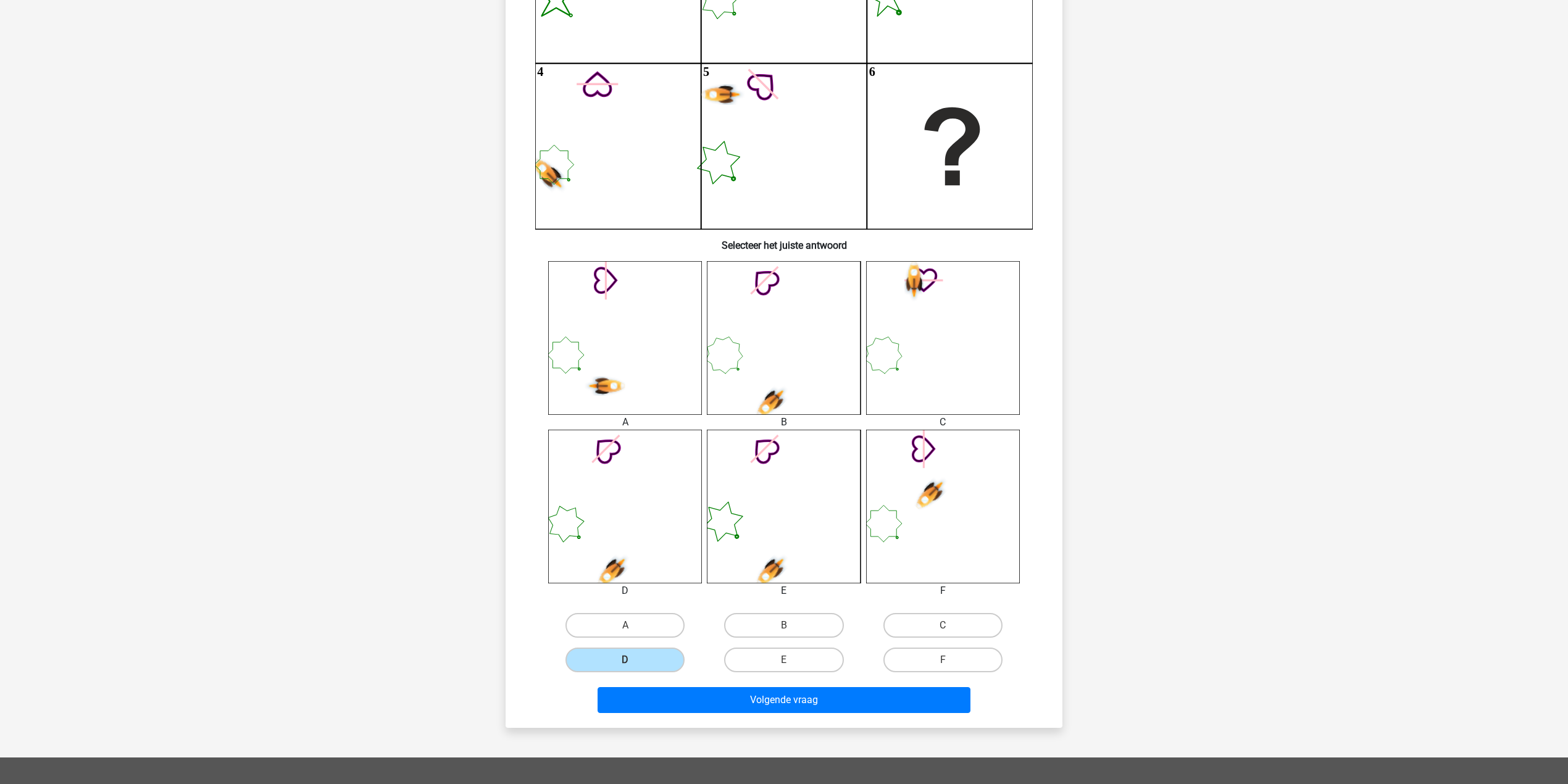
scroll to position [247, 0]
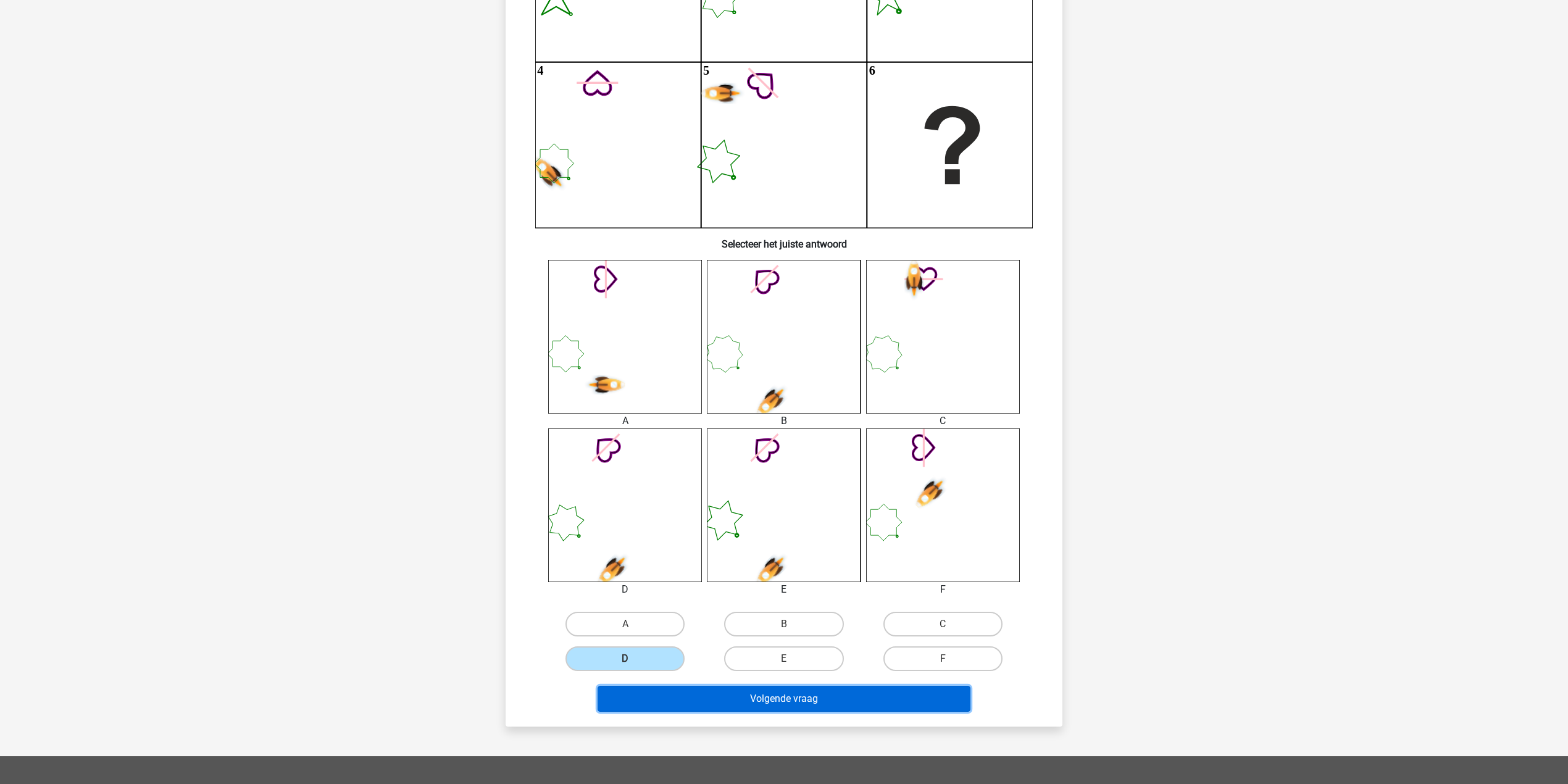
click at [755, 707] on button "Volgende vraag" at bounding box center [784, 698] width 373 height 26
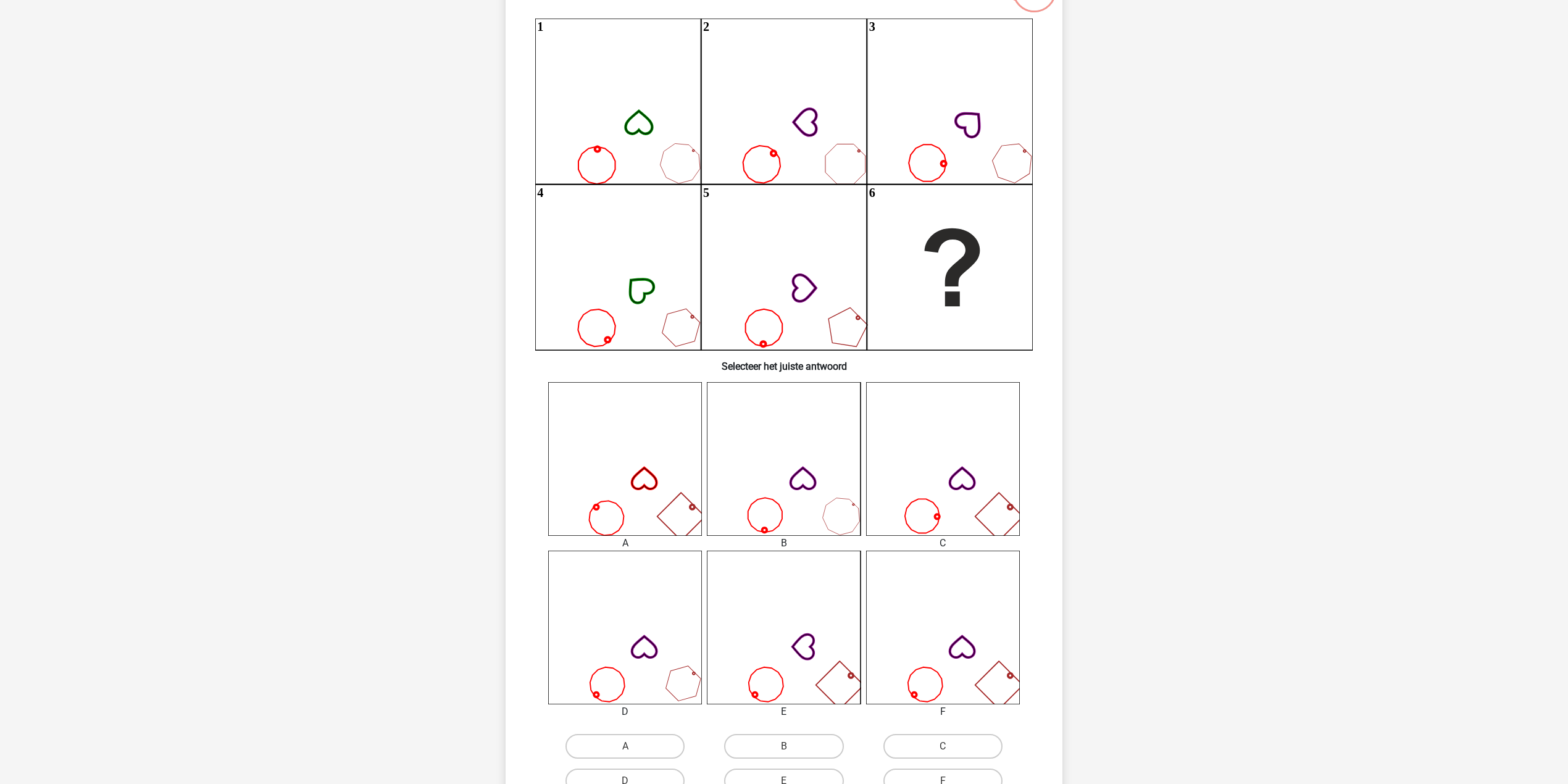
scroll to position [144, 0]
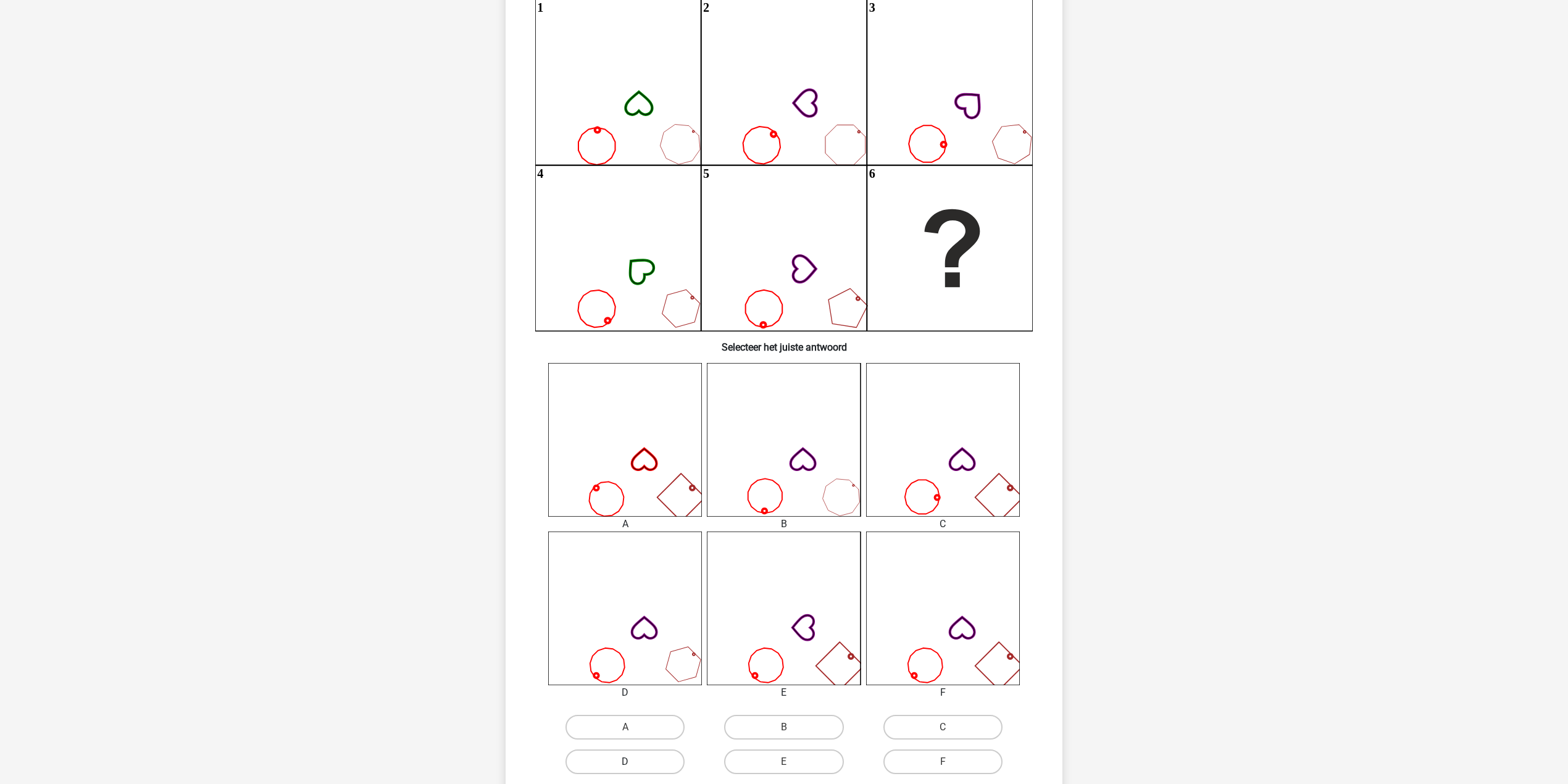
click at [658, 755] on label "D" at bounding box center [625, 761] width 119 height 24
click at [633, 762] on input "D" at bounding box center [630, 766] width 8 height 8
radio input "true"
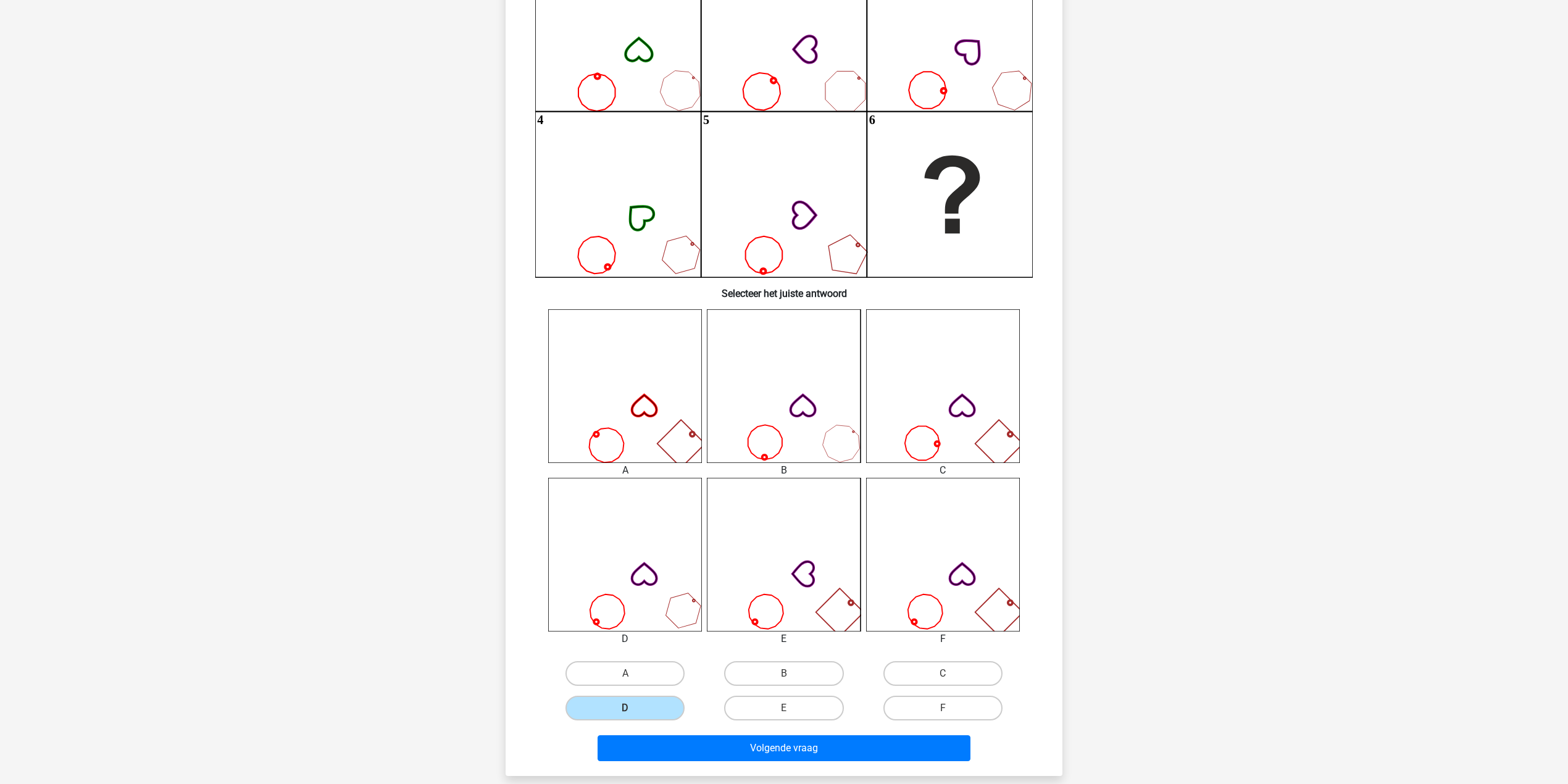
scroll to position [226, 0]
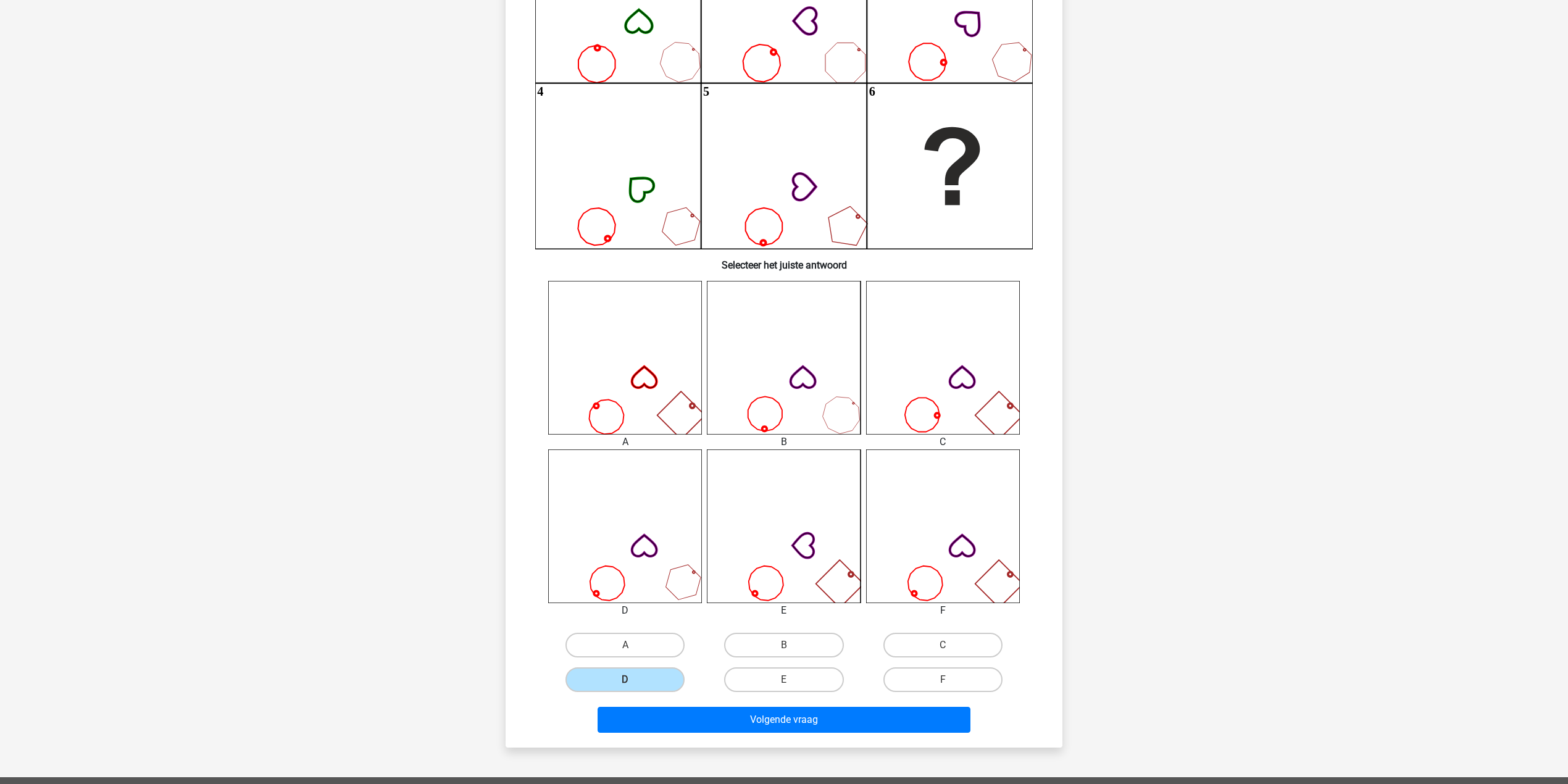
click at [791, 684] on input "E" at bounding box center [788, 684] width 8 height 8
radio input "true"
click at [921, 673] on label "F" at bounding box center [943, 679] width 119 height 24
click at [942, 679] on input "F" at bounding box center [947, 684] width 8 height 8
radio input "true"
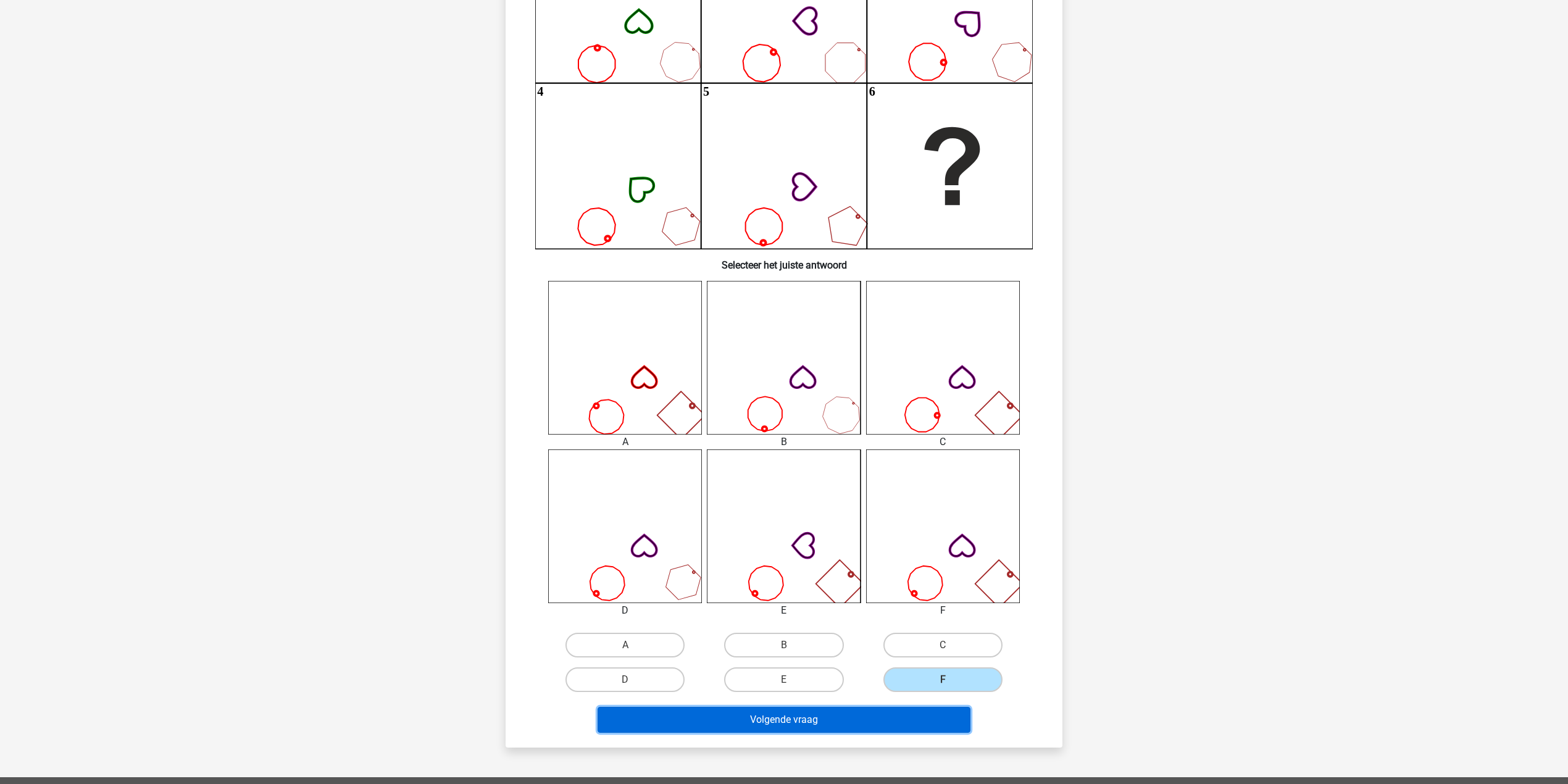
click at [911, 724] on button "Volgende vraag" at bounding box center [784, 719] width 373 height 26
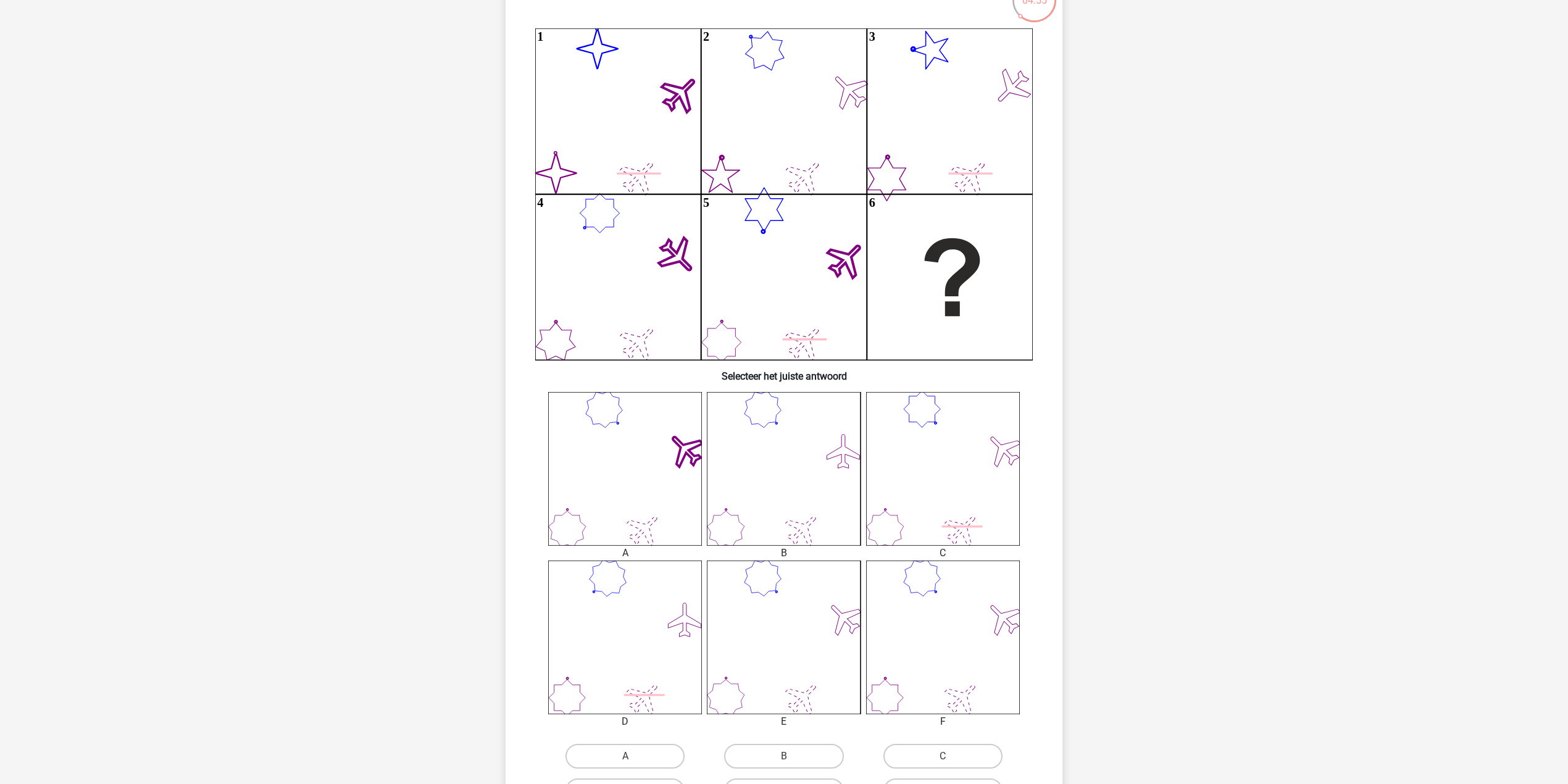
scroll to position [144, 0]
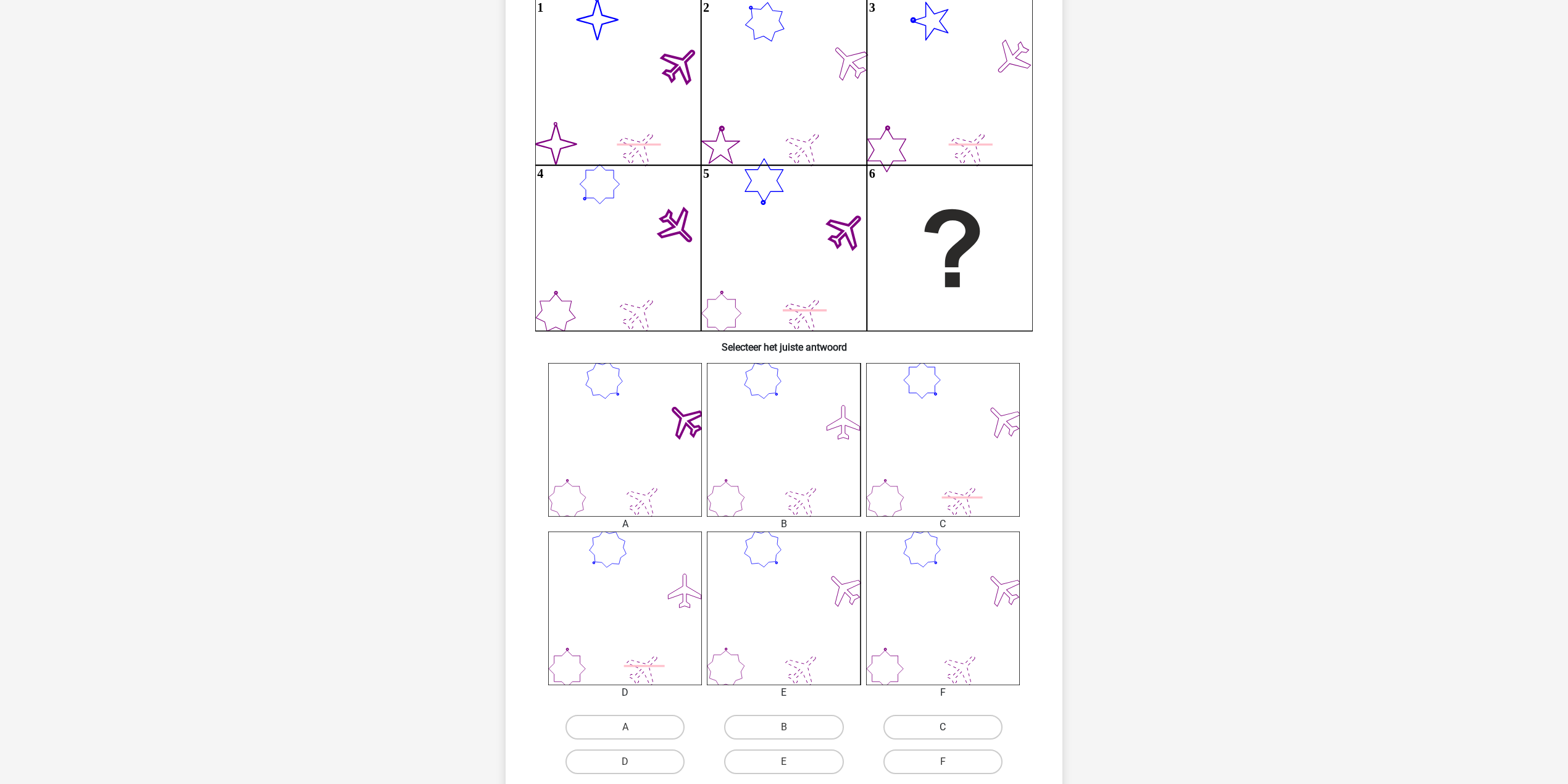
click at [907, 725] on label "C" at bounding box center [943, 727] width 119 height 24
click at [942, 728] on input "C" at bounding box center [947, 732] width 8 height 8
radio input "true"
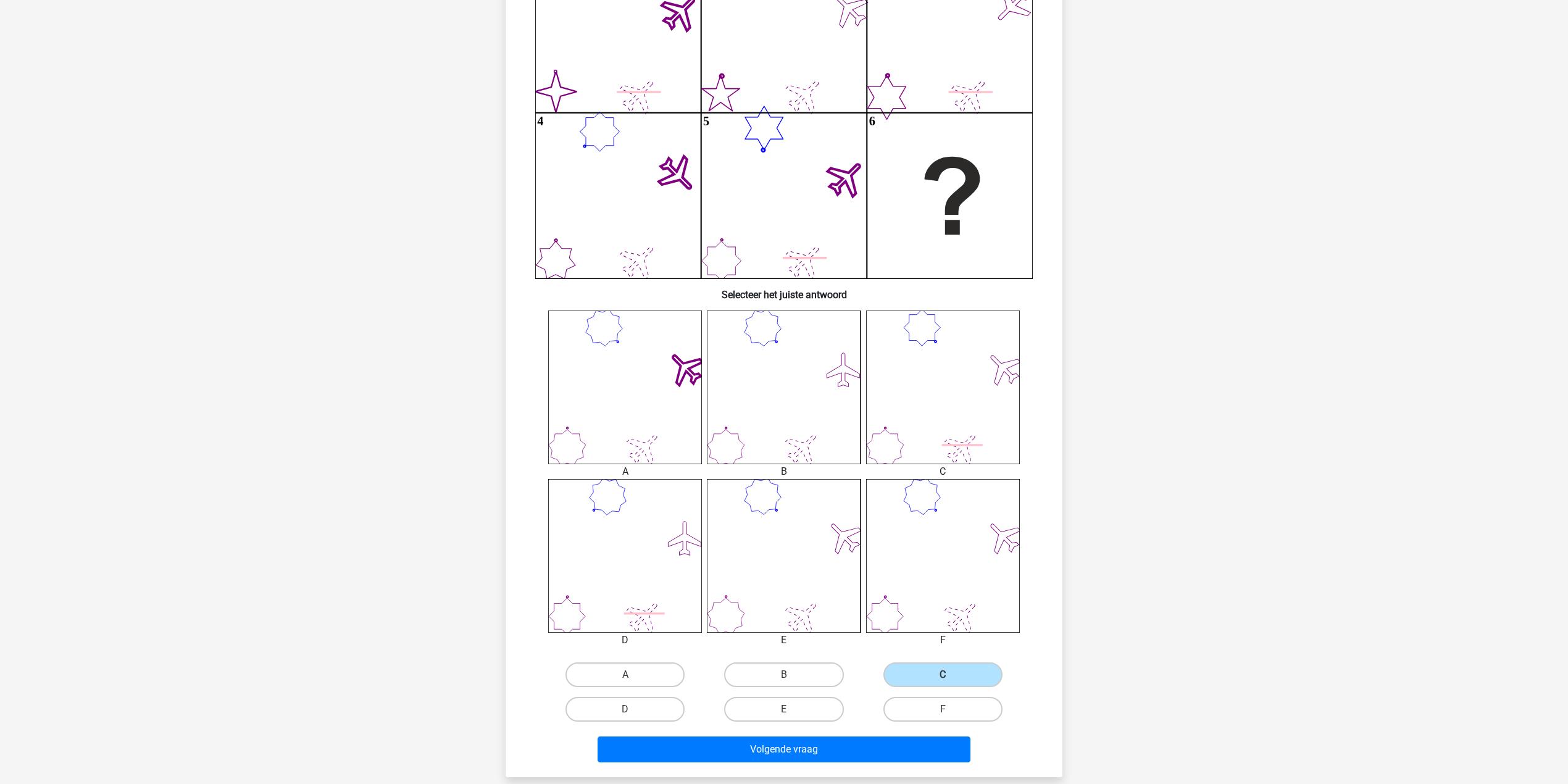
scroll to position [226, 0]
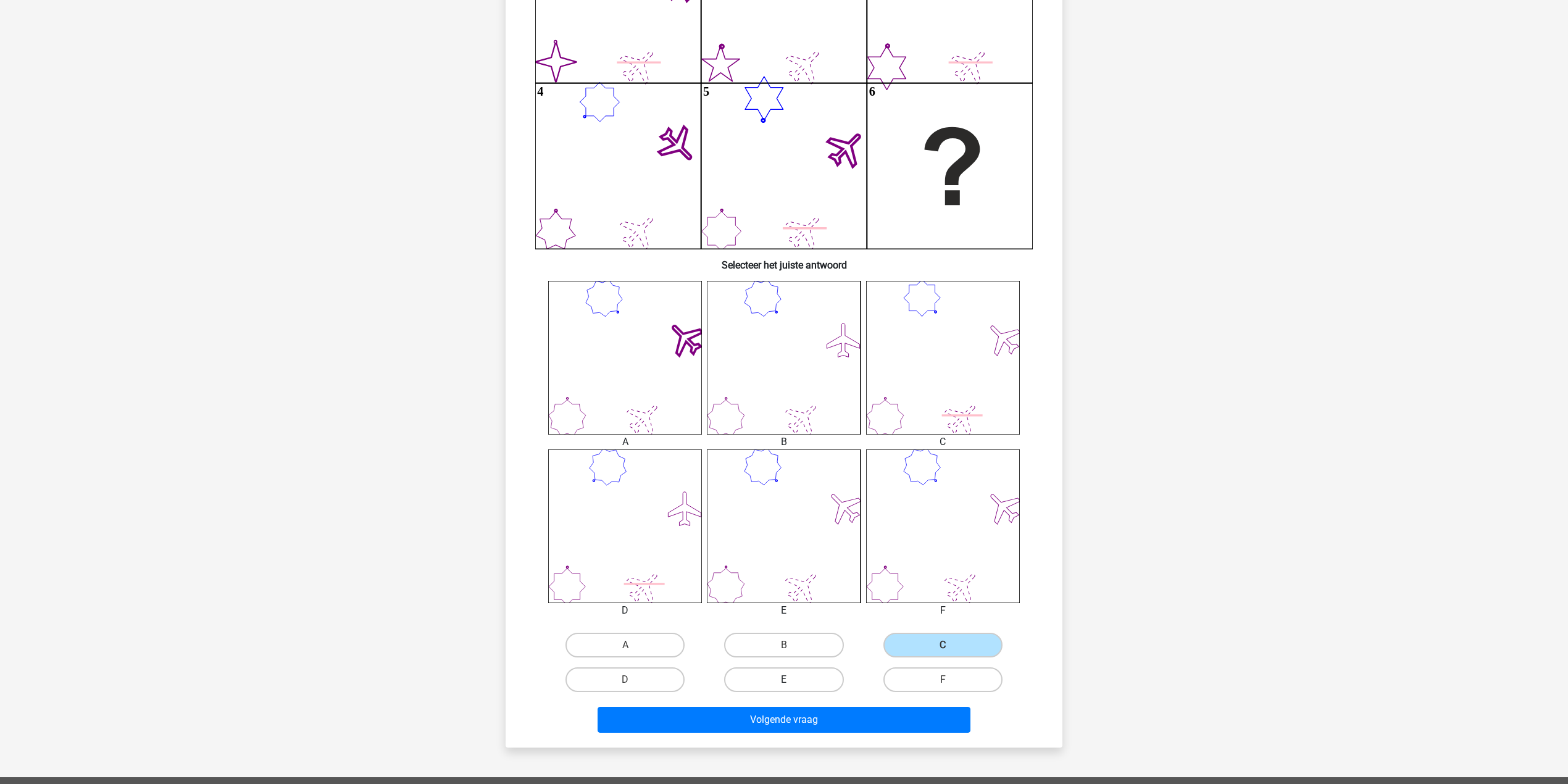
click at [779, 678] on label "E" at bounding box center [783, 679] width 119 height 24
click at [784, 679] on input "E" at bounding box center [788, 684] width 8 height 8
radio input "true"
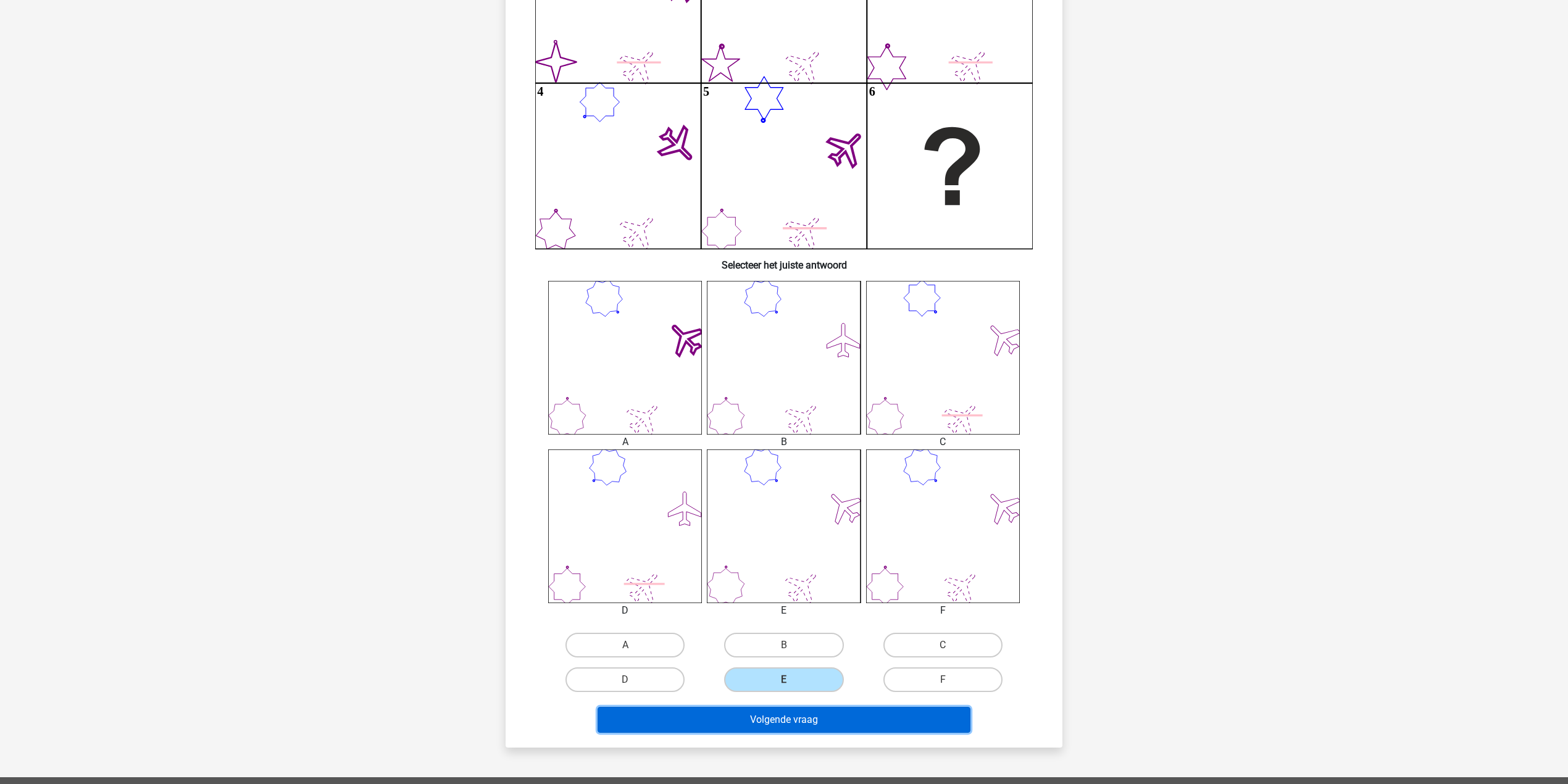
click at [781, 711] on button "Volgende vraag" at bounding box center [784, 719] width 373 height 26
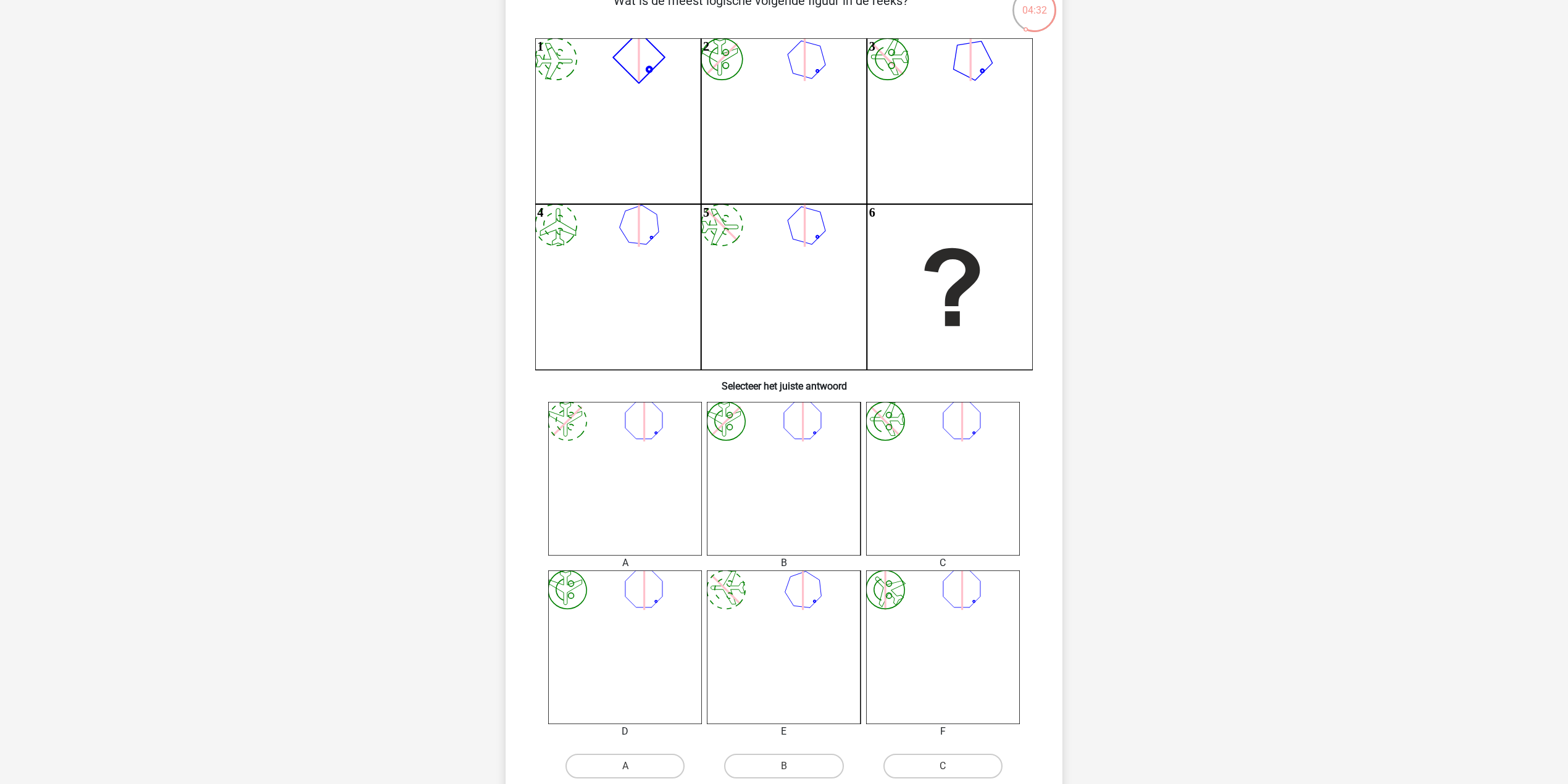
scroll to position [144, 0]
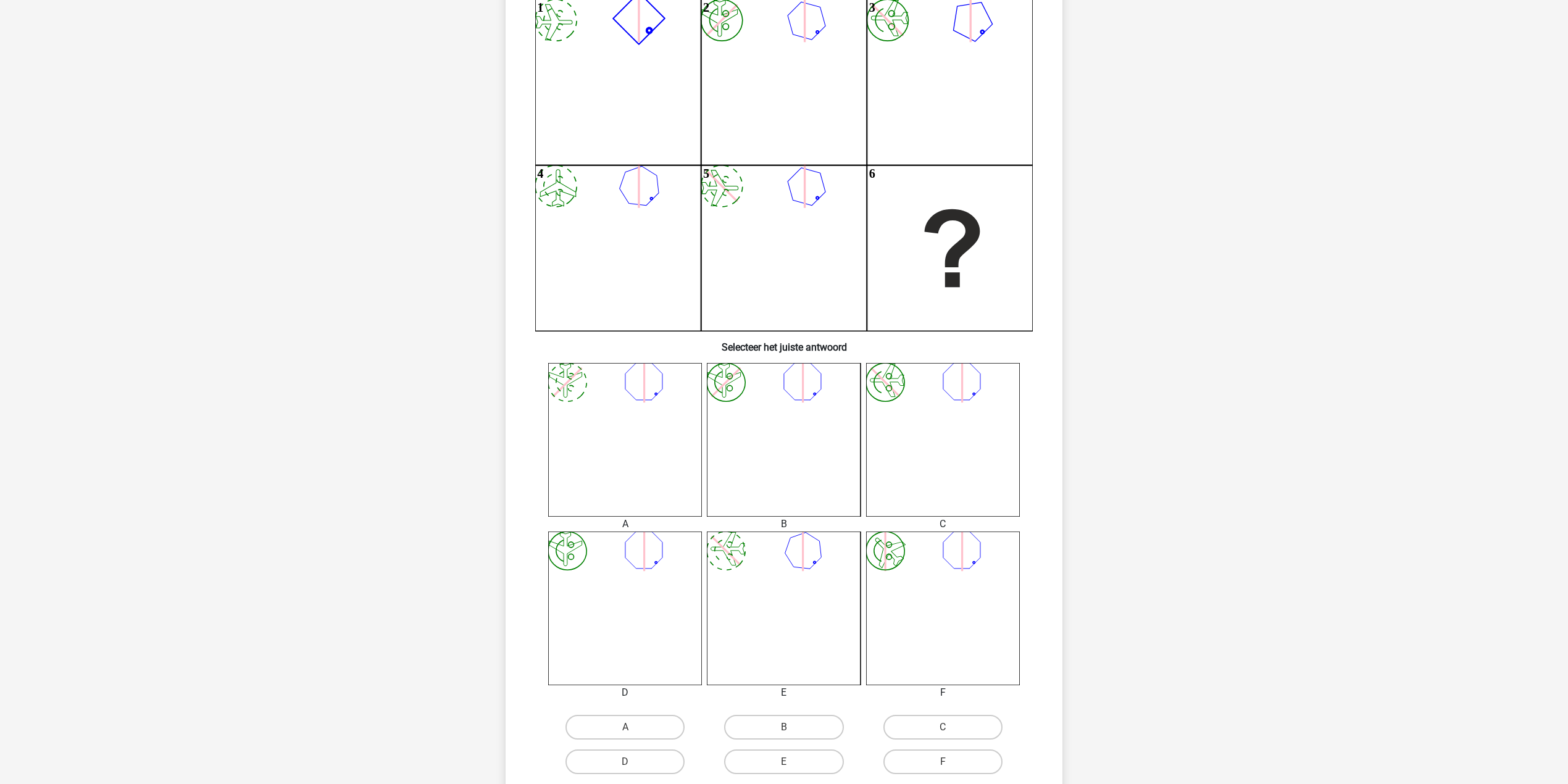
click at [633, 744] on div "D" at bounding box center [624, 762] width 158 height 35
click at [631, 737] on label "A" at bounding box center [625, 727] width 119 height 24
click at [631, 735] on input "A" at bounding box center [630, 732] width 8 height 8
radio input "true"
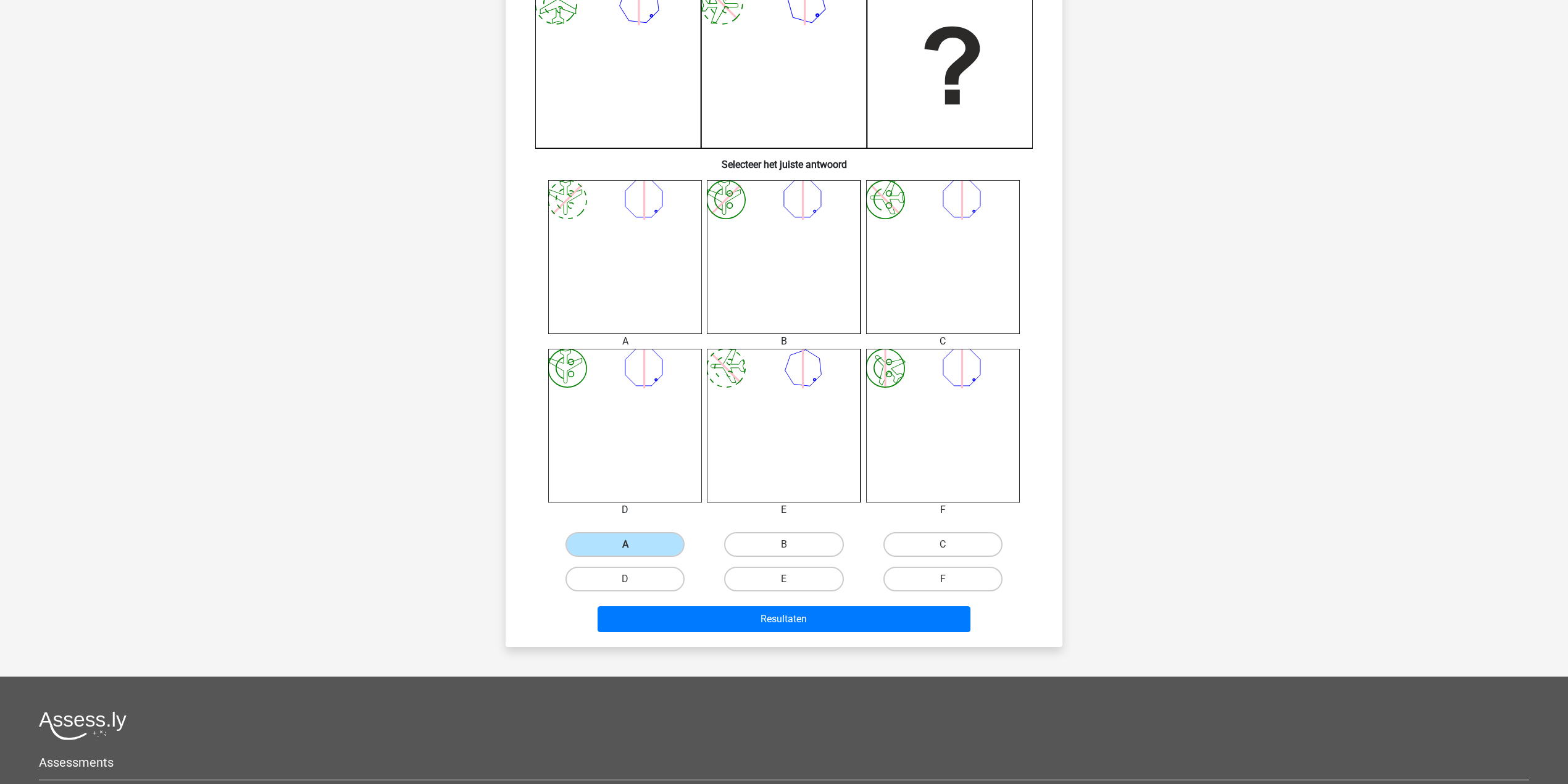
scroll to position [473, 0]
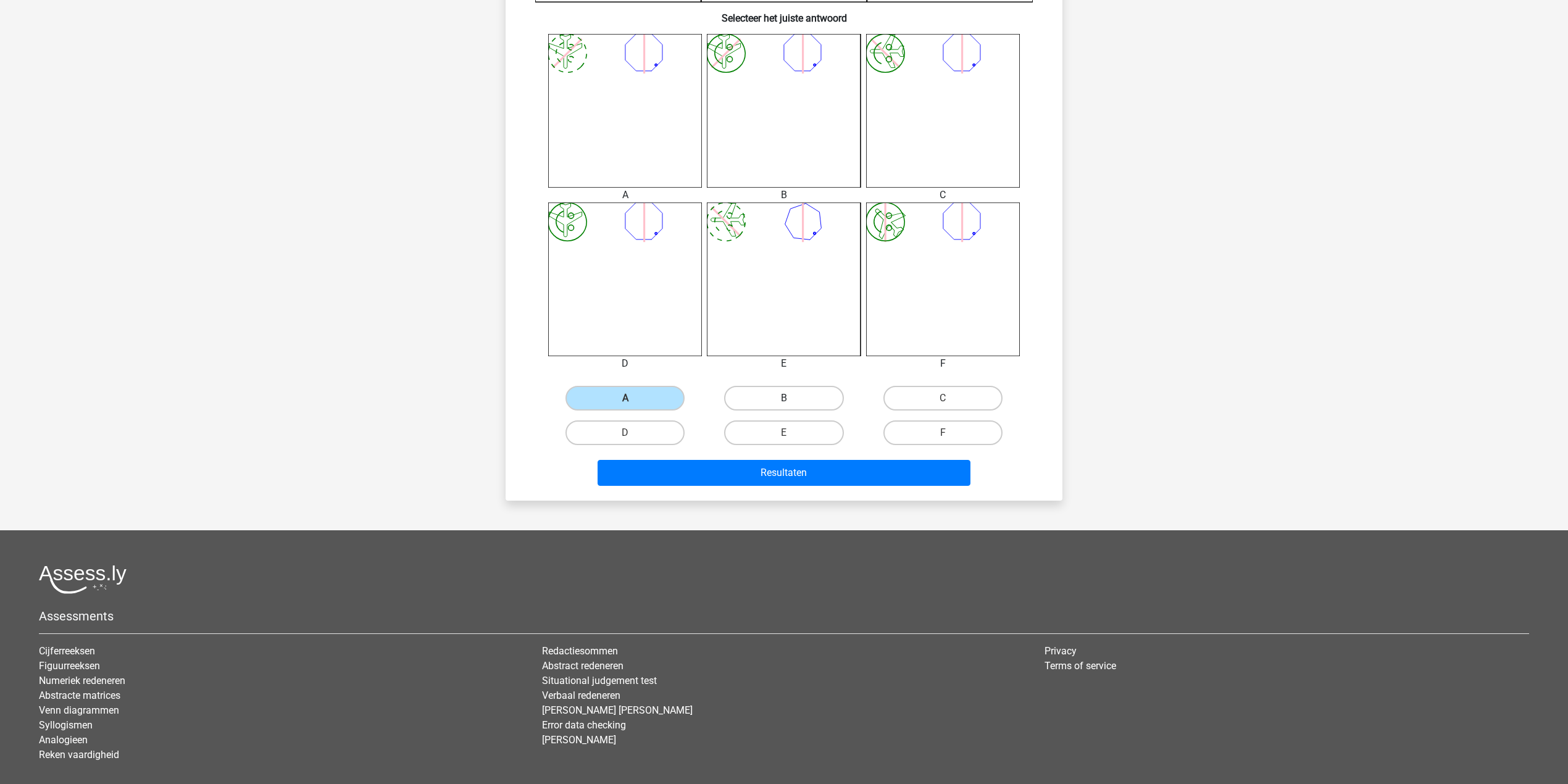
click at [763, 401] on label "B" at bounding box center [783, 398] width 119 height 24
click at [784, 401] on input "B" at bounding box center [788, 402] width 8 height 8
radio input "true"
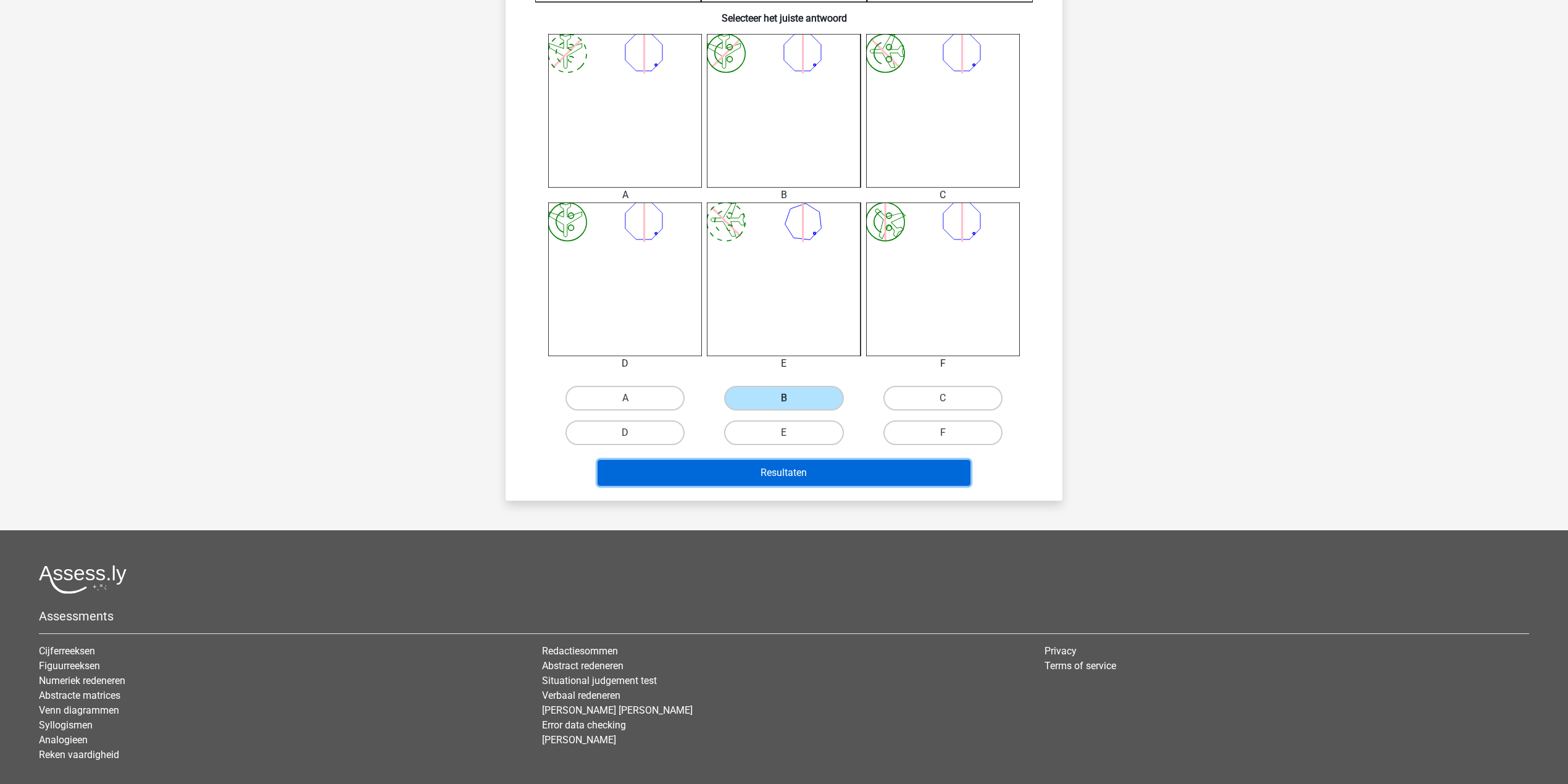
click at [762, 467] on button "Resultaten" at bounding box center [784, 472] width 373 height 26
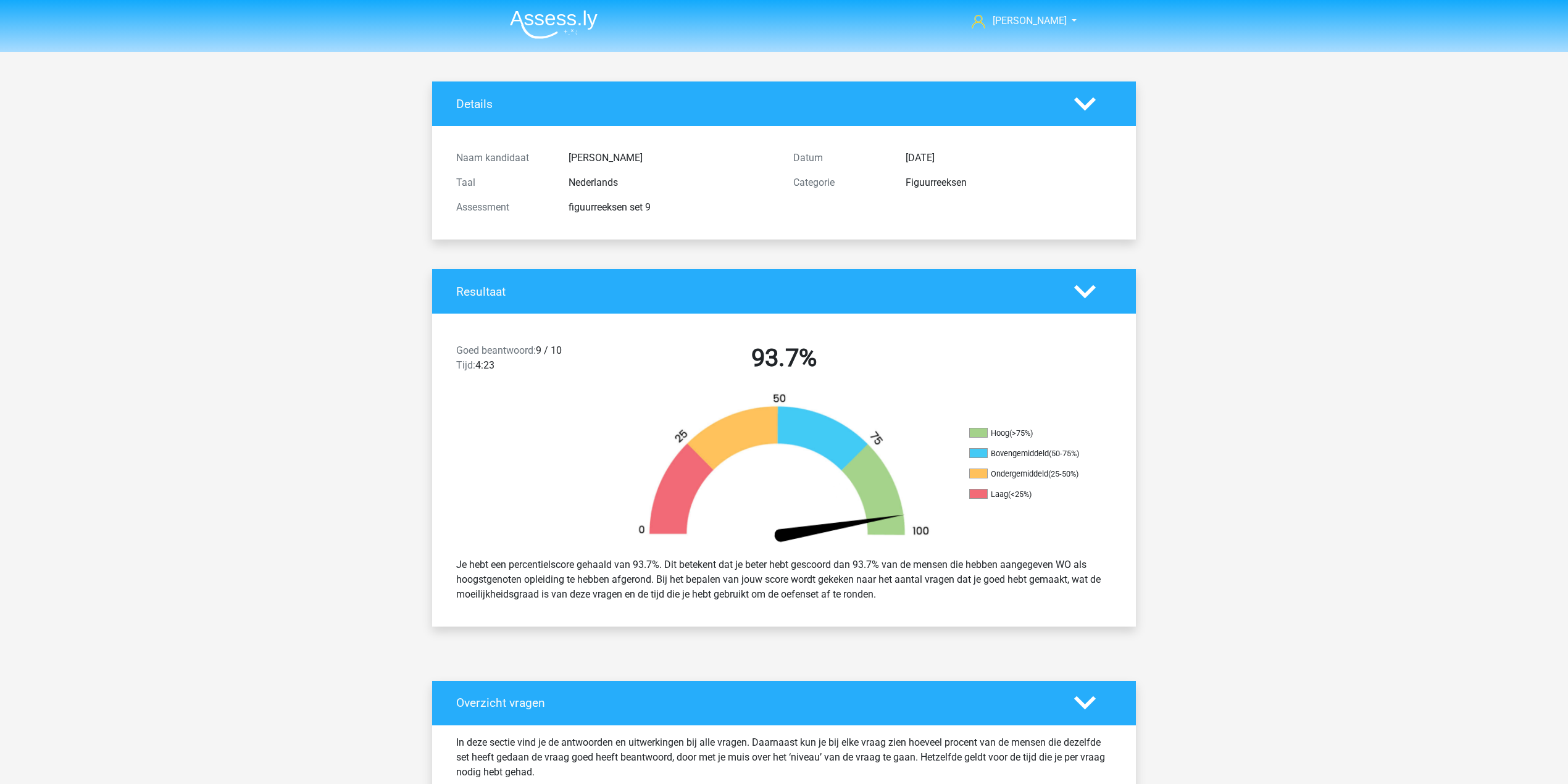
click at [552, 43] on header "Julius airportjulius@gmail.com" at bounding box center [784, 26] width 1568 height 52
click at [556, 24] on img at bounding box center [554, 24] width 88 height 29
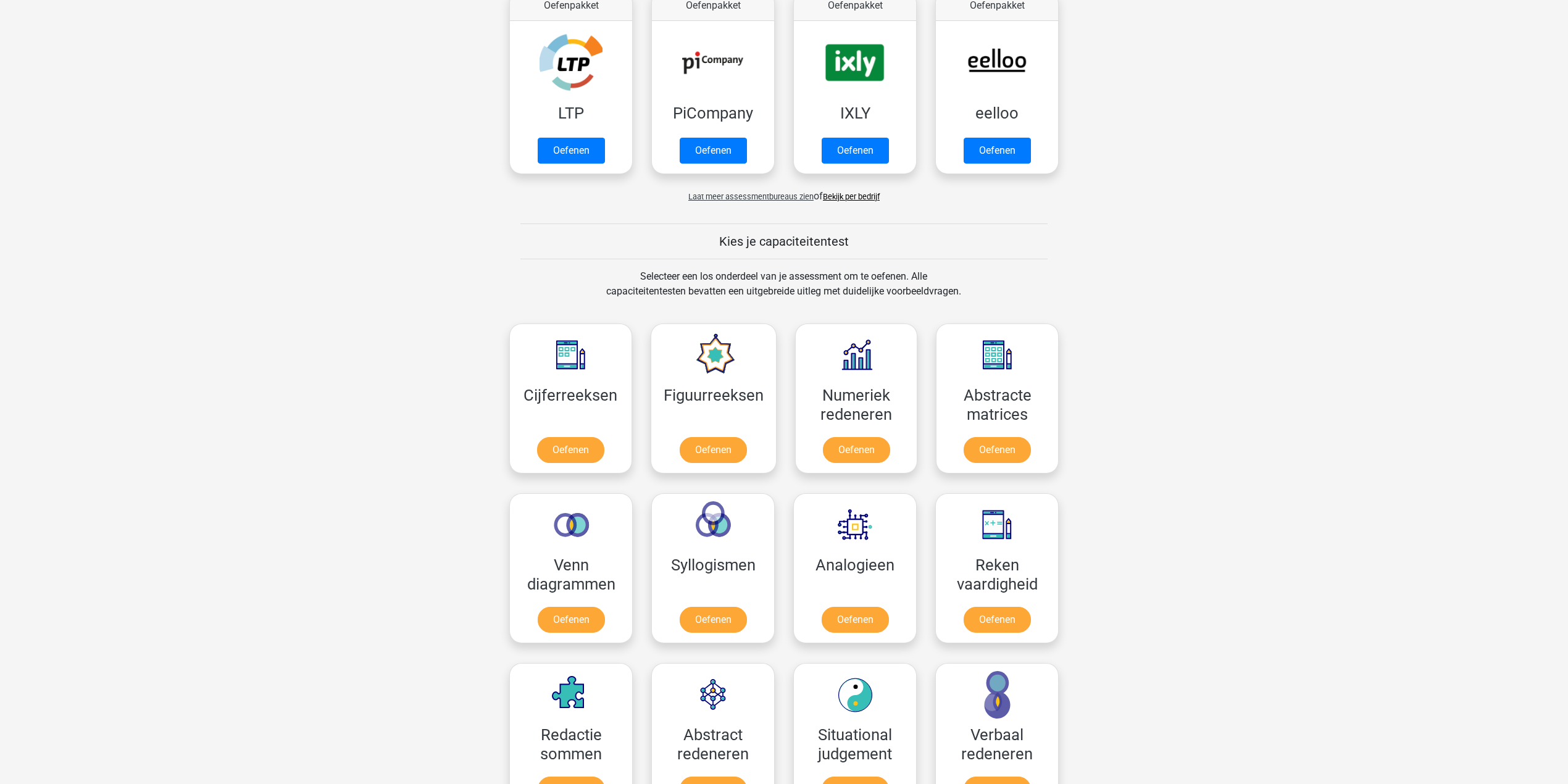
scroll to position [329, 0]
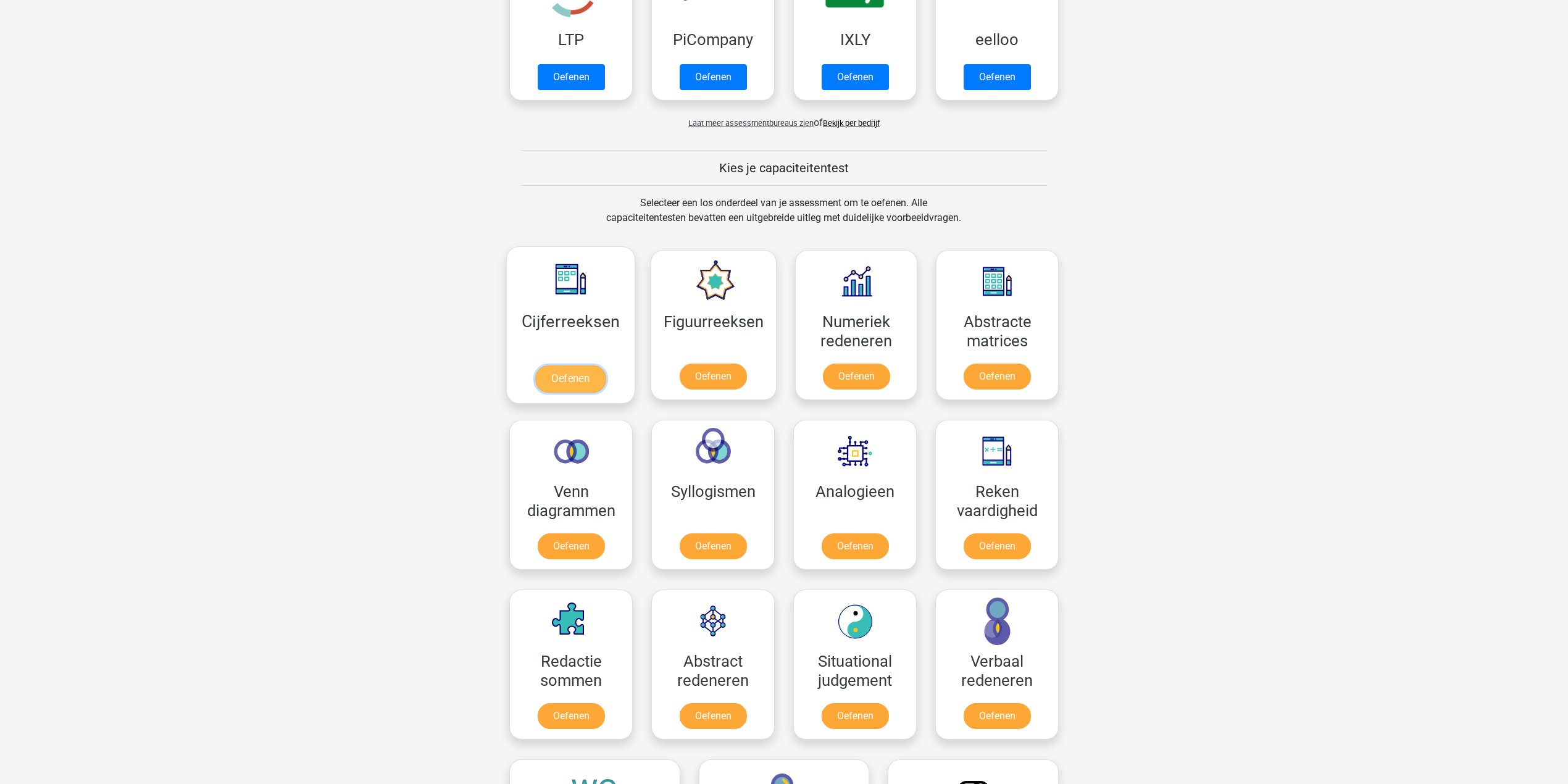
click at [564, 375] on link "Oefenen" at bounding box center [570, 379] width 70 height 27
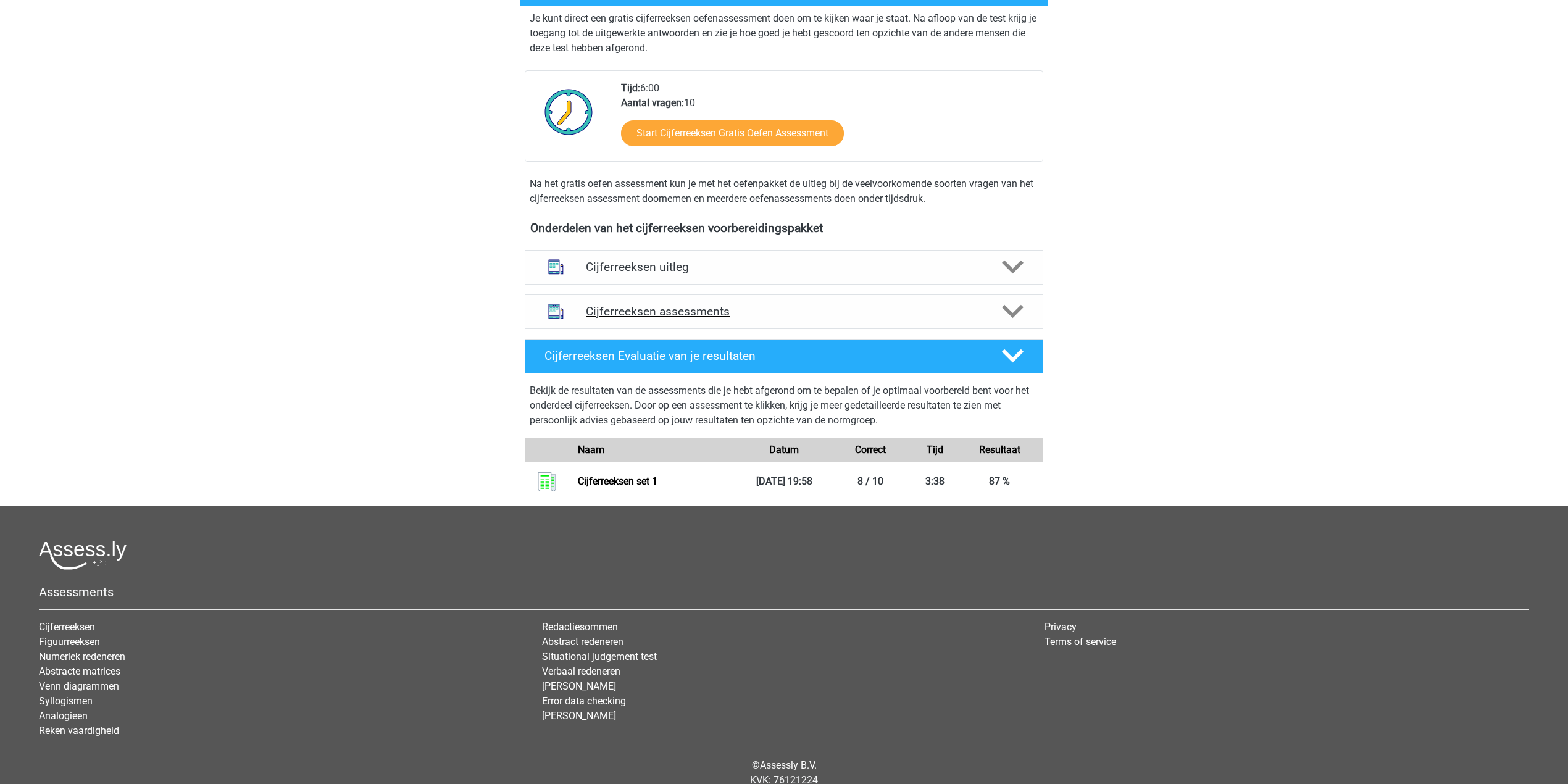
click at [615, 319] on h4 "Cijferreeksen assessments" at bounding box center [784, 311] width 396 height 14
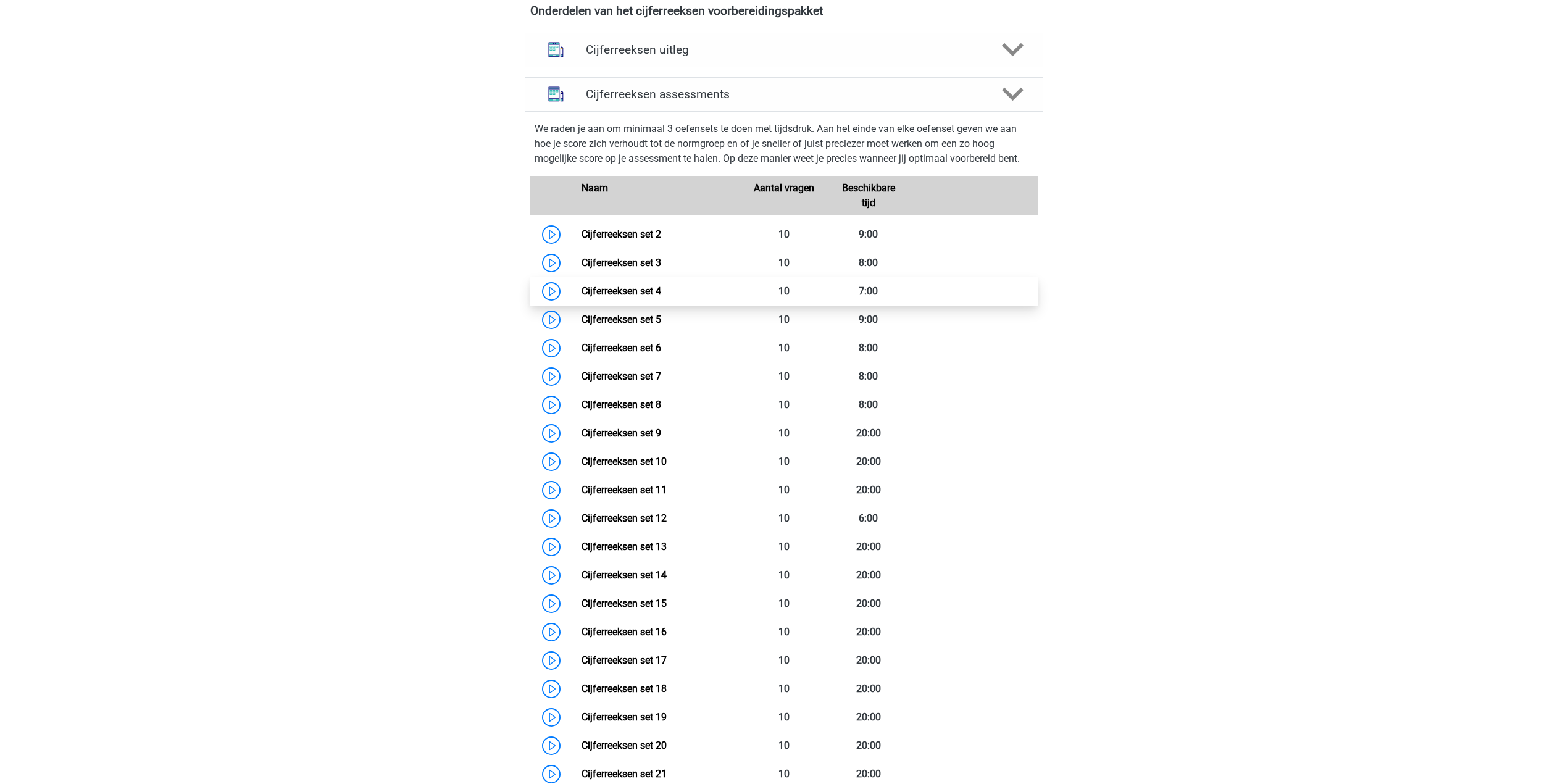
scroll to position [494, 0]
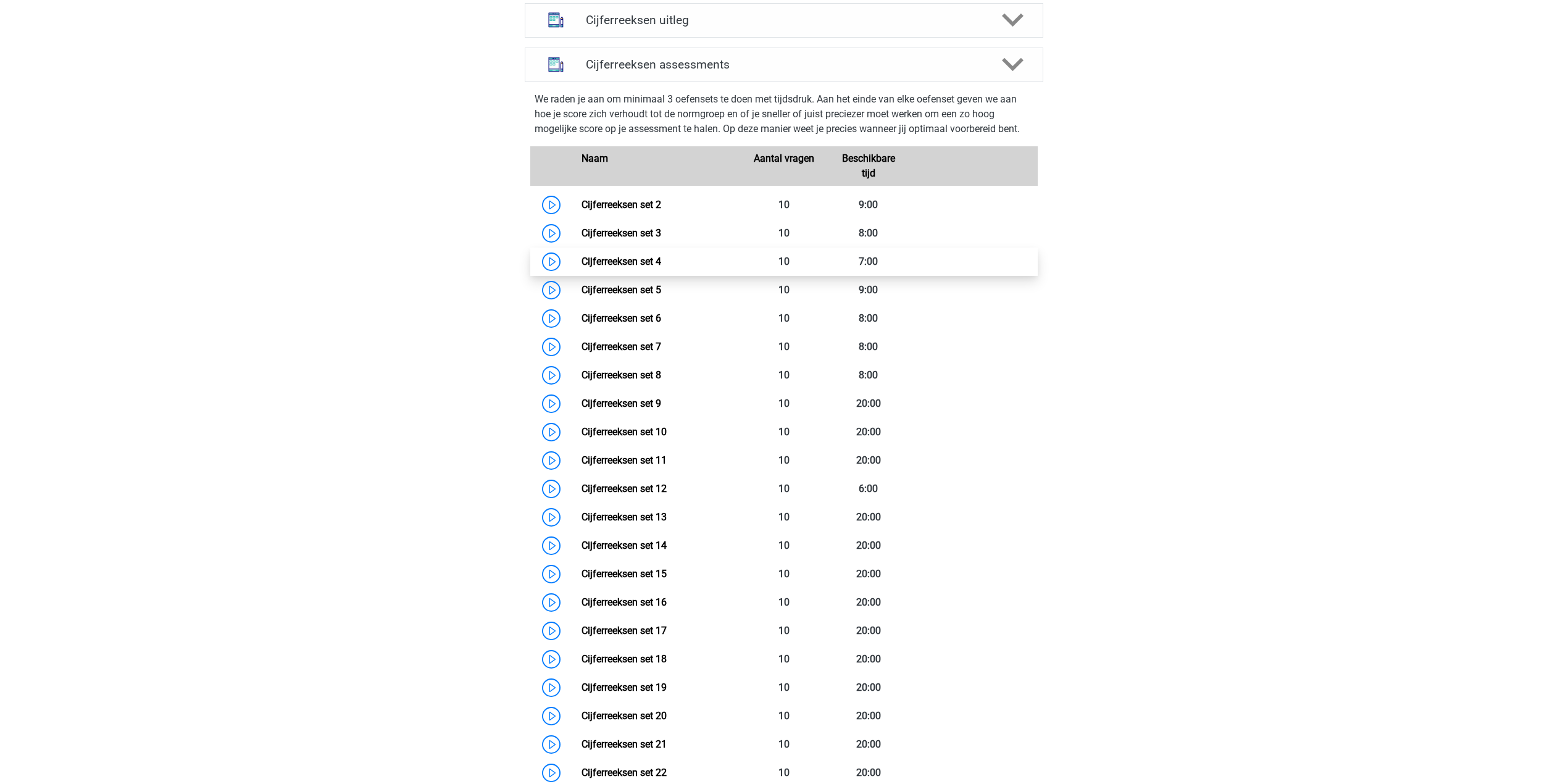
click at [582, 267] on link "Cijferreeksen set 4" at bounding box center [621, 261] width 80 height 12
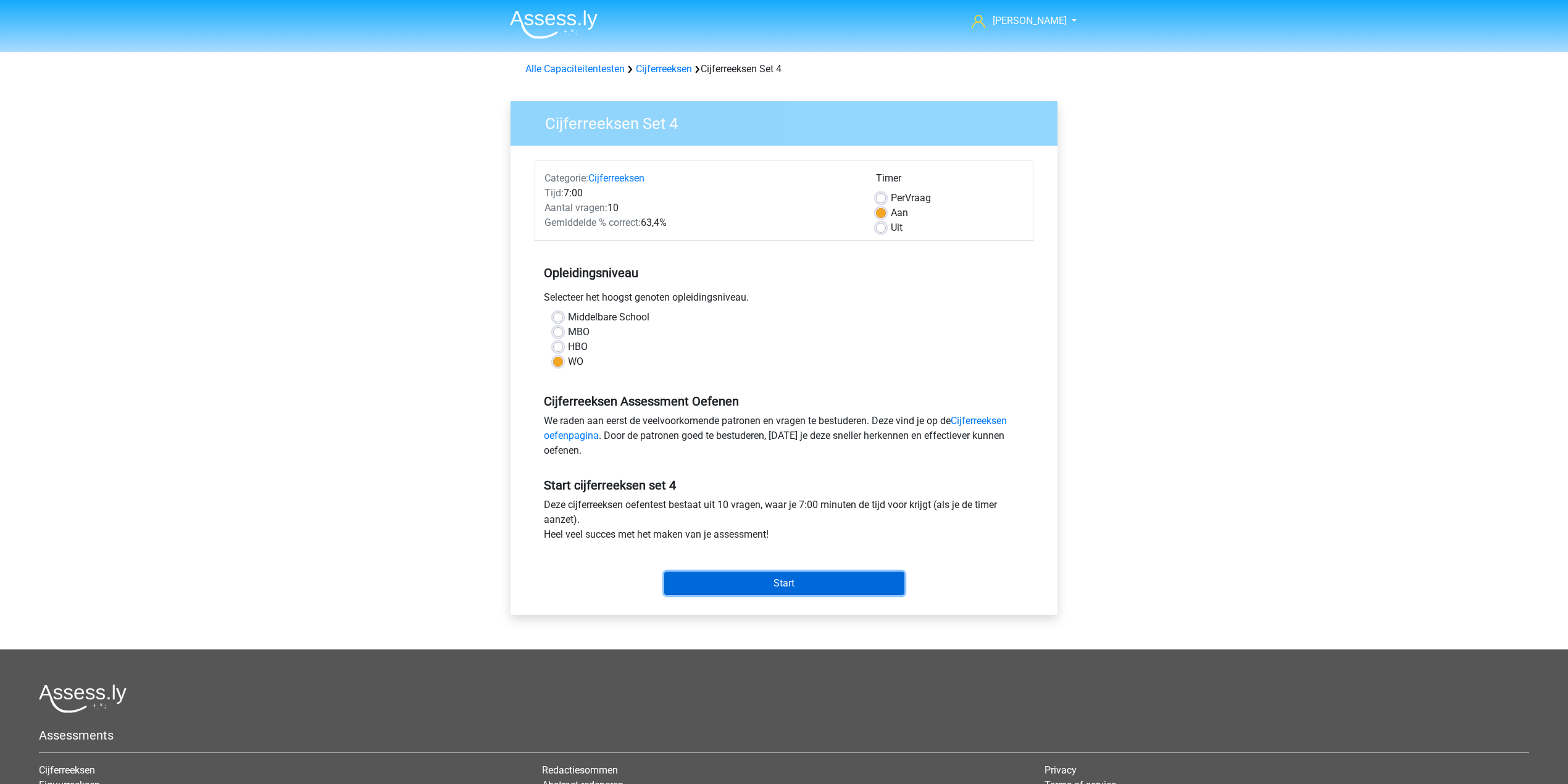
click at [816, 574] on input "Start" at bounding box center [784, 584] width 240 height 24
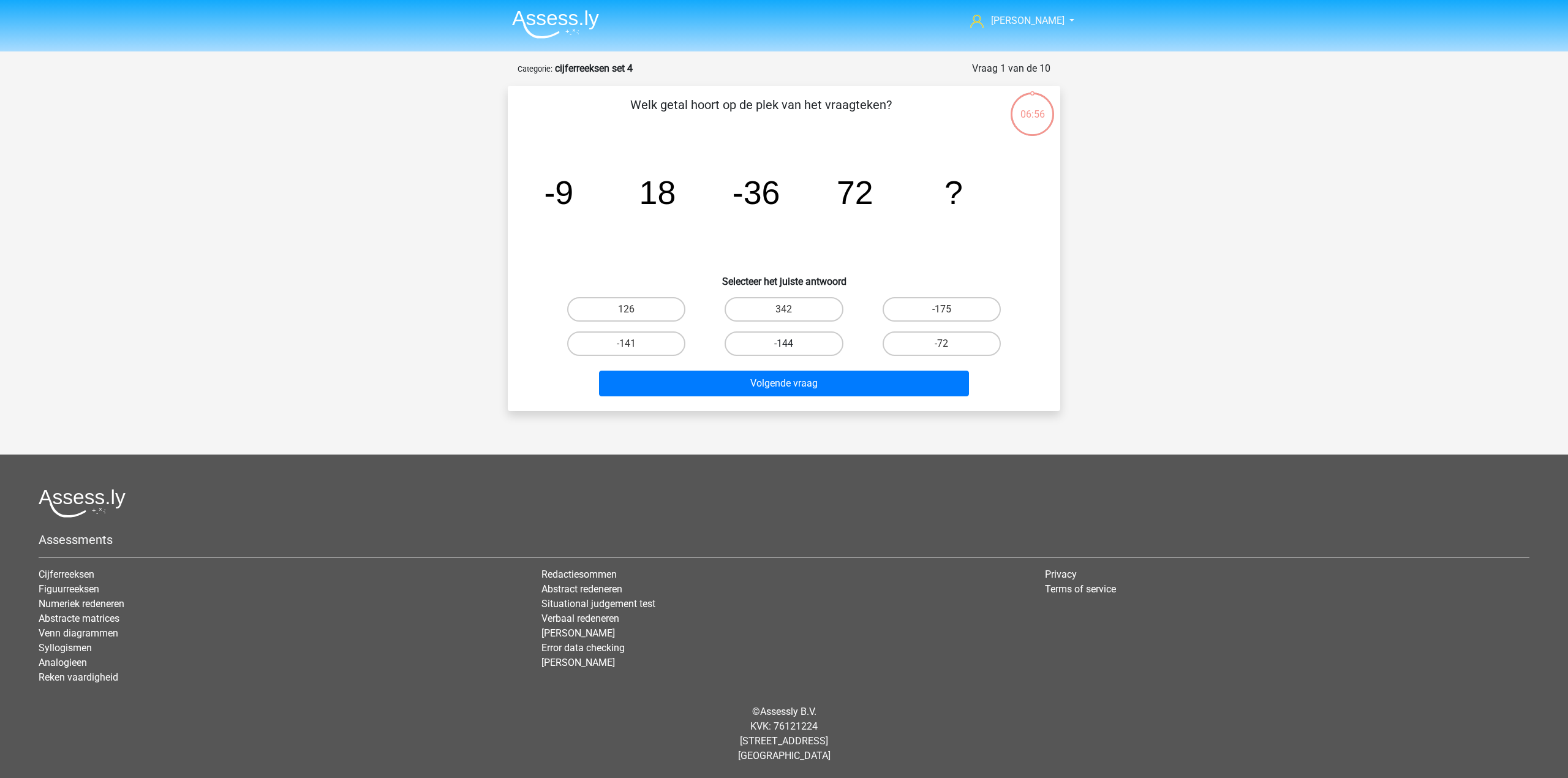
click at [789, 341] on label "-144" at bounding box center [783, 343] width 118 height 24
click at [789, 344] on input "-144" at bounding box center [788, 348] width 8 height 8
radio input "true"
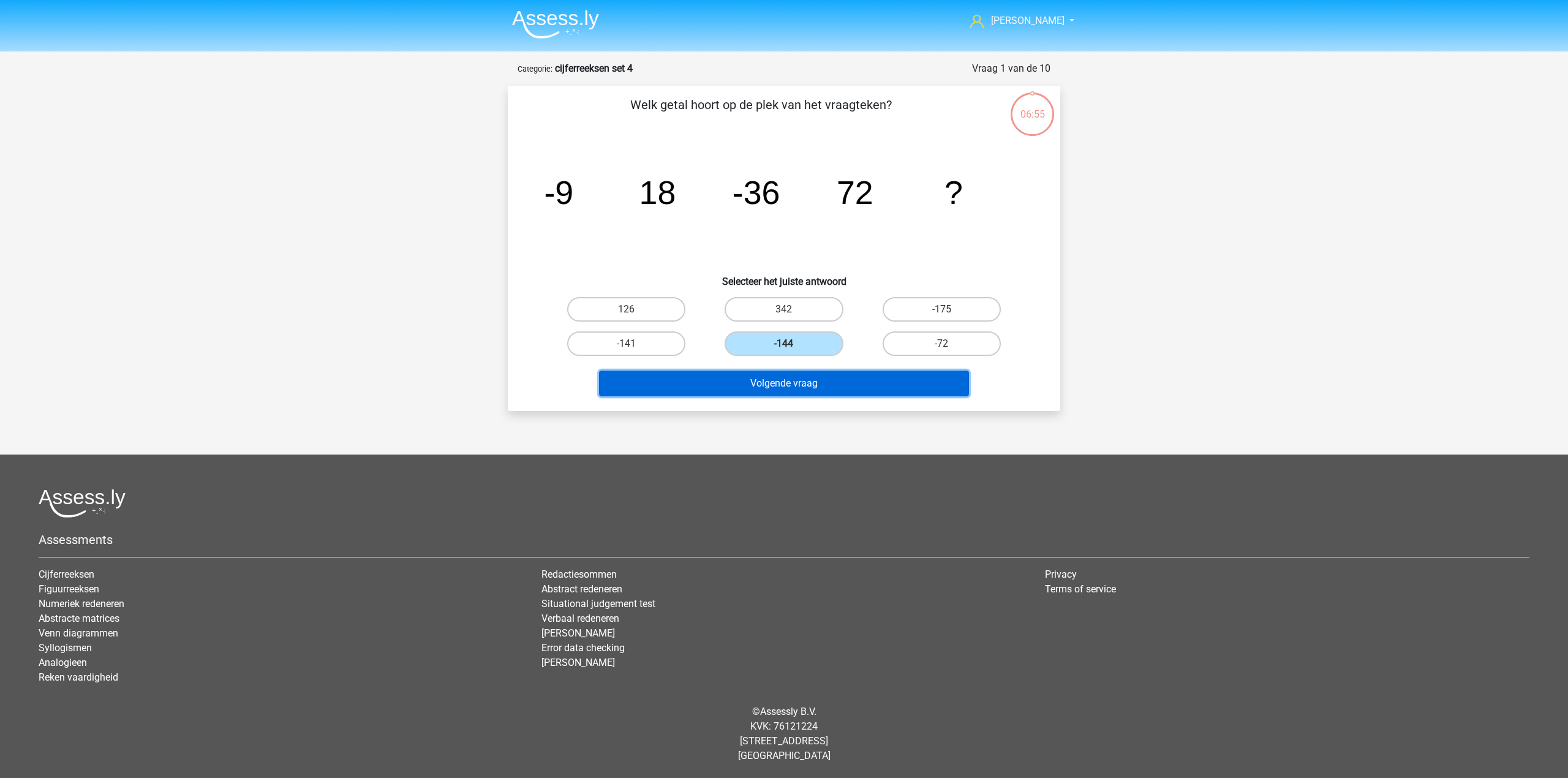
click at [802, 378] on button "Volgende vraag" at bounding box center [784, 383] width 370 height 26
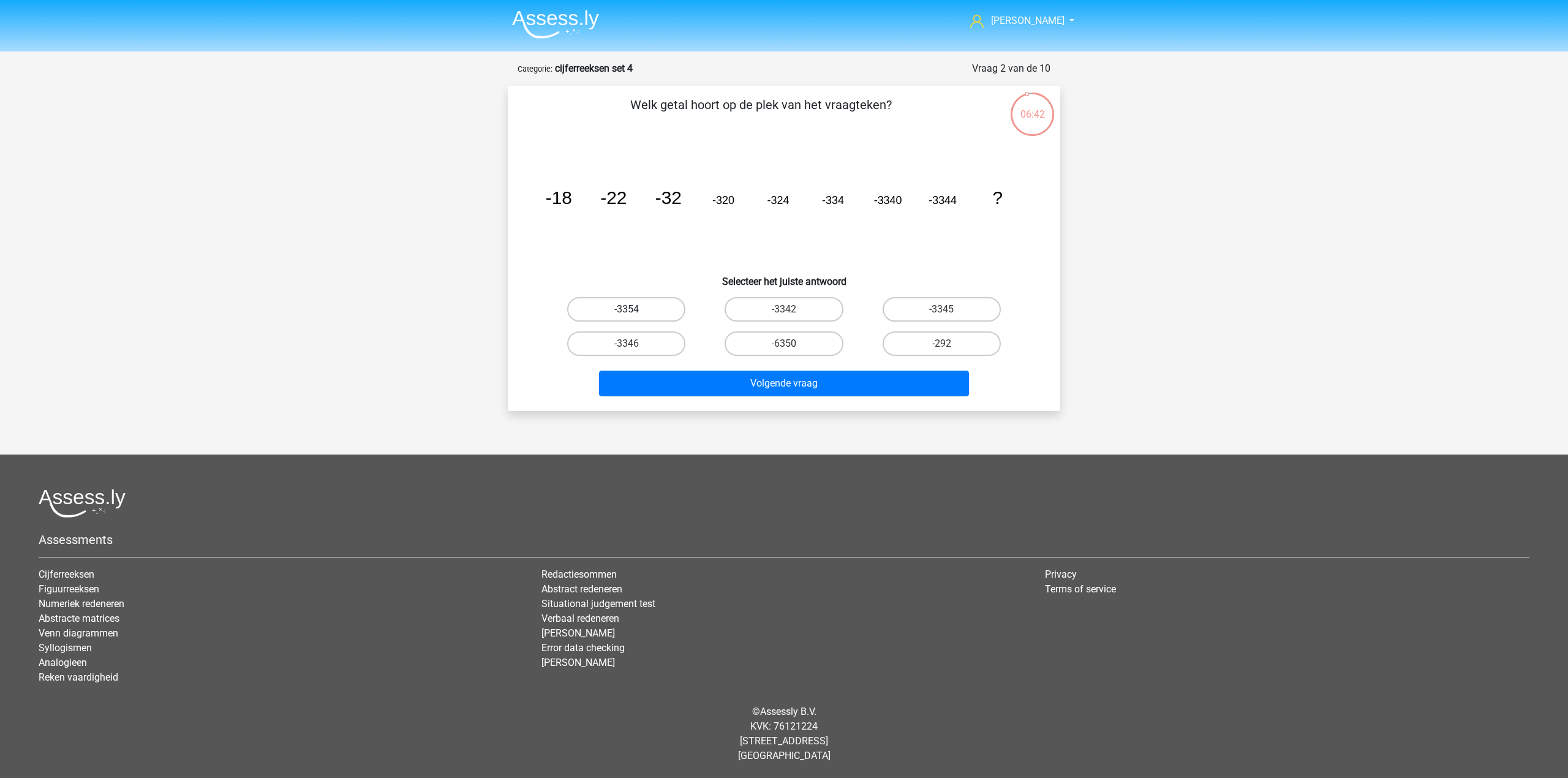
click at [658, 314] on label "-3354" at bounding box center [626, 309] width 118 height 24
click at [635, 314] on input "-3354" at bounding box center [630, 314] width 8 height 8
radio input "true"
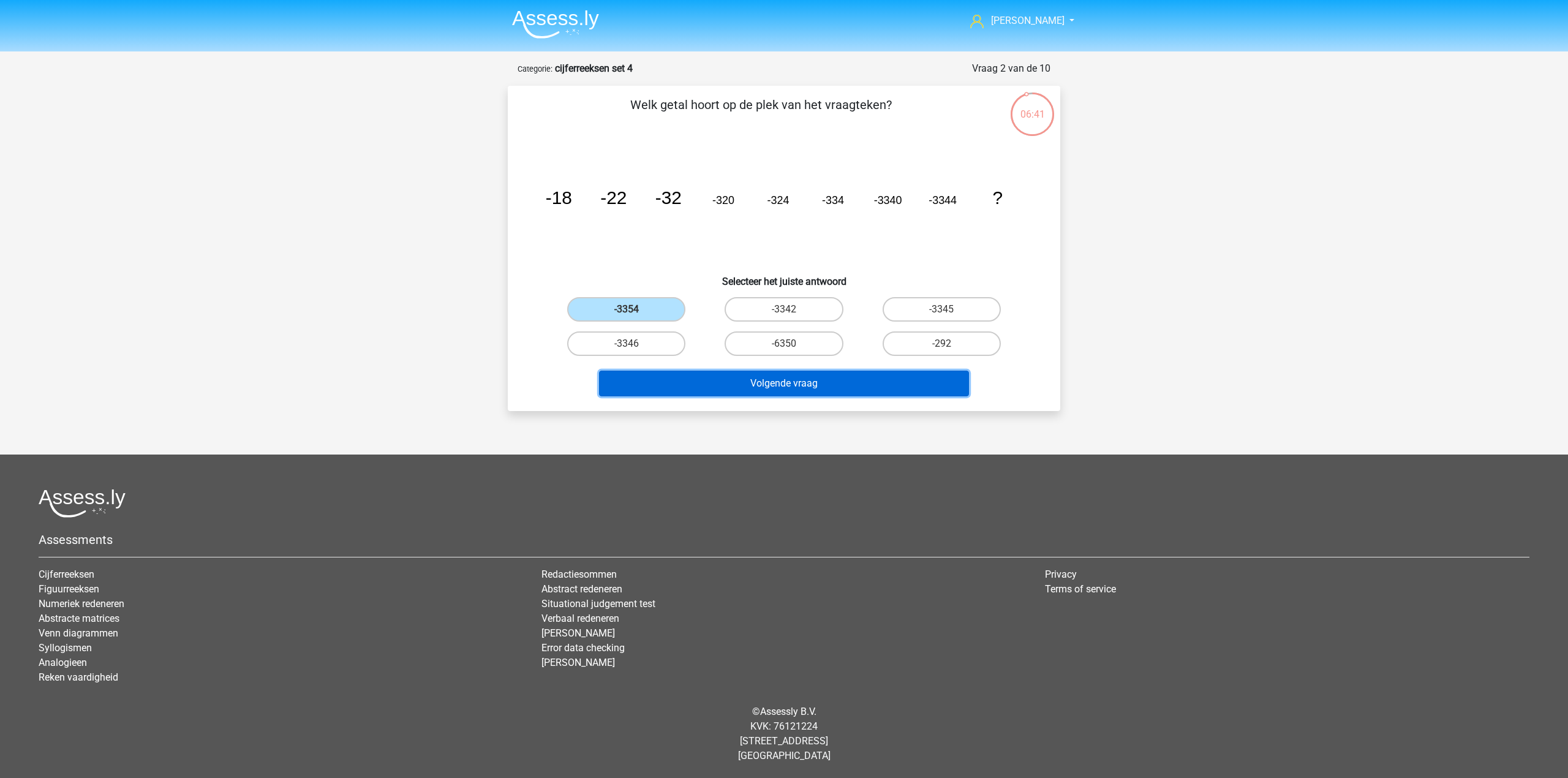
click at [695, 380] on button "Volgende vraag" at bounding box center [784, 383] width 370 height 26
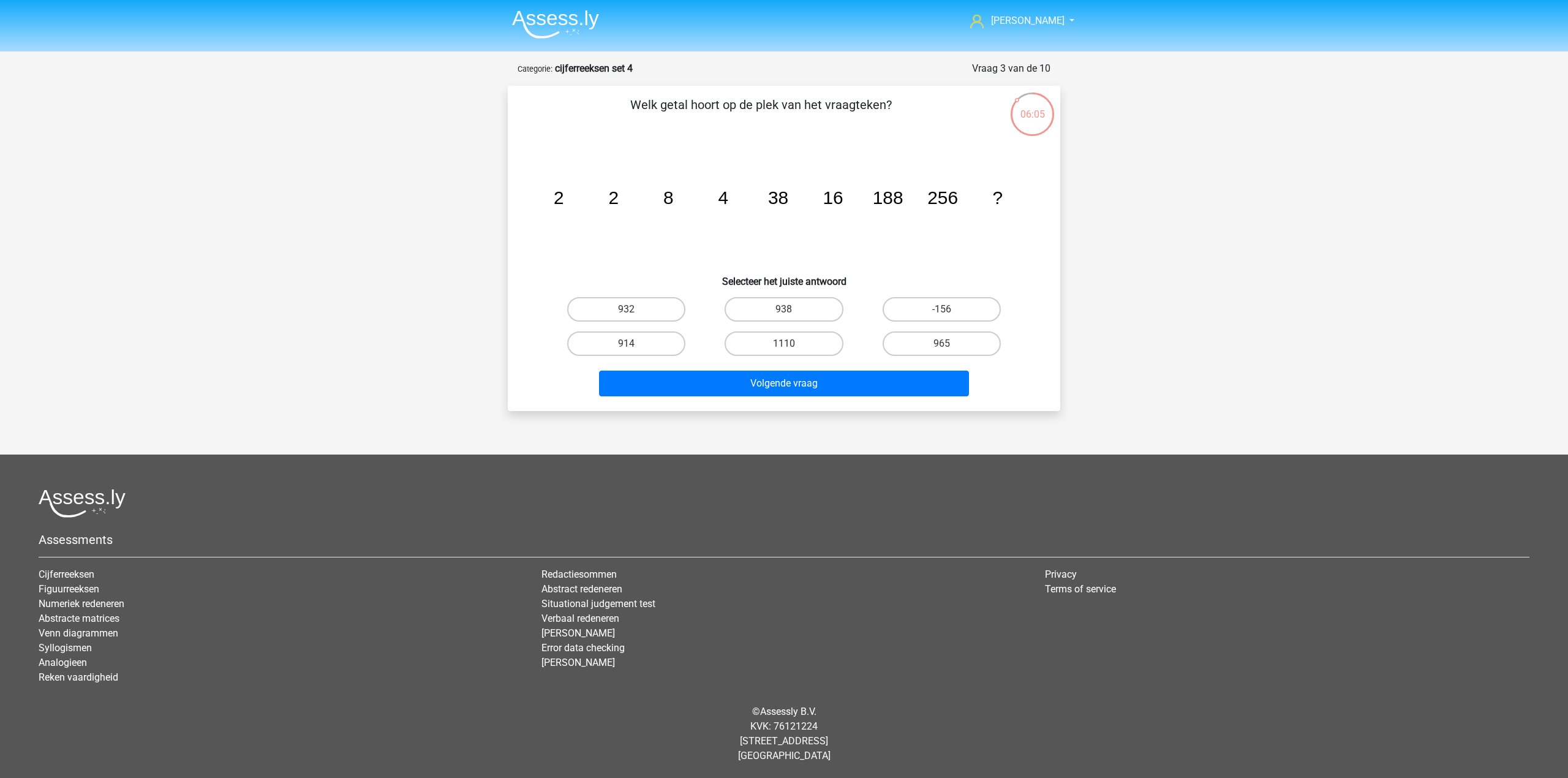
click at [700, 322] on div "965" at bounding box center [626, 309] width 147 height 24
click at [897, 351] on label "965" at bounding box center [941, 343] width 118 height 24
click at [941, 351] on input "965" at bounding box center [945, 348] width 8 height 8
radio input "true"
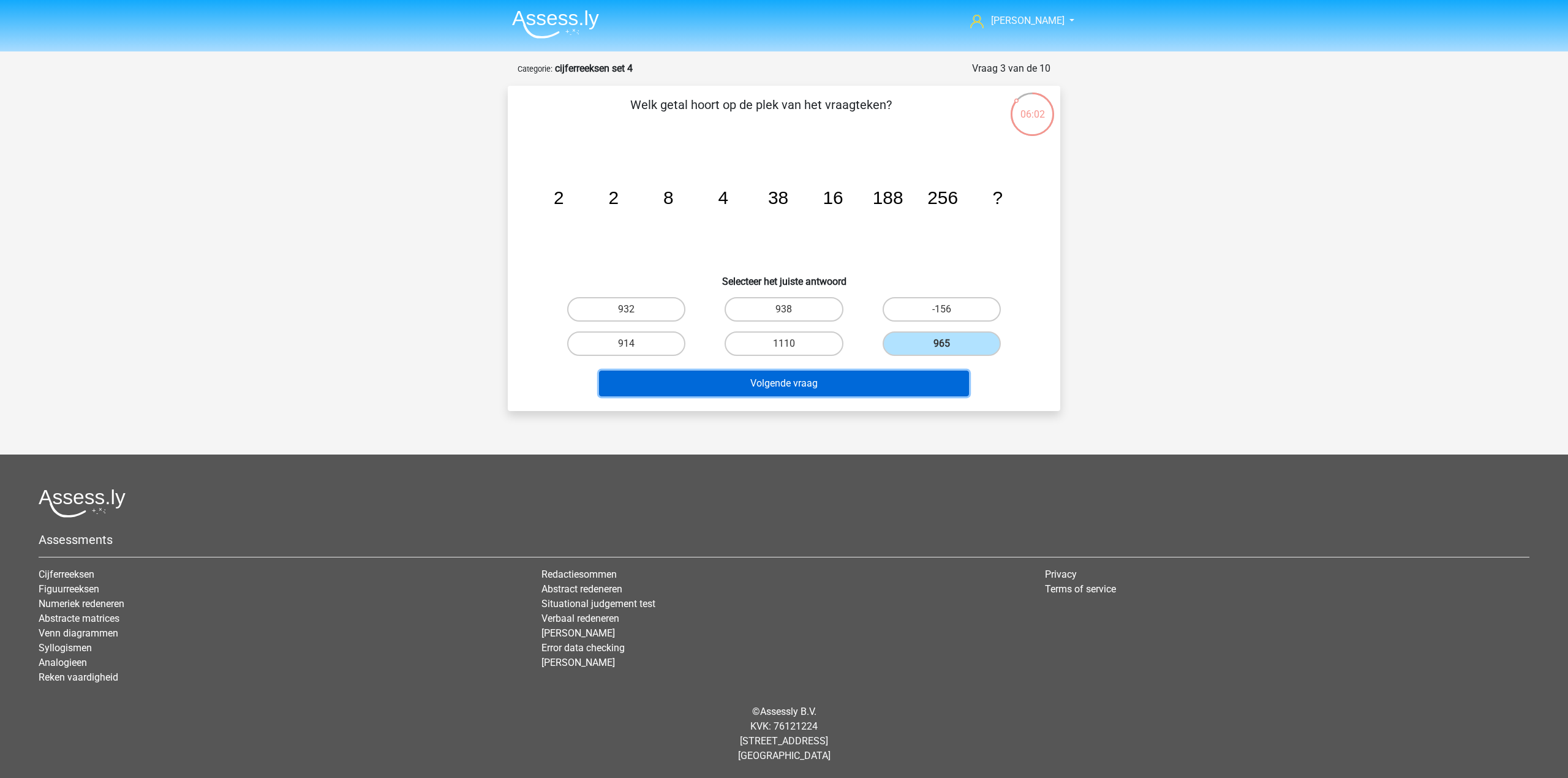
click at [862, 381] on button "Volgende vraag" at bounding box center [784, 383] width 370 height 26
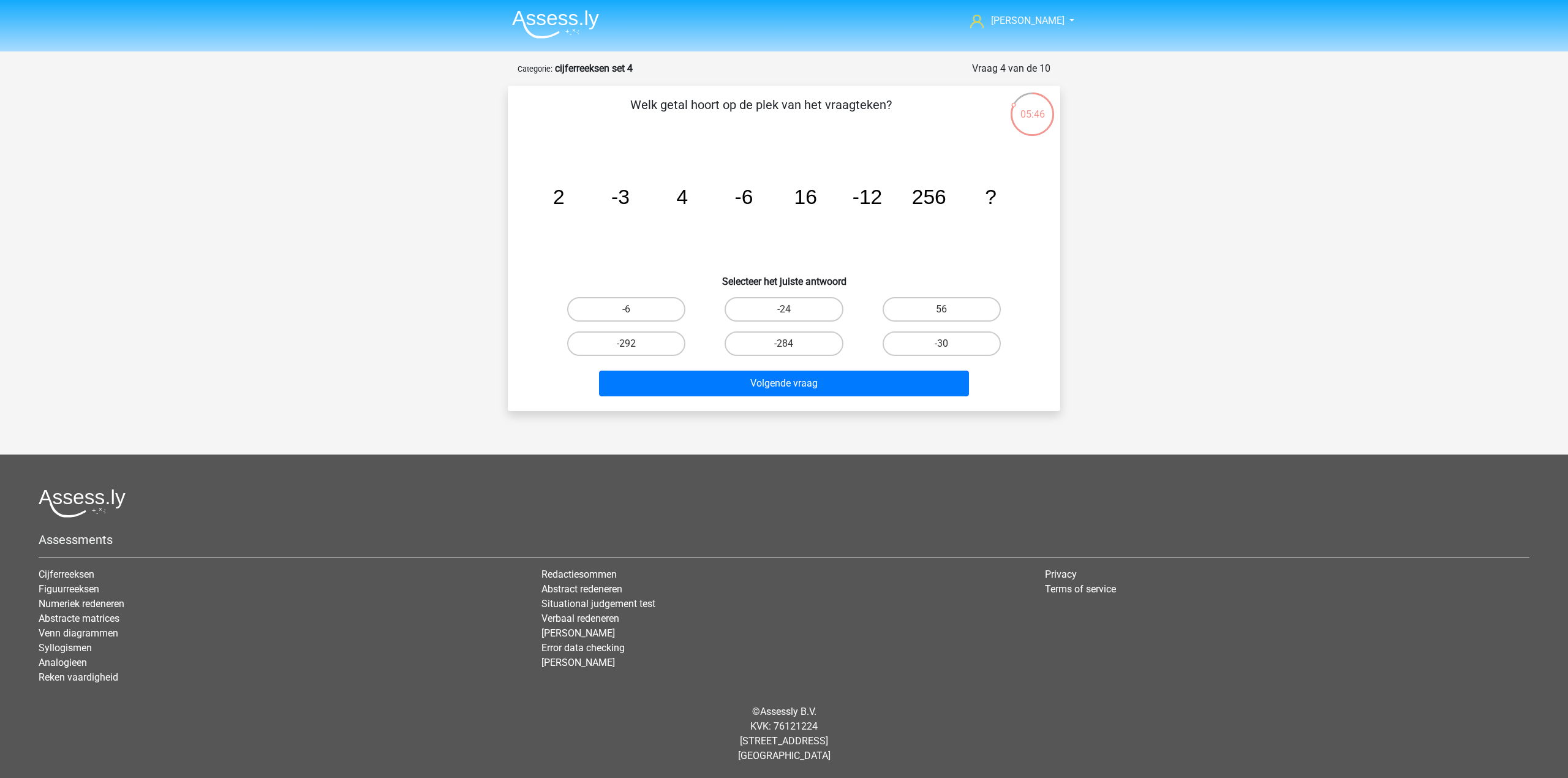
drag, startPoint x: 729, startPoint y: 280, endPoint x: 736, endPoint y: 289, distance: 11.4
click at [730, 282] on h6 "Selecteer het juiste antwoord" at bounding box center [784, 276] width 513 height 21
click at [745, 300] on label "-24" at bounding box center [783, 309] width 118 height 24
click at [784, 309] on input "-24" at bounding box center [788, 314] width 8 height 8
radio input "true"
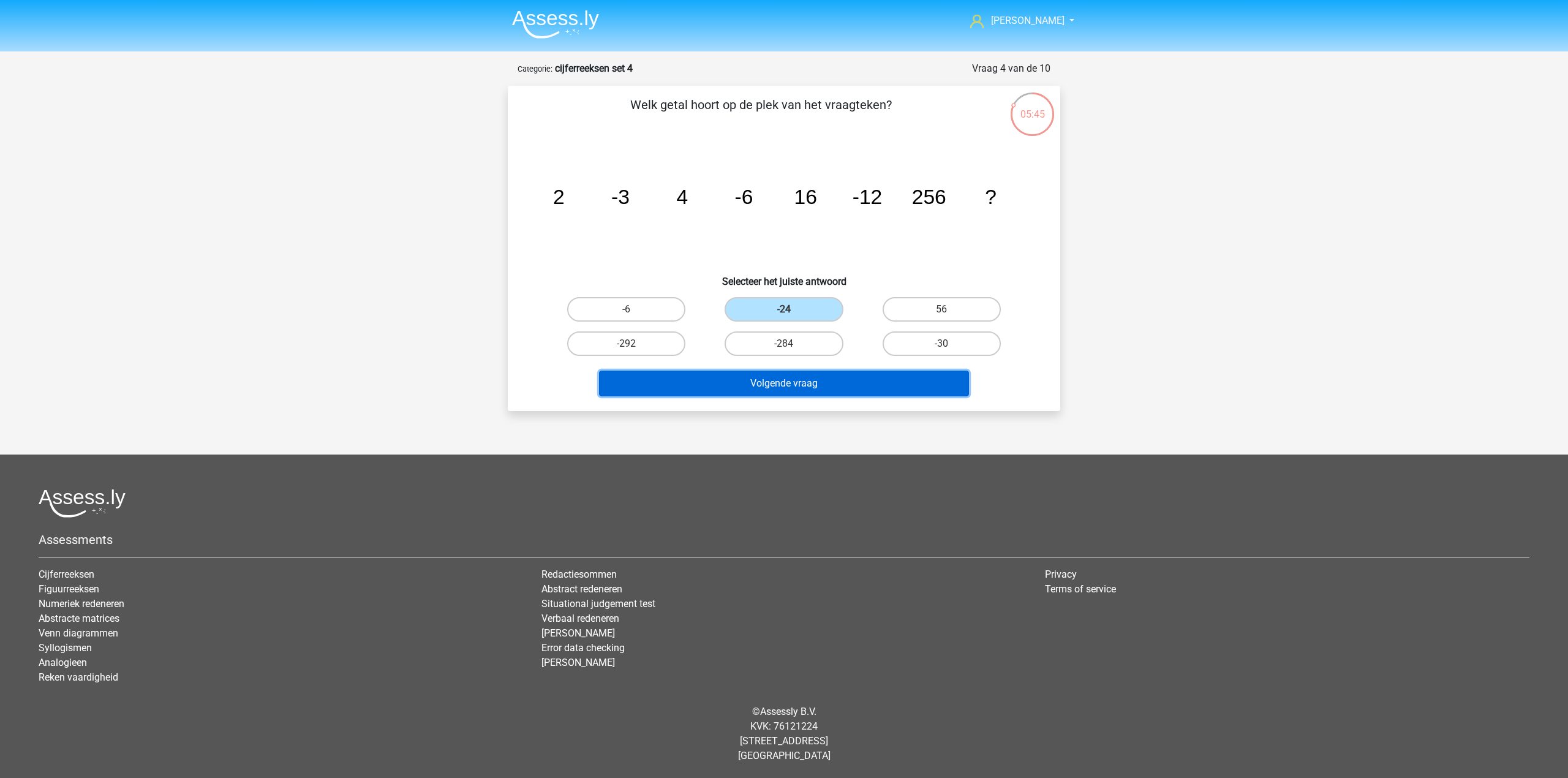
click at [758, 387] on button "Volgende vraag" at bounding box center [784, 383] width 370 height 26
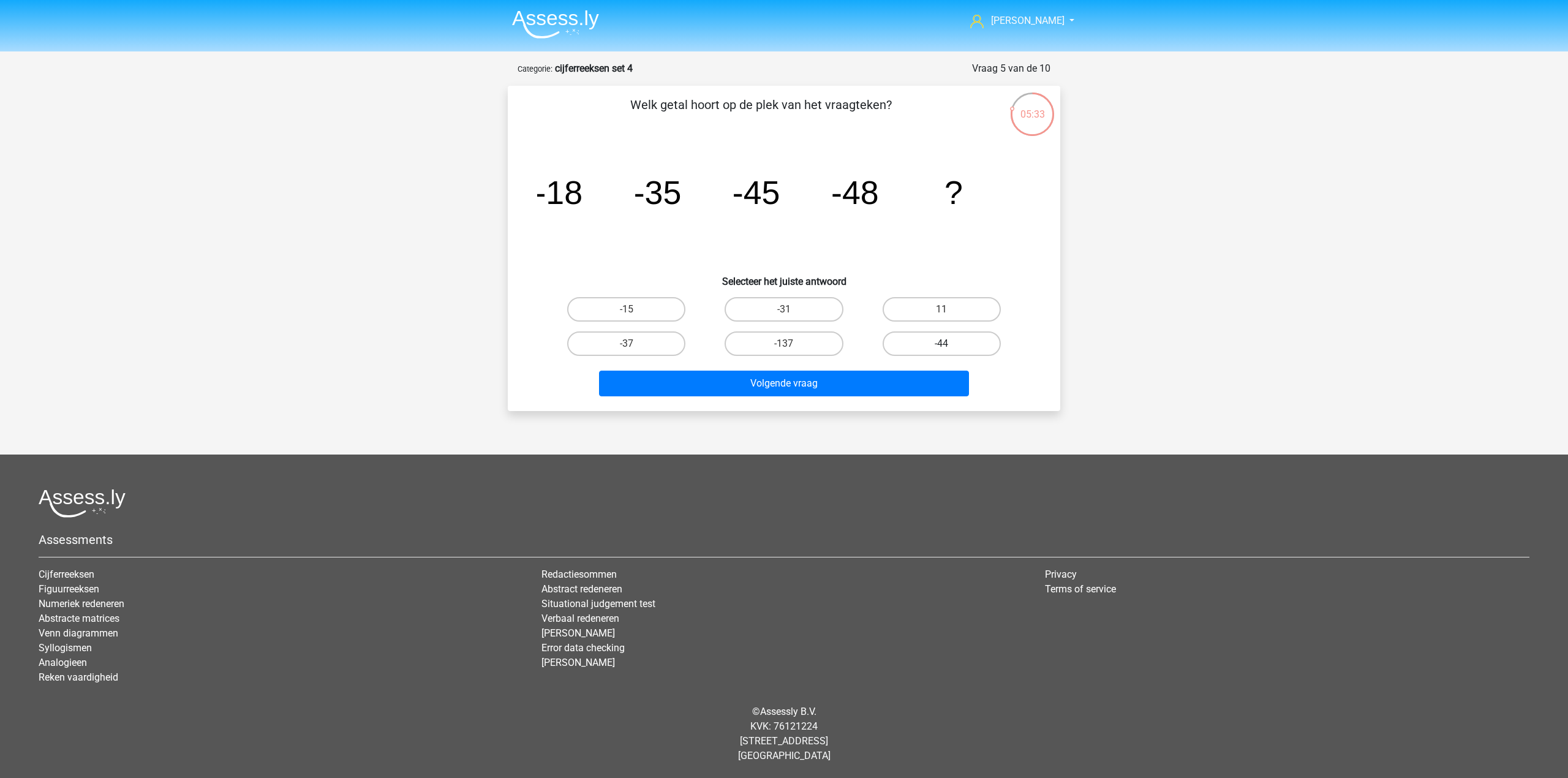
click at [898, 334] on label "-44" at bounding box center [941, 343] width 118 height 24
click at [941, 344] on input "-44" at bounding box center [945, 348] width 8 height 8
radio input "true"
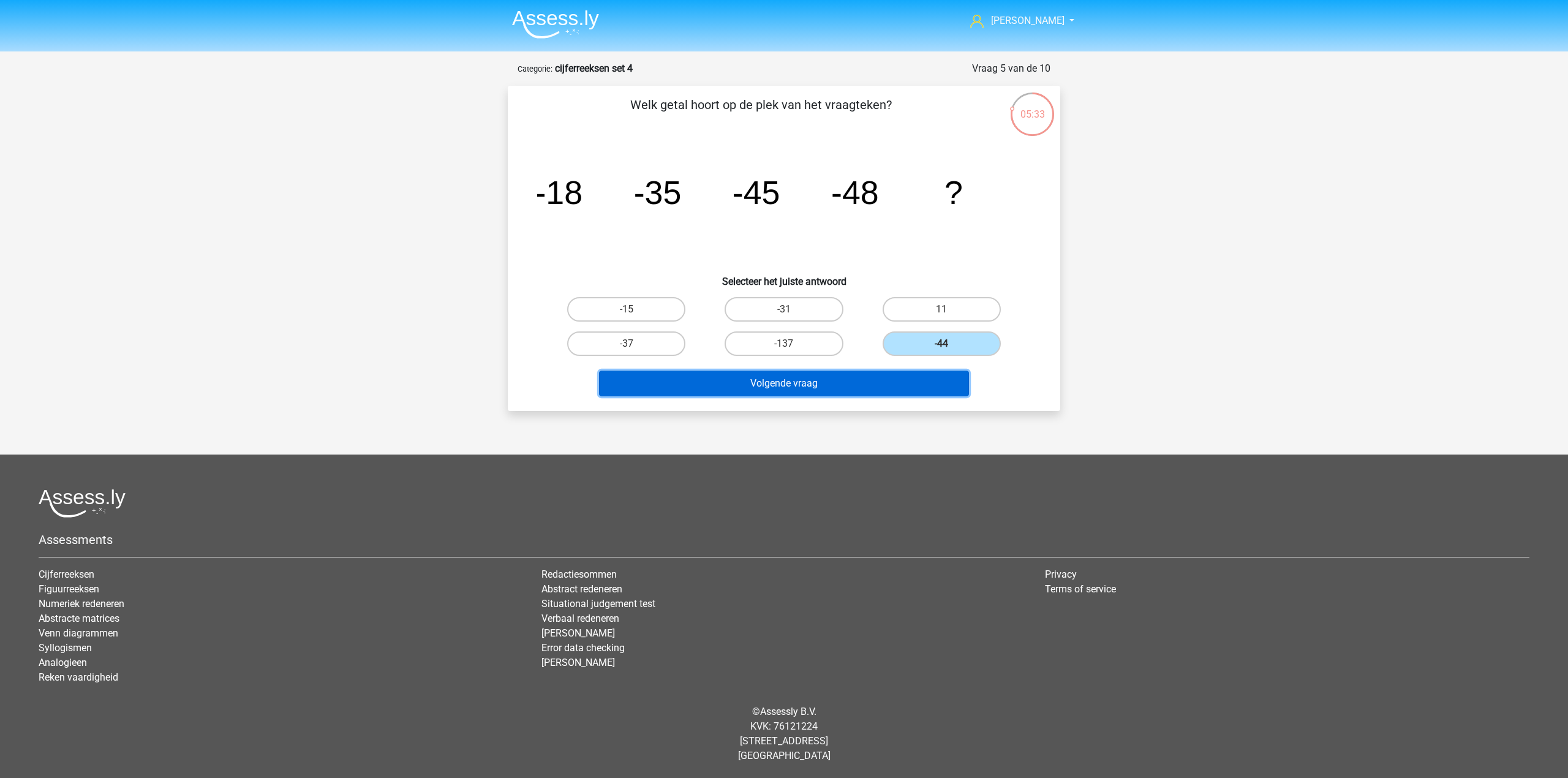
click at [890, 387] on button "Volgende vraag" at bounding box center [784, 383] width 370 height 26
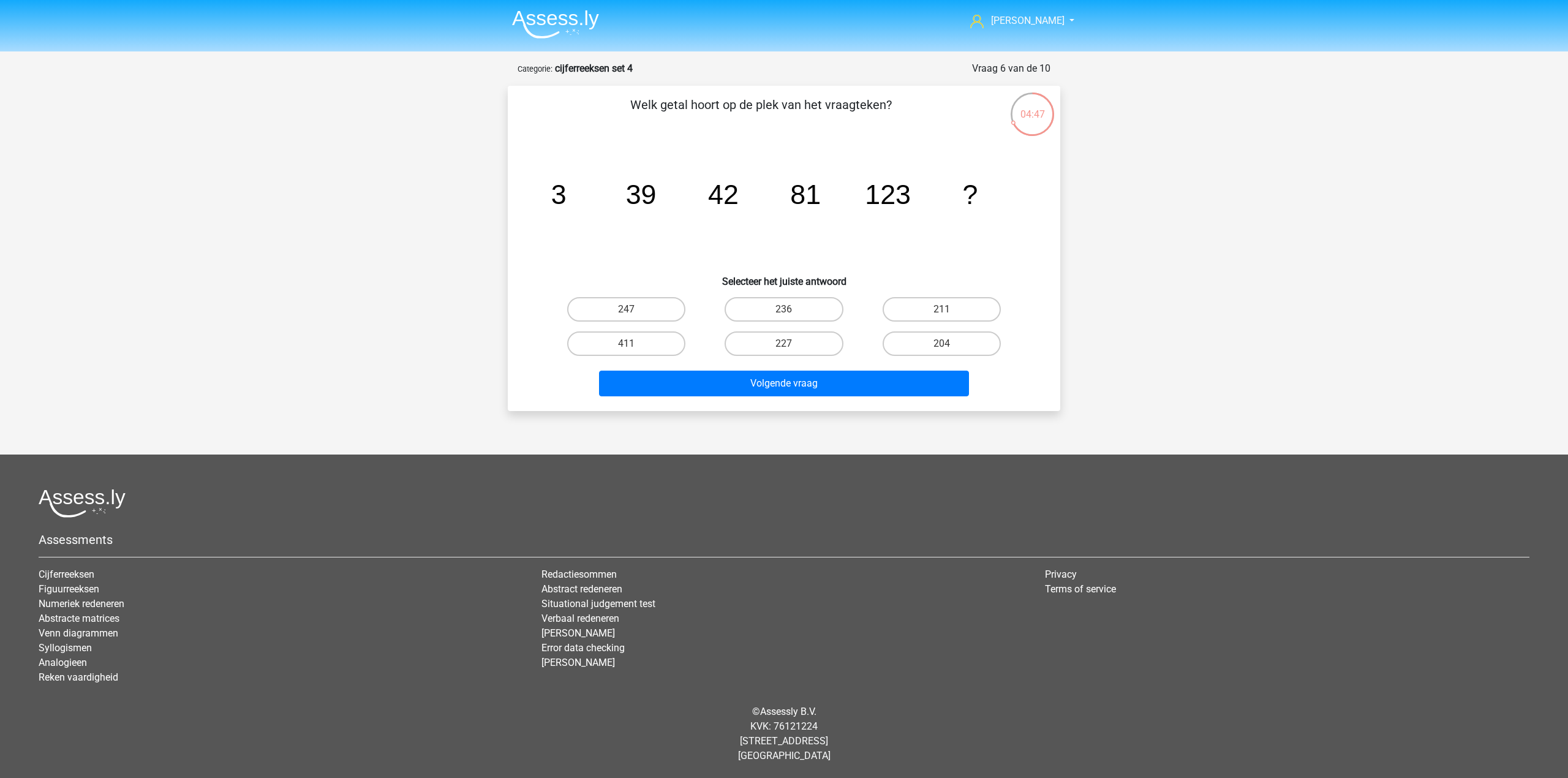
click at [700, 322] on div "204" at bounding box center [626, 309] width 147 height 24
click at [902, 343] on label "204" at bounding box center [941, 343] width 118 height 24
click at [941, 344] on input "204" at bounding box center [945, 348] width 8 height 8
radio input "true"
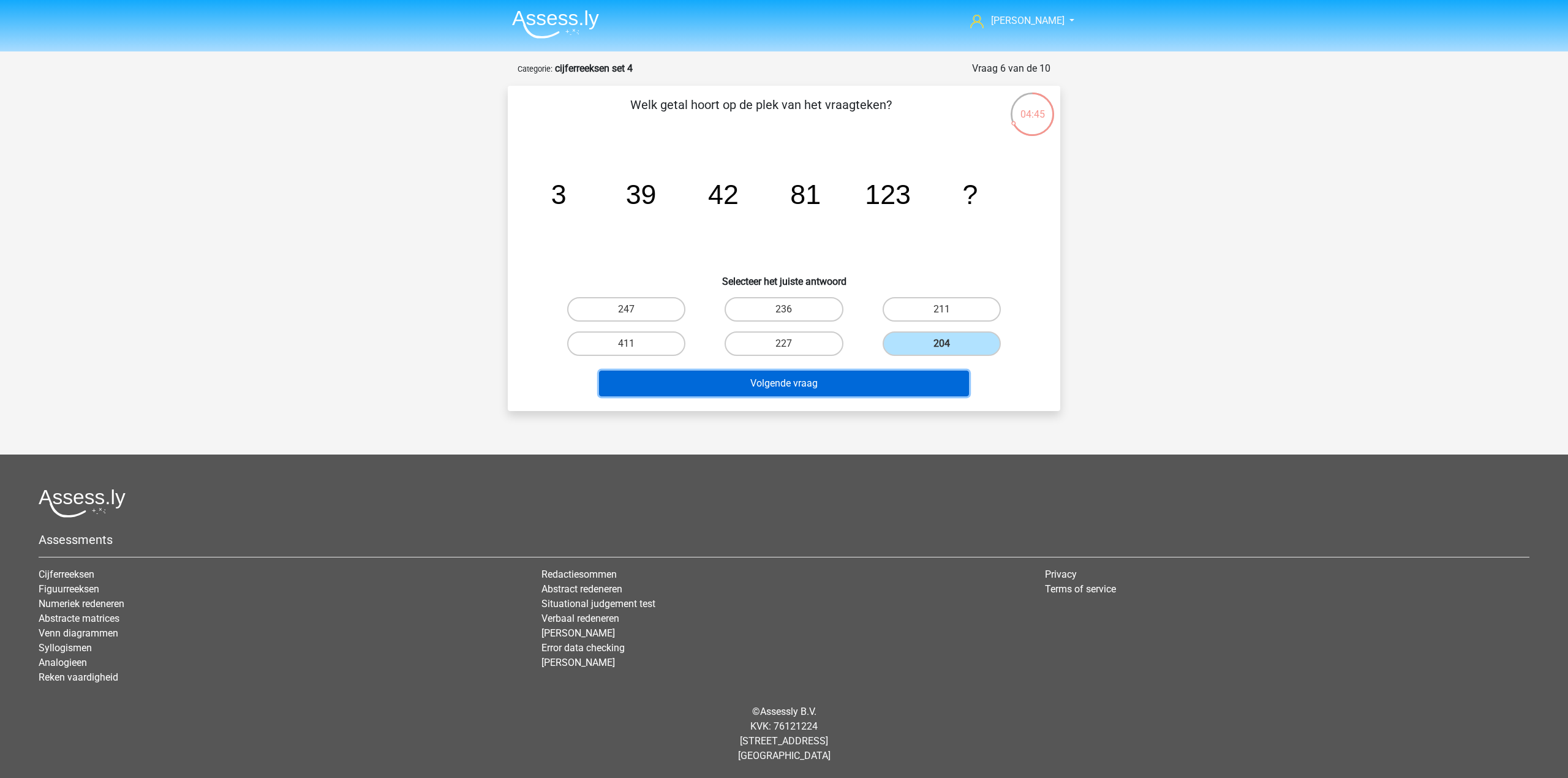
click at [895, 374] on button "Volgende vraag" at bounding box center [784, 383] width 370 height 26
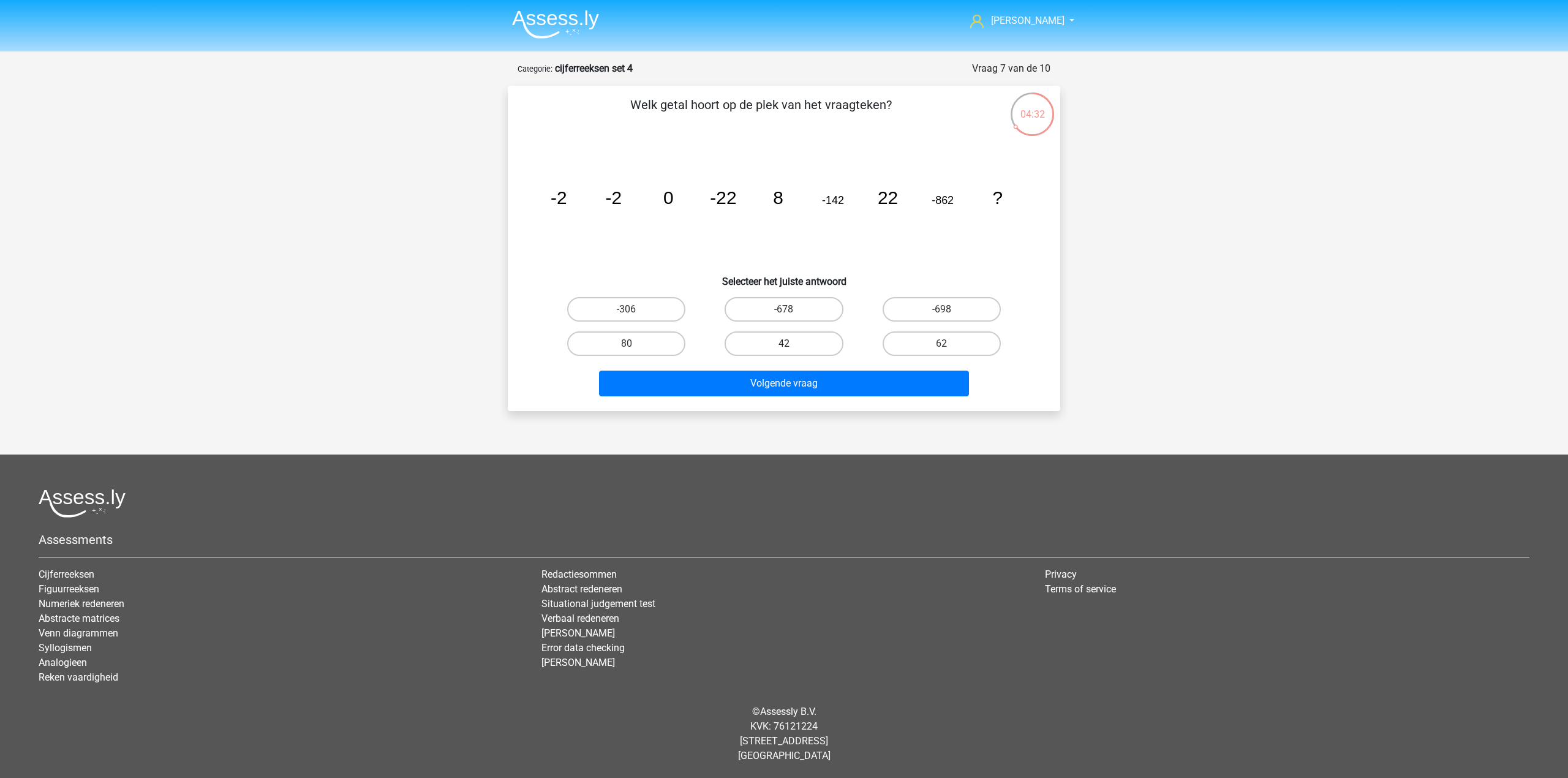
click at [759, 336] on label "42" at bounding box center [783, 343] width 118 height 24
click at [784, 344] on input "42" at bounding box center [788, 348] width 8 height 8
radio input "true"
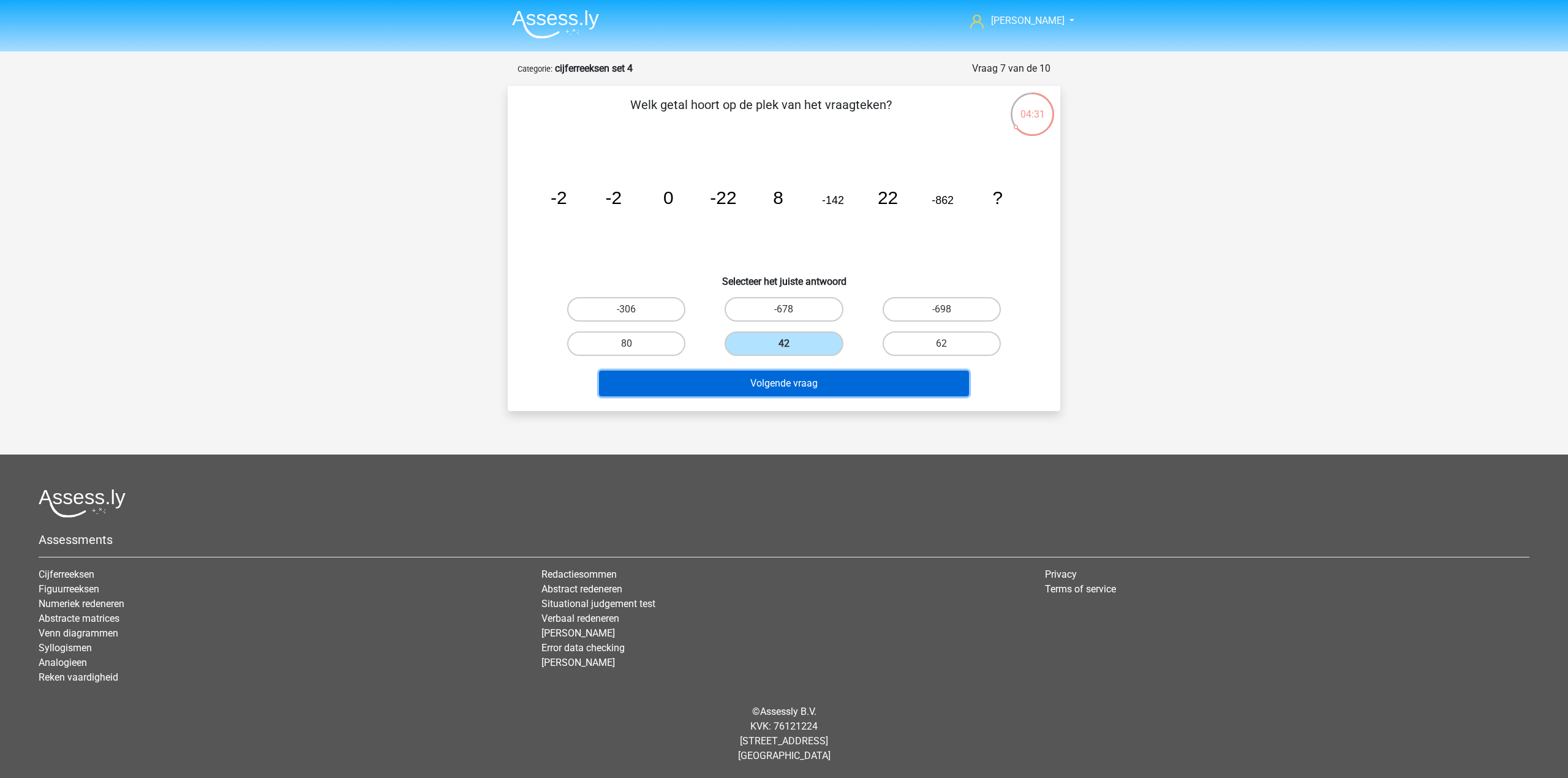
click at [765, 390] on button "Volgende vraag" at bounding box center [784, 383] width 370 height 26
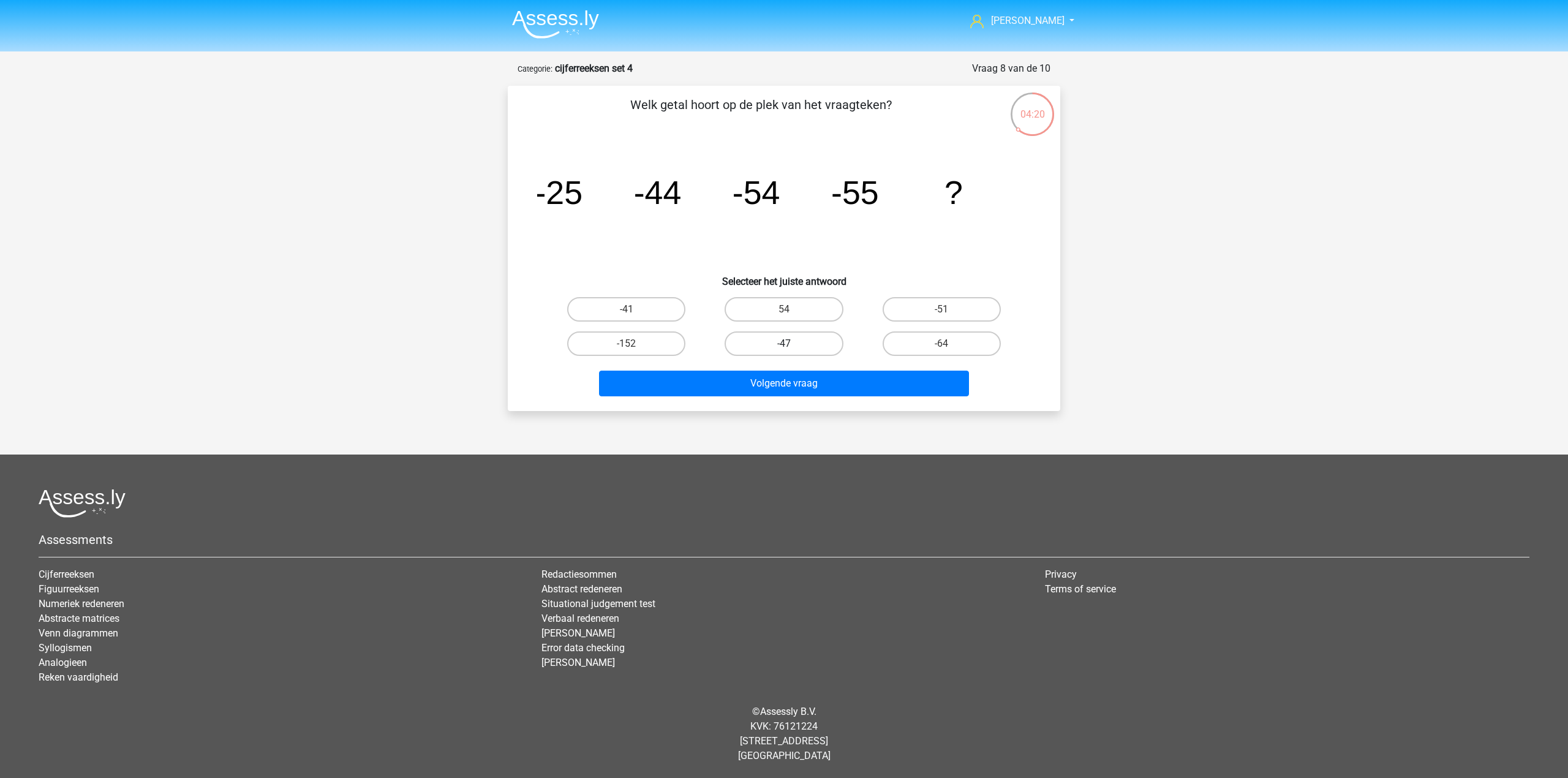
click at [773, 344] on label "-47" at bounding box center [783, 343] width 118 height 24
click at [784, 344] on input "-47" at bounding box center [788, 348] width 8 height 8
radio input "true"
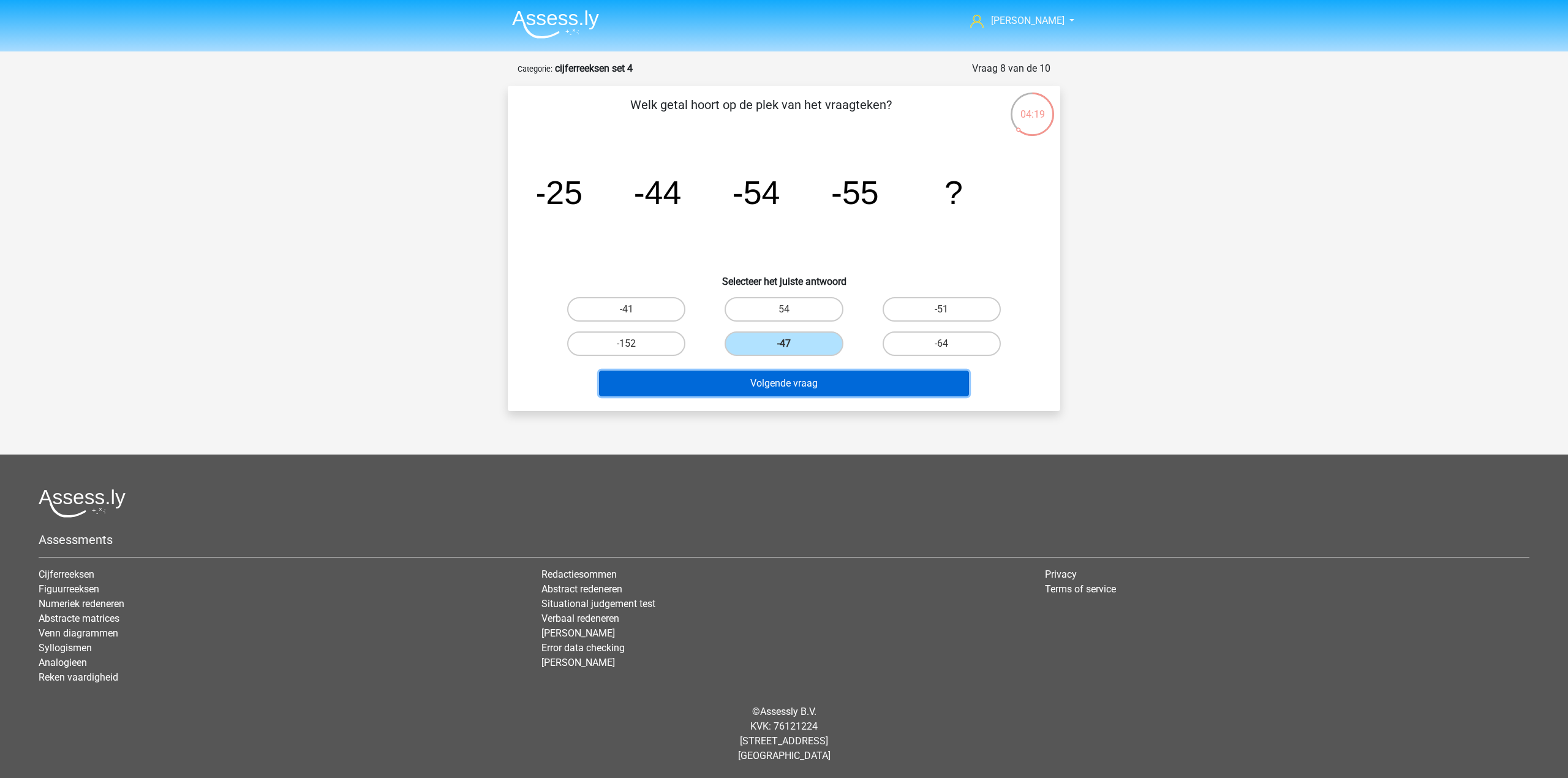
click at [774, 395] on button "Volgende vraag" at bounding box center [784, 383] width 370 height 26
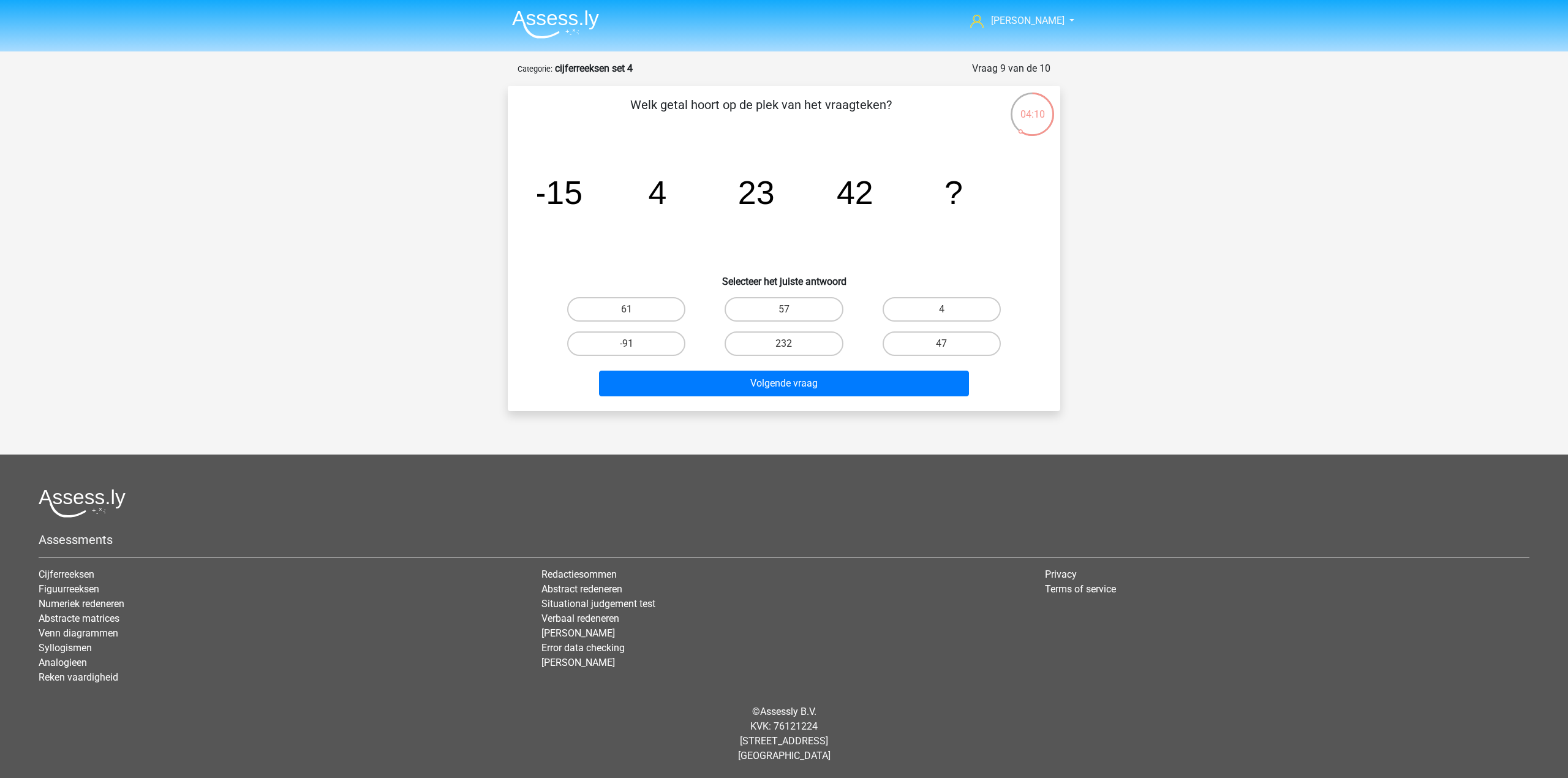
click at [647, 292] on div "61" at bounding box center [626, 309] width 157 height 35
click at [657, 299] on label "61" at bounding box center [626, 309] width 118 height 24
click at [635, 309] on input "61" at bounding box center [630, 314] width 8 height 8
radio input "true"
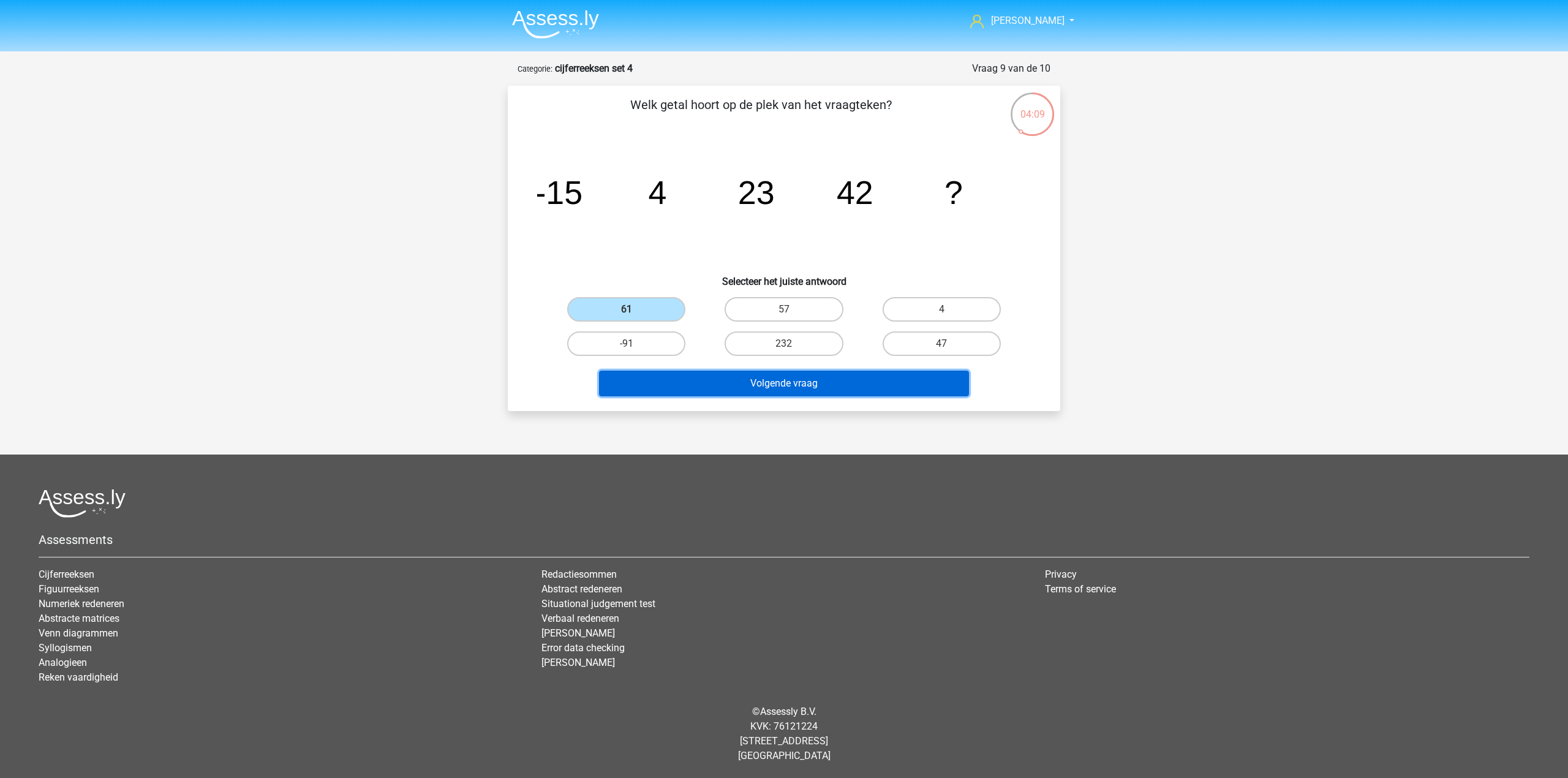
click at [686, 380] on button "Volgende vraag" at bounding box center [784, 383] width 370 height 26
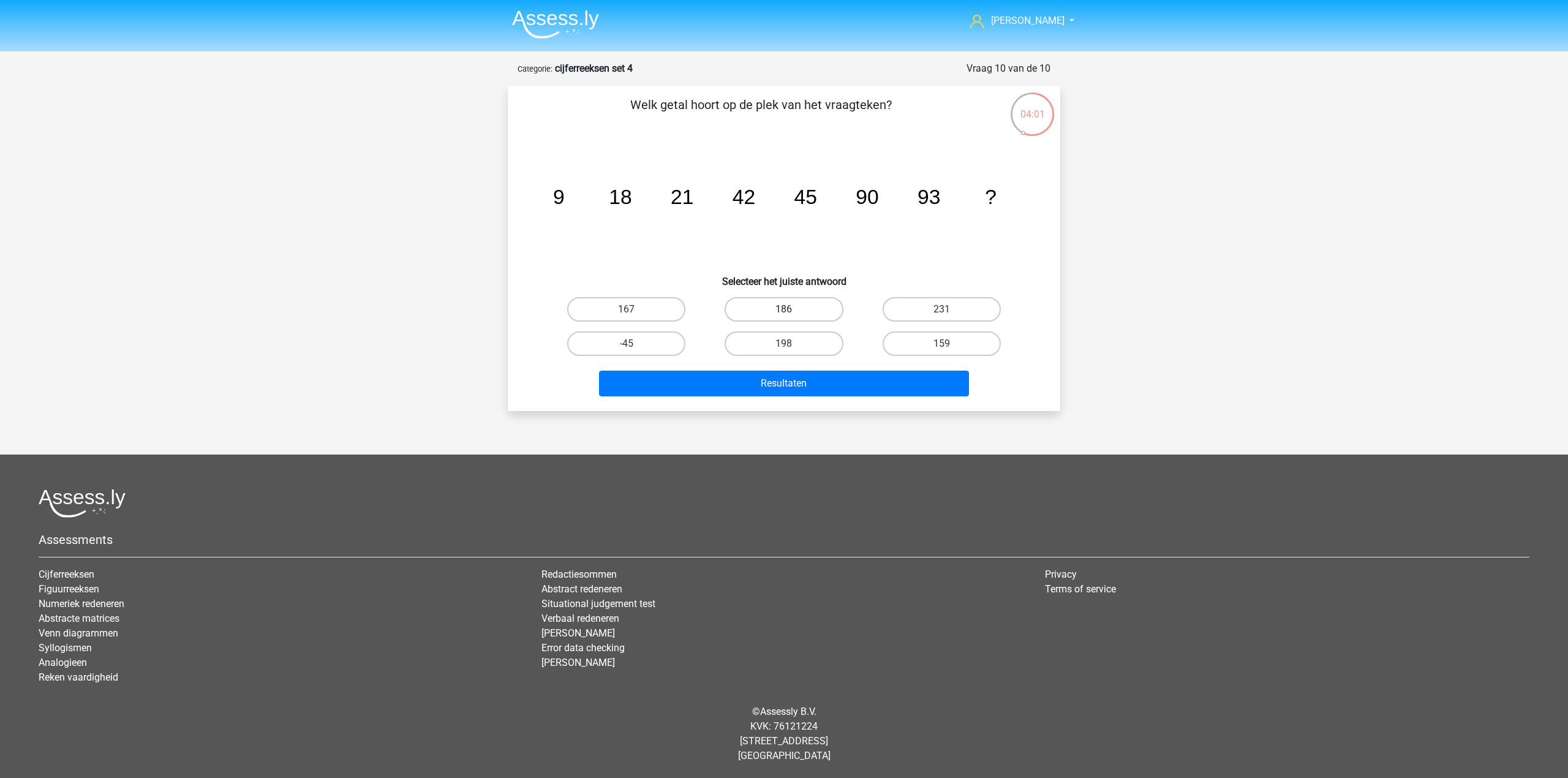
drag, startPoint x: 792, startPoint y: 309, endPoint x: 804, endPoint y: 344, distance: 37.0
click at [794, 311] on label "186" at bounding box center [783, 309] width 118 height 24
click at [792, 311] on input "186" at bounding box center [788, 314] width 8 height 8
radio input "true"
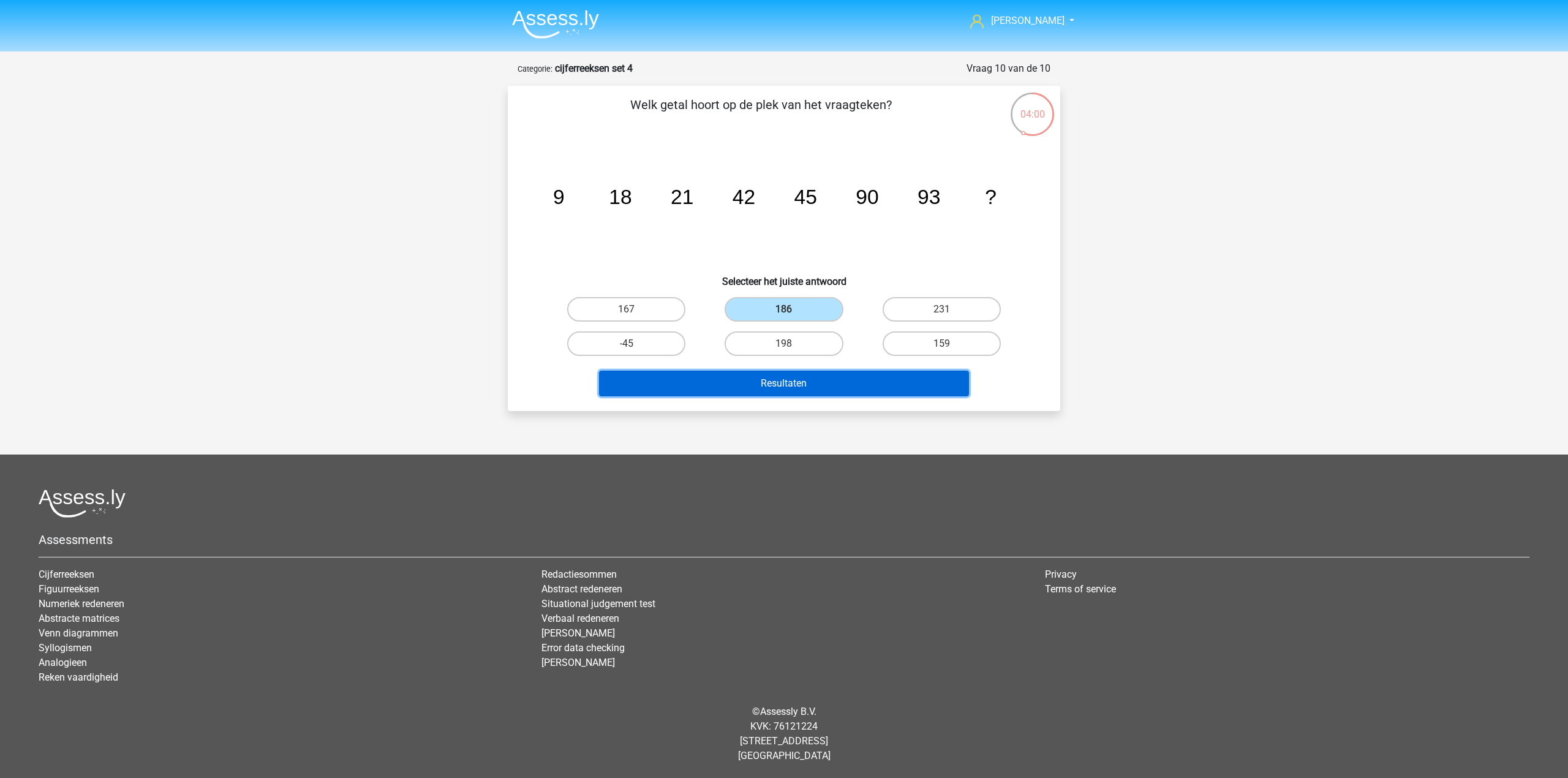
click at [810, 381] on button "Resultaten" at bounding box center [784, 383] width 370 height 26
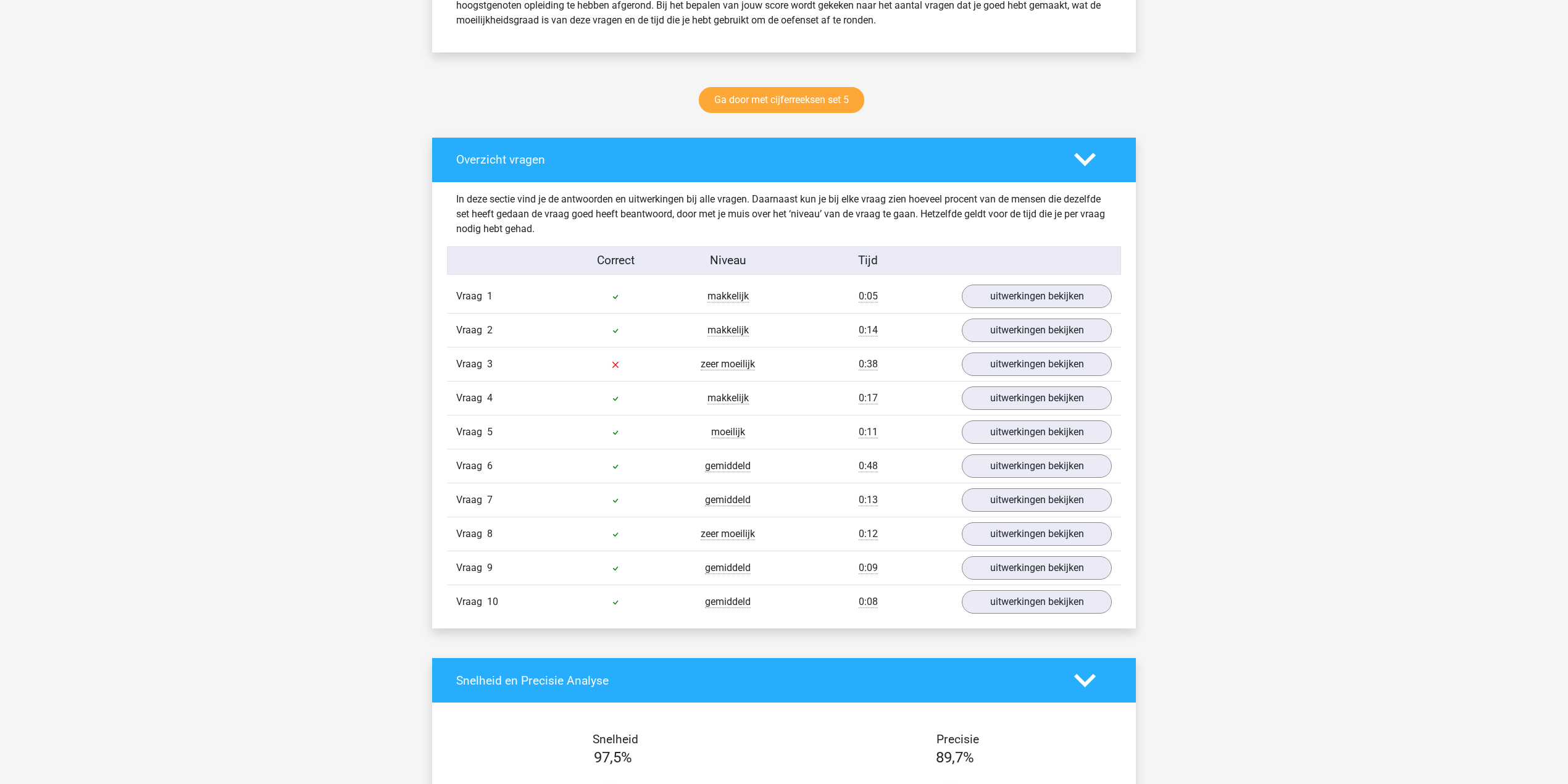
scroll to position [576, 0]
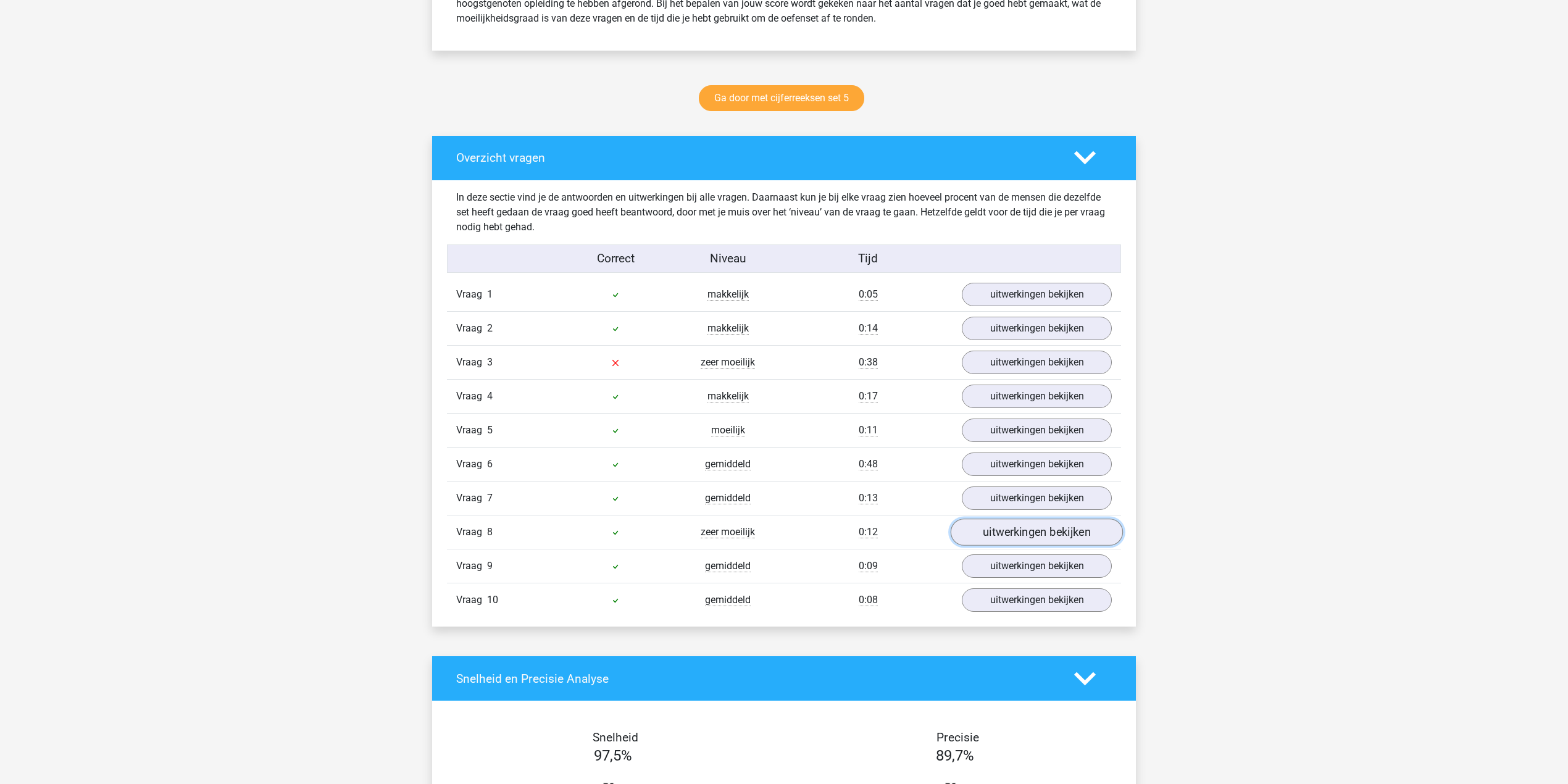
click at [1027, 545] on link "uitwerkingen bekijken" at bounding box center [1036, 532] width 172 height 27
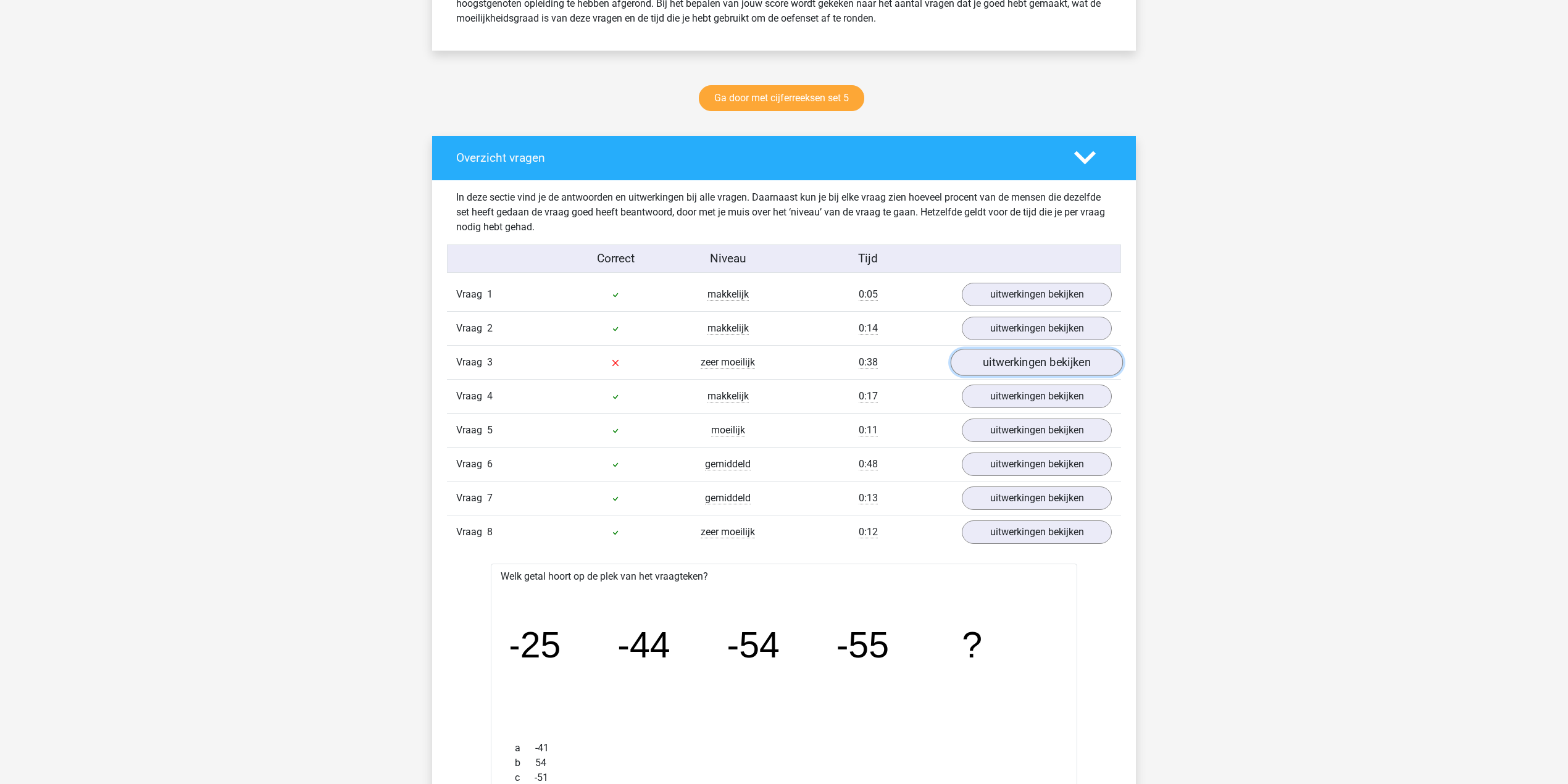
click at [1005, 367] on link "uitwerkingen bekijken" at bounding box center [1036, 363] width 172 height 27
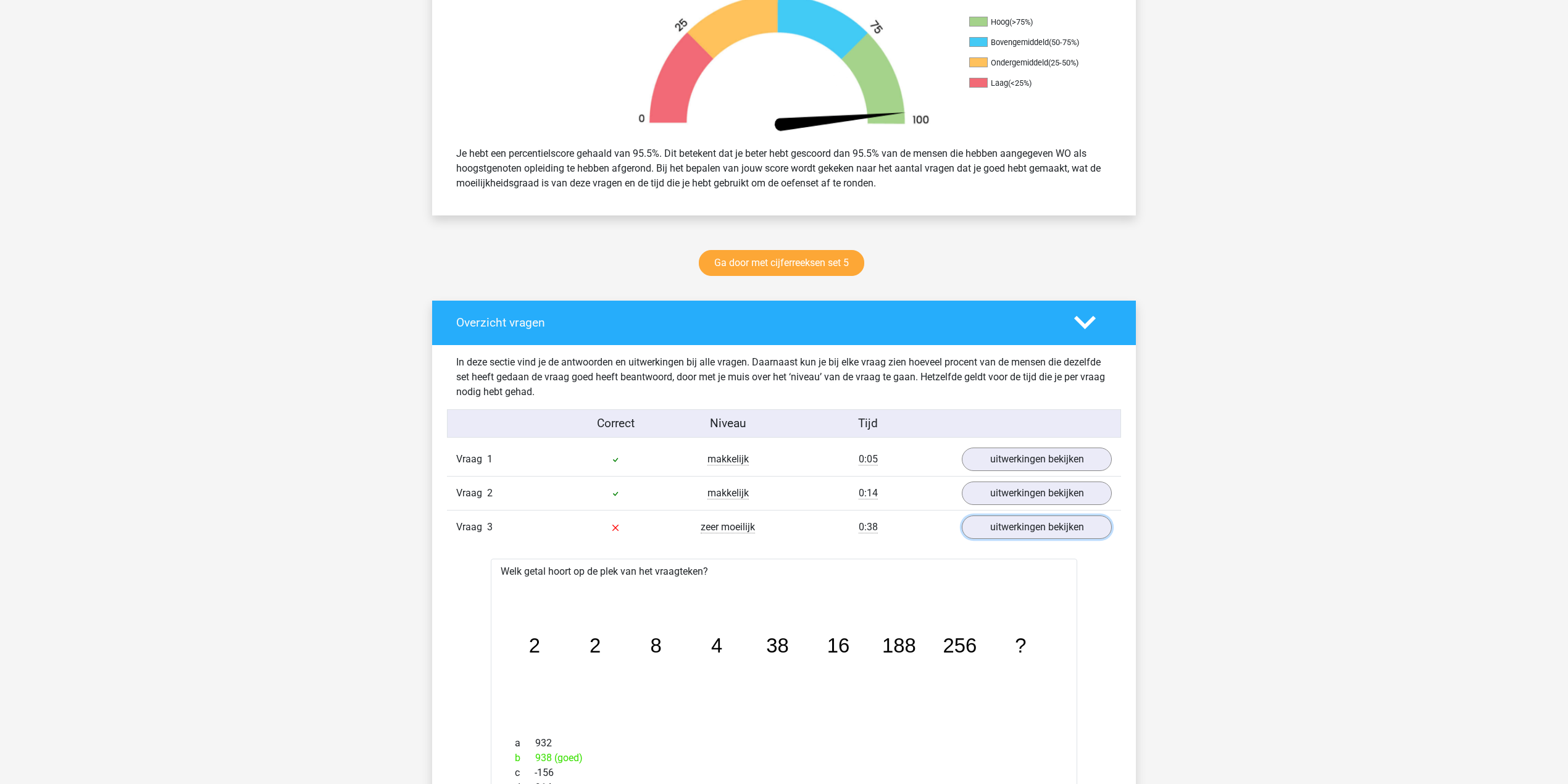
scroll to position [0, 0]
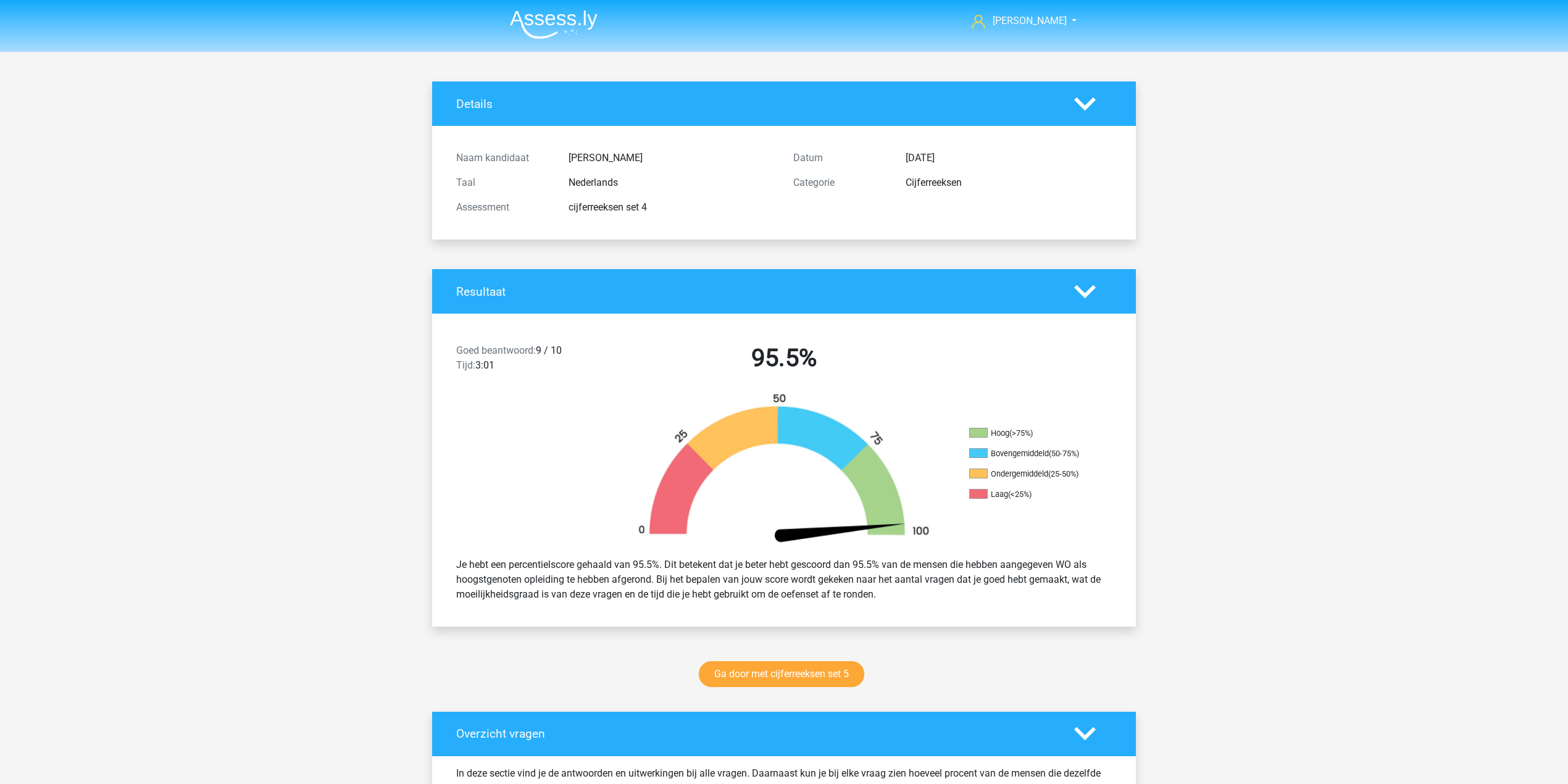
click at [537, 38] on img at bounding box center [554, 24] width 88 height 29
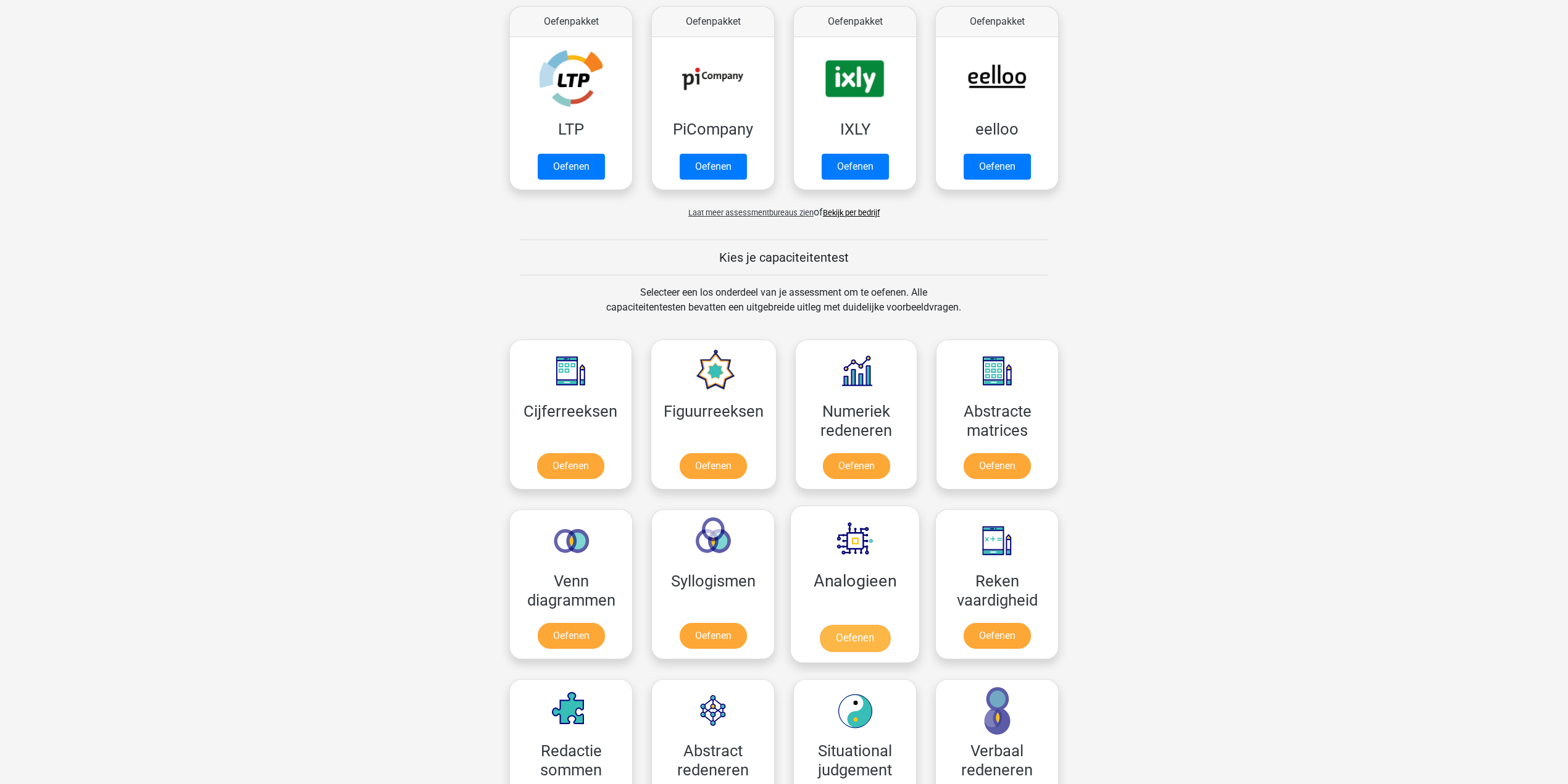
scroll to position [576, 0]
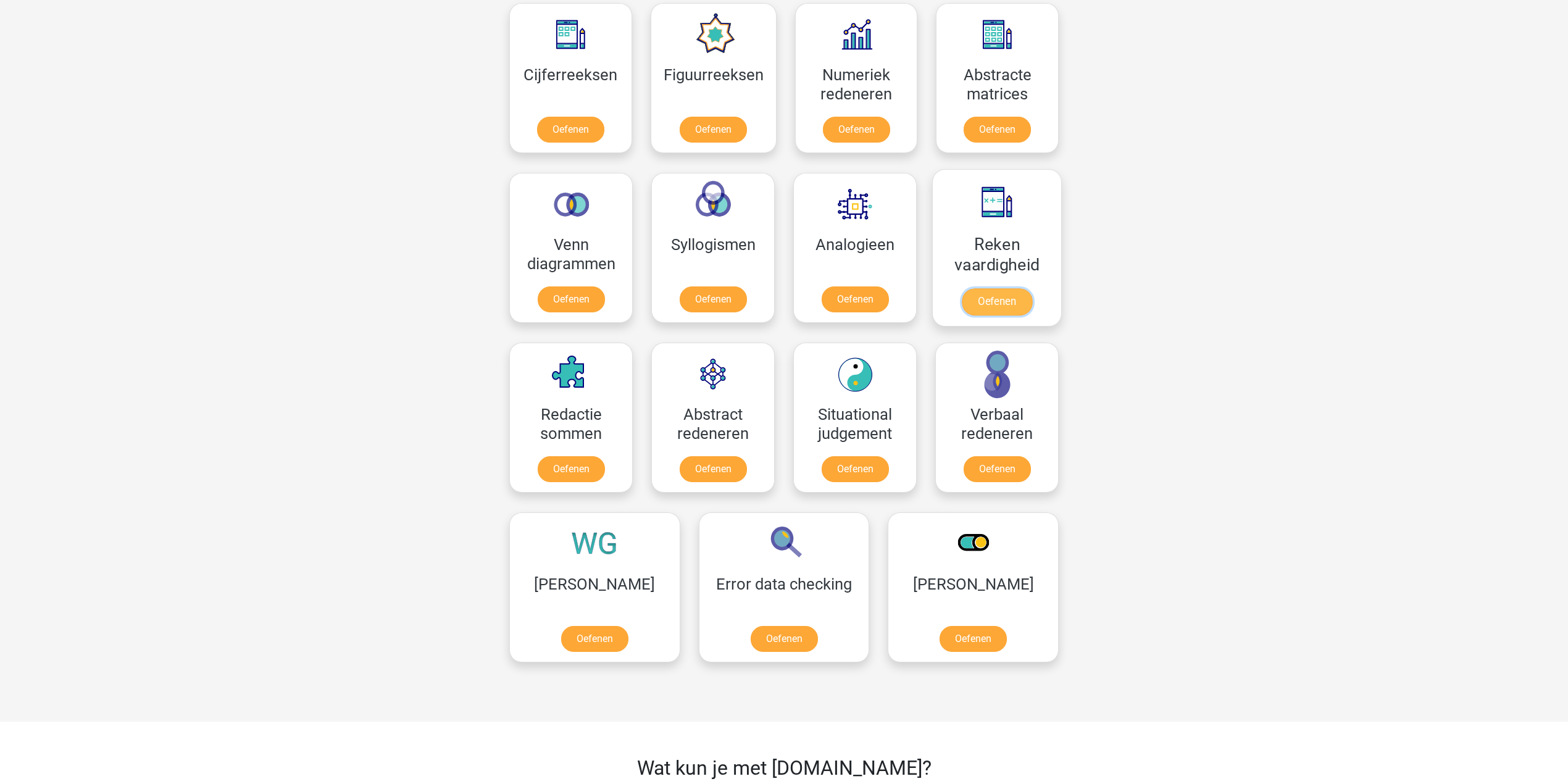
click at [1003, 293] on link "Oefenen" at bounding box center [997, 301] width 70 height 27
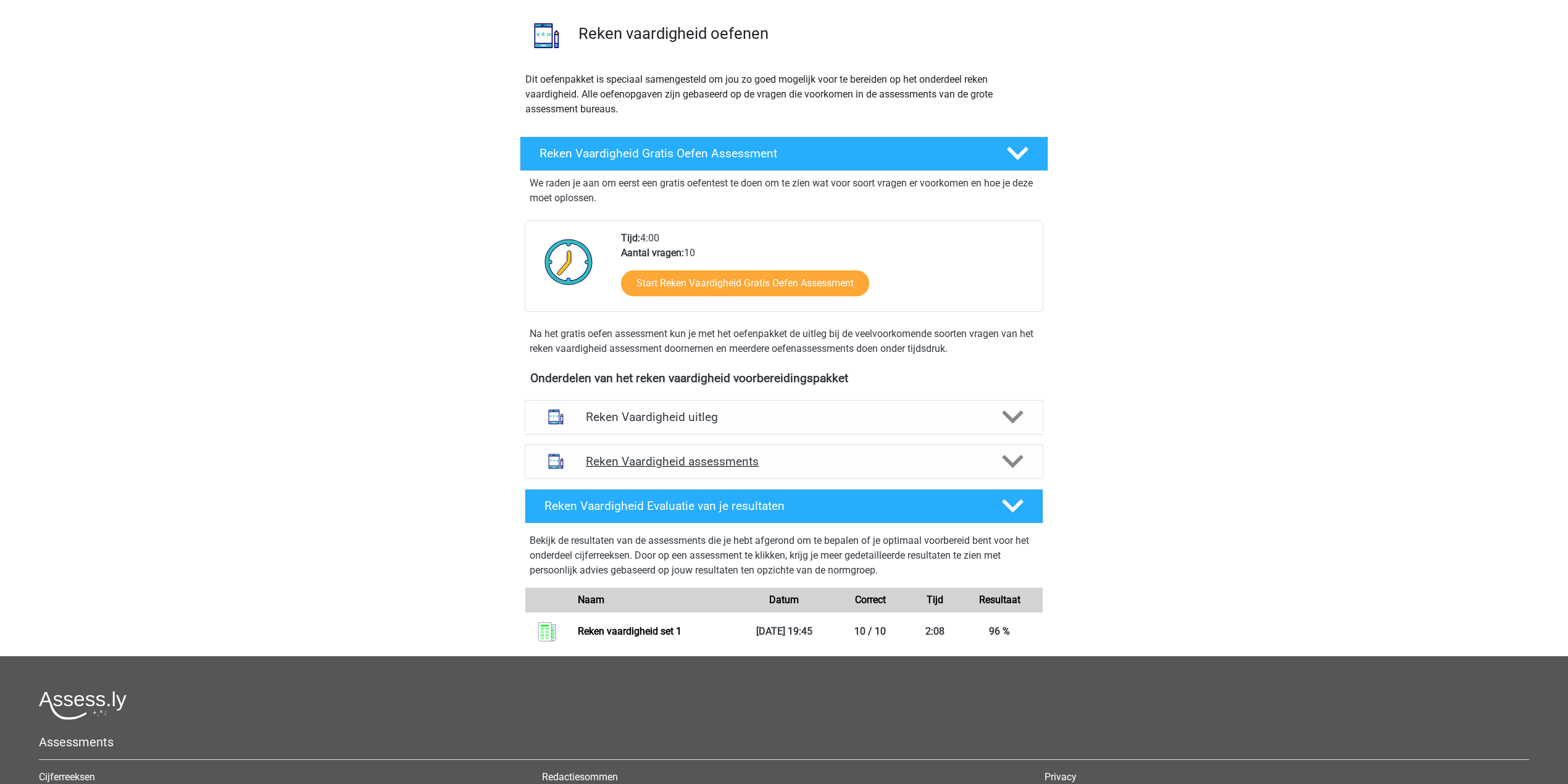
click at [793, 463] on h4 "Reken Vaardigheid assessments" at bounding box center [784, 461] width 396 height 14
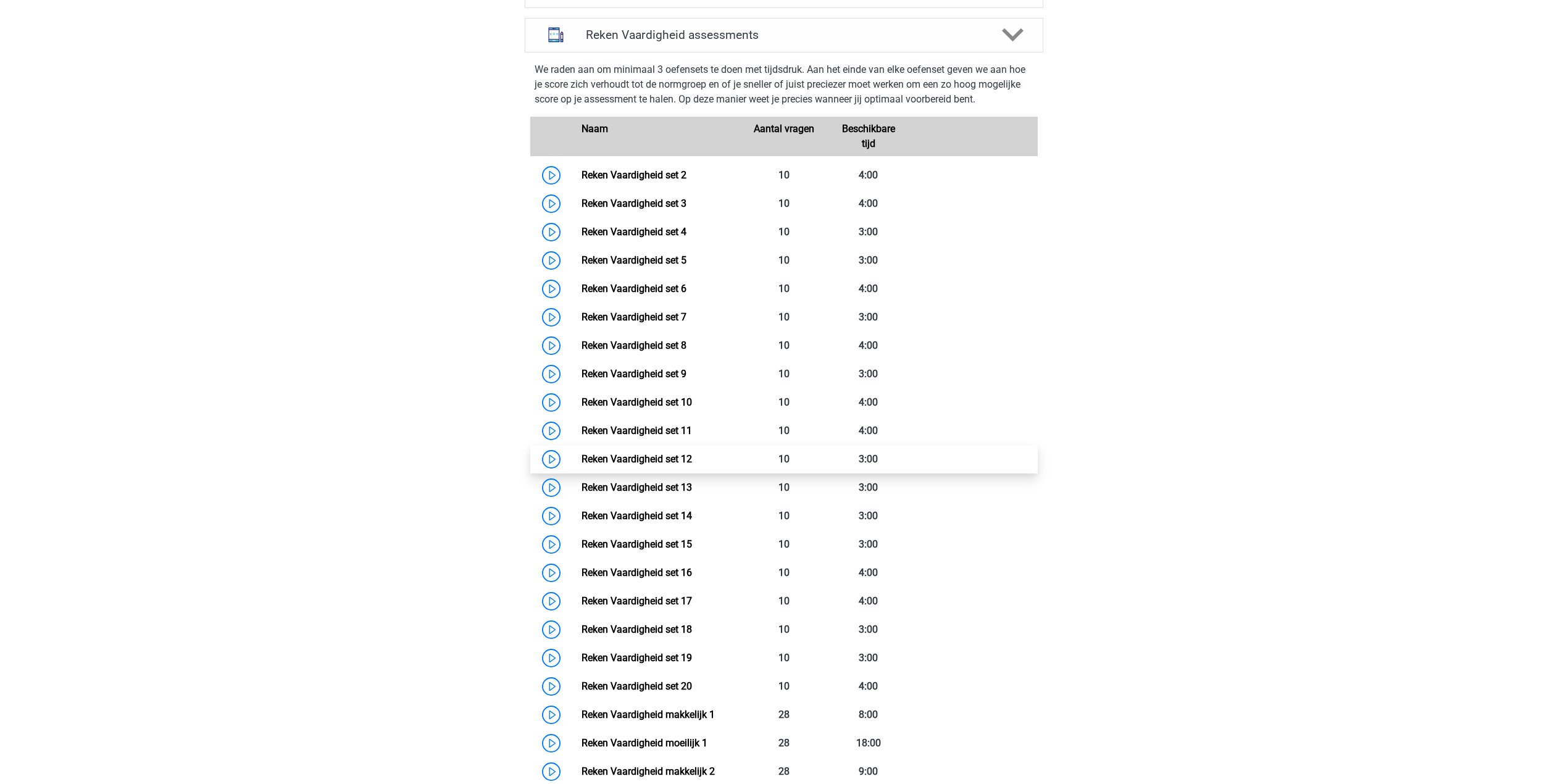
scroll to position [329, 0]
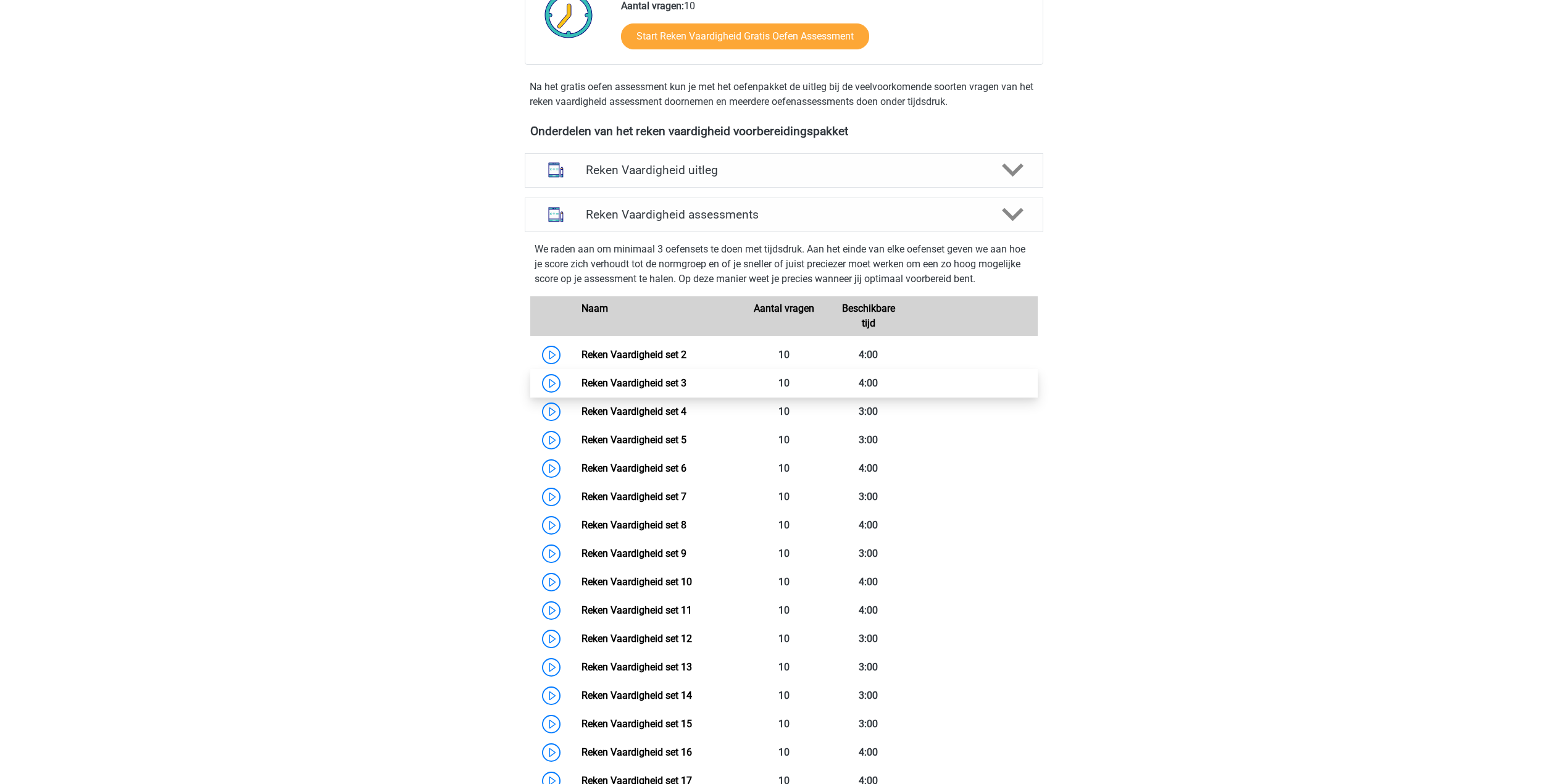
click at [659, 379] on link "Reken Vaardigheid set 3" at bounding box center [634, 383] width 105 height 12
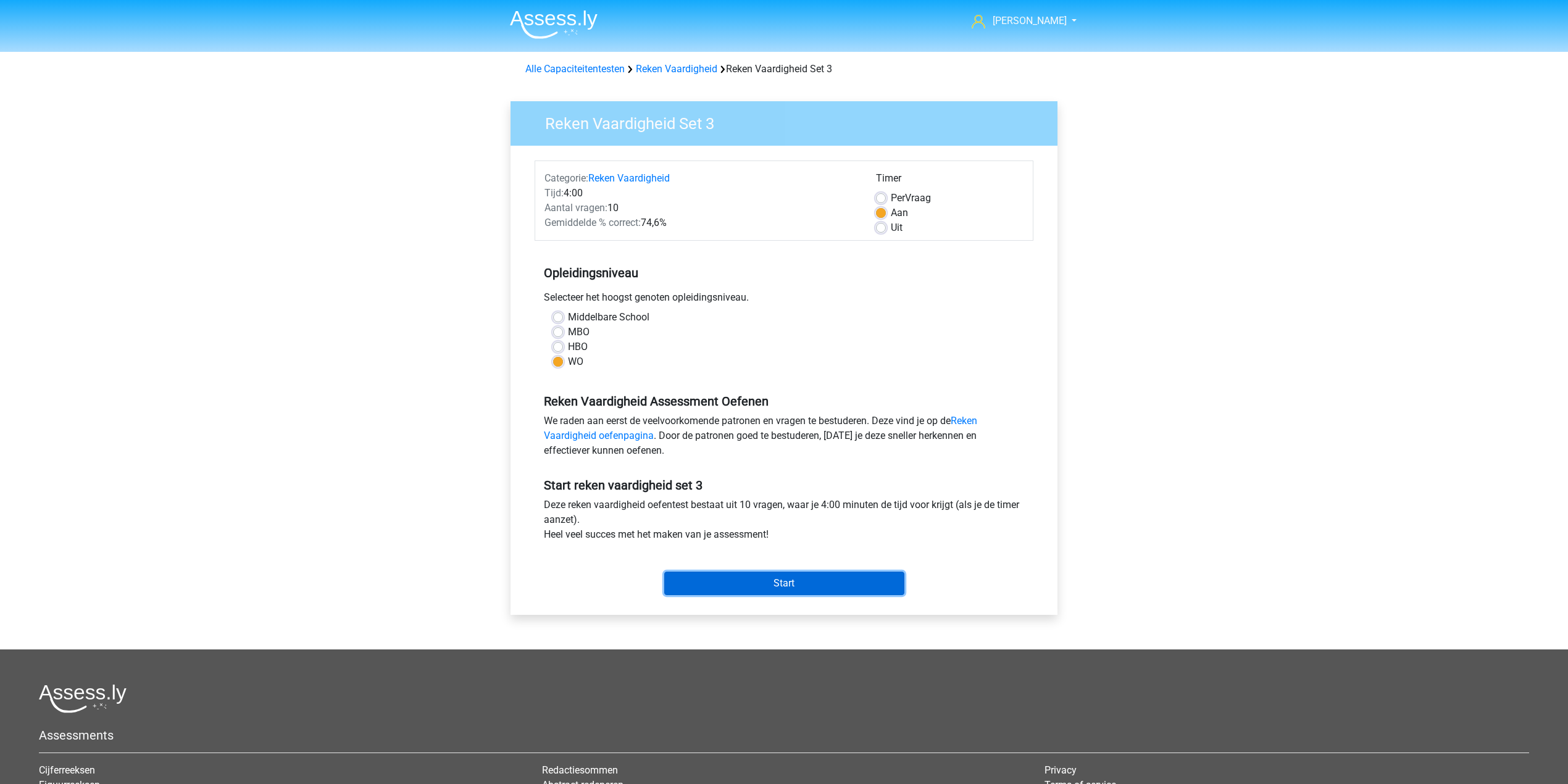
click at [755, 574] on input "Start" at bounding box center [784, 584] width 240 height 24
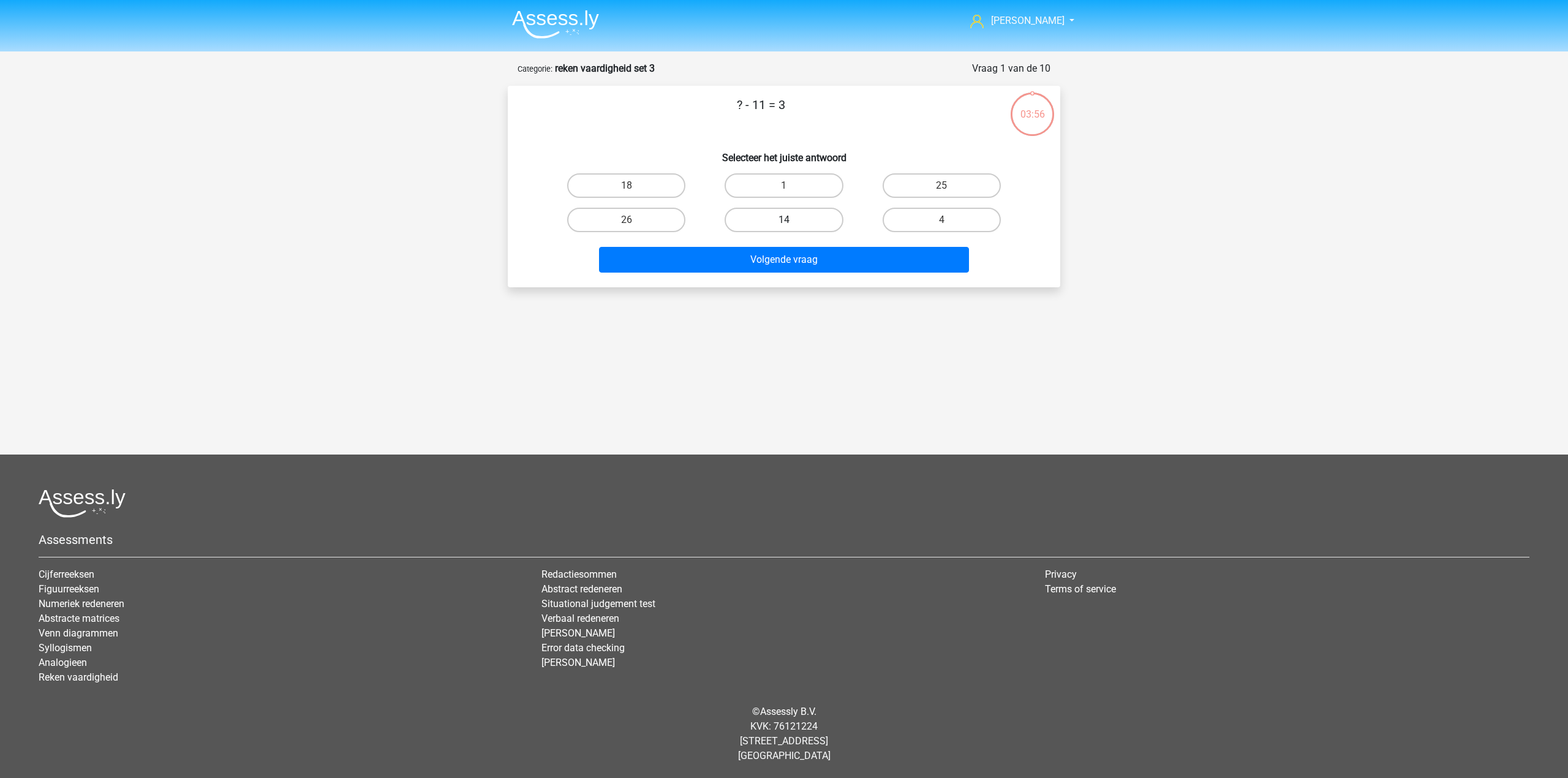
click at [735, 216] on label "14" at bounding box center [783, 219] width 118 height 24
click at [784, 220] on input "14" at bounding box center [788, 224] width 8 height 8
radio input "true"
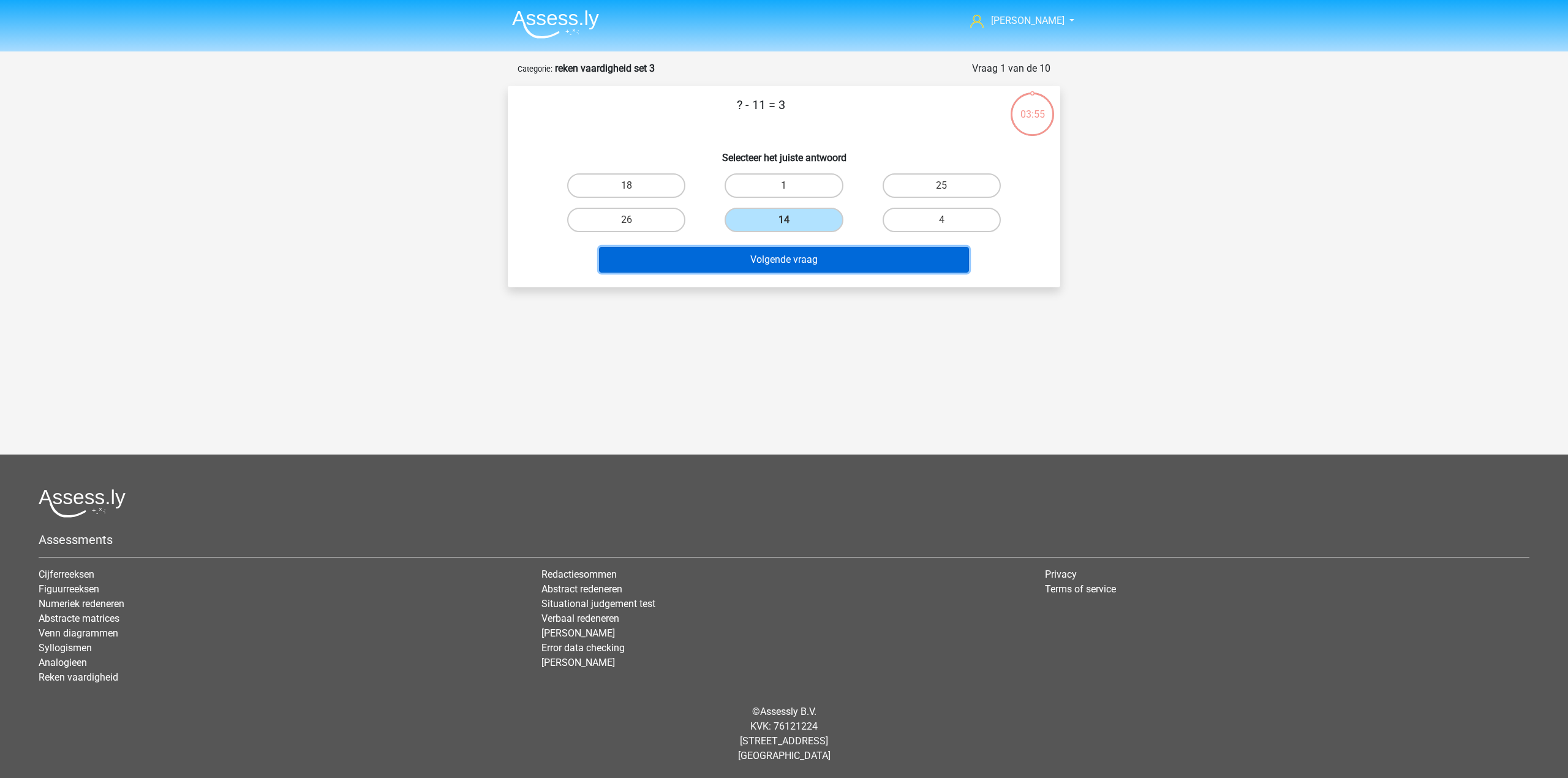
click at [754, 260] on button "Volgende vraag" at bounding box center [784, 260] width 370 height 26
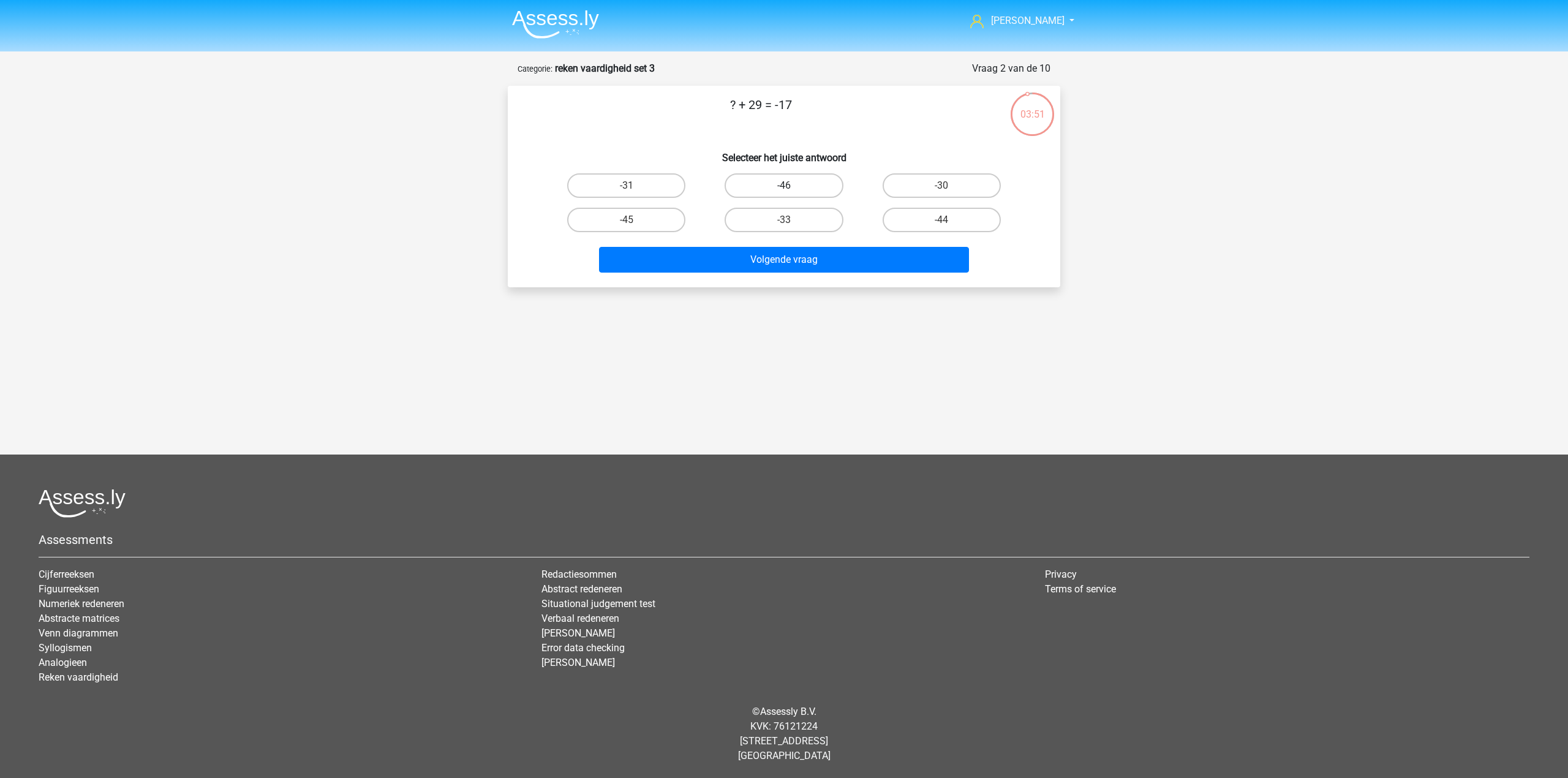
click at [770, 190] on label "-46" at bounding box center [783, 185] width 118 height 24
click at [784, 190] on input "-46" at bounding box center [788, 190] width 8 height 8
radio input "true"
click at [802, 253] on button "Volgende vraag" at bounding box center [784, 260] width 370 height 26
click at [806, 221] on label "43" at bounding box center [783, 219] width 118 height 24
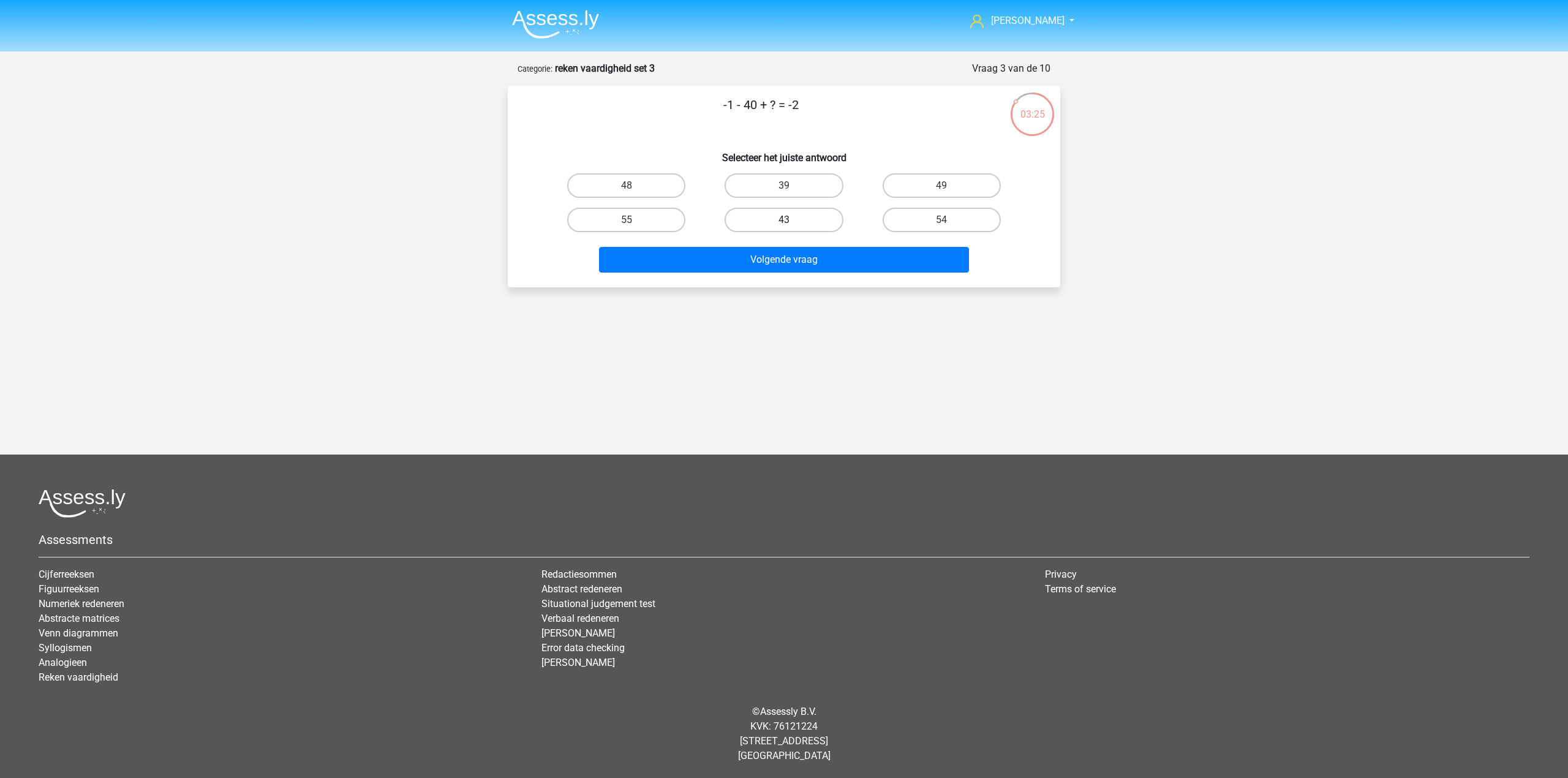
click at [792, 221] on input "43" at bounding box center [788, 224] width 8 height 8
radio input "true"
click at [831, 184] on label "39" at bounding box center [783, 185] width 118 height 24
click at [792, 186] on input "39" at bounding box center [788, 190] width 8 height 8
radio input "true"
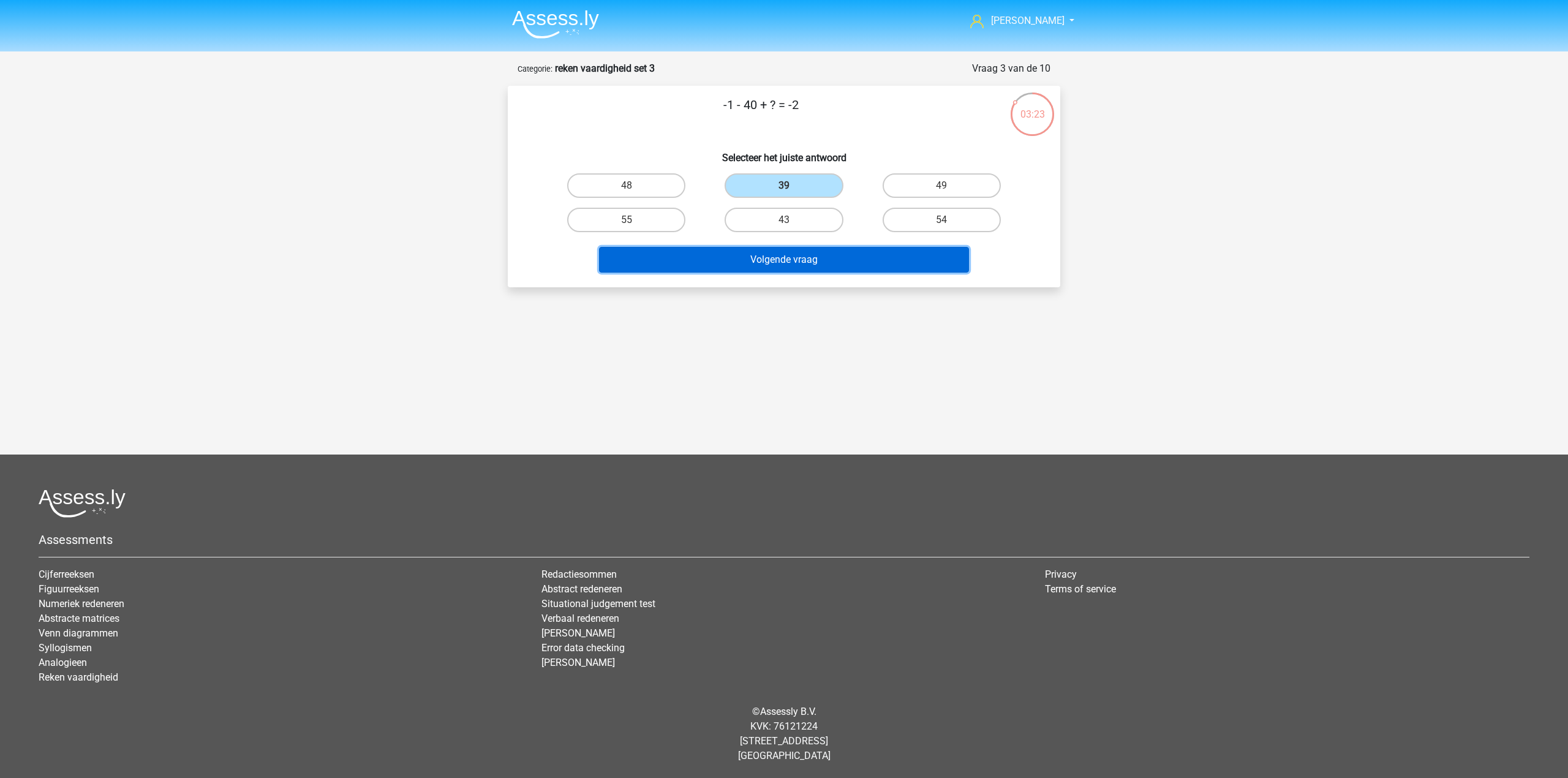
click at [830, 257] on button "Volgende vraag" at bounding box center [784, 260] width 370 height 26
click at [894, 200] on div "-10" at bounding box center [941, 186] width 157 height 35
click at [904, 192] on label "-10" at bounding box center [941, 185] width 118 height 24
click at [941, 192] on input "-10" at bounding box center [945, 190] width 8 height 8
radio input "true"
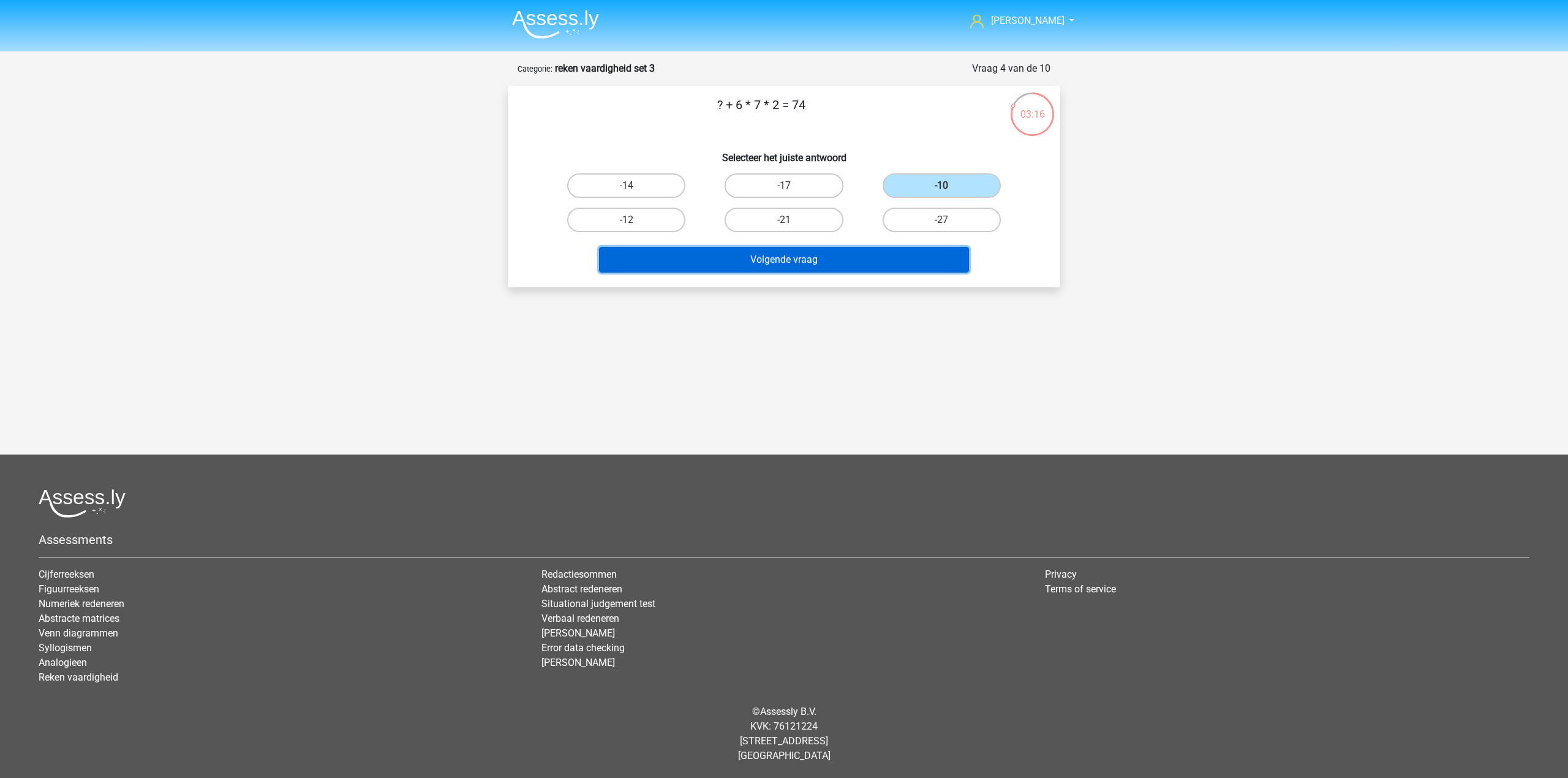
click at [872, 256] on button "Volgende vraag" at bounding box center [784, 260] width 370 height 26
drag, startPoint x: 937, startPoint y: 221, endPoint x: 868, endPoint y: 253, distance: 76.1
click at [933, 221] on label "34" at bounding box center [941, 219] width 118 height 24
click at [941, 221] on input "34" at bounding box center [945, 224] width 8 height 8
radio input "true"
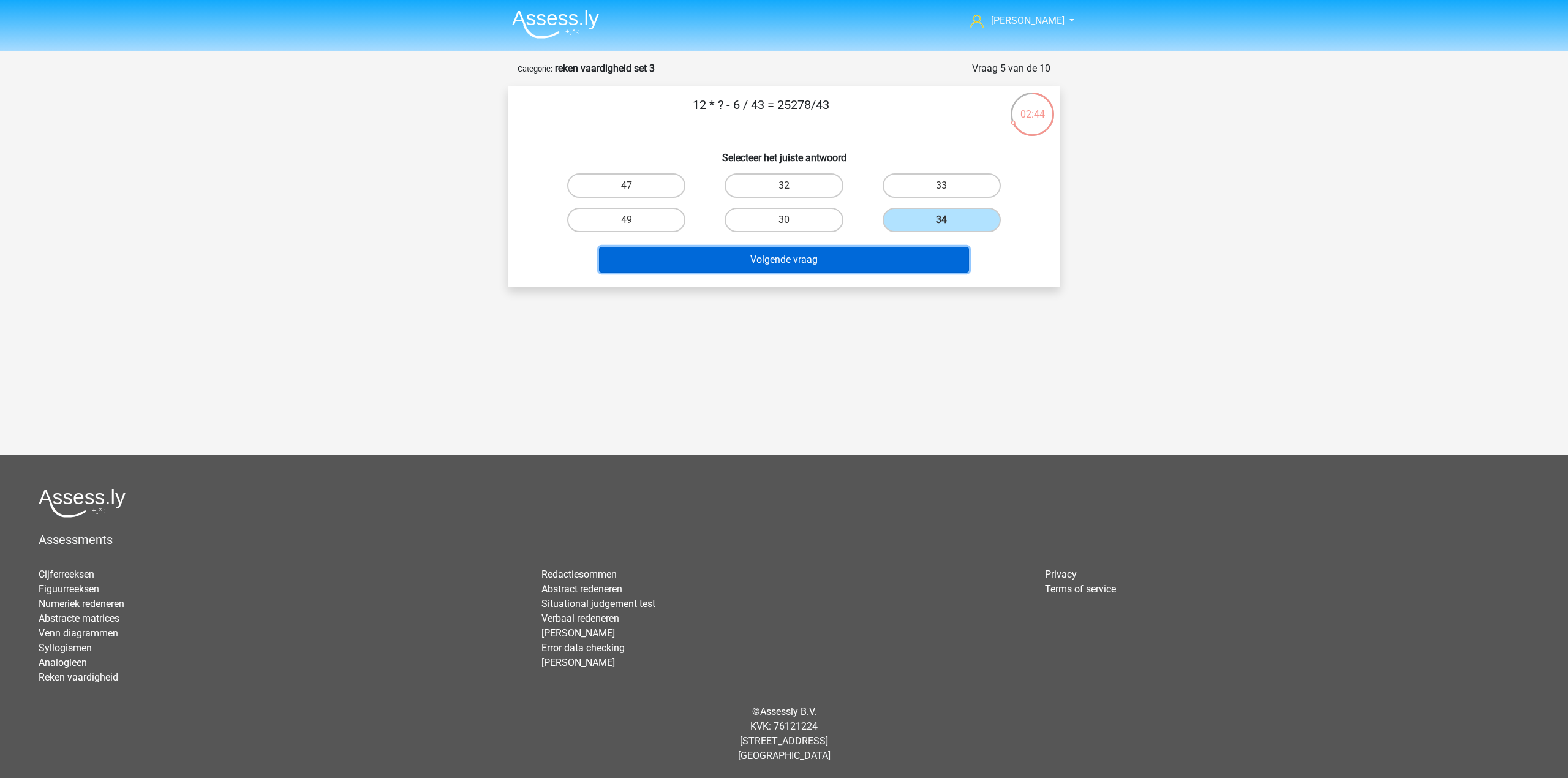
click at [855, 255] on button "Volgende vraag" at bounding box center [784, 260] width 370 height 26
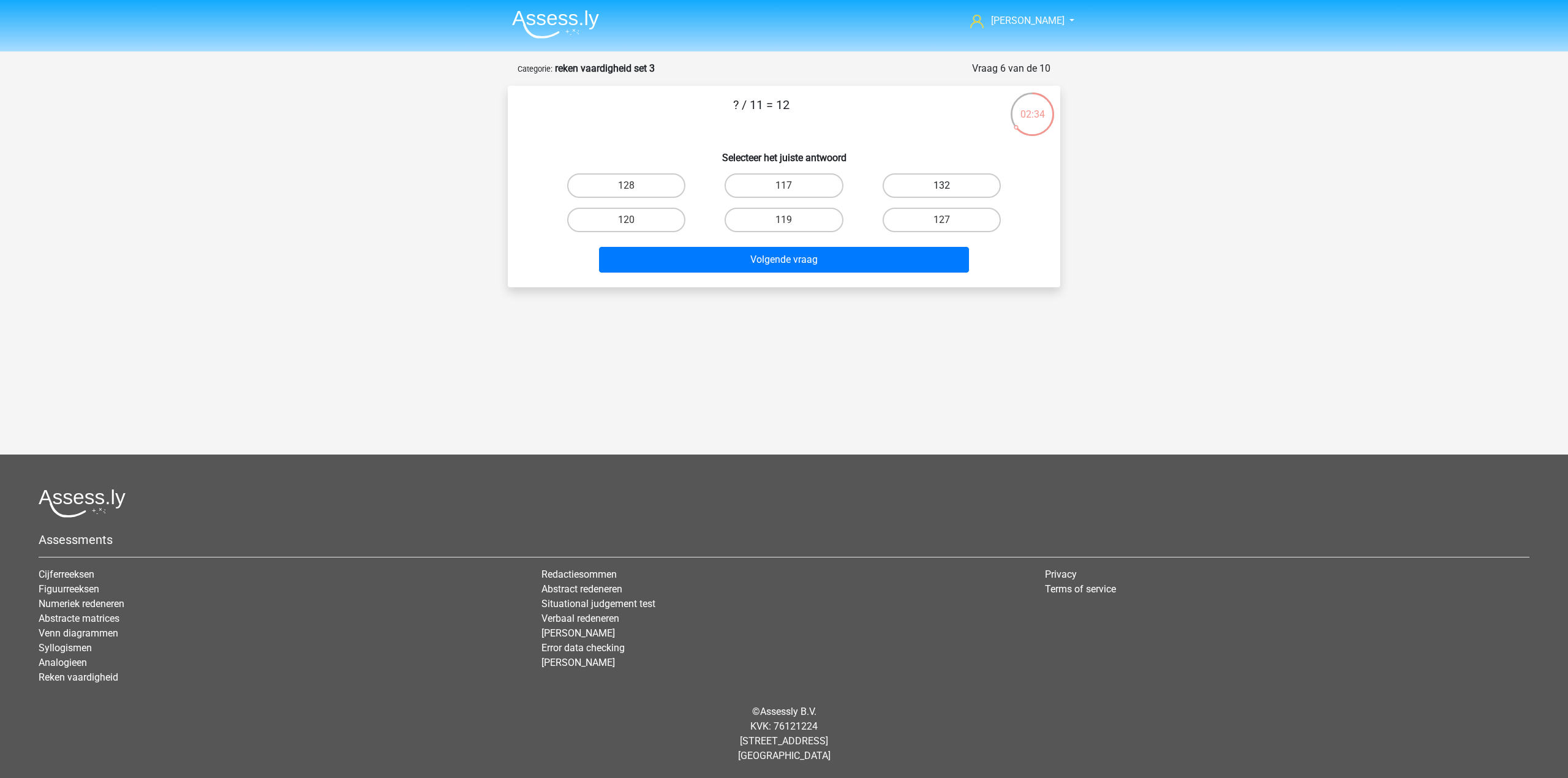
click at [929, 192] on label "132" at bounding box center [941, 185] width 118 height 24
click at [941, 192] on input "132" at bounding box center [945, 190] width 8 height 8
radio input "true"
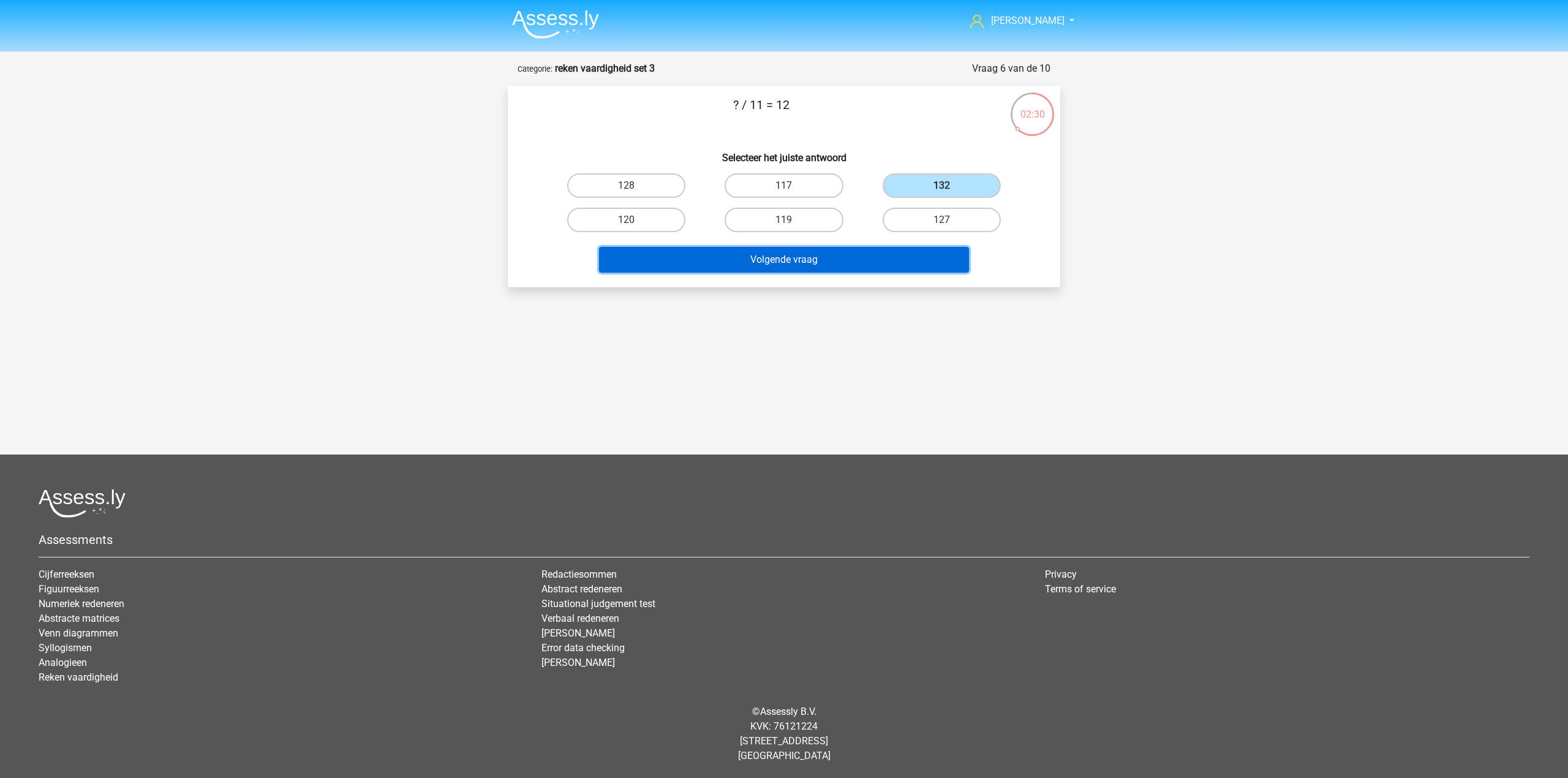
click at [775, 251] on button "Volgende vraag" at bounding box center [784, 260] width 370 height 26
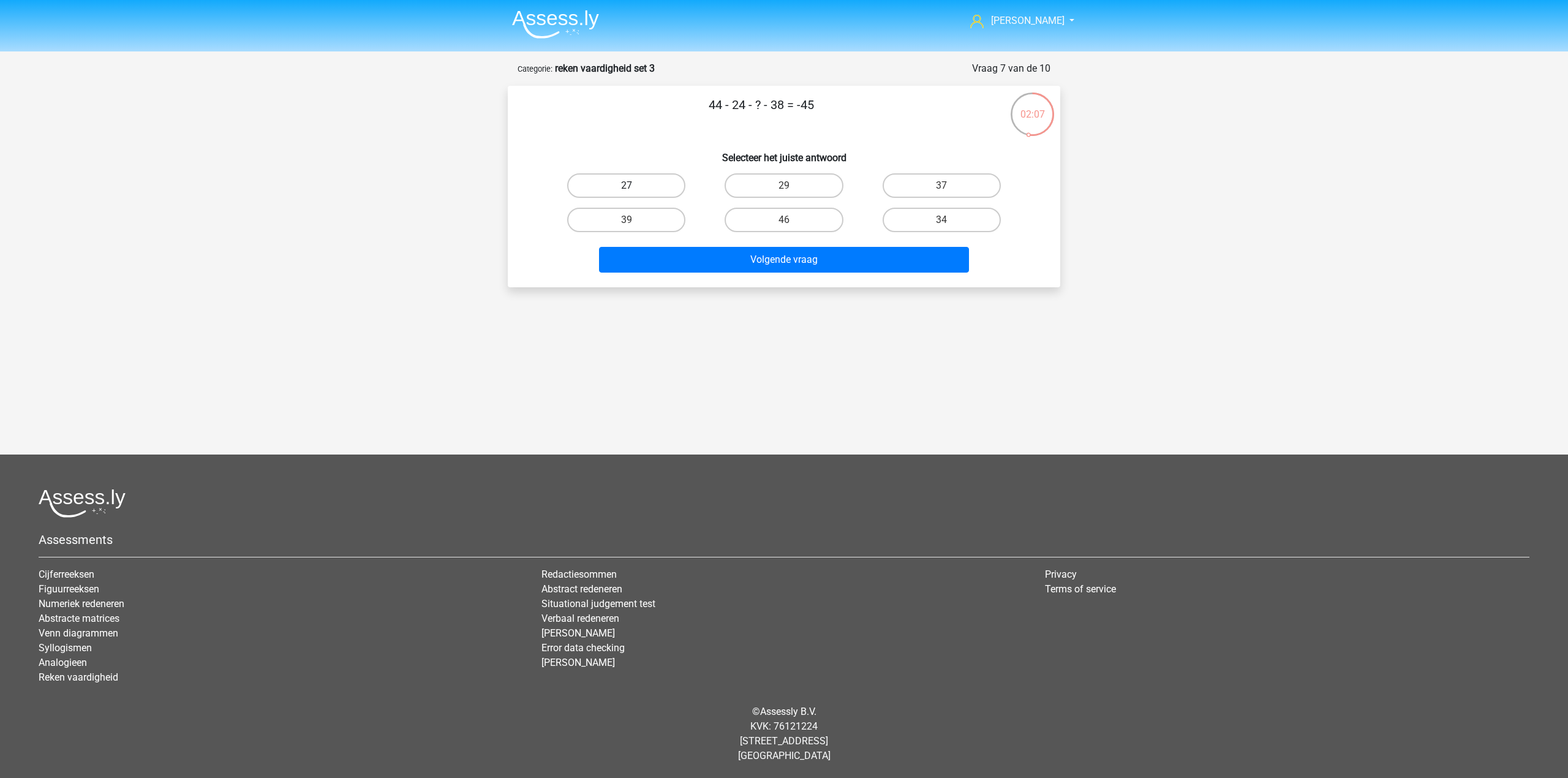
drag, startPoint x: 621, startPoint y: 179, endPoint x: 679, endPoint y: 242, distance: 85.6
click at [621, 188] on label "27" at bounding box center [626, 185] width 118 height 24
click at [626, 188] on input "27" at bounding box center [630, 190] width 8 height 8
radio input "true"
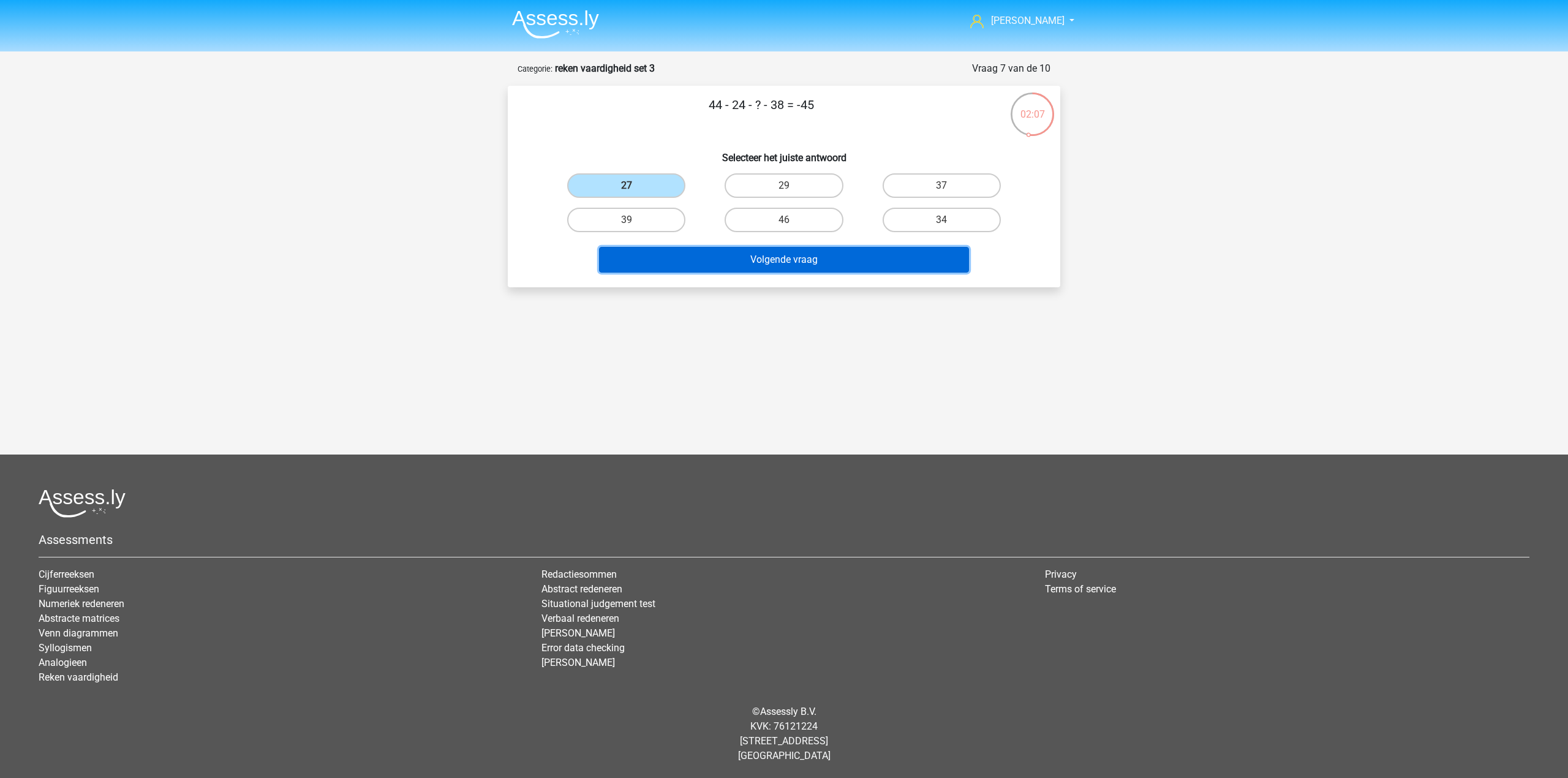
click at [690, 262] on button "Volgende vraag" at bounding box center [784, 260] width 370 height 26
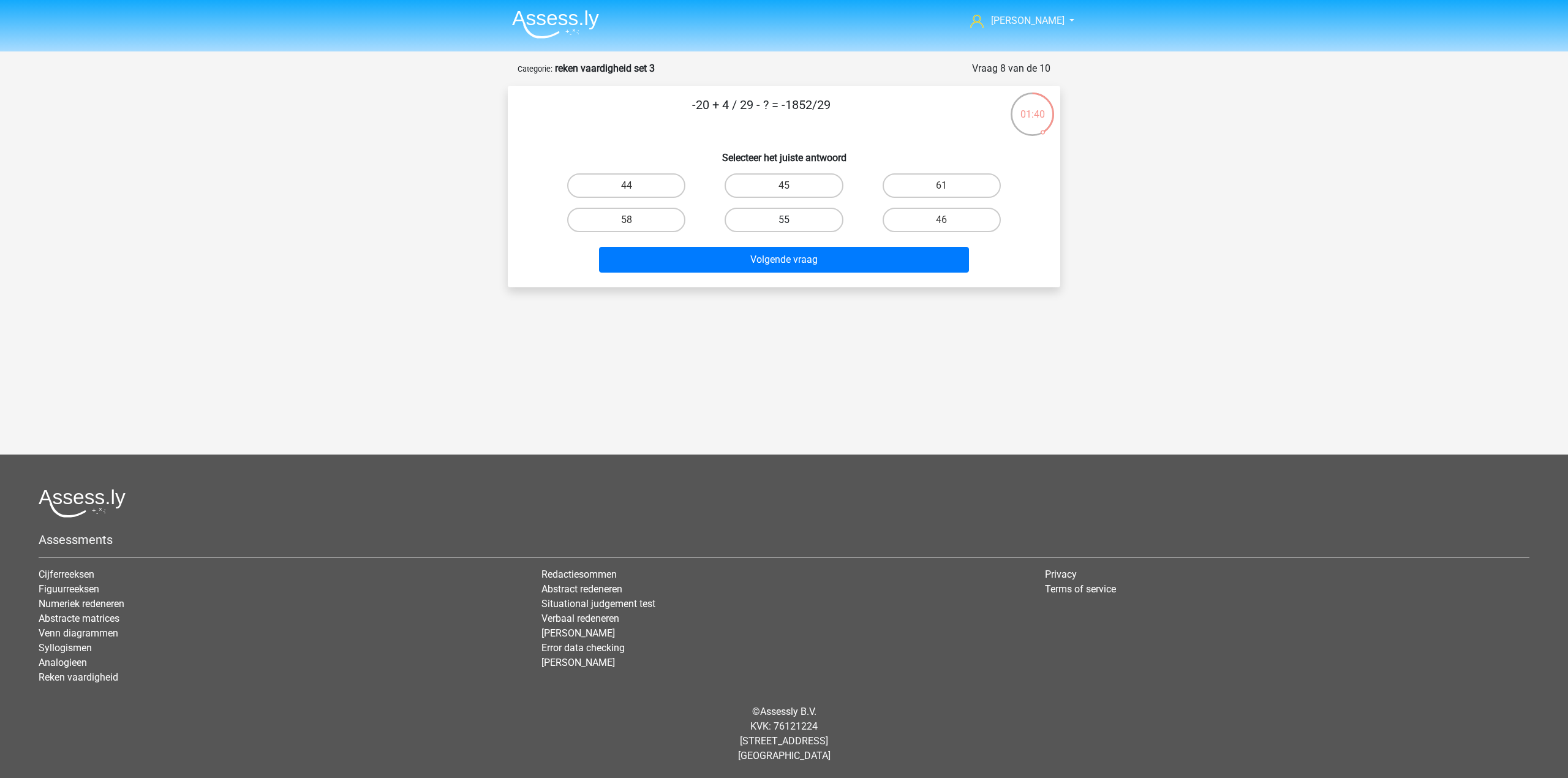
click at [725, 219] on label "55" at bounding box center [783, 219] width 118 height 24
click at [784, 220] on input "55" at bounding box center [788, 224] width 8 height 8
radio input "true"
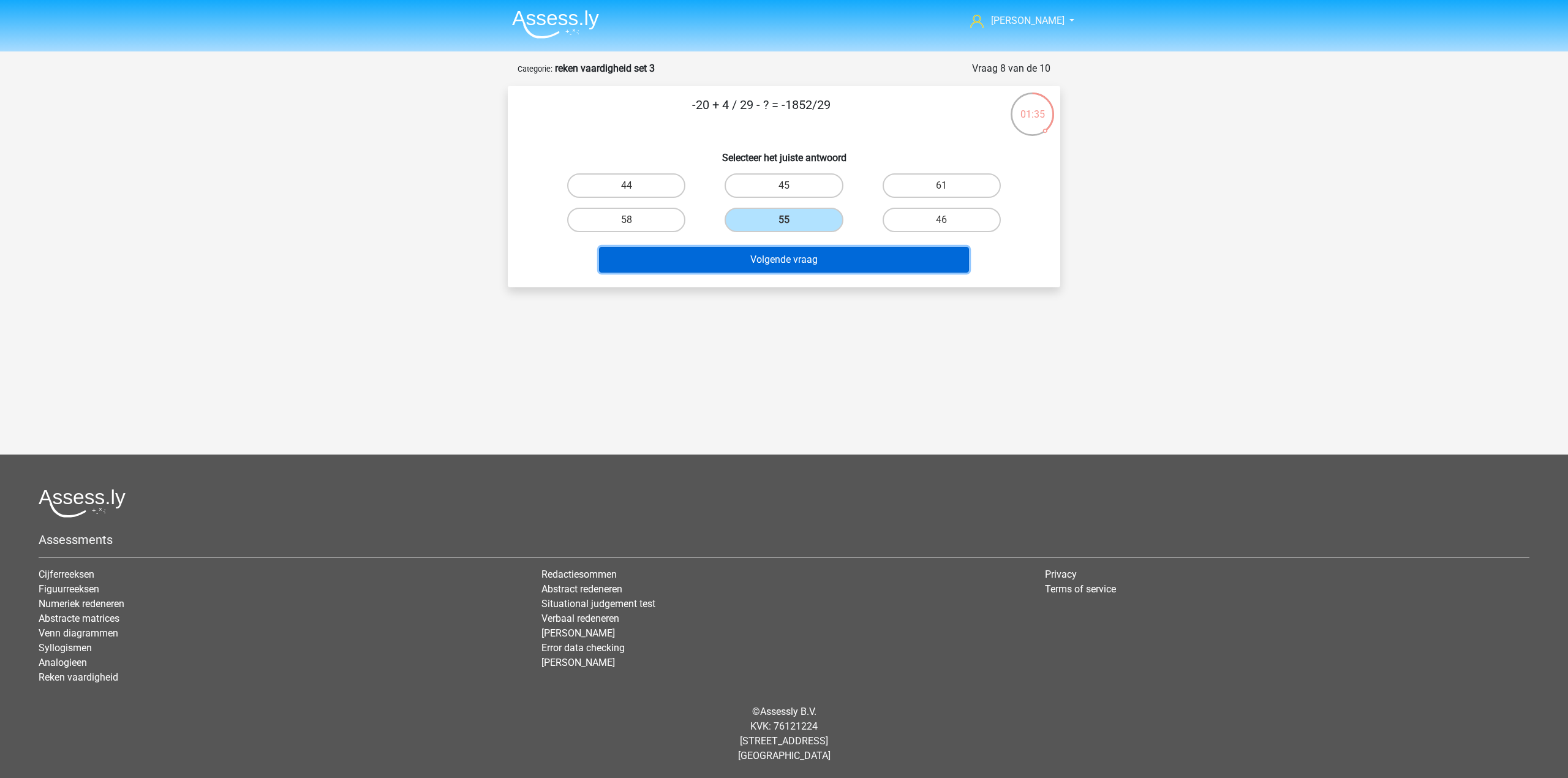
click at [691, 255] on button "Volgende vraag" at bounding box center [784, 260] width 370 height 26
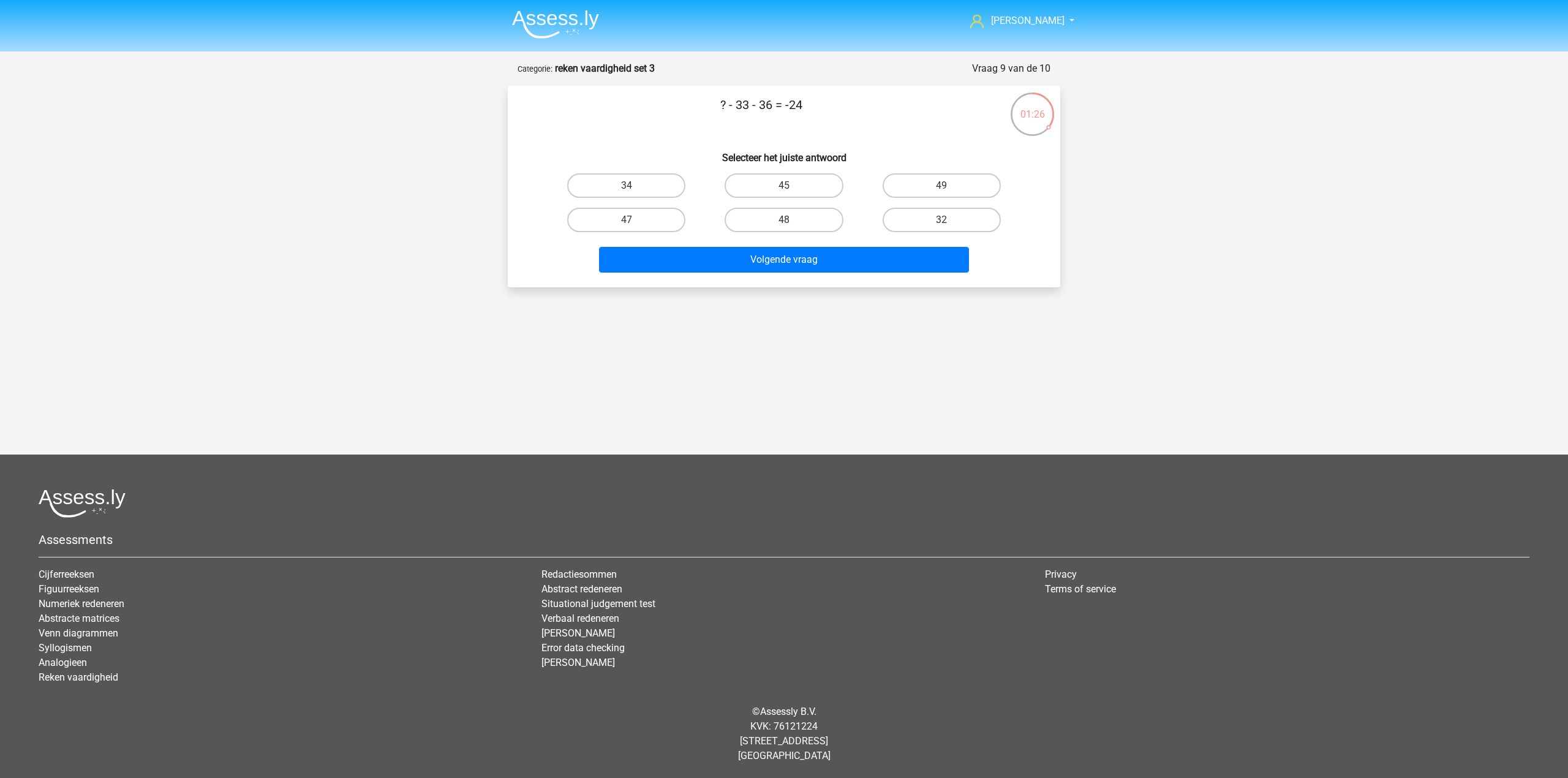
click at [790, 196] on label "45" at bounding box center [783, 185] width 118 height 24
click at [790, 194] on input "45" at bounding box center [788, 190] width 8 height 8
radio input "true"
click at [841, 278] on div "? - 33 - 36 = -24 Selecteer het juiste antwoord 34 45 49 47" at bounding box center [784, 186] width 552 height 201
click at [841, 267] on button "Volgende vraag" at bounding box center [784, 260] width 370 height 26
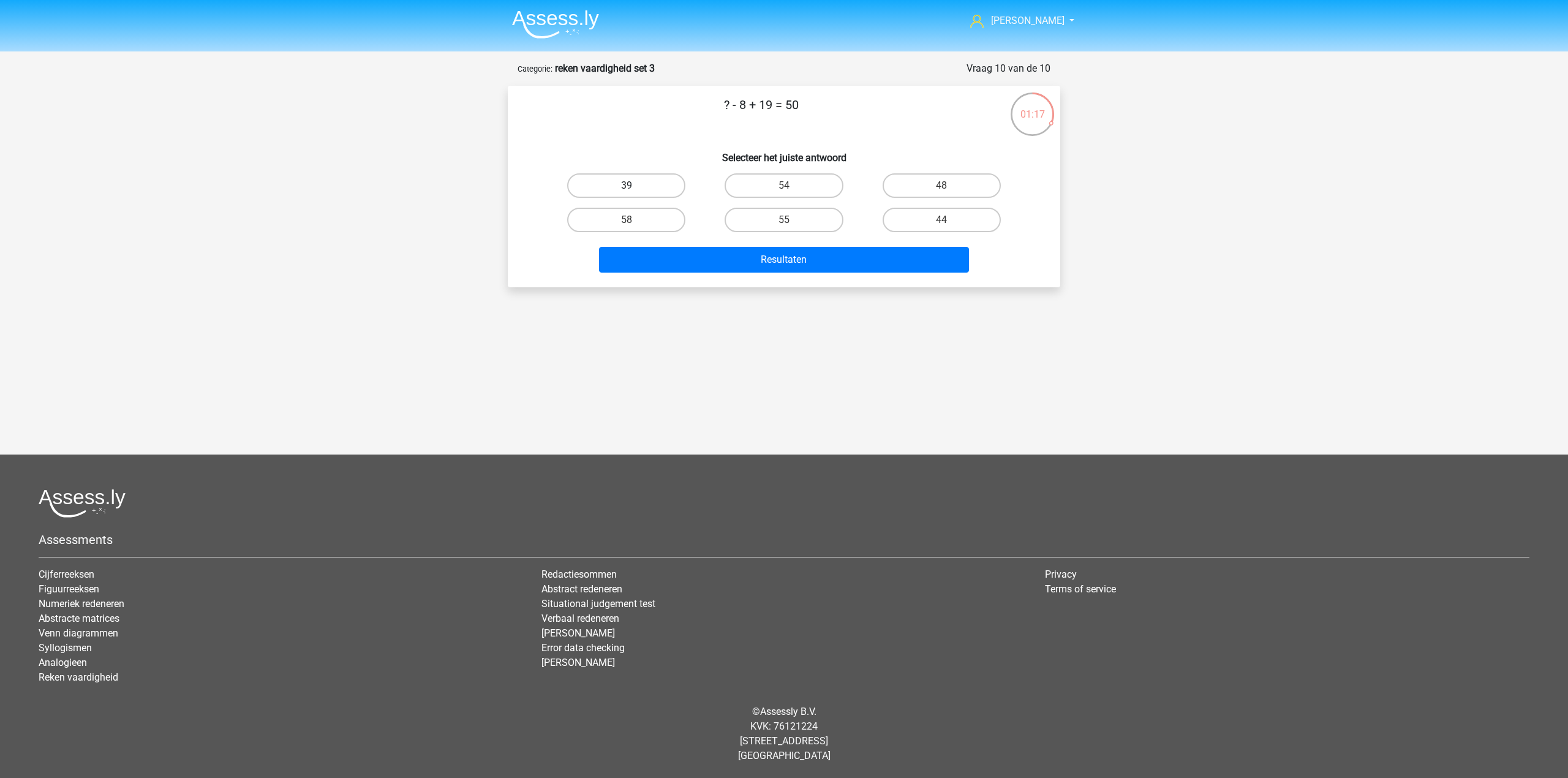
drag, startPoint x: 644, startPoint y: 180, endPoint x: 730, endPoint y: 283, distance: 134.2
click at [644, 181] on label "39" at bounding box center [626, 185] width 118 height 24
click at [635, 186] on input "39" at bounding box center [630, 190] width 8 height 8
radio input "true"
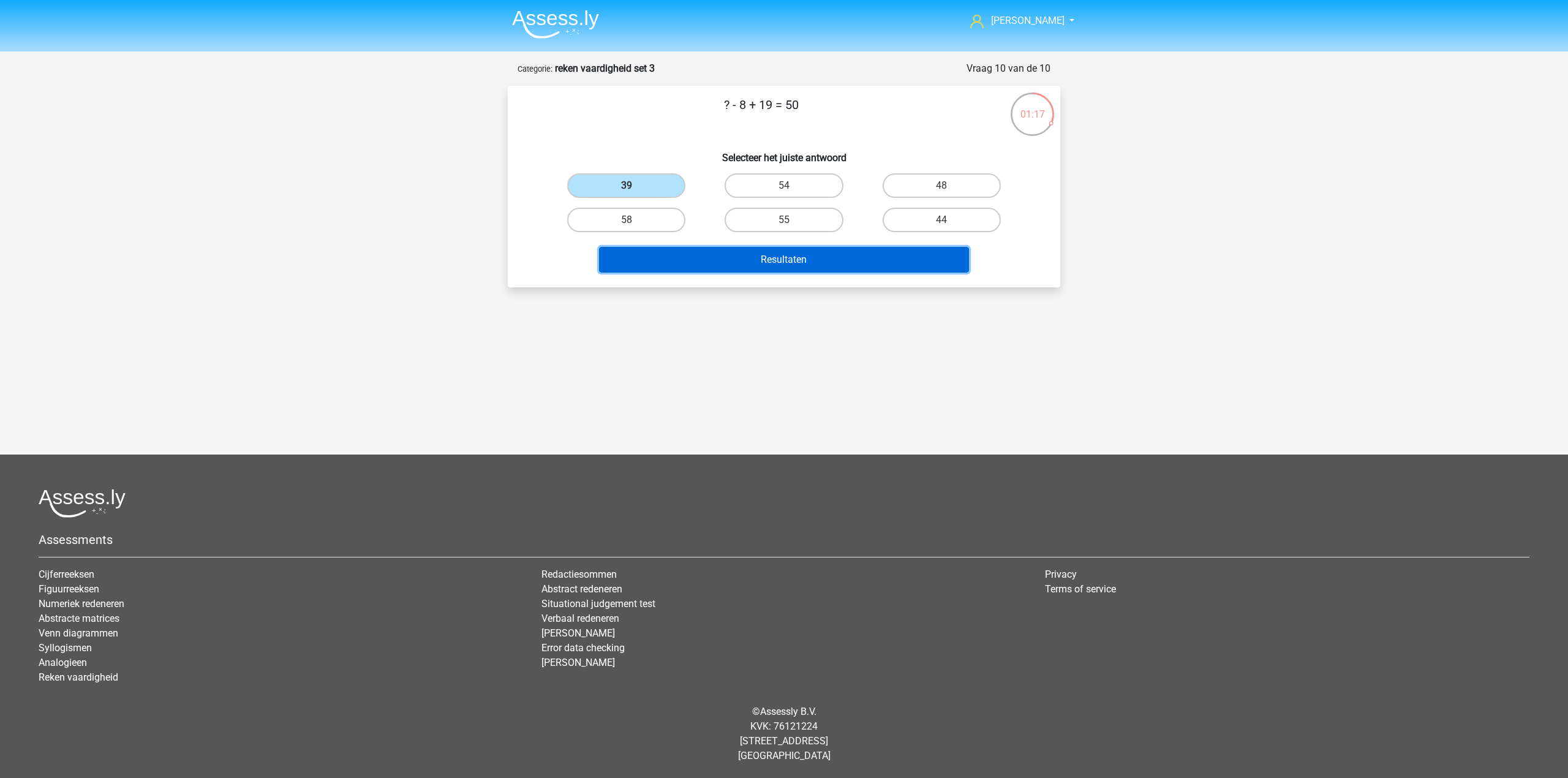
click at [730, 270] on button "Resultaten" at bounding box center [784, 260] width 370 height 26
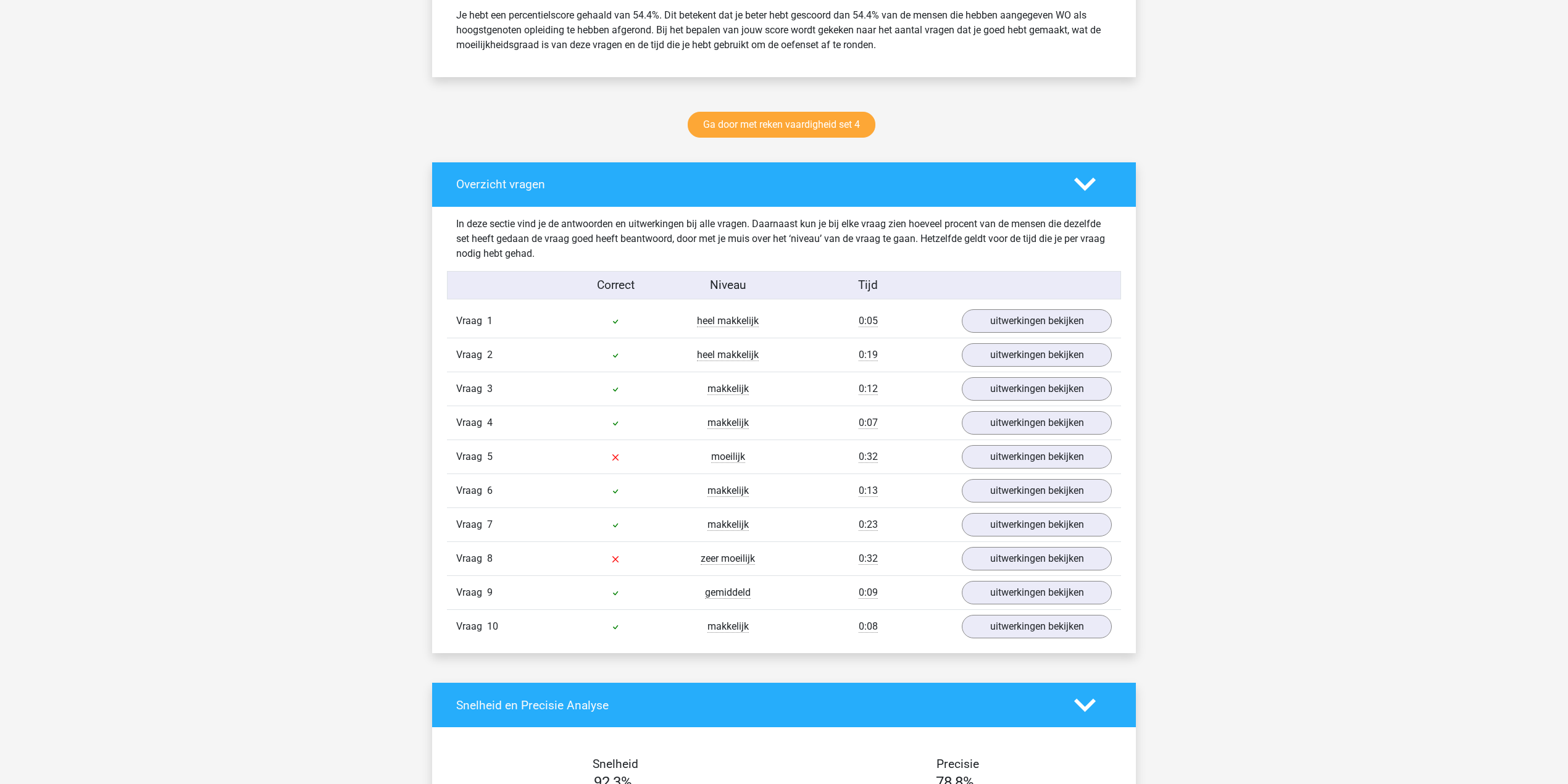
scroll to position [576, 0]
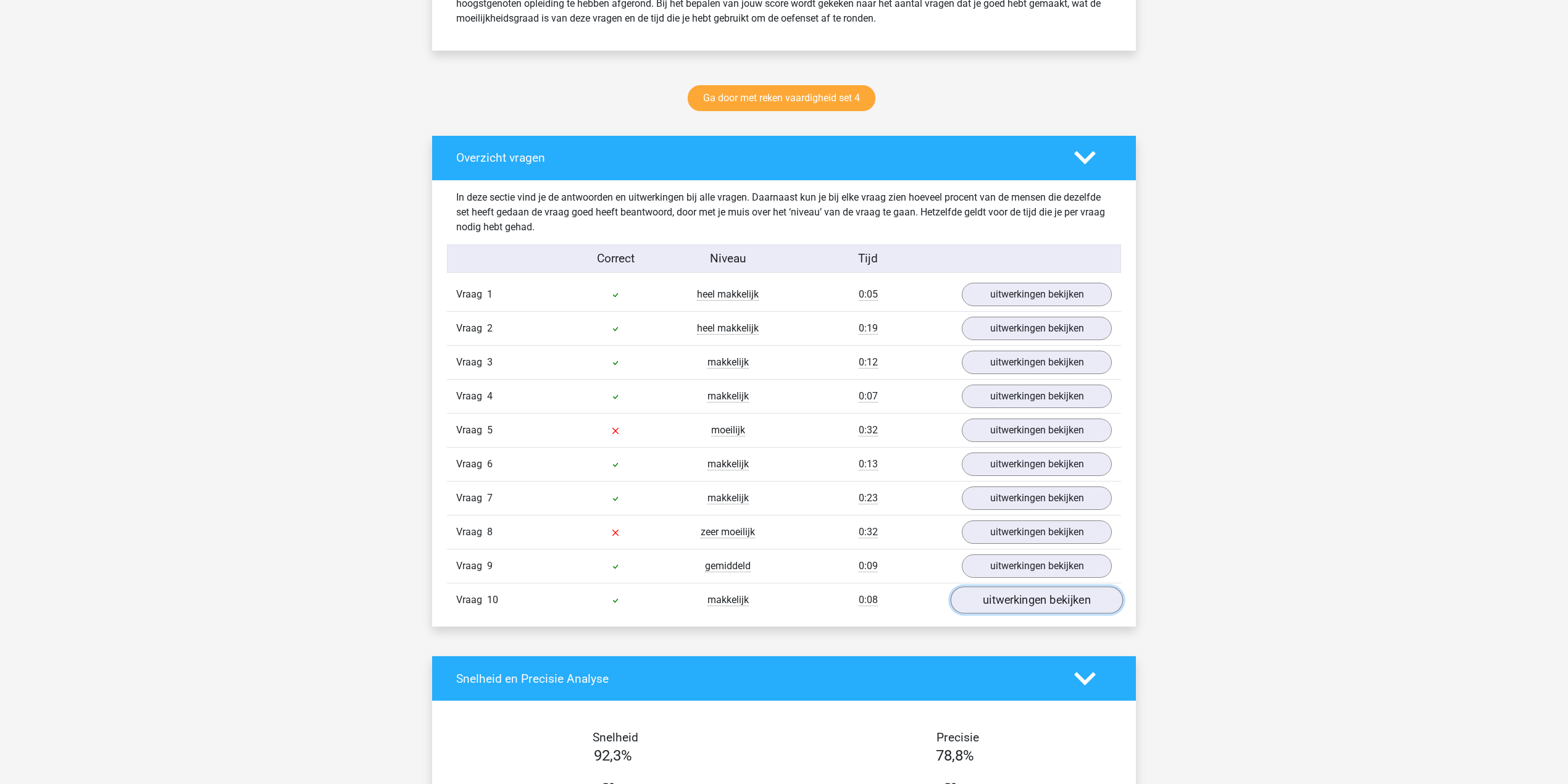
click at [975, 604] on link "uitwerkingen bekijken" at bounding box center [1036, 601] width 172 height 27
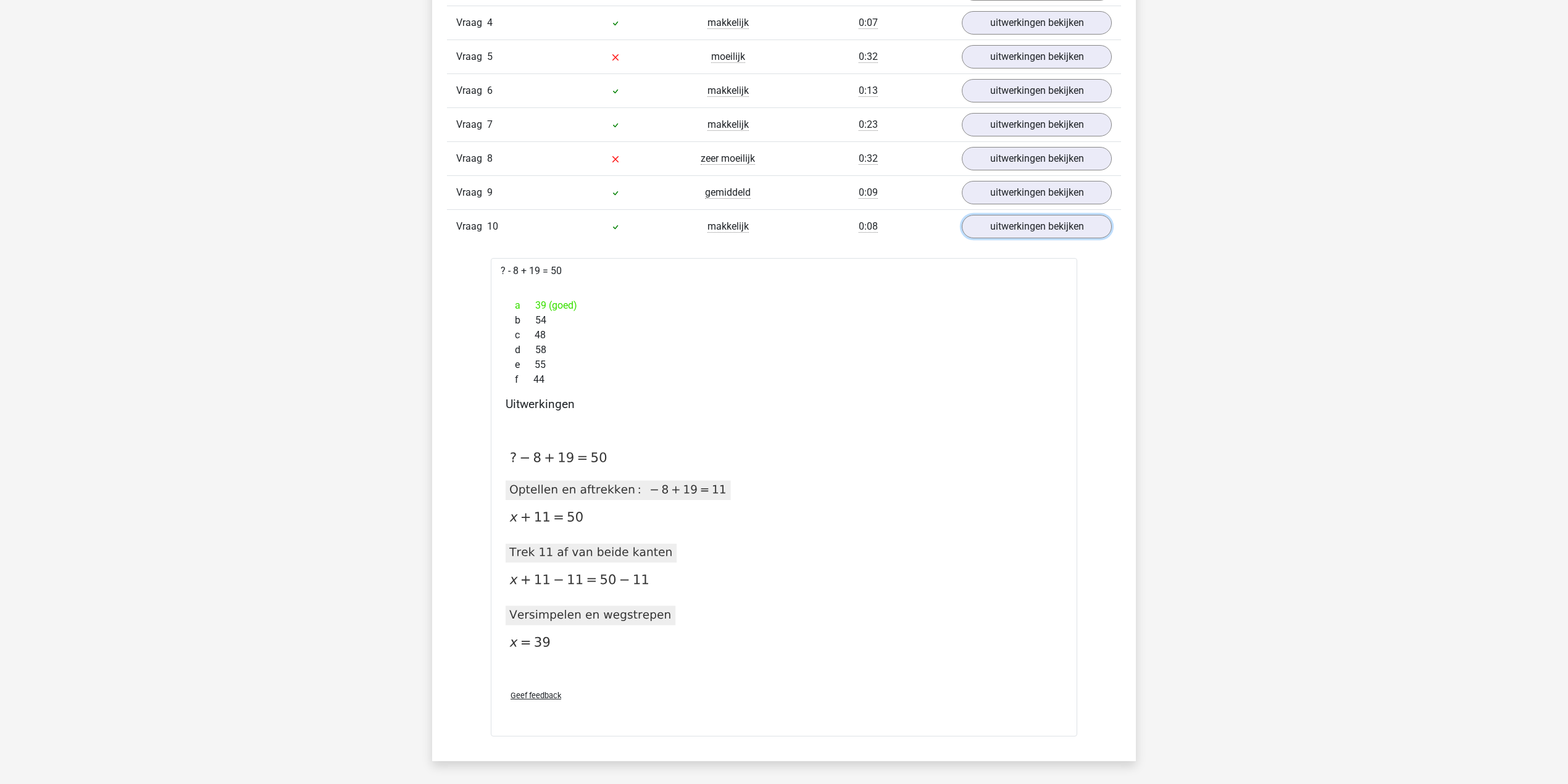
scroll to position [741, 0]
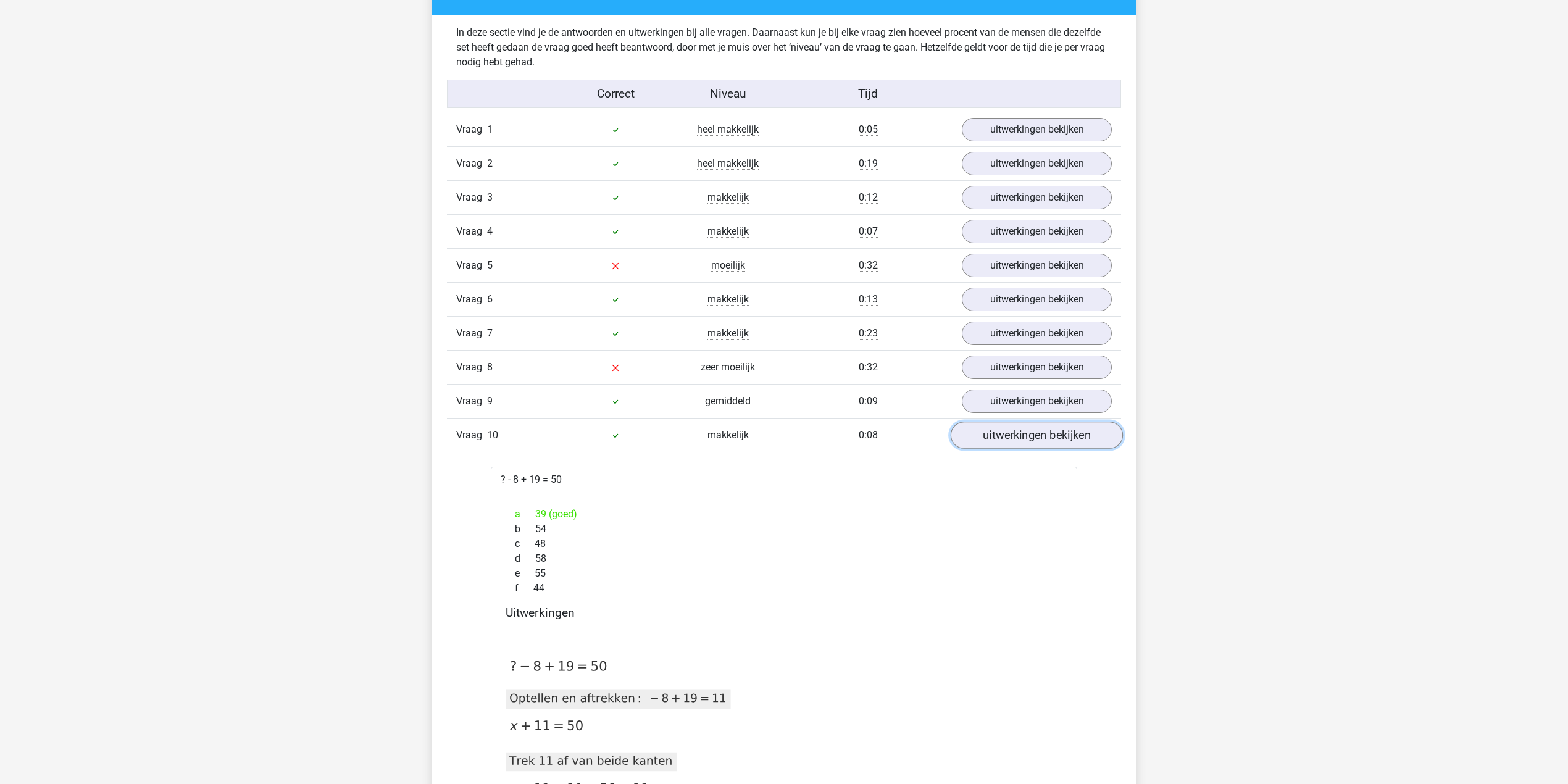
click at [1009, 449] on link "uitwerkingen bekijken" at bounding box center [1036, 435] width 172 height 27
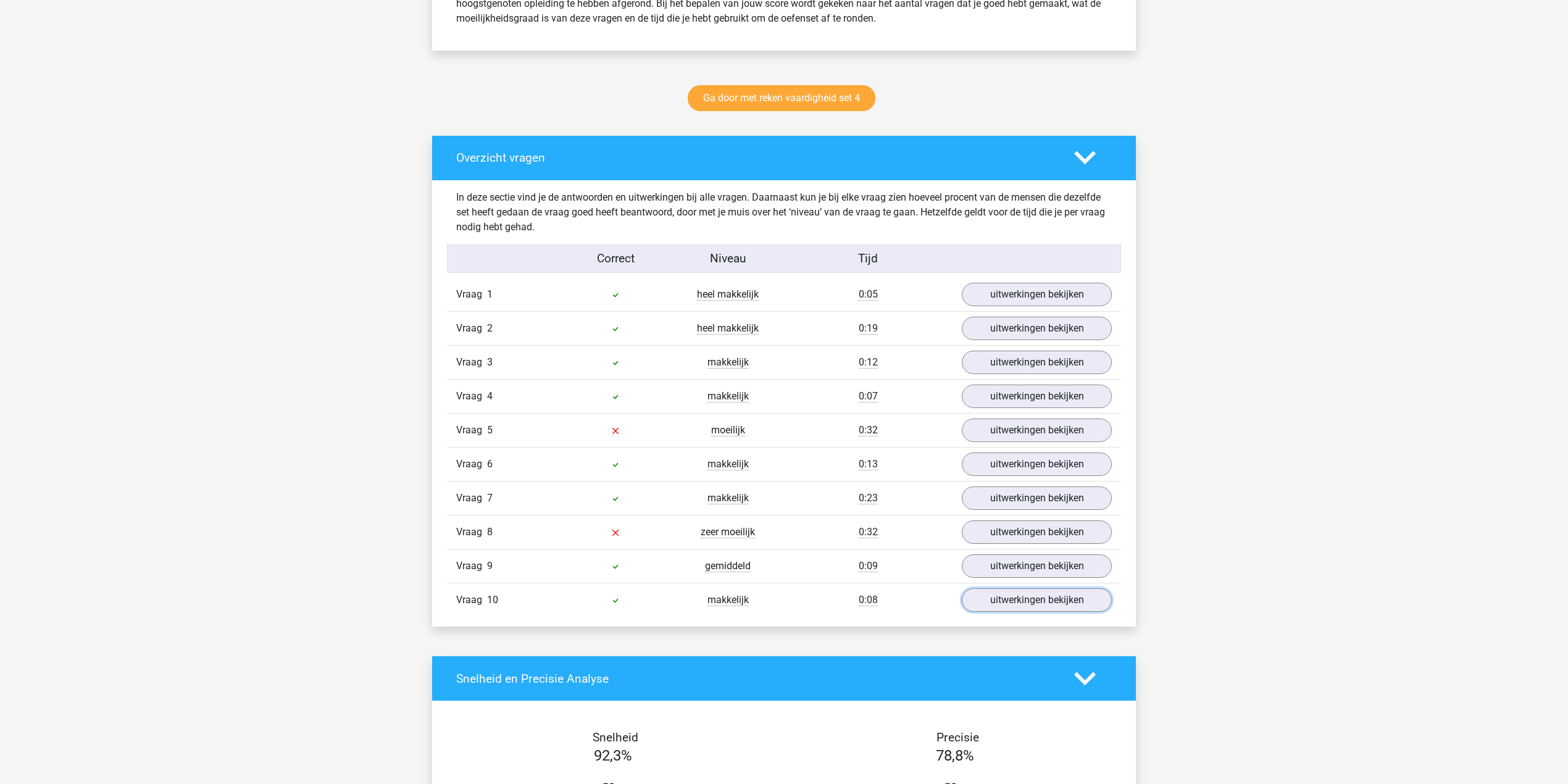
scroll to position [658, 0]
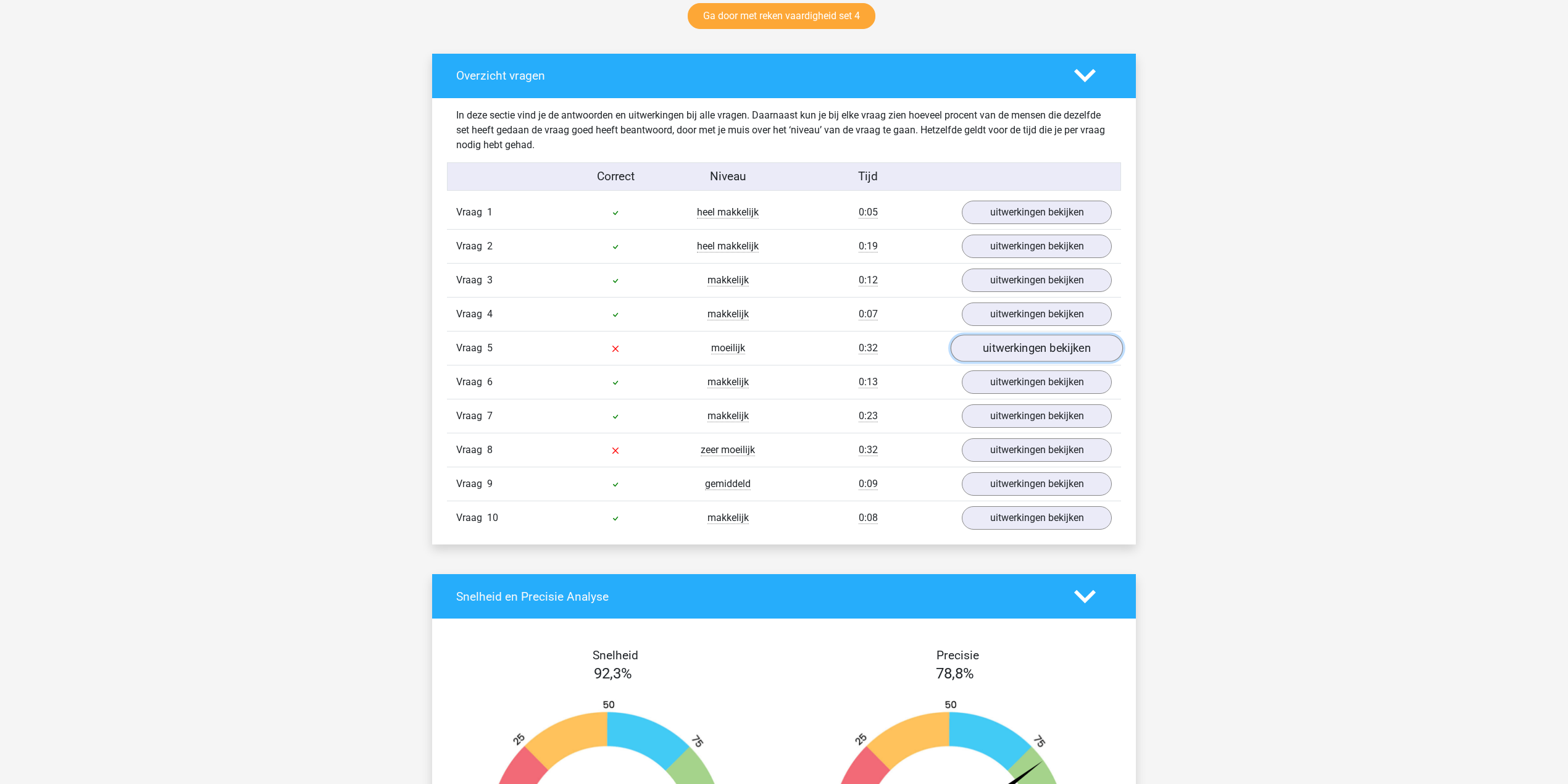
click at [983, 353] on link "uitwerkingen bekijken" at bounding box center [1036, 349] width 172 height 27
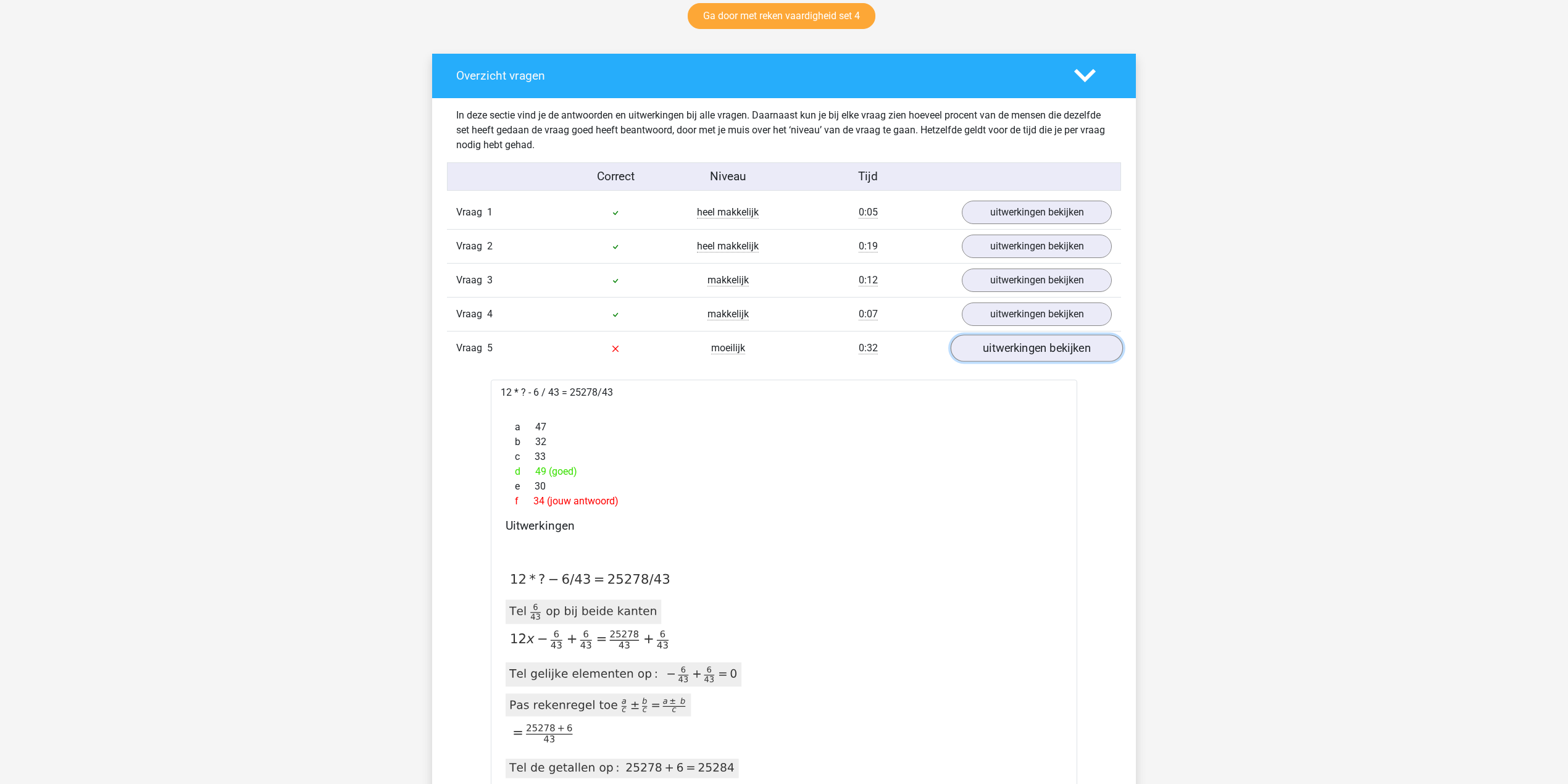
click at [983, 353] on link "uitwerkingen bekijken" at bounding box center [1036, 349] width 172 height 27
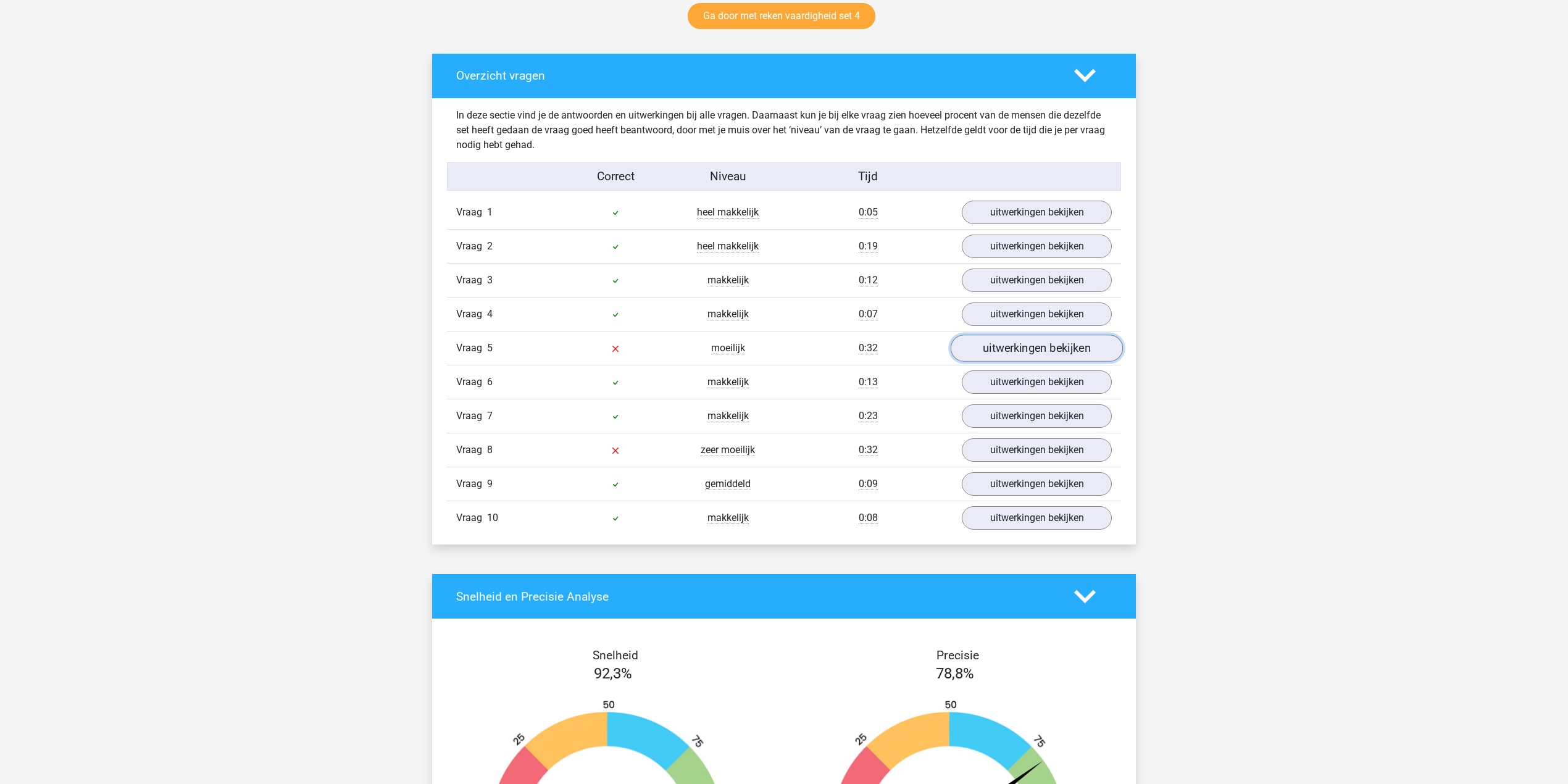
click at [988, 356] on link "uitwerkingen bekijken" at bounding box center [1036, 349] width 172 height 27
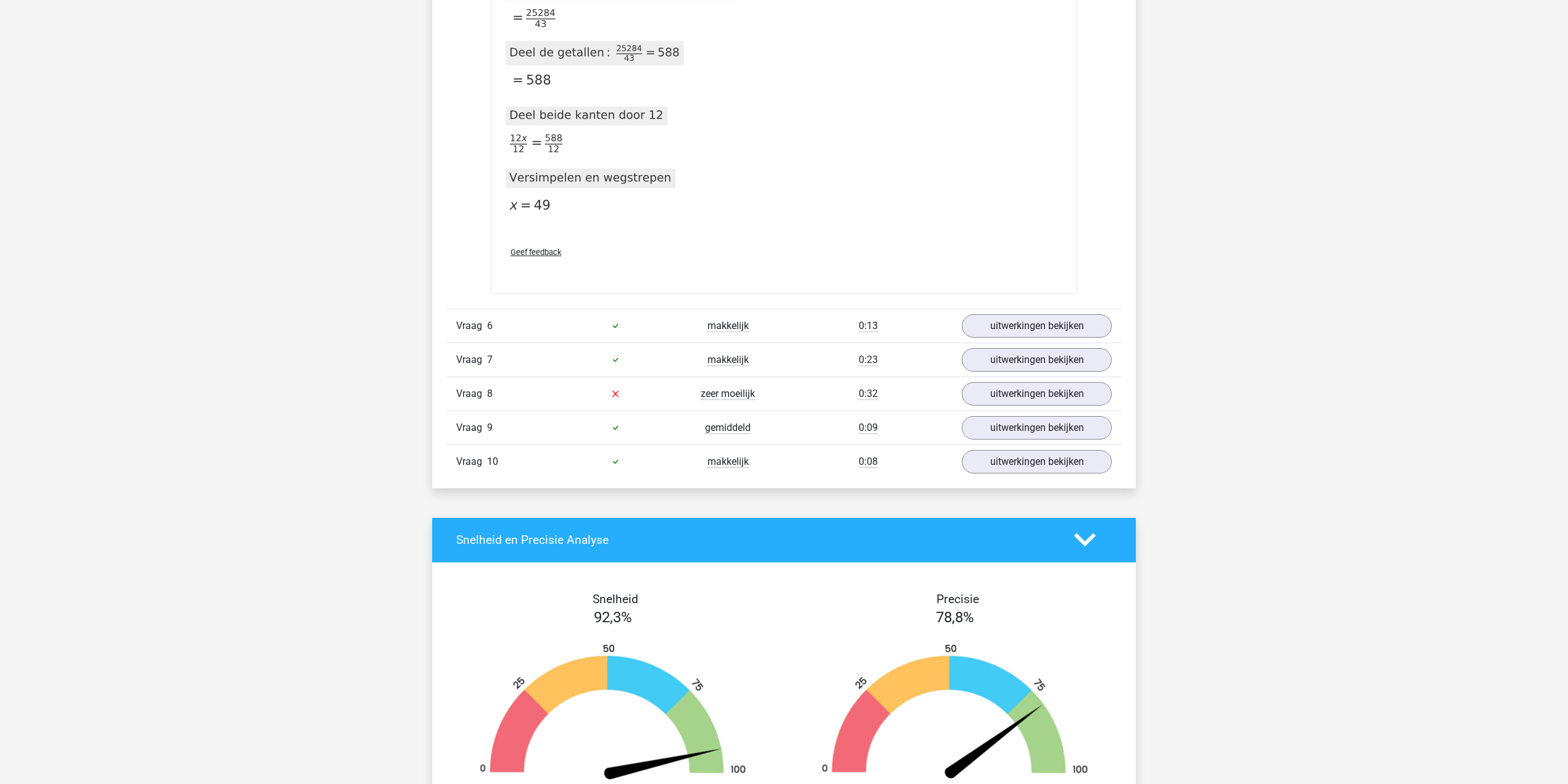
scroll to position [1482, 0]
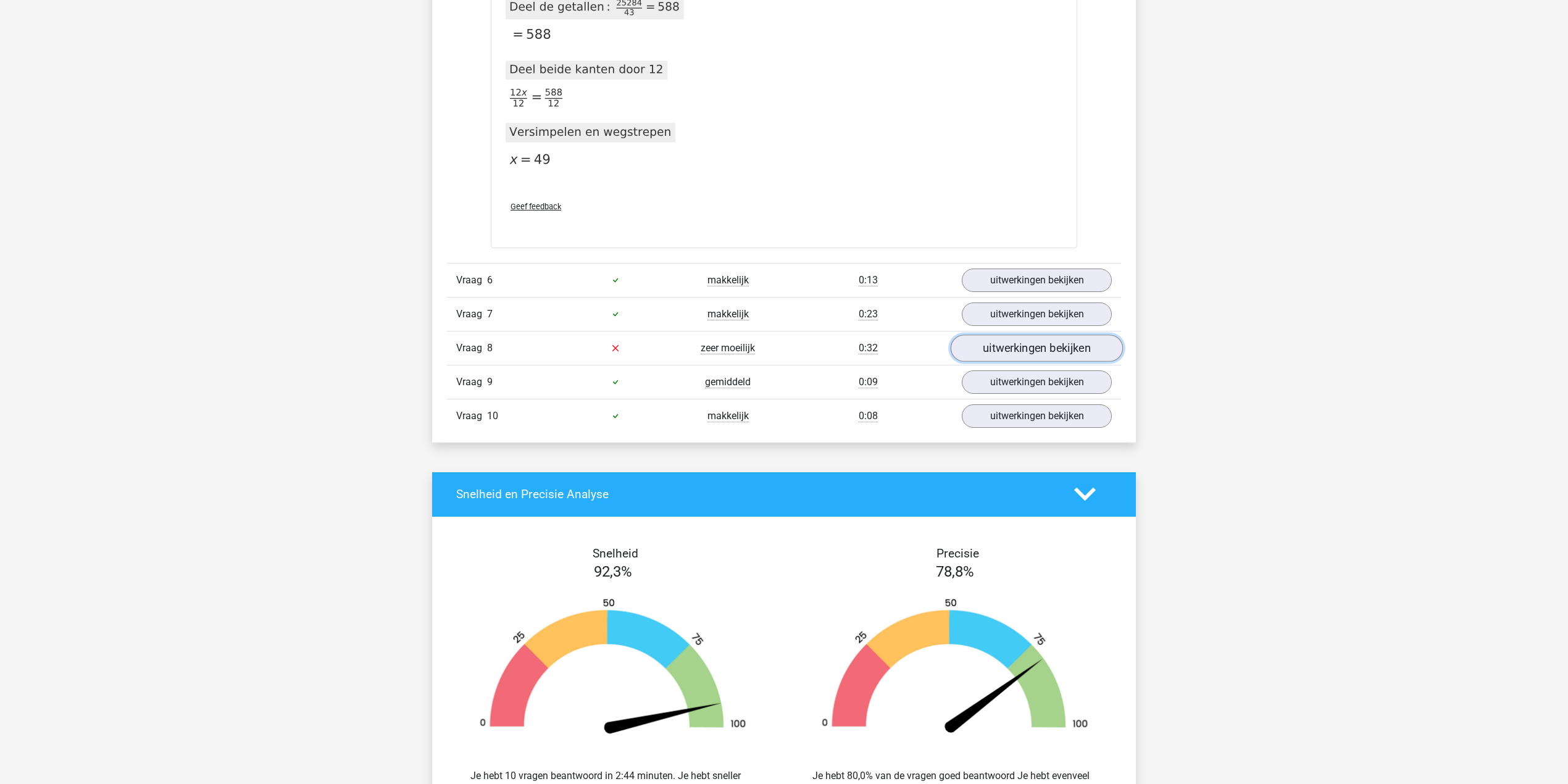
click at [1004, 356] on link "uitwerkingen bekijken" at bounding box center [1036, 348] width 172 height 27
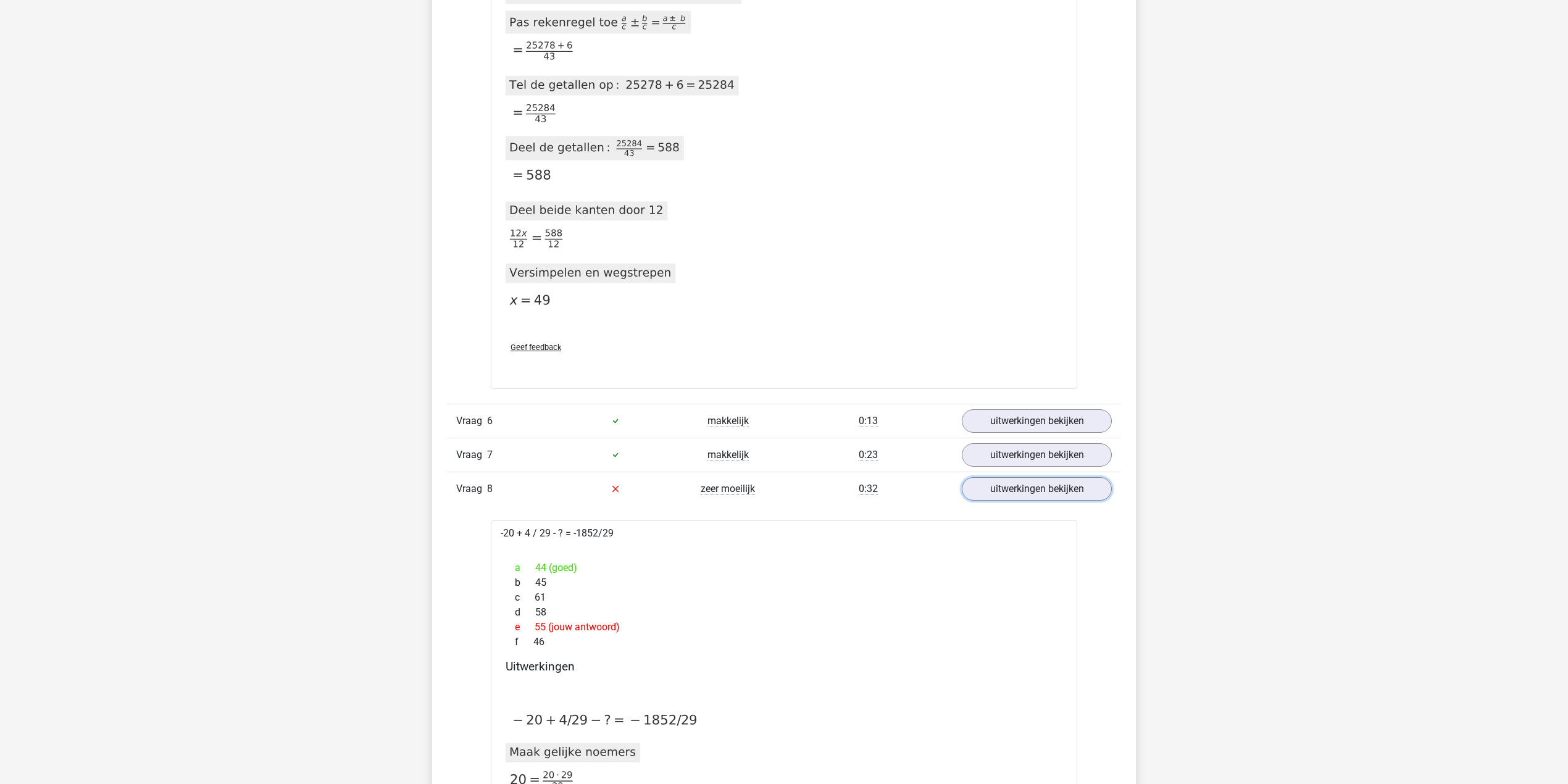
scroll to position [988, 0]
